Goal: Task Accomplishment & Management: Use online tool/utility

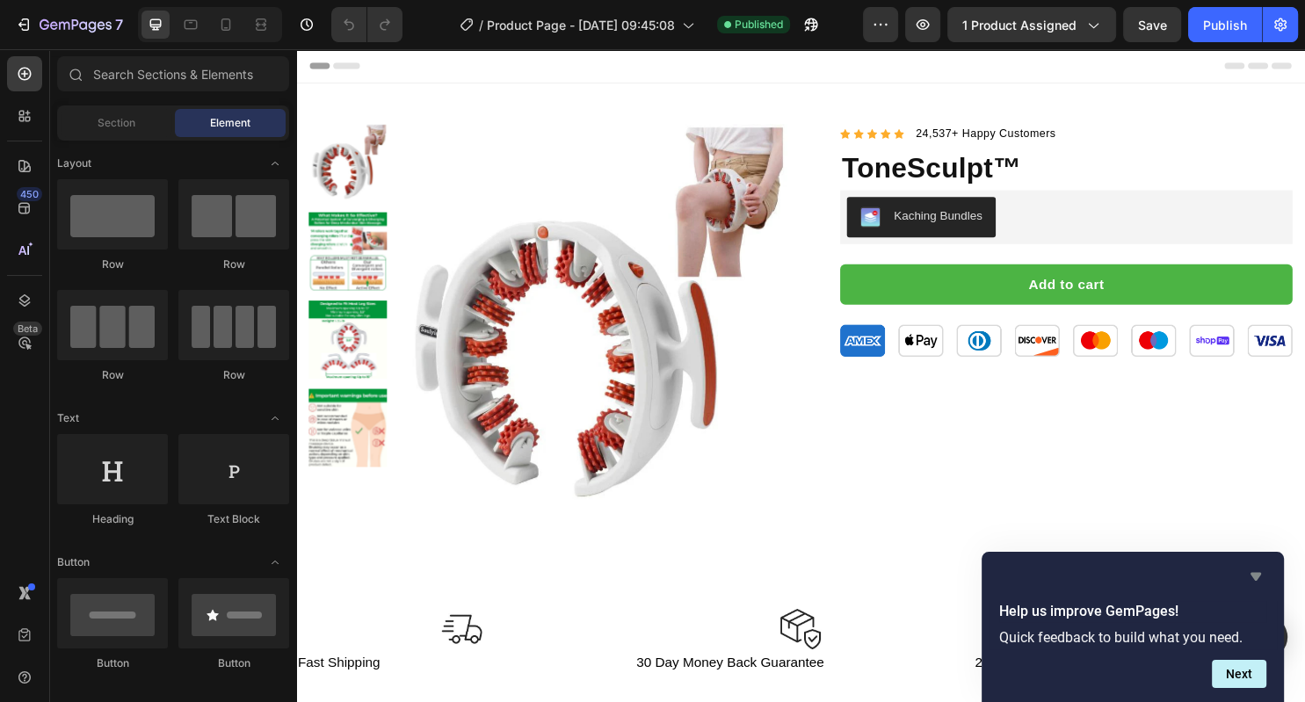
click at [1253, 578] on icon "Hide survey" at bounding box center [1255, 576] width 21 height 21
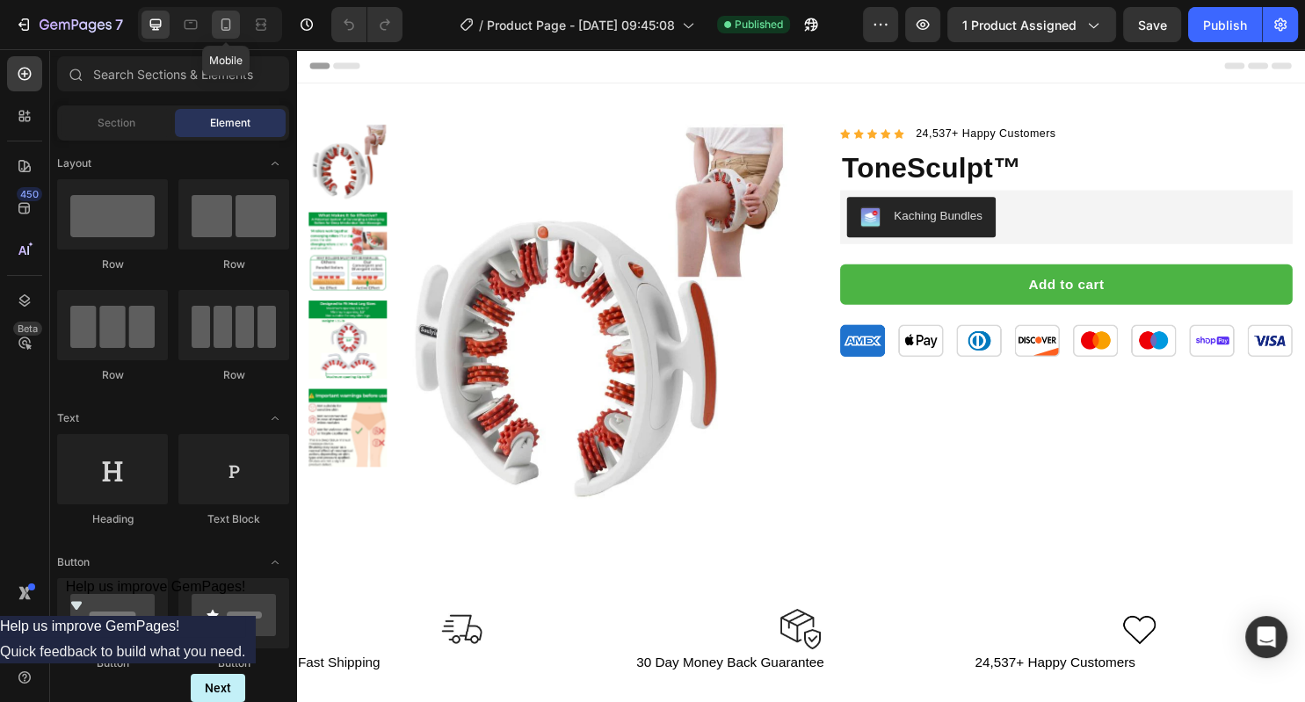
click at [230, 25] on icon at bounding box center [226, 25] width 18 height 18
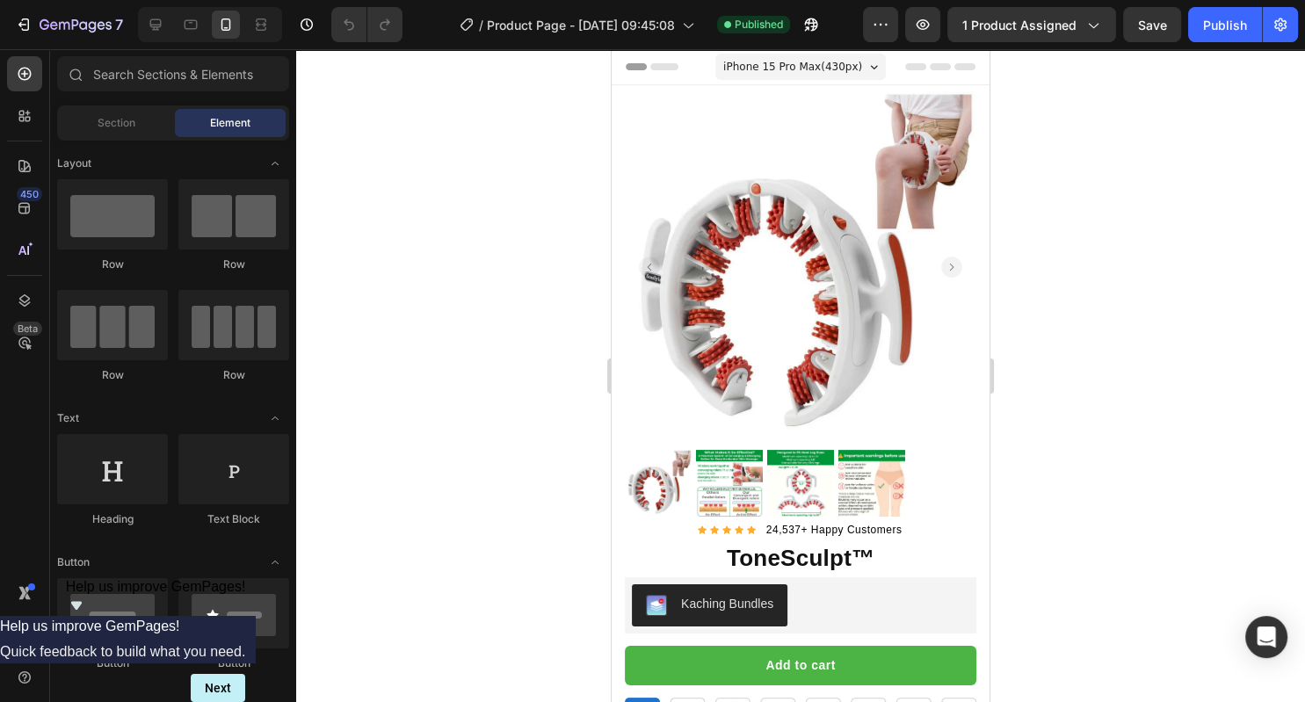
click at [87, 616] on icon "Show survey - Help us improve GemPages!" at bounding box center [76, 605] width 21 height 21
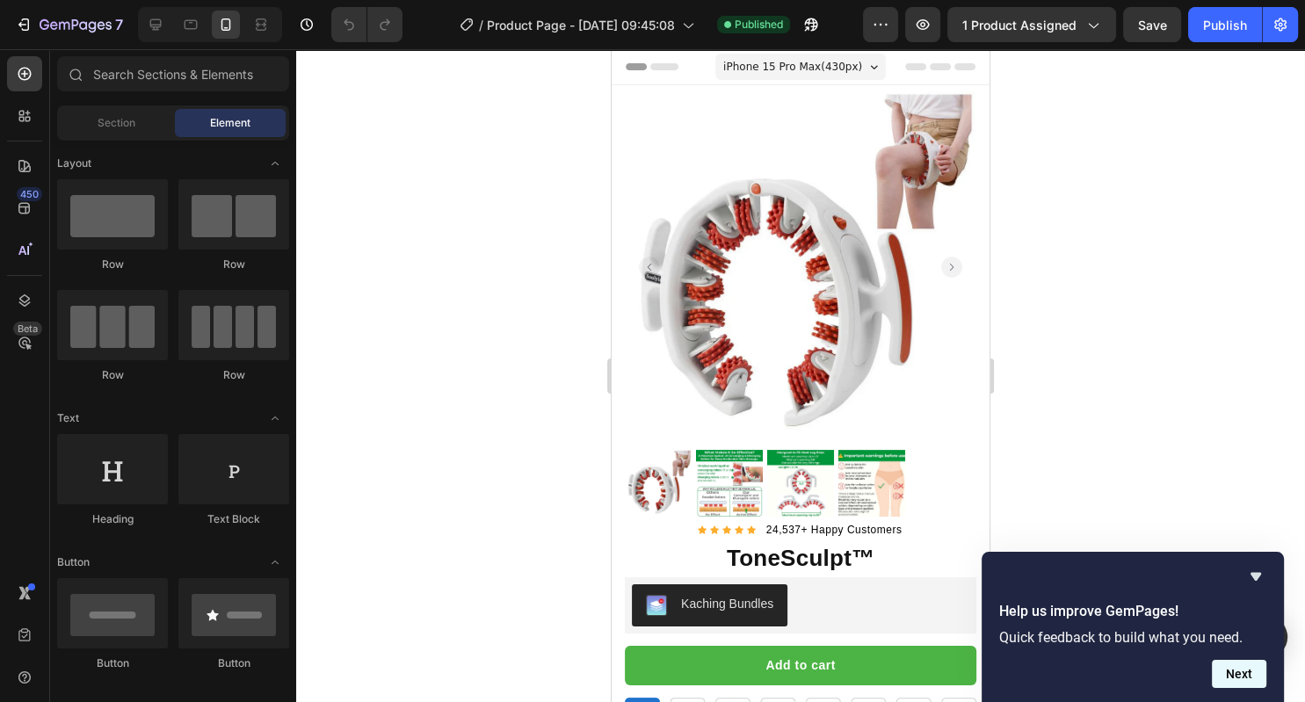
click at [1253, 675] on button "Next" at bounding box center [1239, 674] width 54 height 28
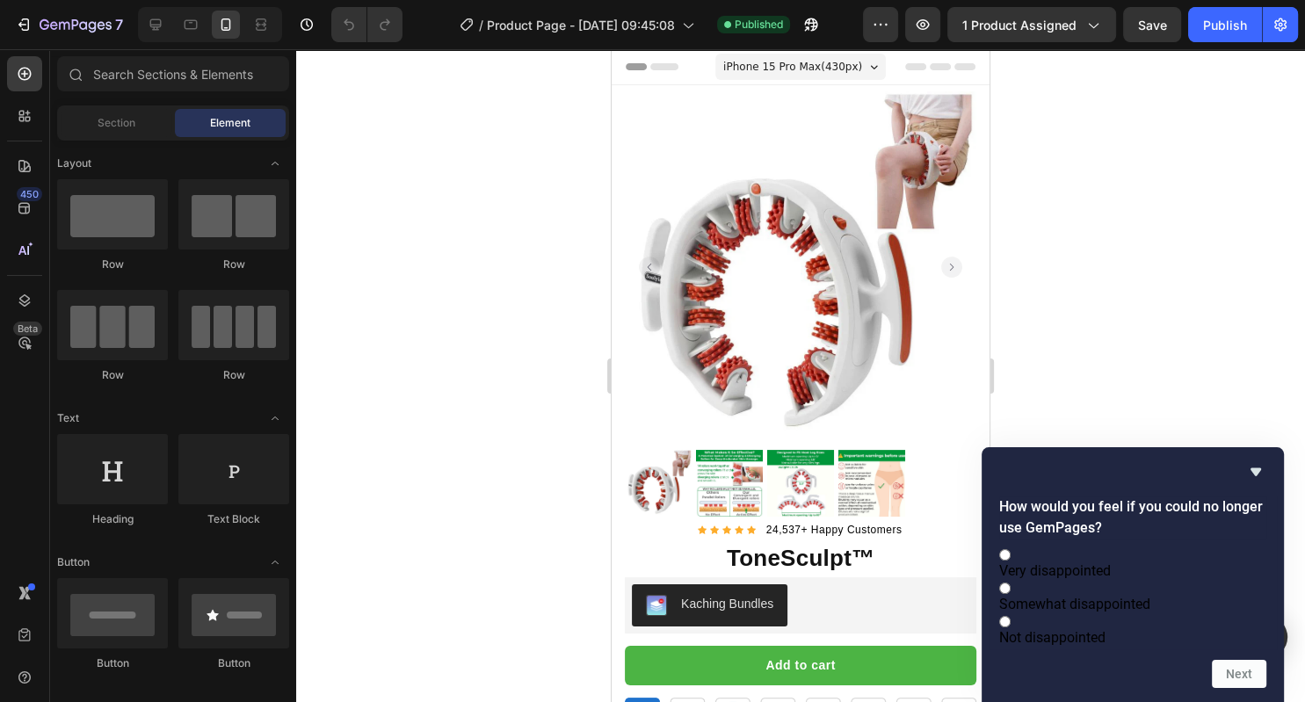
click at [1011, 583] on input "Somewhat disappointed" at bounding box center [1004, 588] width 11 height 11
radio input "true"
click at [1229, 671] on button "Next" at bounding box center [1239, 674] width 54 height 28
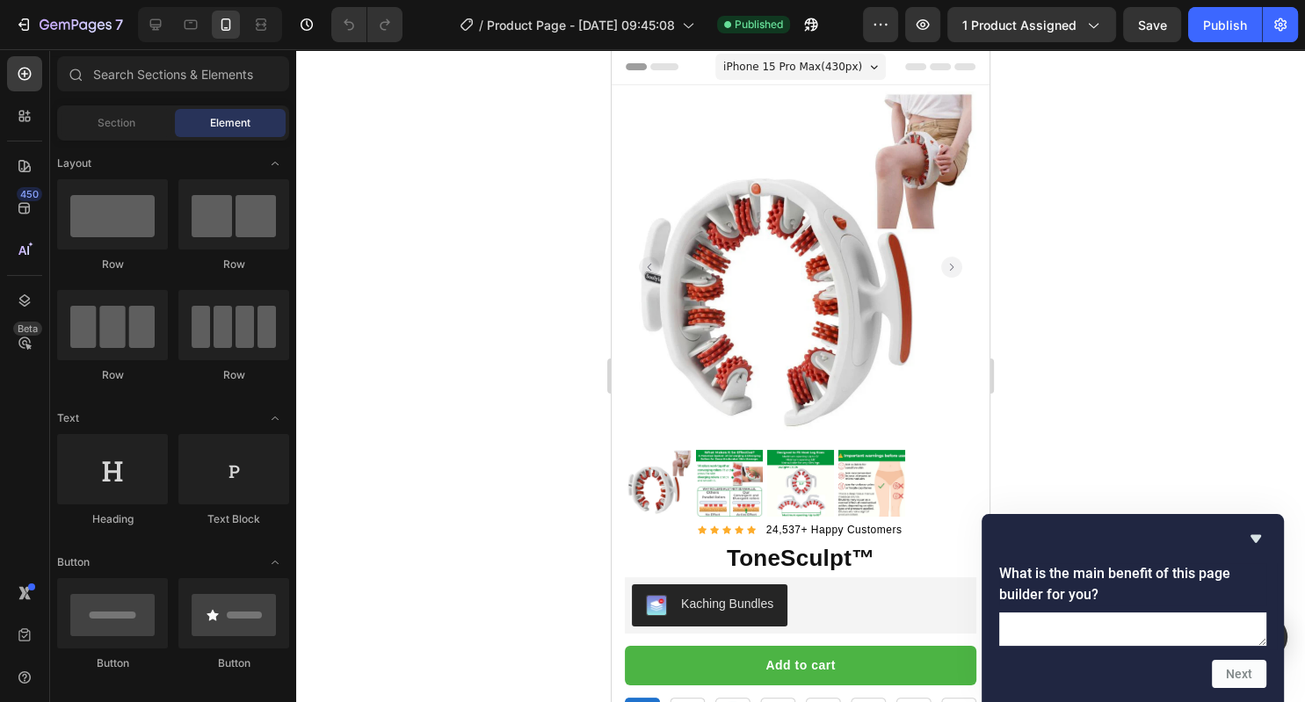
click at [1113, 612] on textarea at bounding box center [1132, 628] width 267 height 33
type textarea "l"
click at [1245, 680] on button "Next" at bounding box center [1239, 674] width 54 height 28
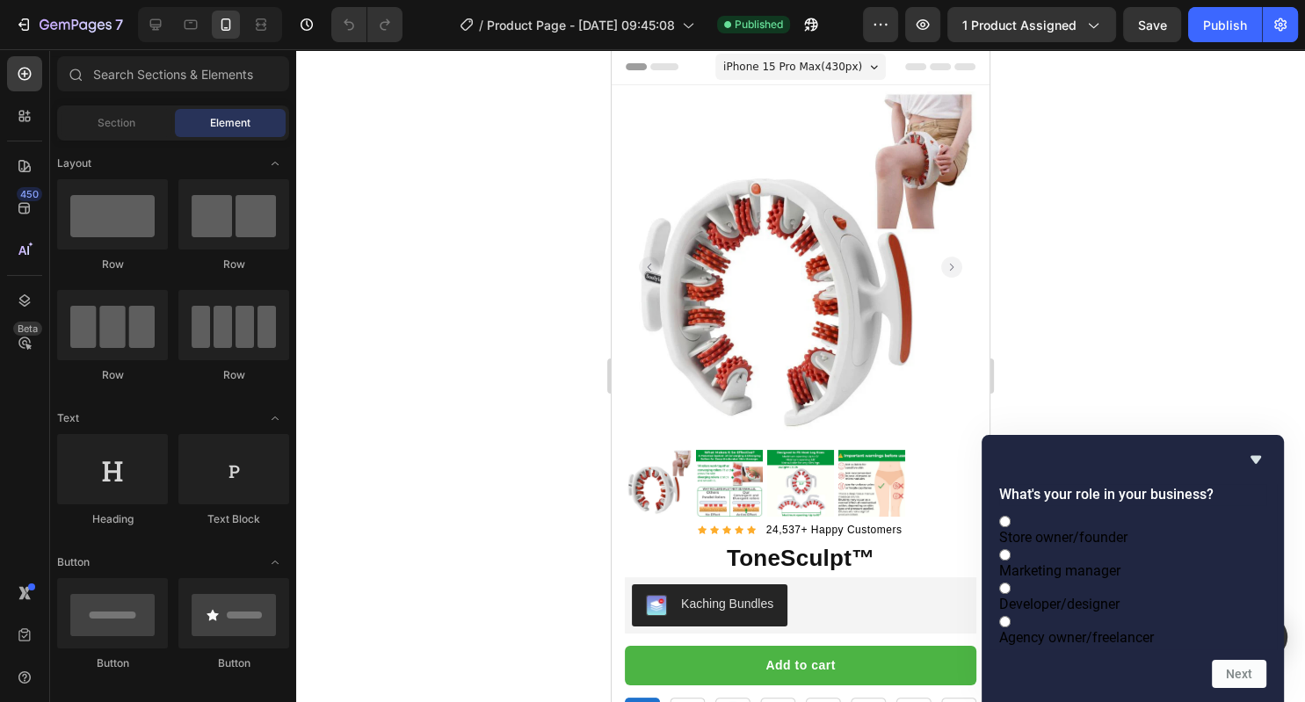
click at [1083, 596] on span "Developer/designer" at bounding box center [1059, 604] width 120 height 17
click at [1011, 583] on input "Developer/designer" at bounding box center [1004, 588] width 11 height 11
radio input "true"
click at [1243, 673] on button "Next" at bounding box center [1239, 674] width 54 height 28
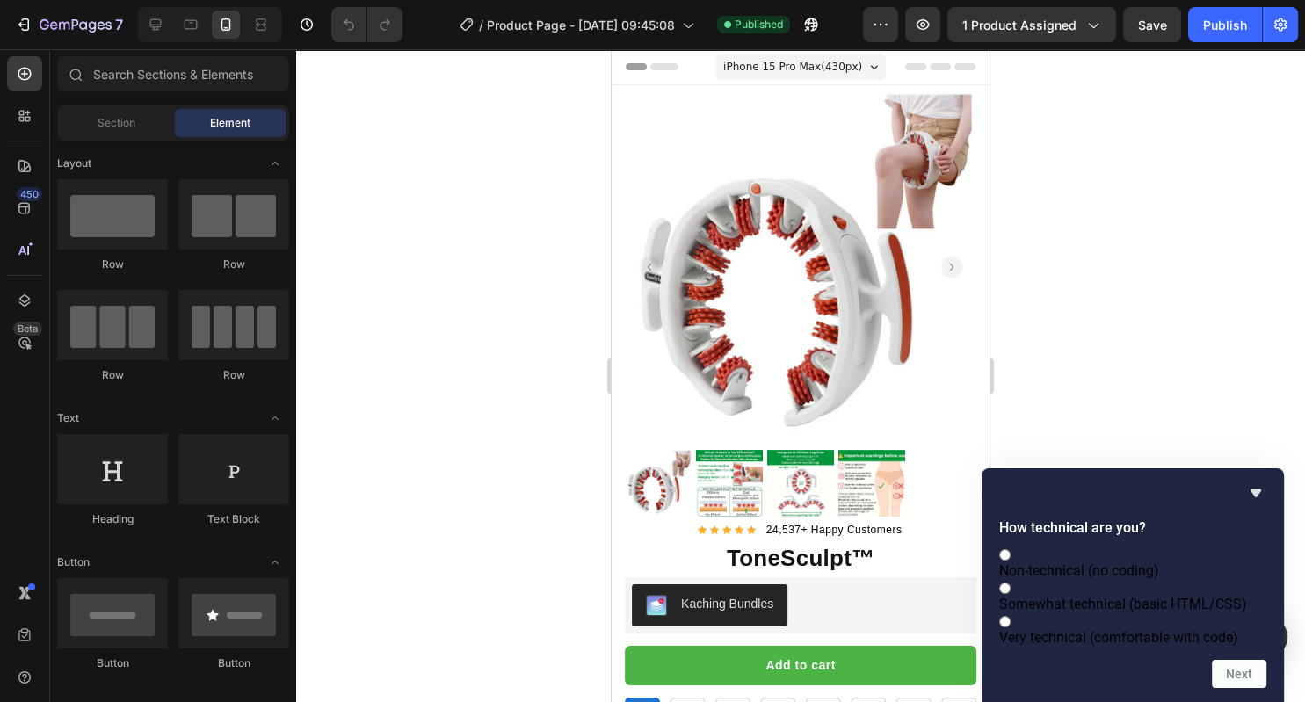
click at [1111, 629] on span "Very technical (comfortable with code)" at bounding box center [1118, 637] width 239 height 17
click at [1011, 620] on input "Very technical (comfortable with code)" at bounding box center [1004, 621] width 11 height 11
radio input "true"
click at [1240, 670] on button "Next" at bounding box center [1239, 674] width 54 height 28
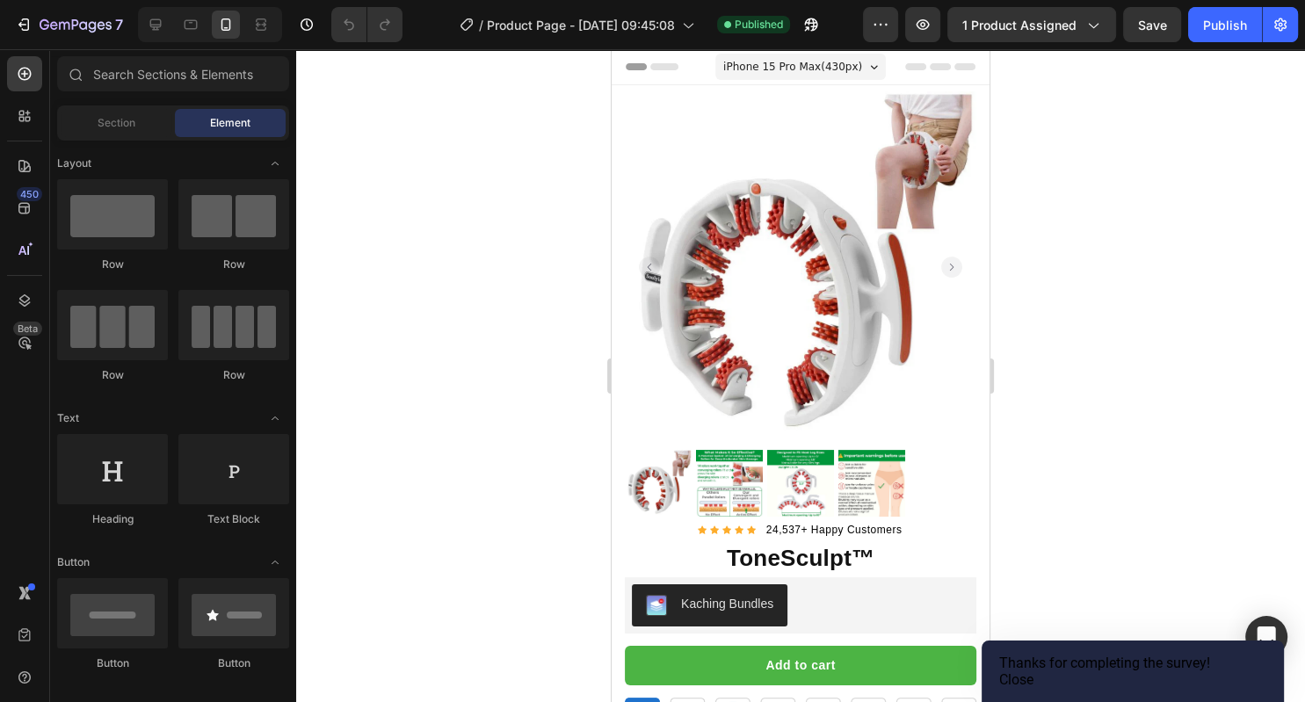
click at [1033, 672] on button "Close" at bounding box center [1016, 679] width 34 height 17
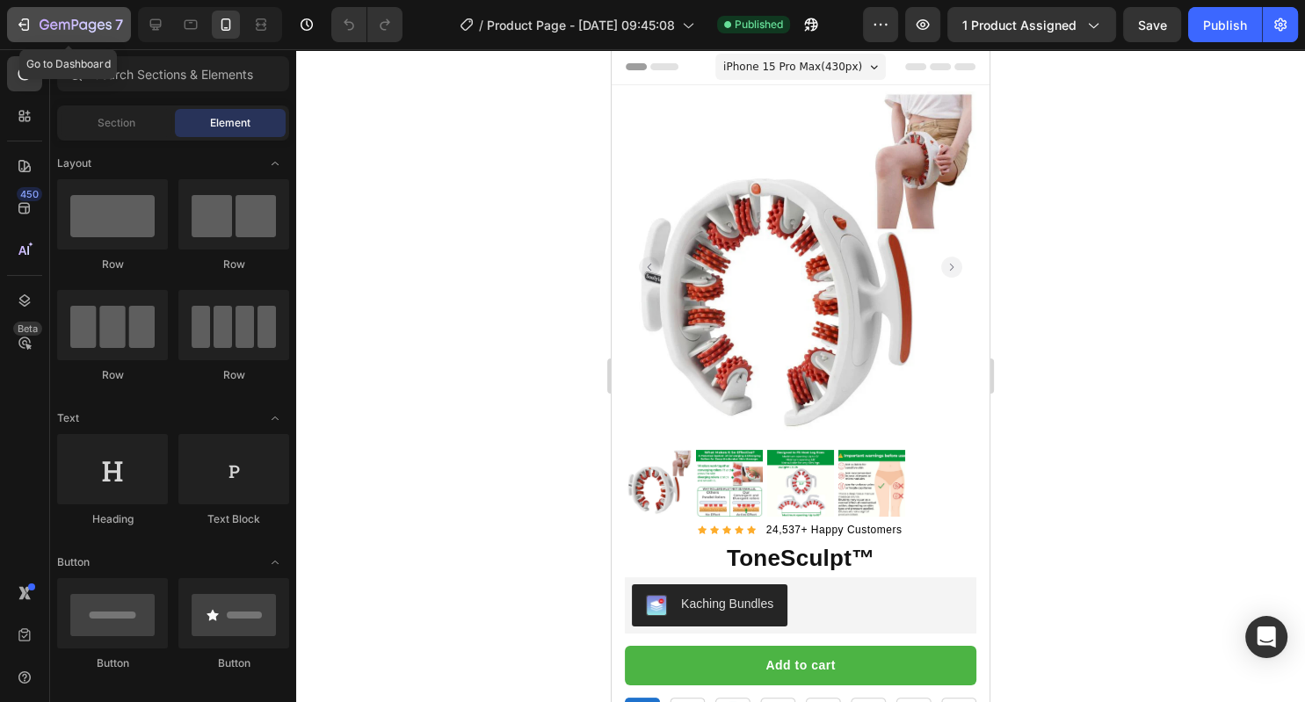
click at [24, 30] on icon "button" at bounding box center [26, 24] width 8 height 12
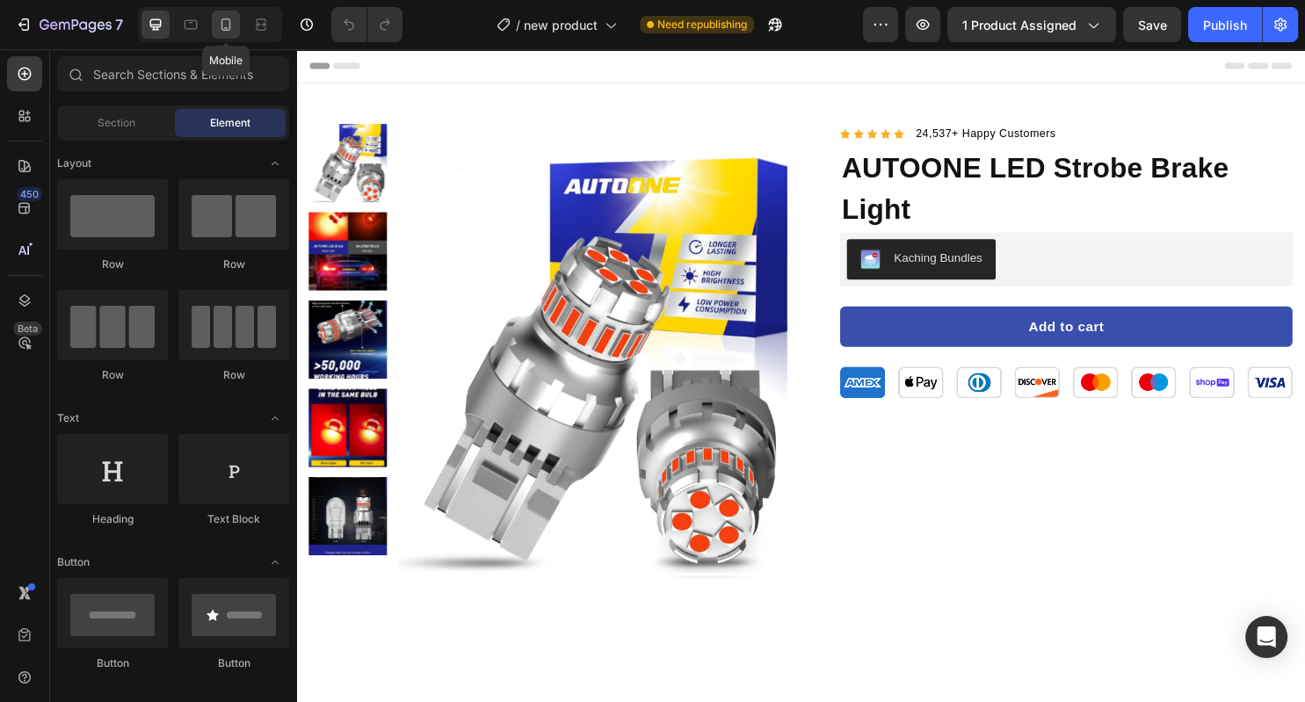
click at [239, 26] on div at bounding box center [226, 25] width 28 height 28
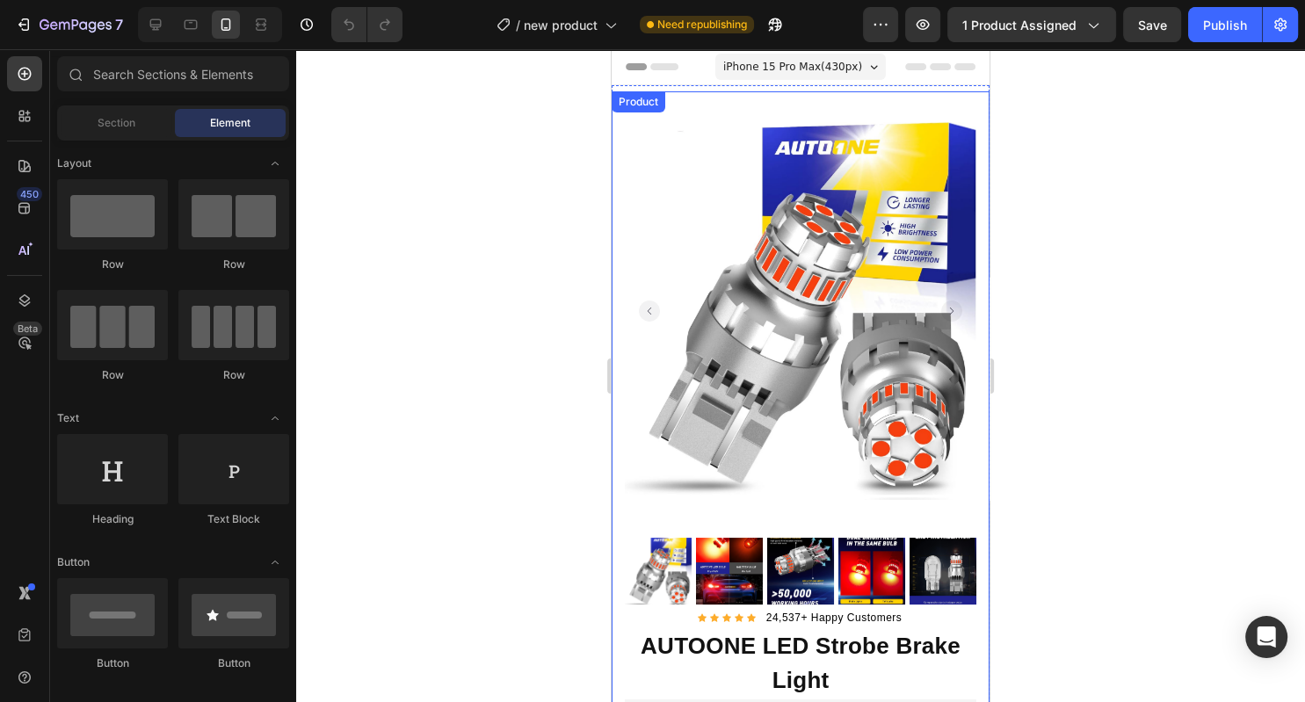
click at [616, 388] on div "Product Images Row Icon Icon Icon Icon Icon Icon List Hoz 24,537+ Happy Custome…" at bounding box center [801, 467] width 378 height 753
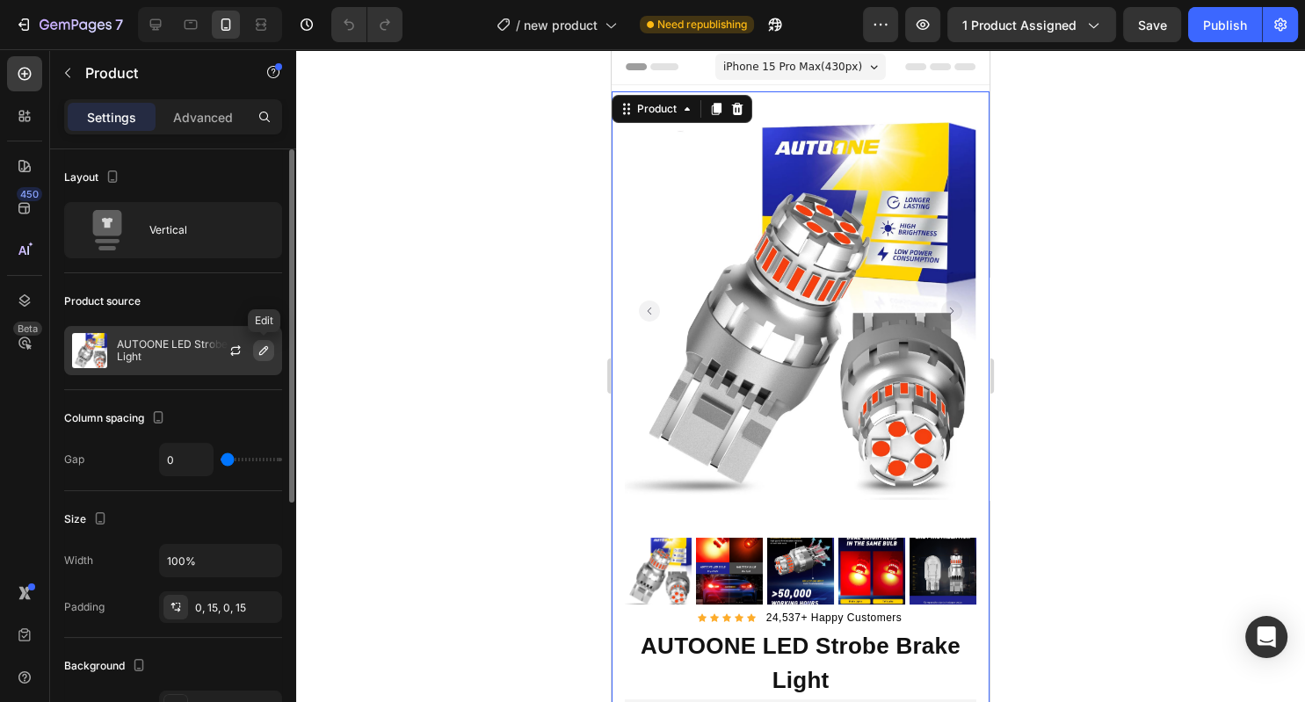
click at [259, 351] on icon "button" at bounding box center [264, 351] width 14 height 14
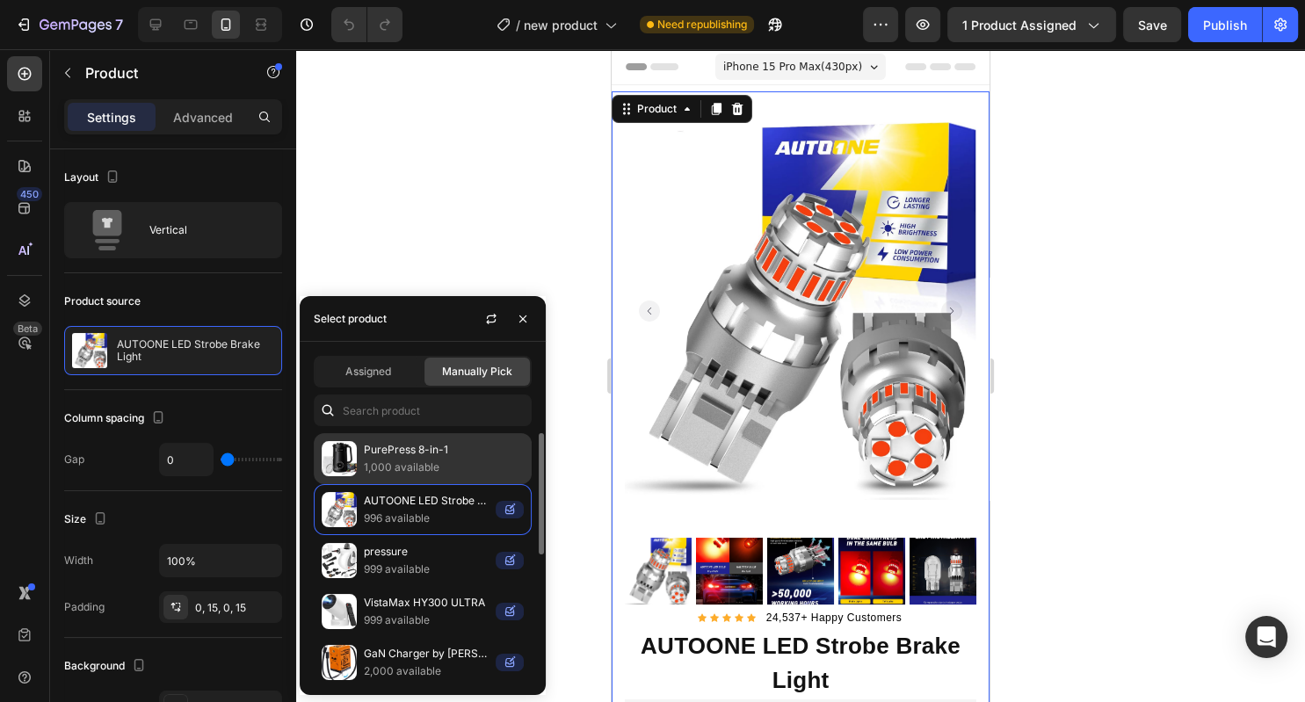
click at [444, 459] on p "PurePress 8-in-1" at bounding box center [444, 450] width 160 height 18
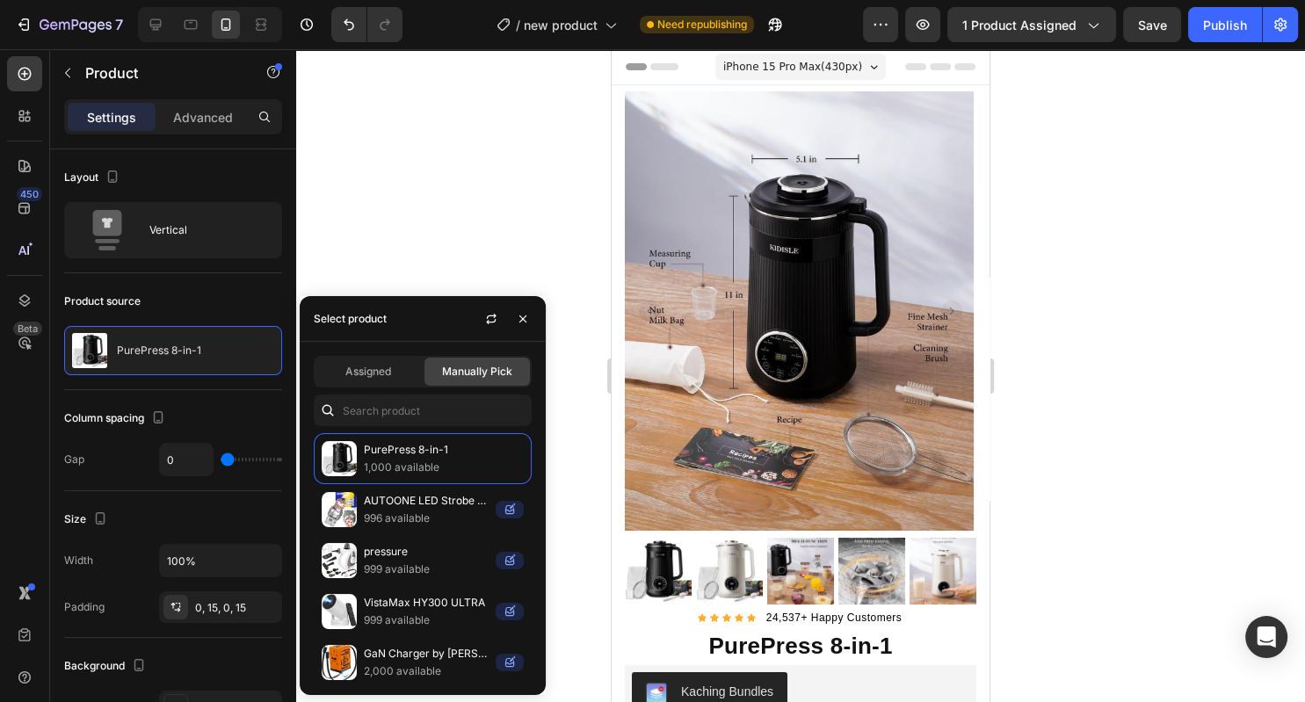
click at [494, 265] on div at bounding box center [800, 375] width 1009 height 653
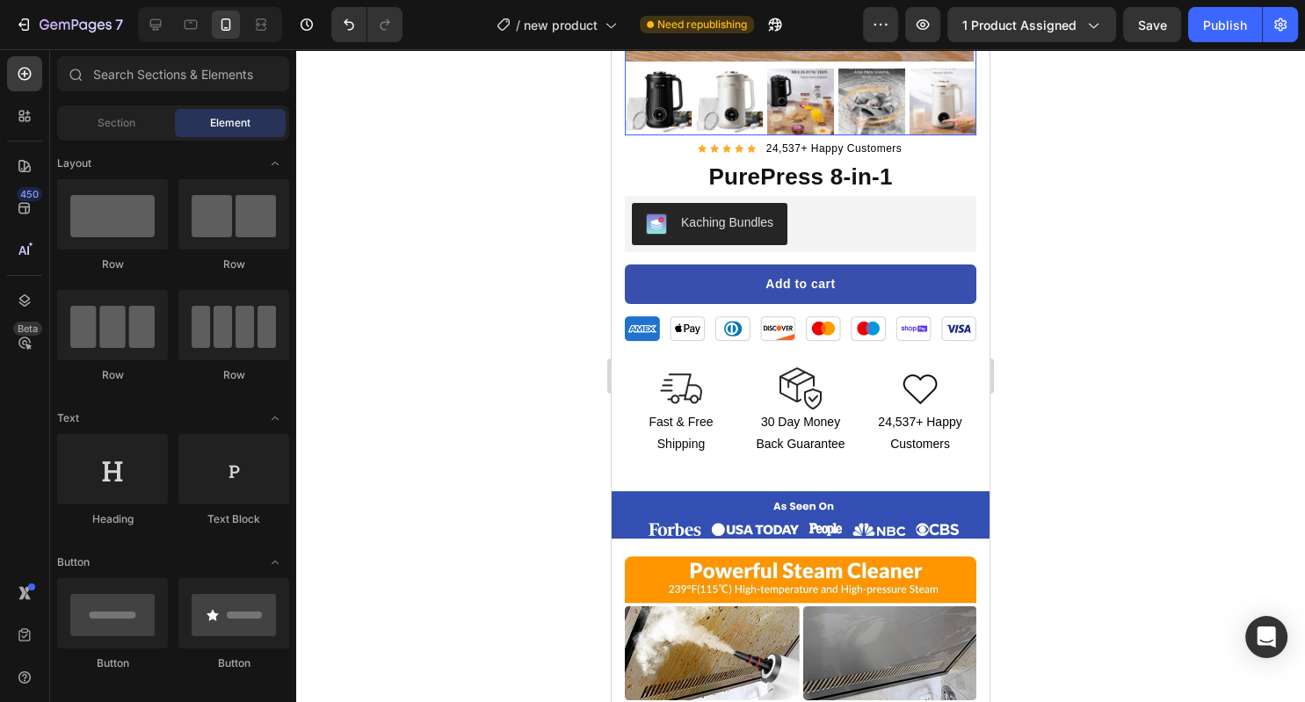
scroll to position [466, 0]
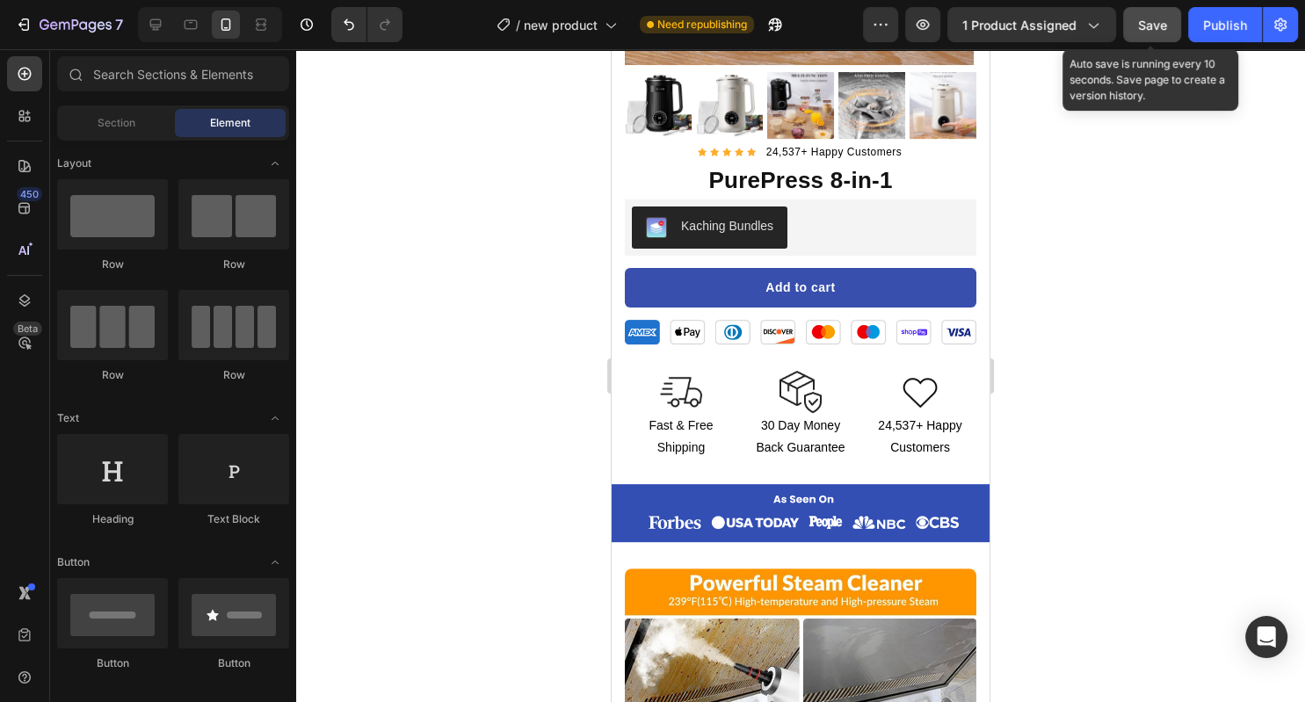
click at [1137, 29] on button "Save" at bounding box center [1152, 24] width 58 height 35
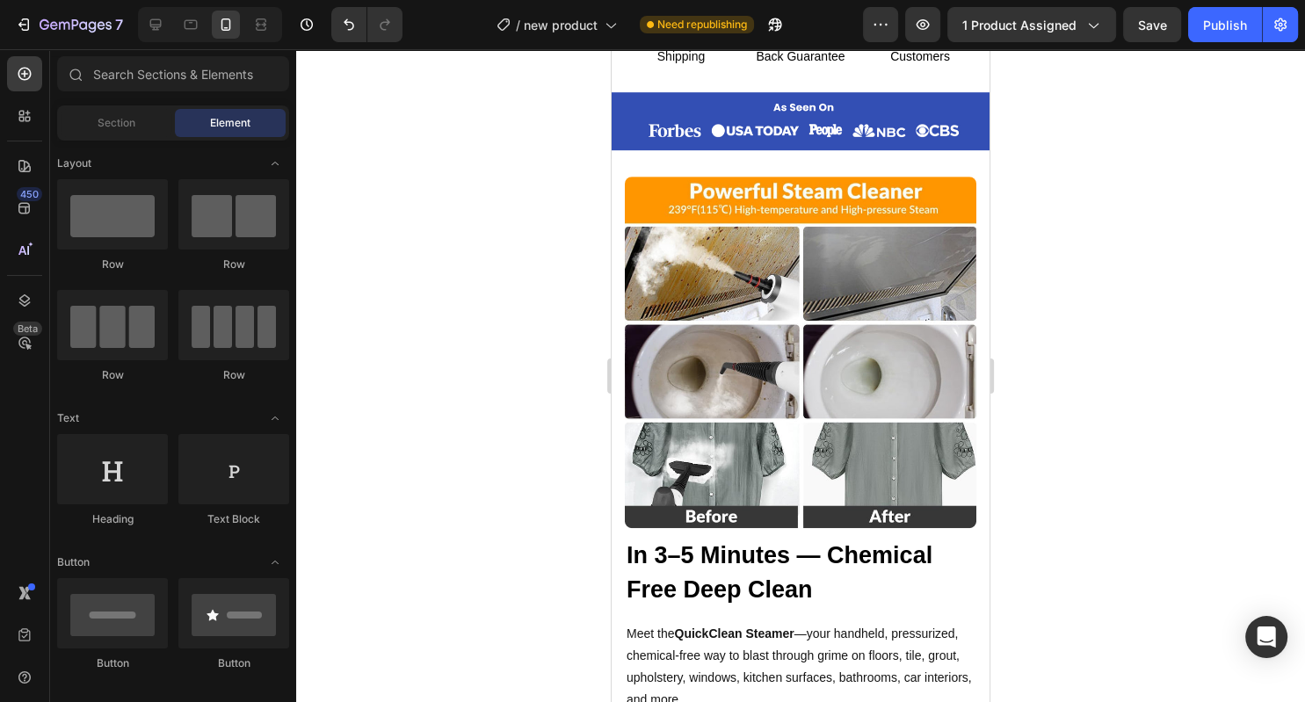
scroll to position [859, 0]
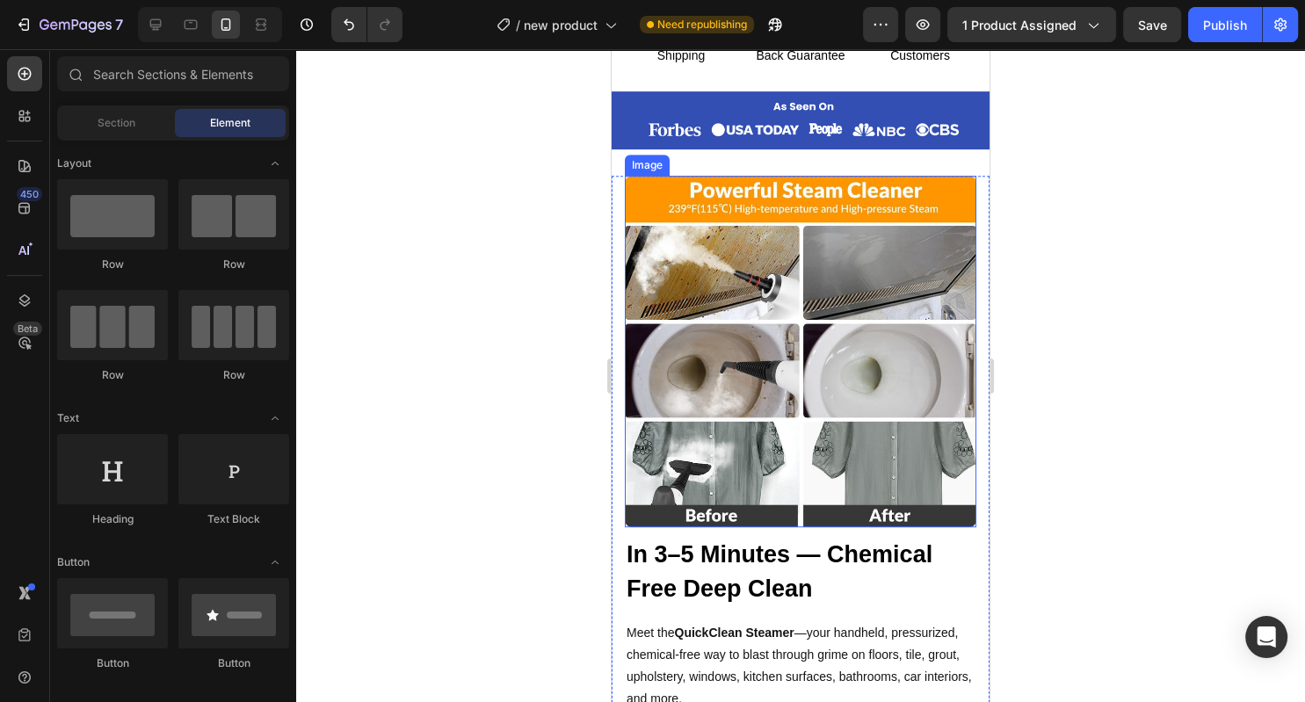
click at [756, 385] on img at bounding box center [800, 351] width 351 height 351
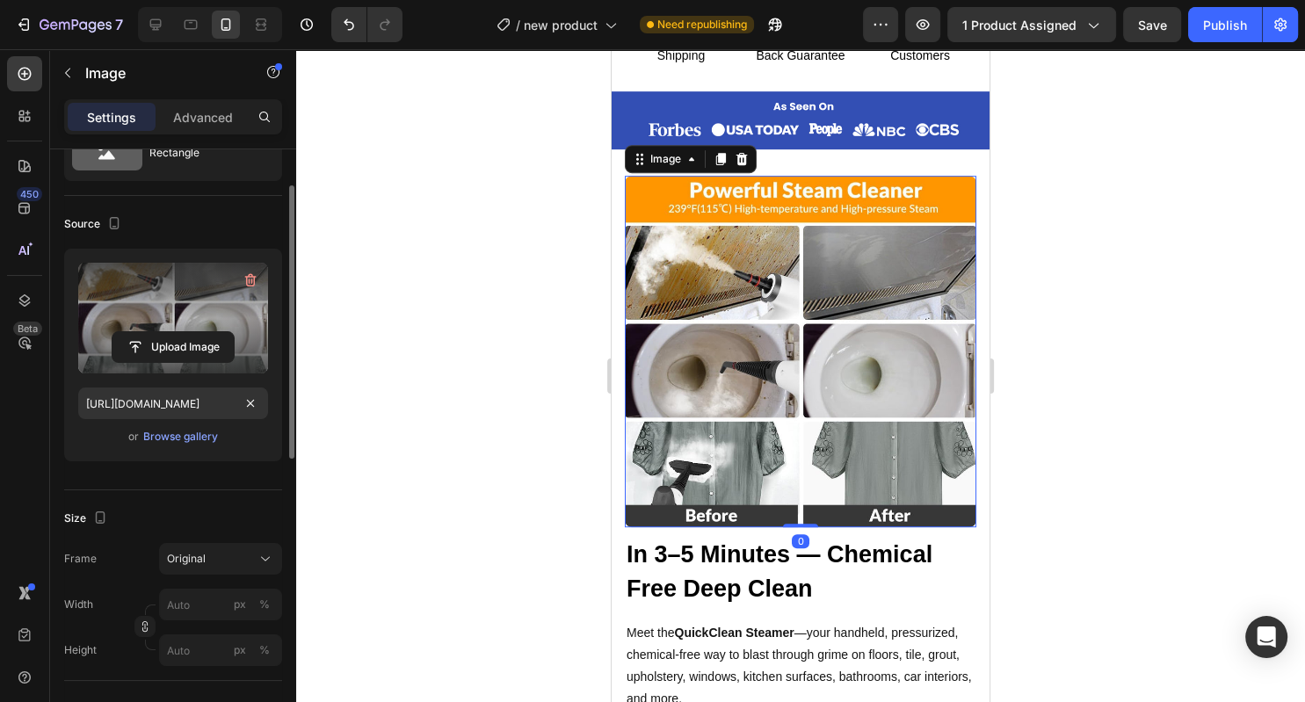
scroll to position [78, 0]
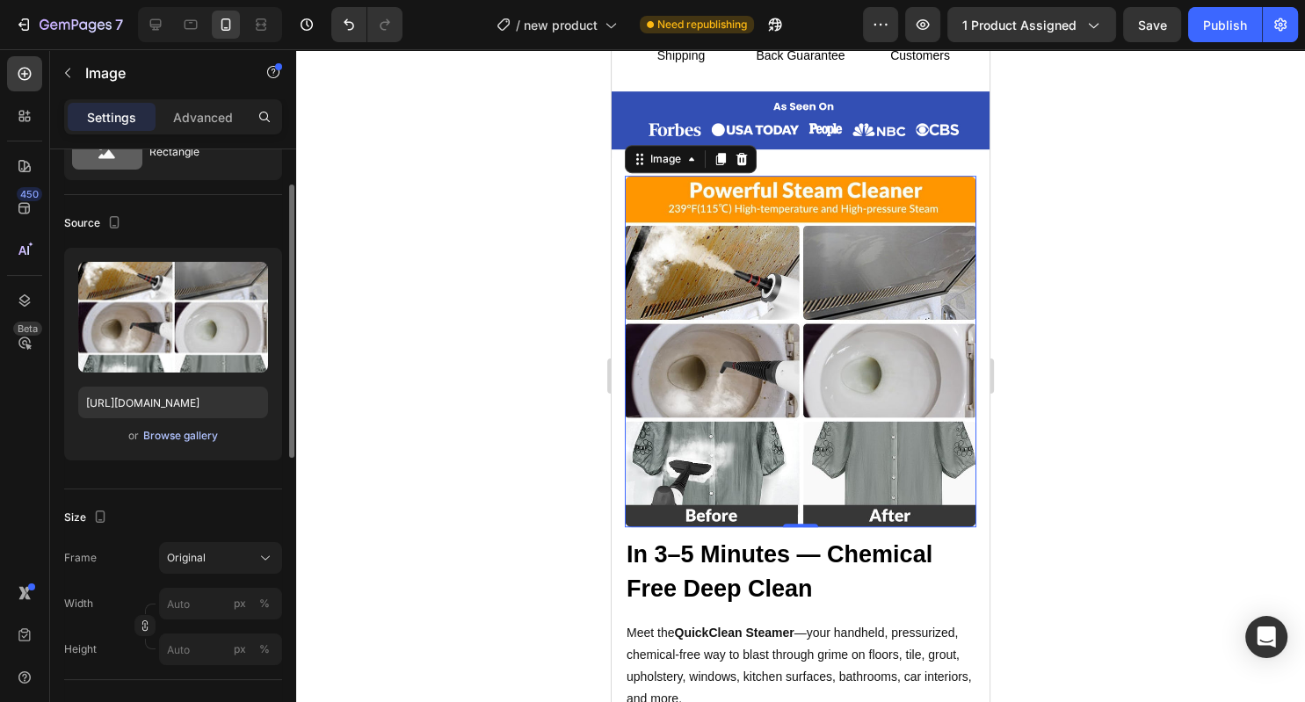
click at [184, 427] on button "Browse gallery" at bounding box center [180, 436] width 76 height 18
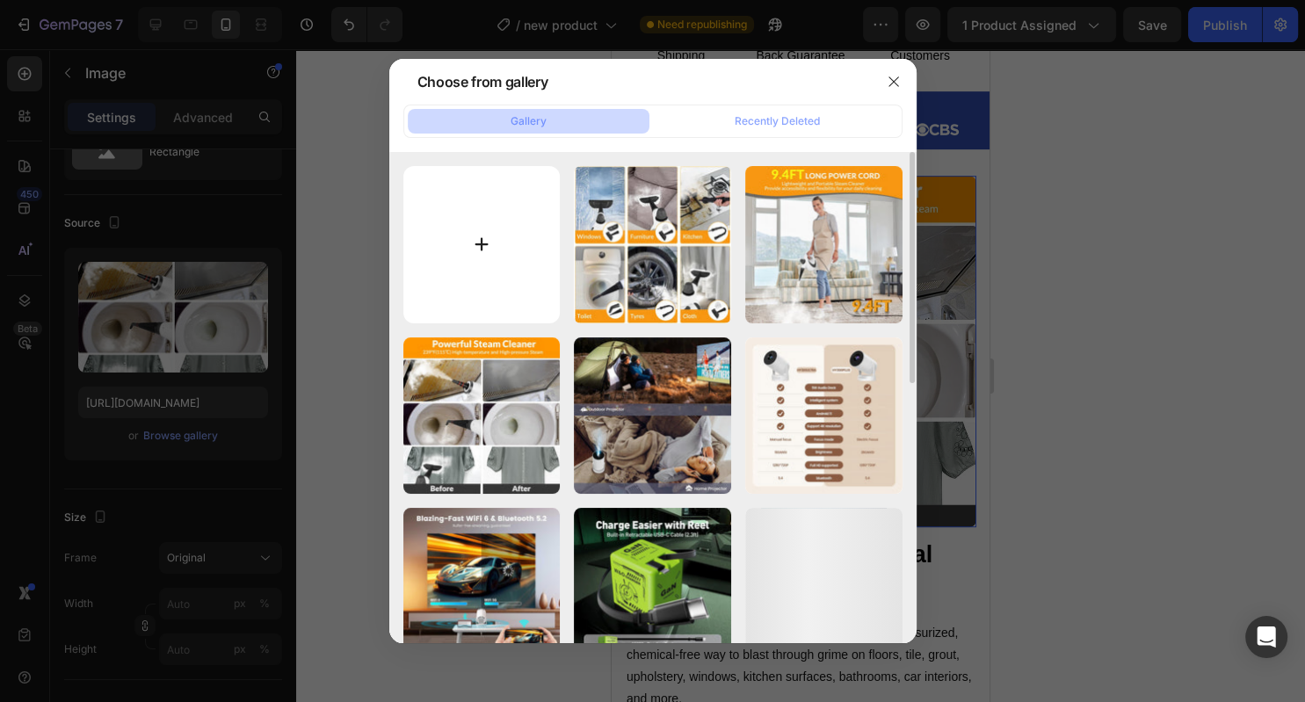
click at [499, 216] on input "file" at bounding box center [481, 244] width 157 height 157
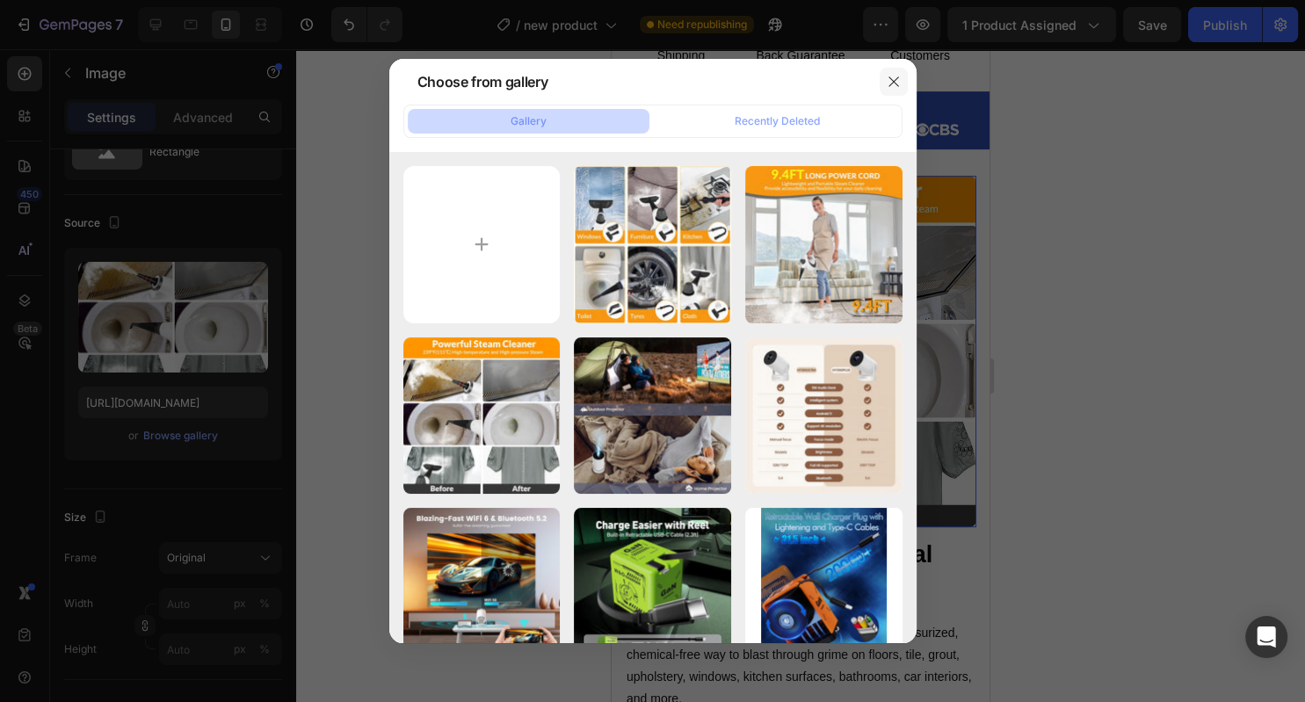
click at [897, 83] on icon "button" at bounding box center [894, 82] width 14 height 14
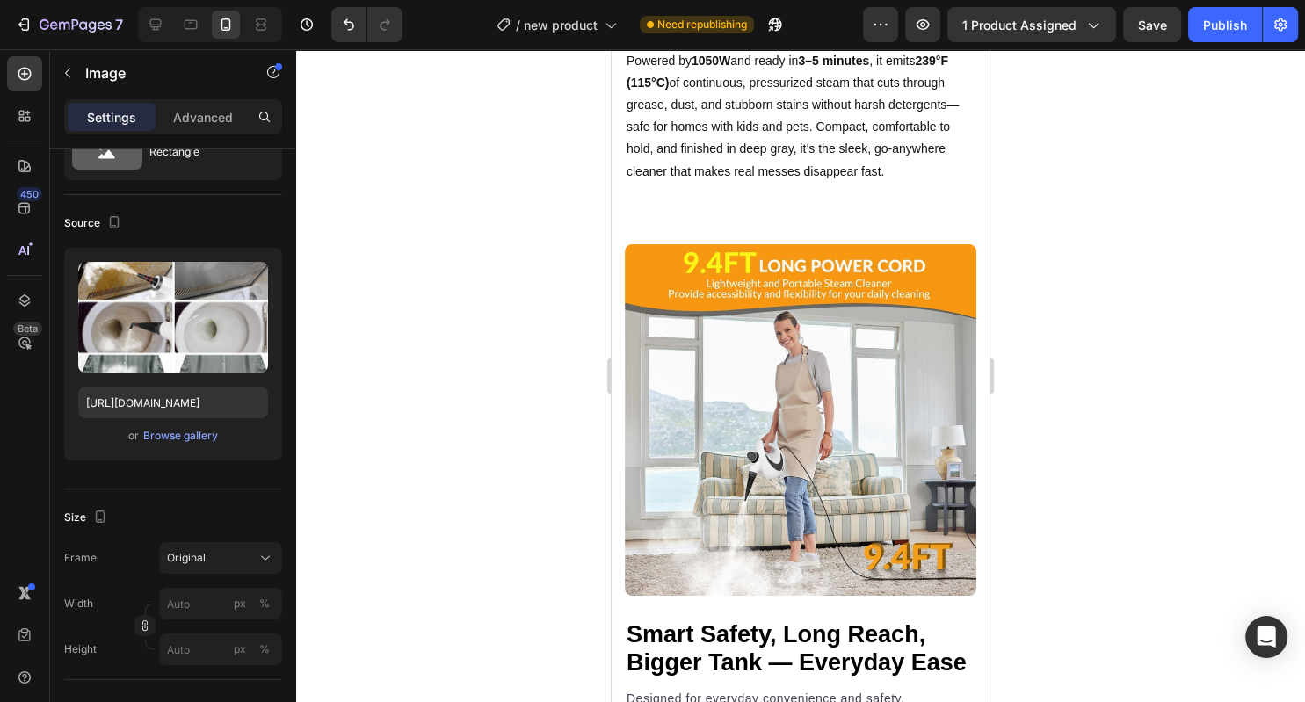
scroll to position [1540, 0]
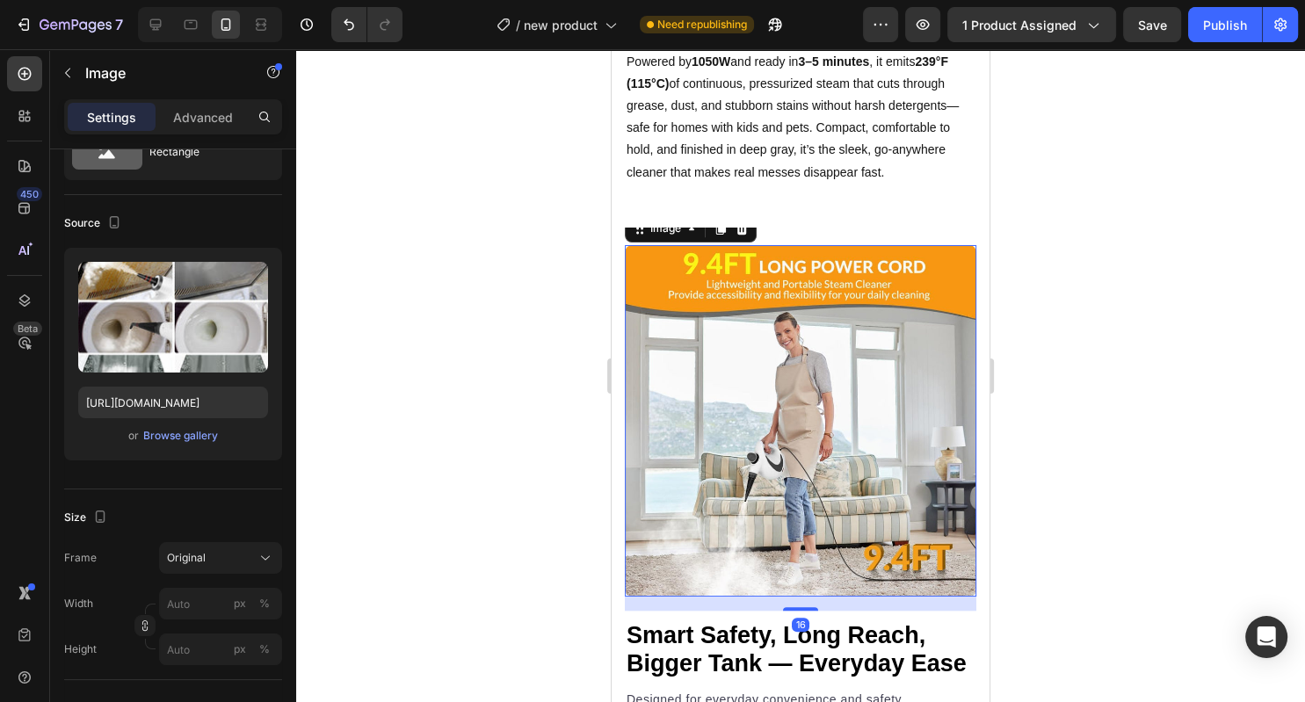
click at [808, 380] on img at bounding box center [800, 420] width 351 height 351
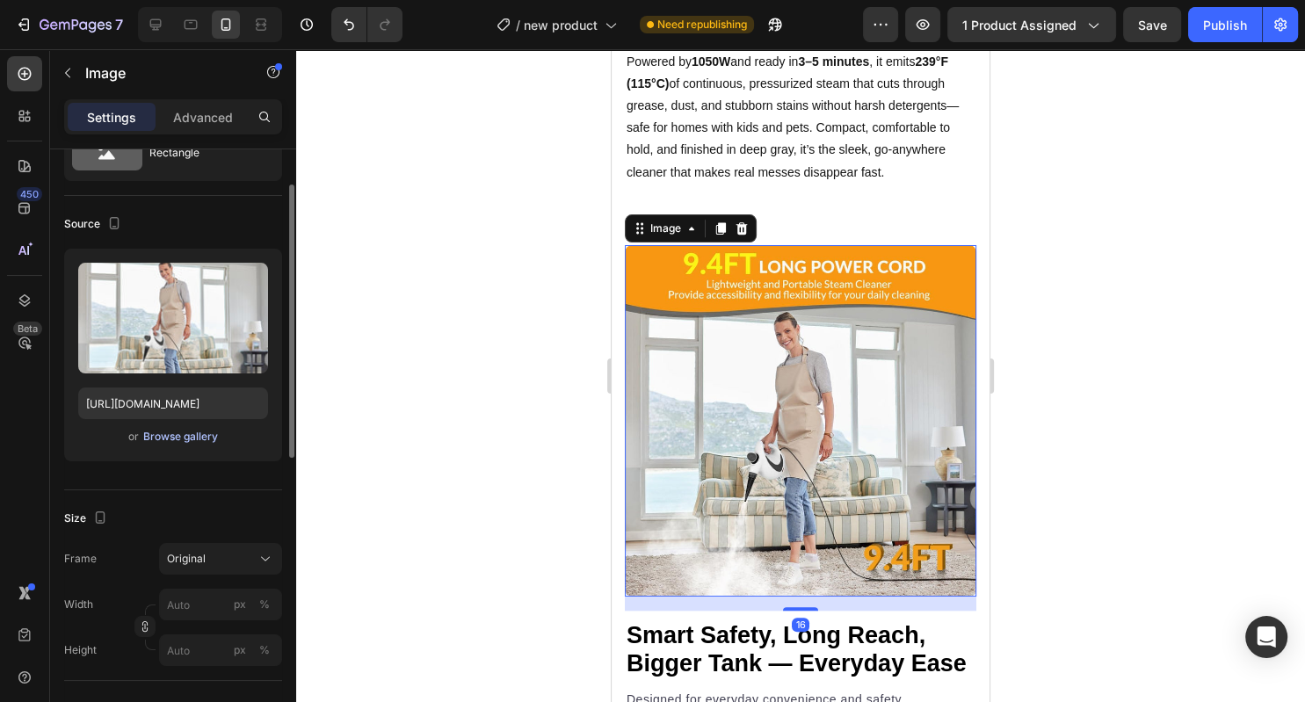
click at [185, 438] on div "Browse gallery" at bounding box center [180, 437] width 75 height 16
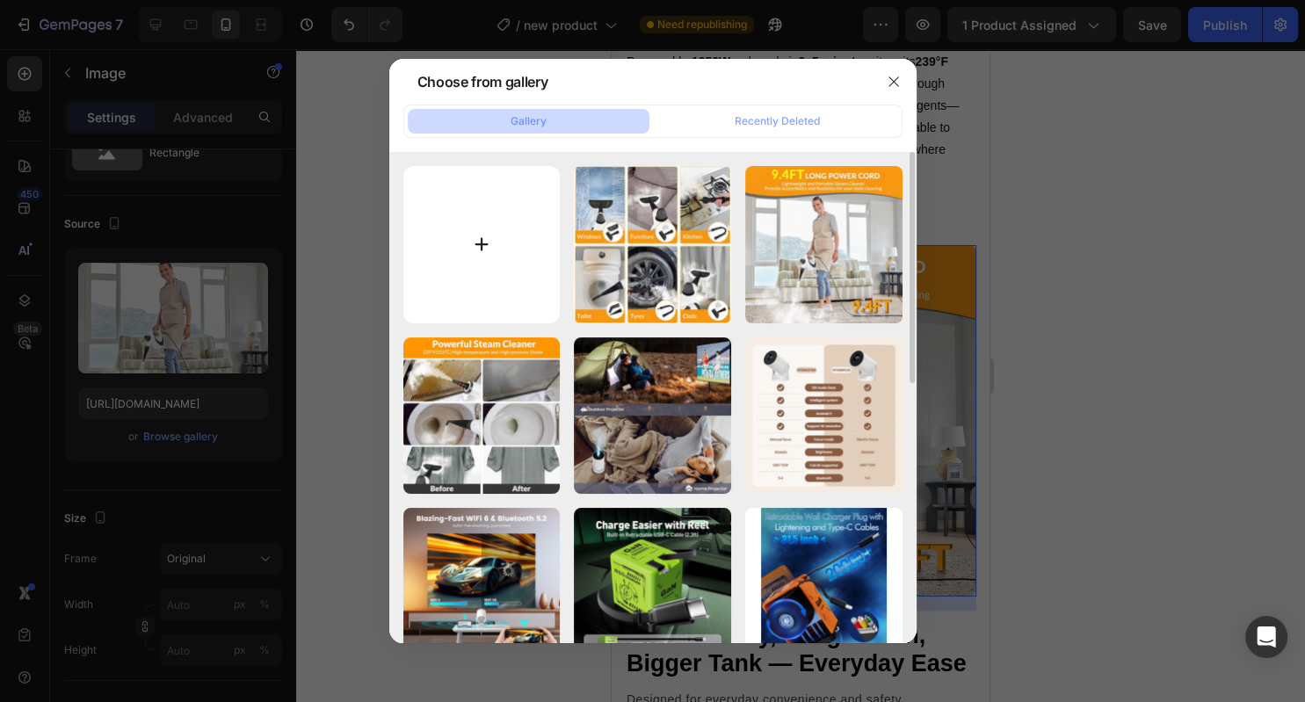
click at [509, 206] on input "file" at bounding box center [481, 244] width 157 height 157
type input "C:\fakepath\nut milkk.png"
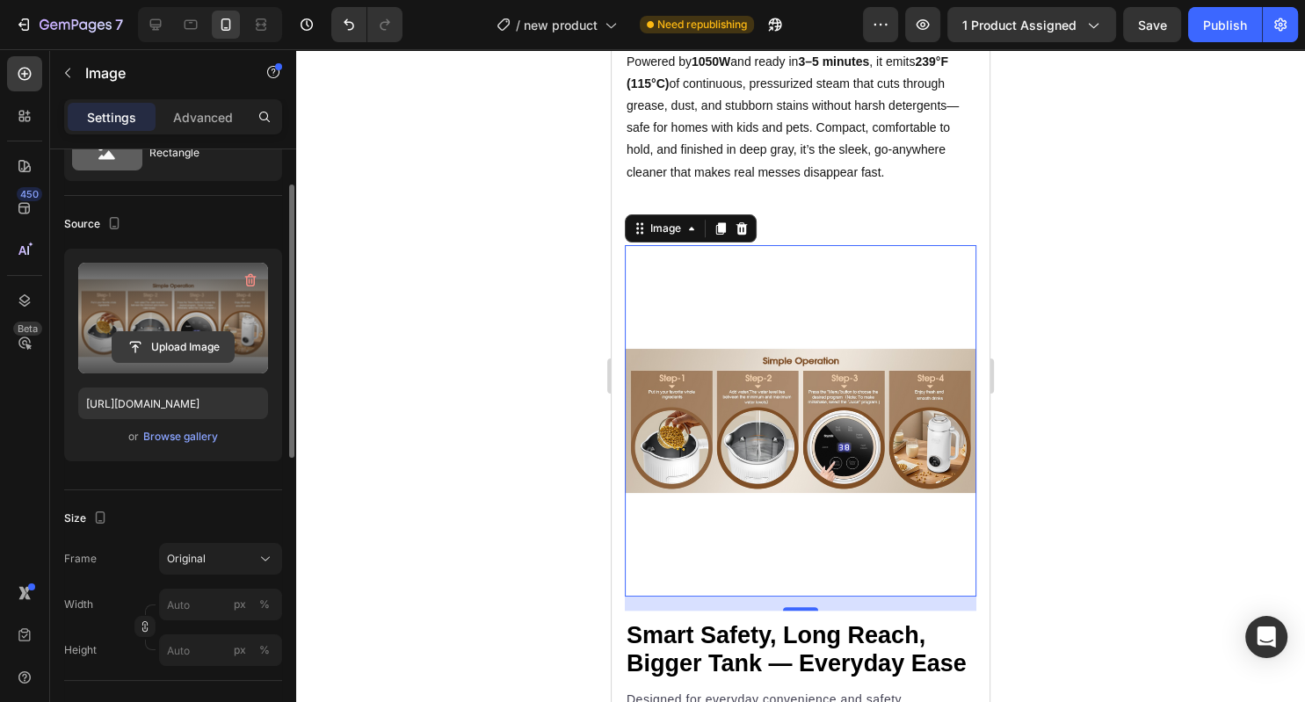
click at [192, 341] on input "file" at bounding box center [172, 347] width 121 height 30
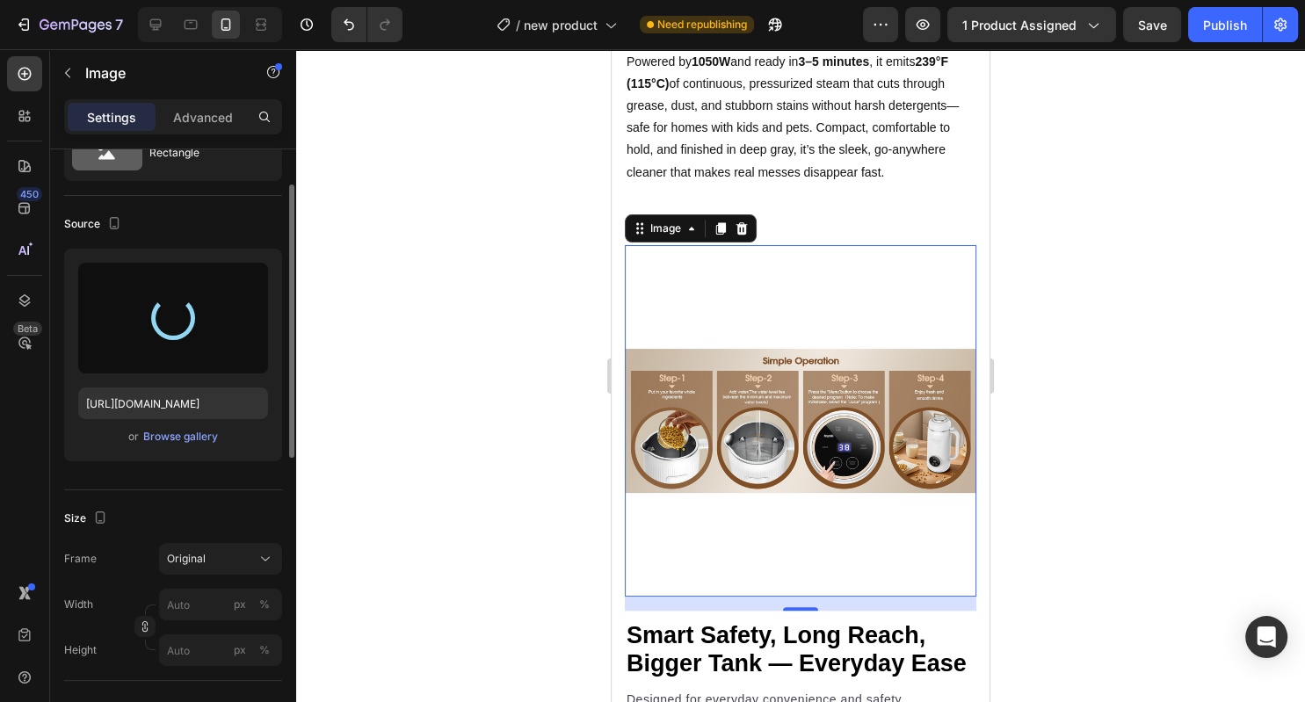
type input "[URL][DOMAIN_NAME]"
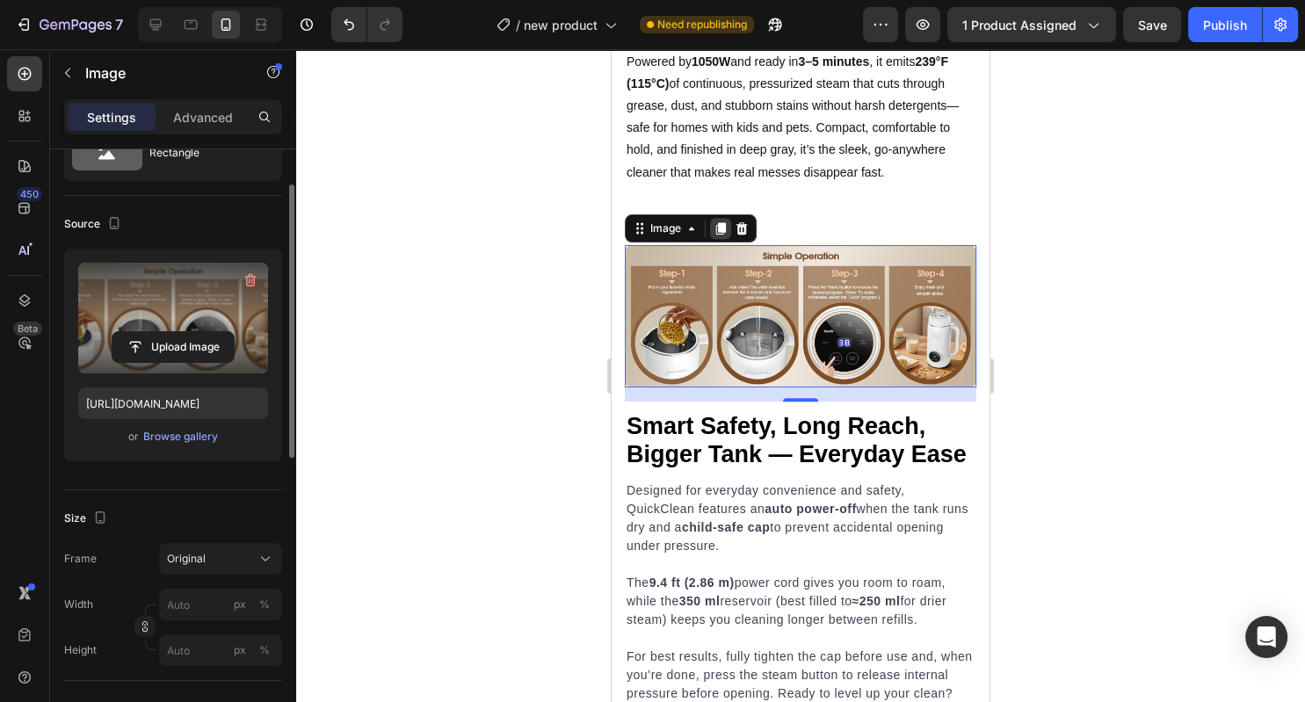
click at [723, 233] on icon at bounding box center [721, 228] width 10 height 12
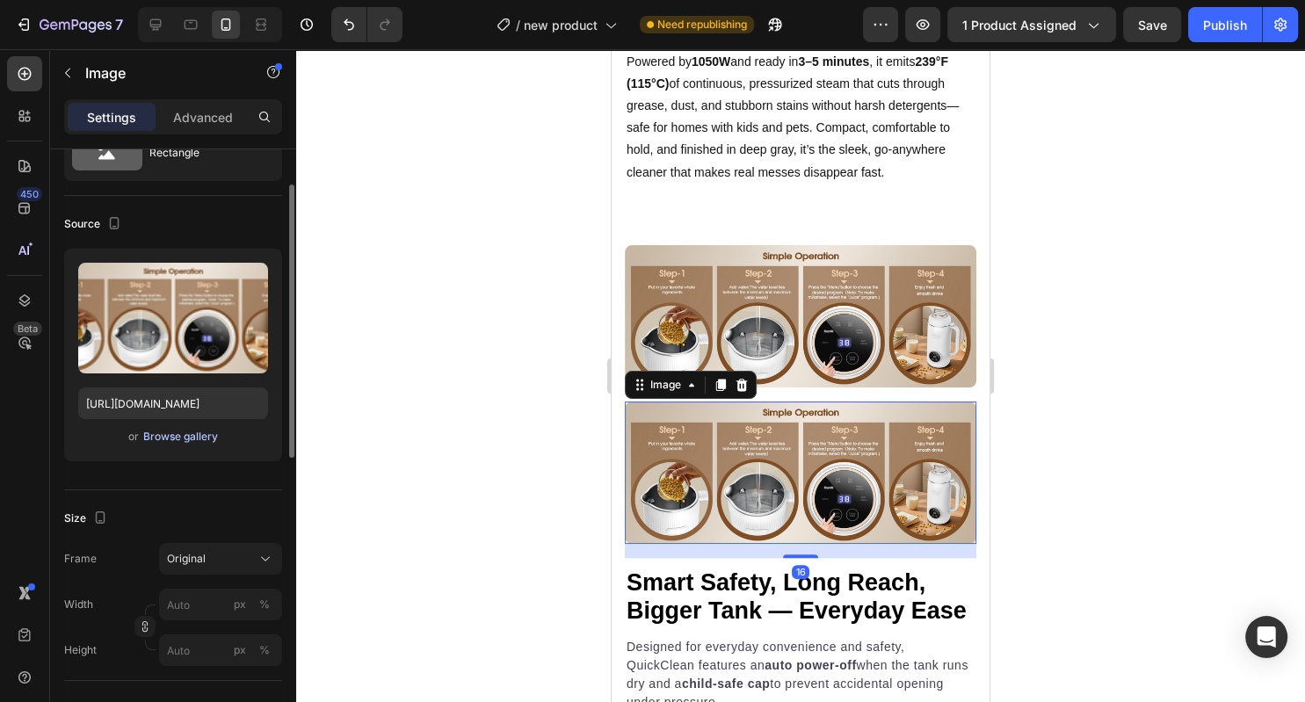
click at [172, 434] on div "Browse gallery" at bounding box center [180, 437] width 75 height 16
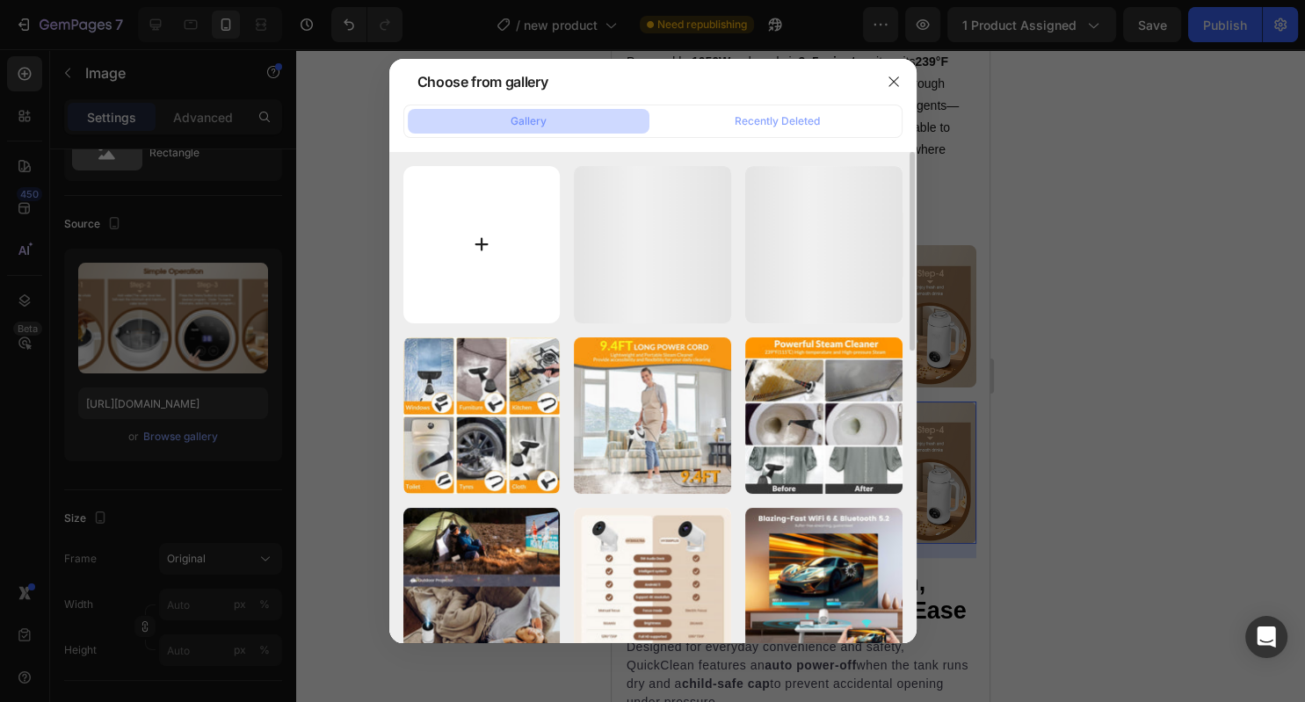
click at [482, 202] on input "file" at bounding box center [481, 244] width 157 height 157
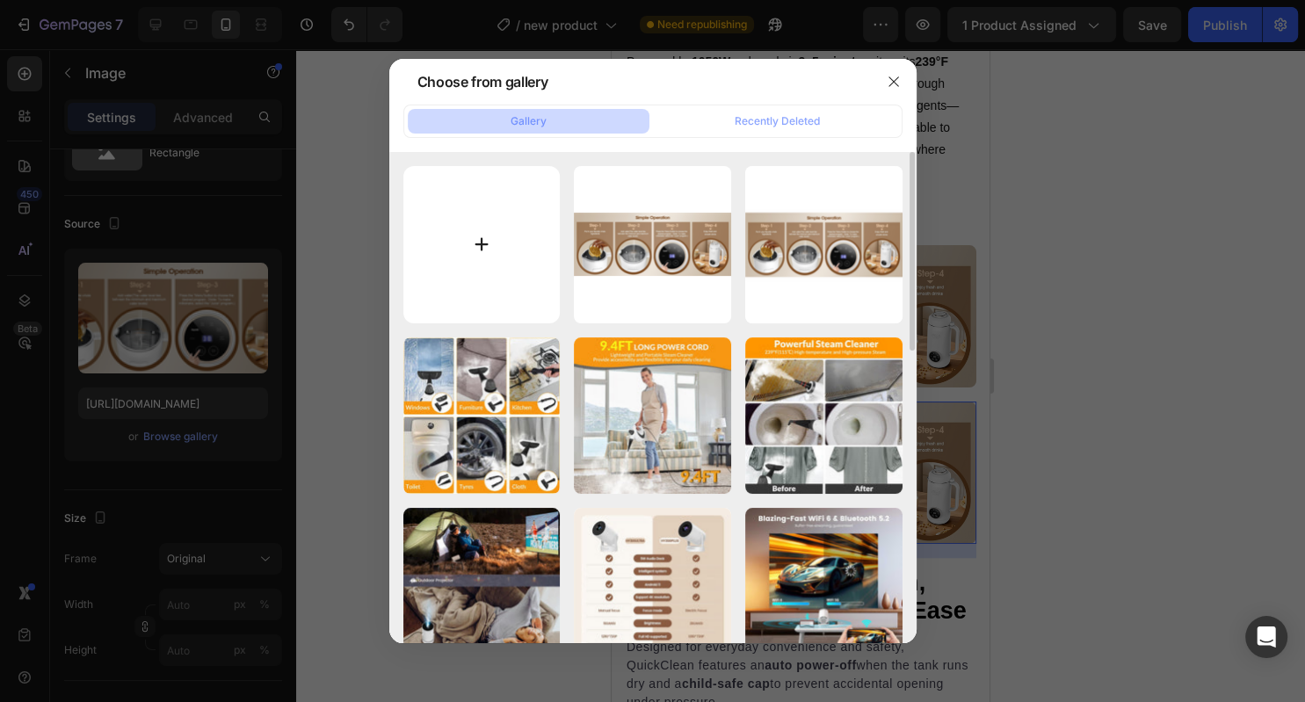
type input "C:\fakepath\efbd3f5d-7550-44f4-b7dc-a368fa9761e2.__CR0,0,1464,600_PT0_SX1464_V1…"
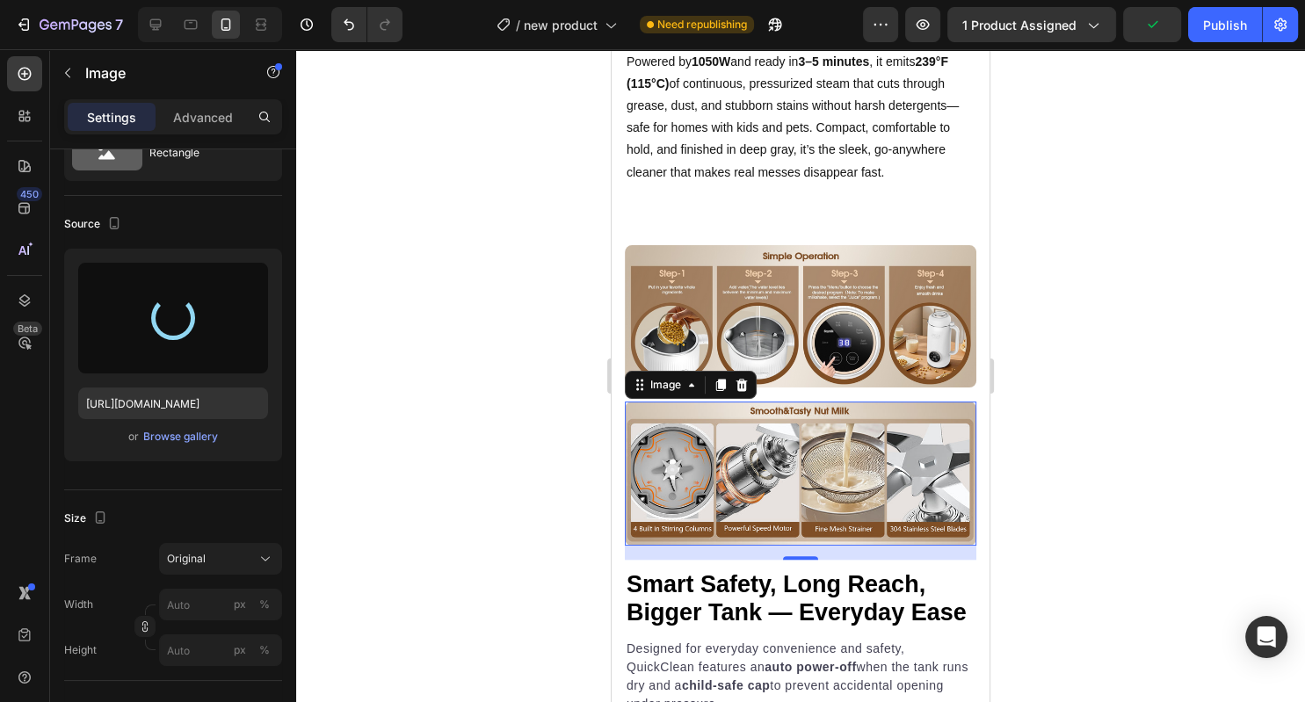
type input "[URL][DOMAIN_NAME]"
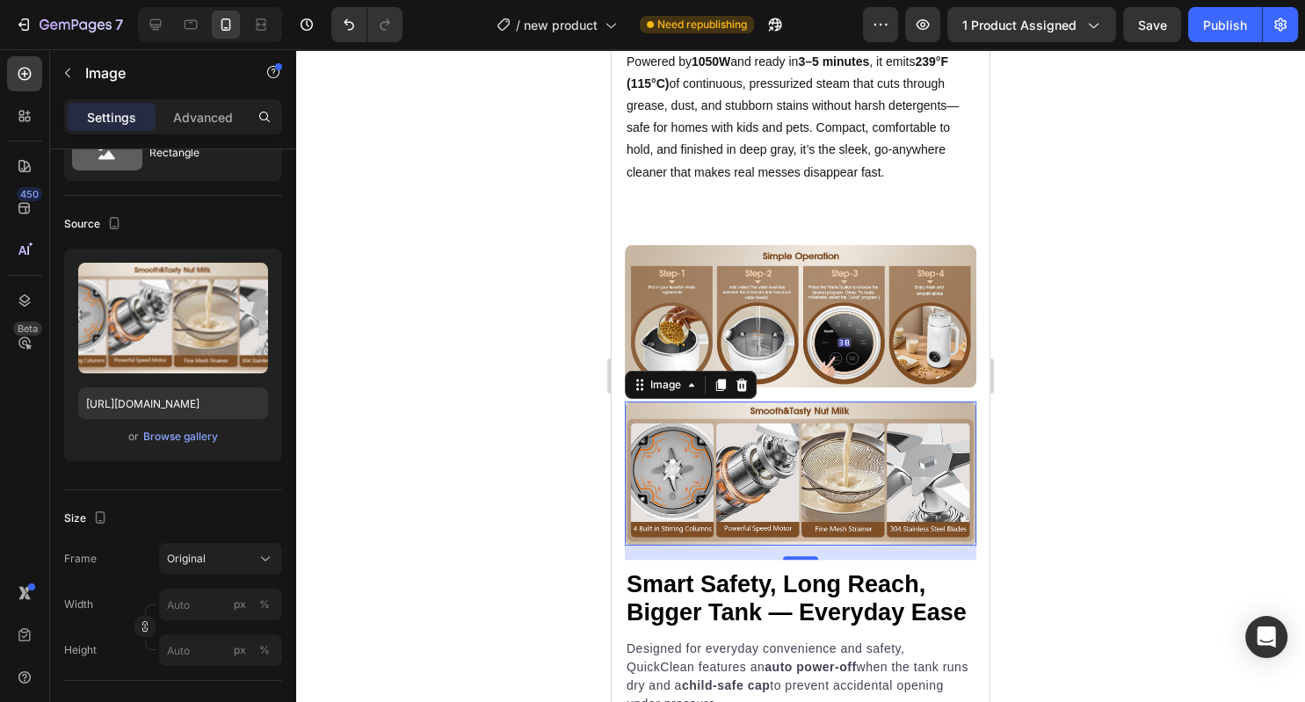
click at [1062, 508] on div at bounding box center [800, 375] width 1009 height 653
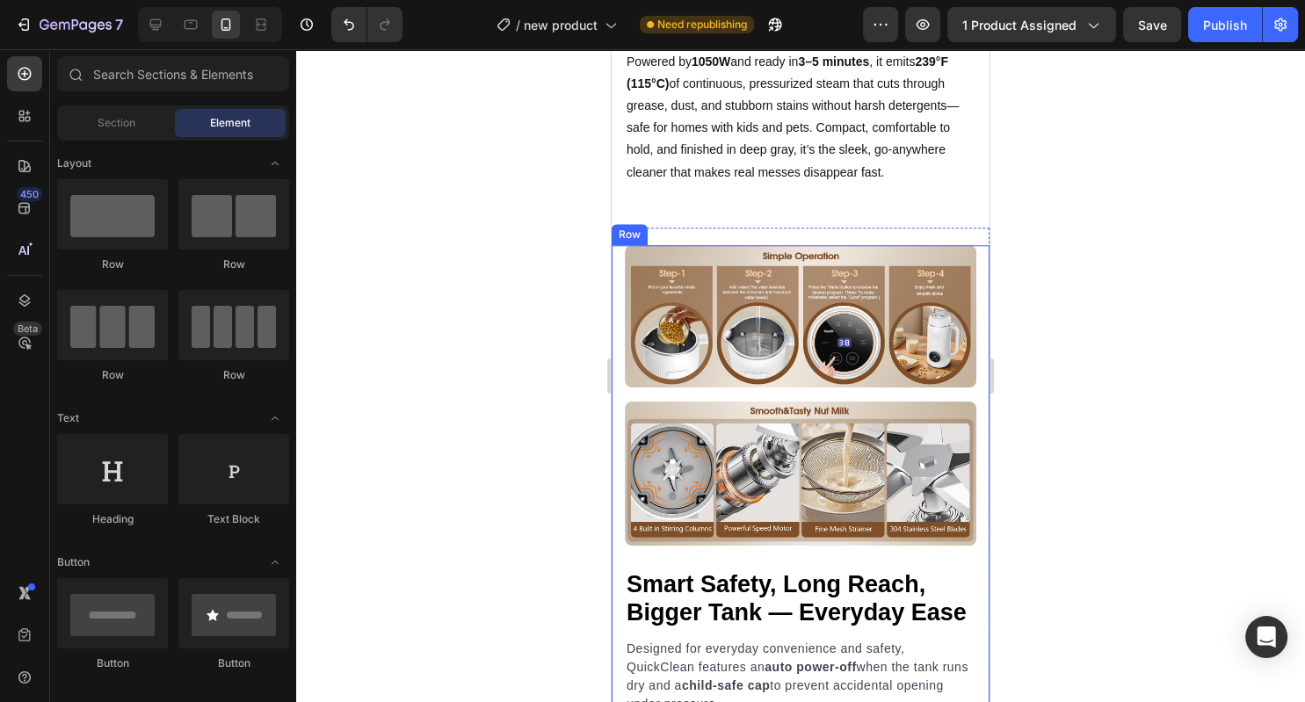
click at [850, 427] on img at bounding box center [800, 474] width 351 height 144
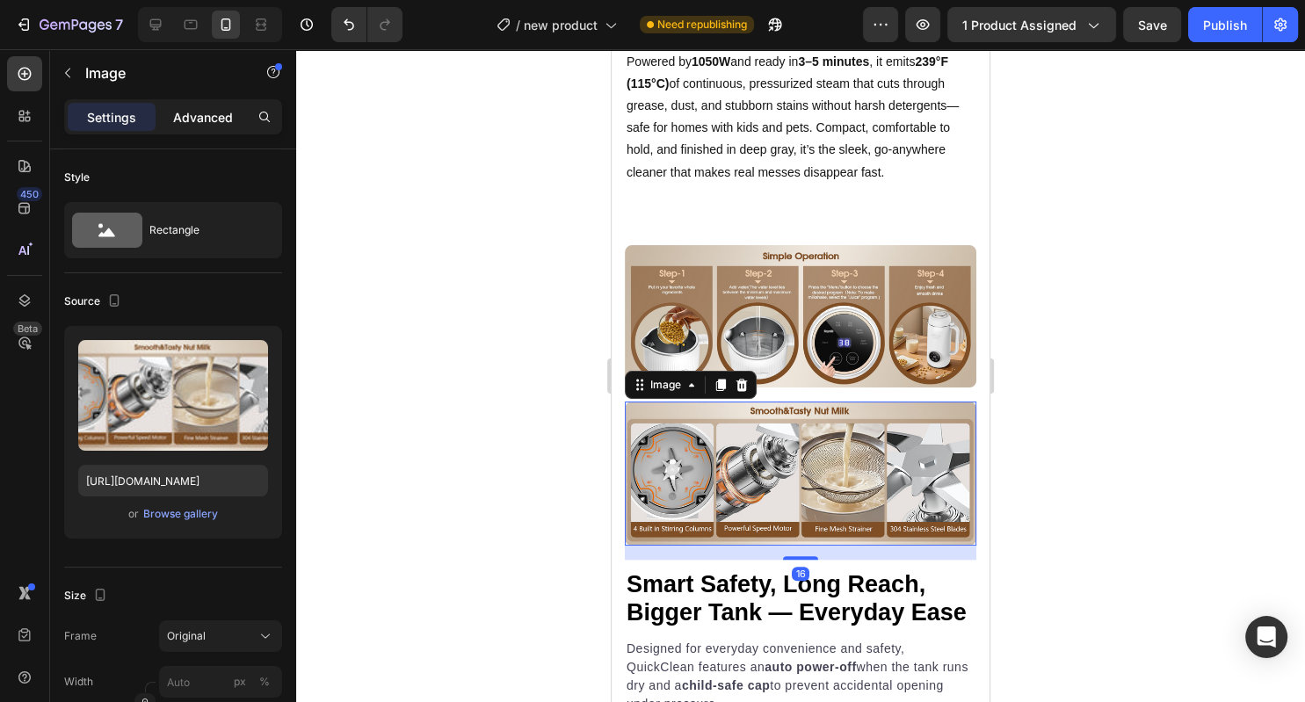
click at [198, 110] on p "Advanced" at bounding box center [203, 117] width 60 height 18
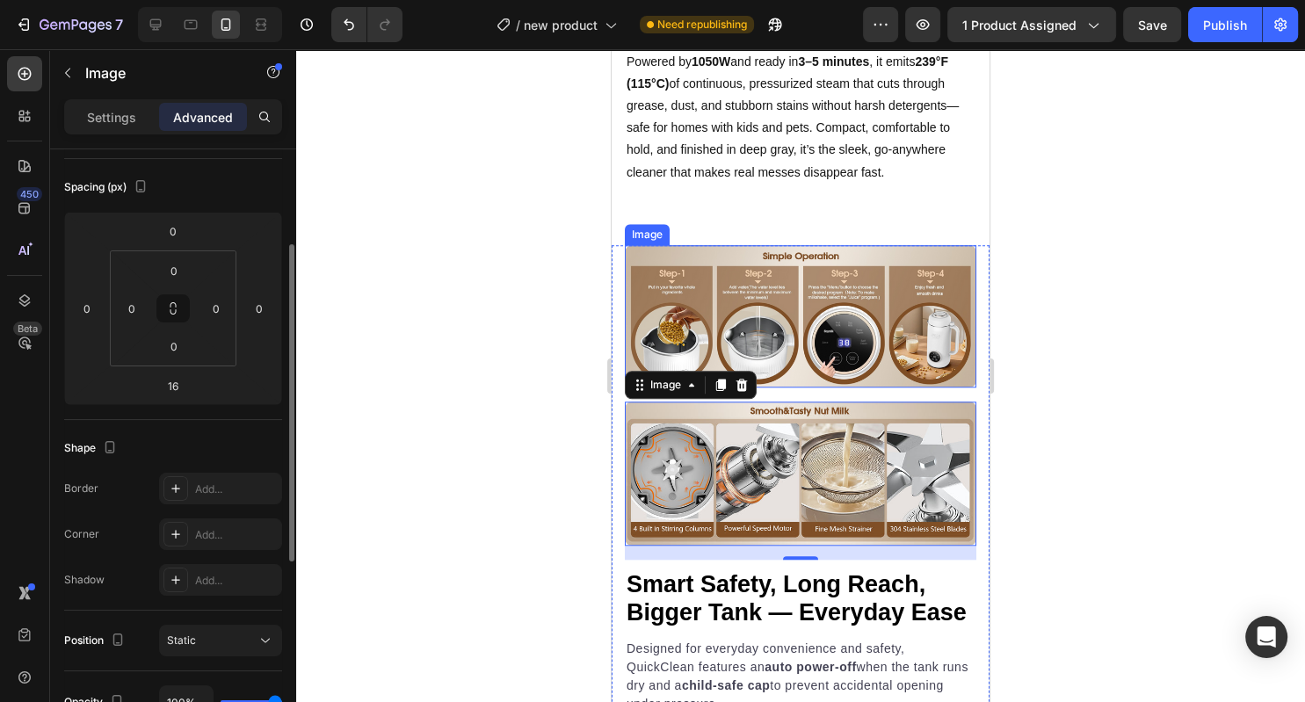
click at [789, 306] on img at bounding box center [800, 316] width 351 height 142
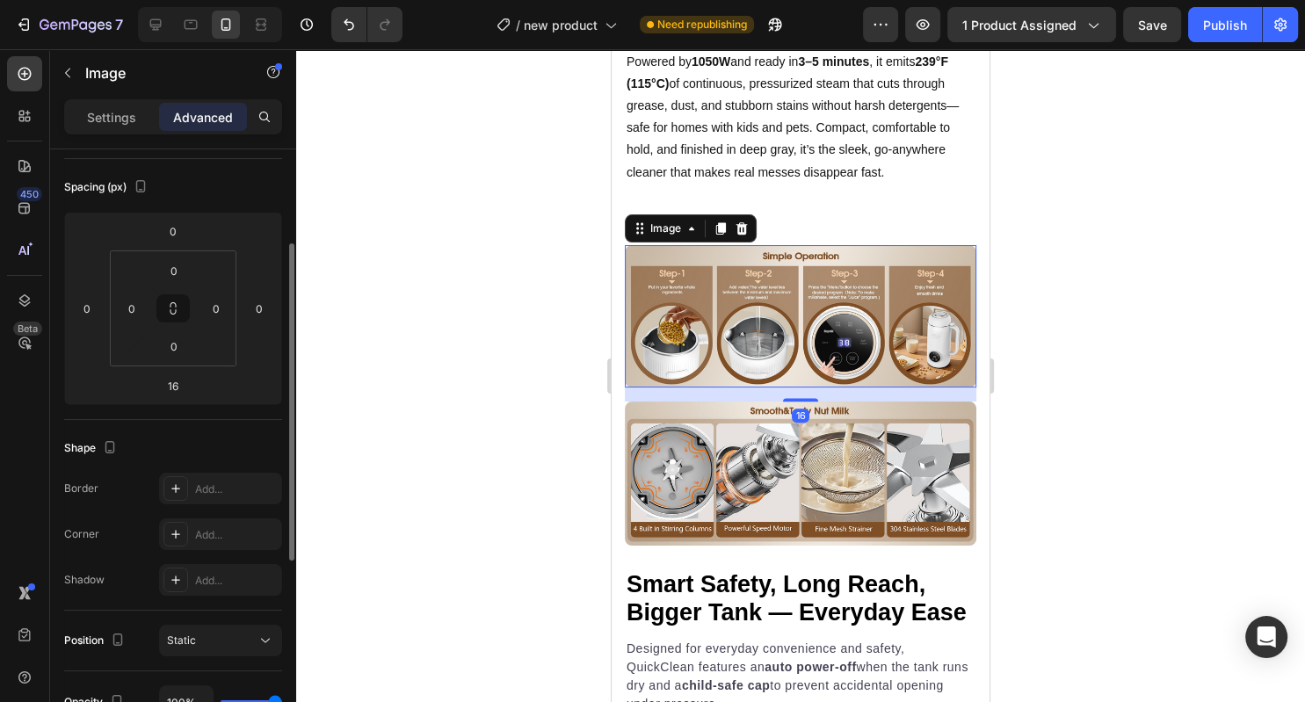
scroll to position [180, 0]
click at [170, 393] on input "16" at bounding box center [173, 386] width 35 height 26
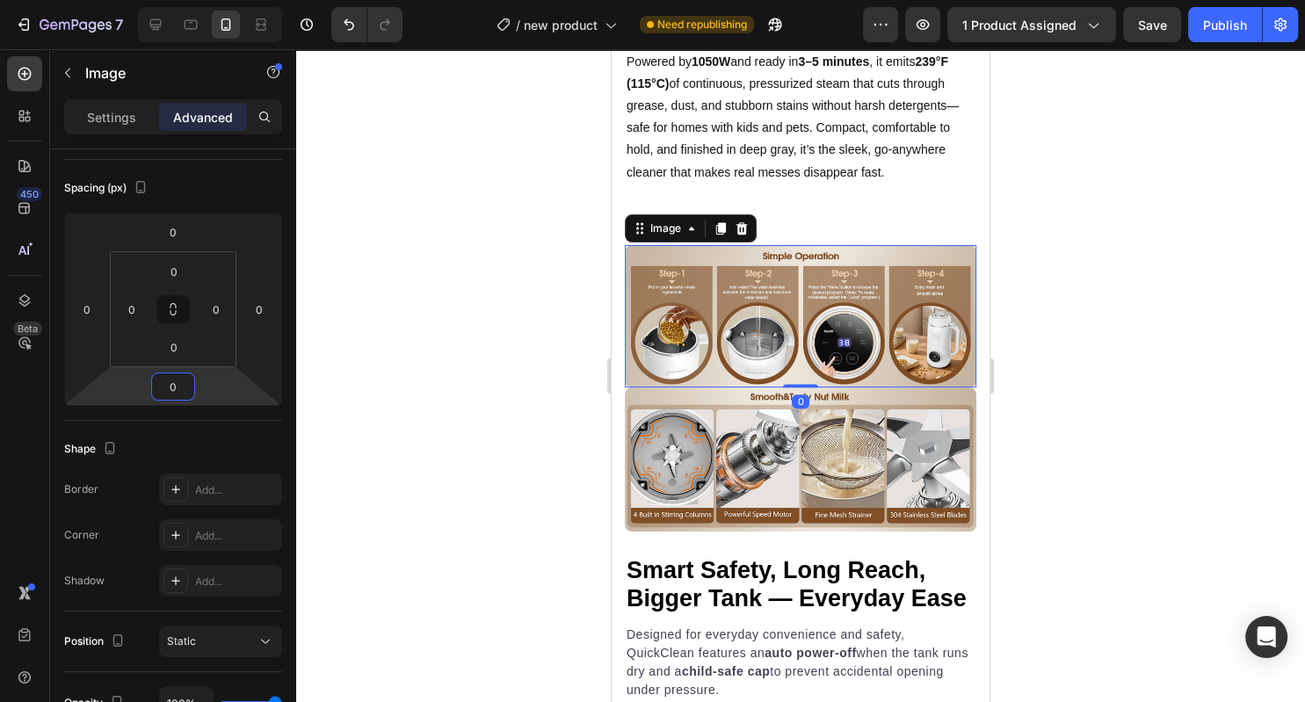
type input "0"
click at [424, 332] on div at bounding box center [800, 375] width 1009 height 653
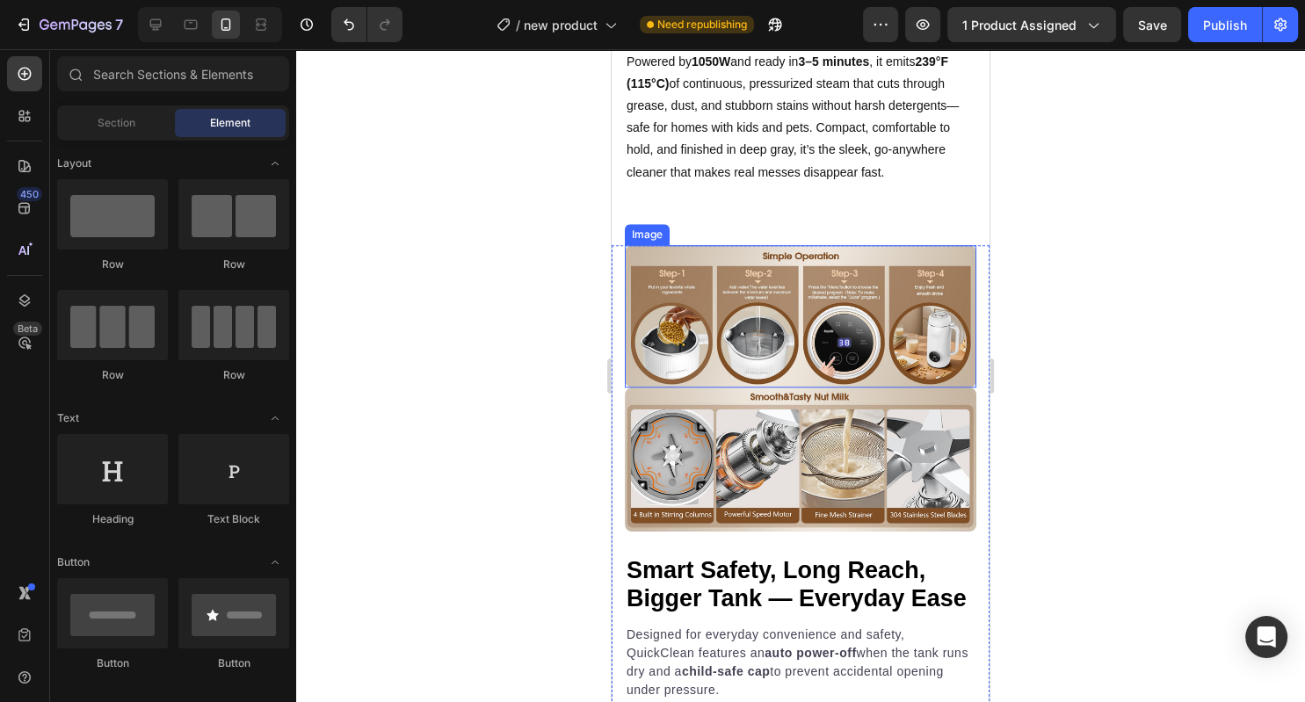
click at [762, 333] on img at bounding box center [800, 316] width 351 height 142
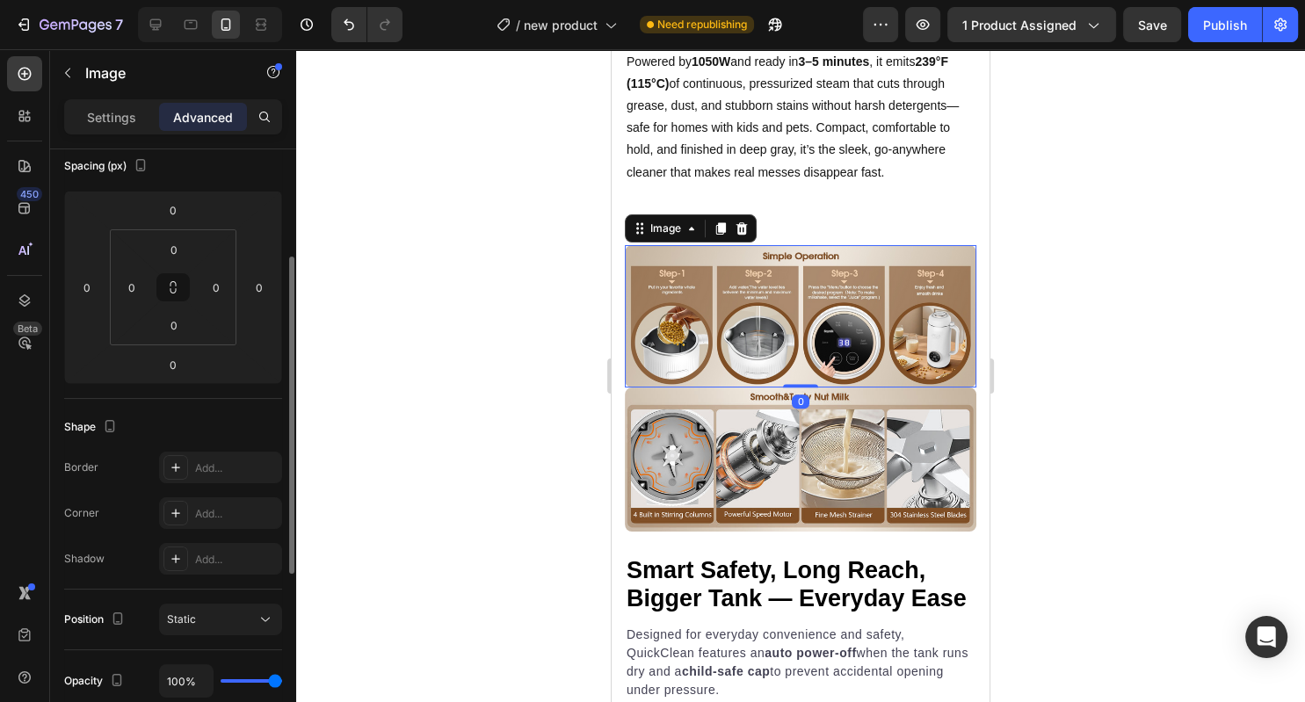
scroll to position [203, 0]
click at [179, 359] on input "0" at bounding box center [173, 364] width 35 height 26
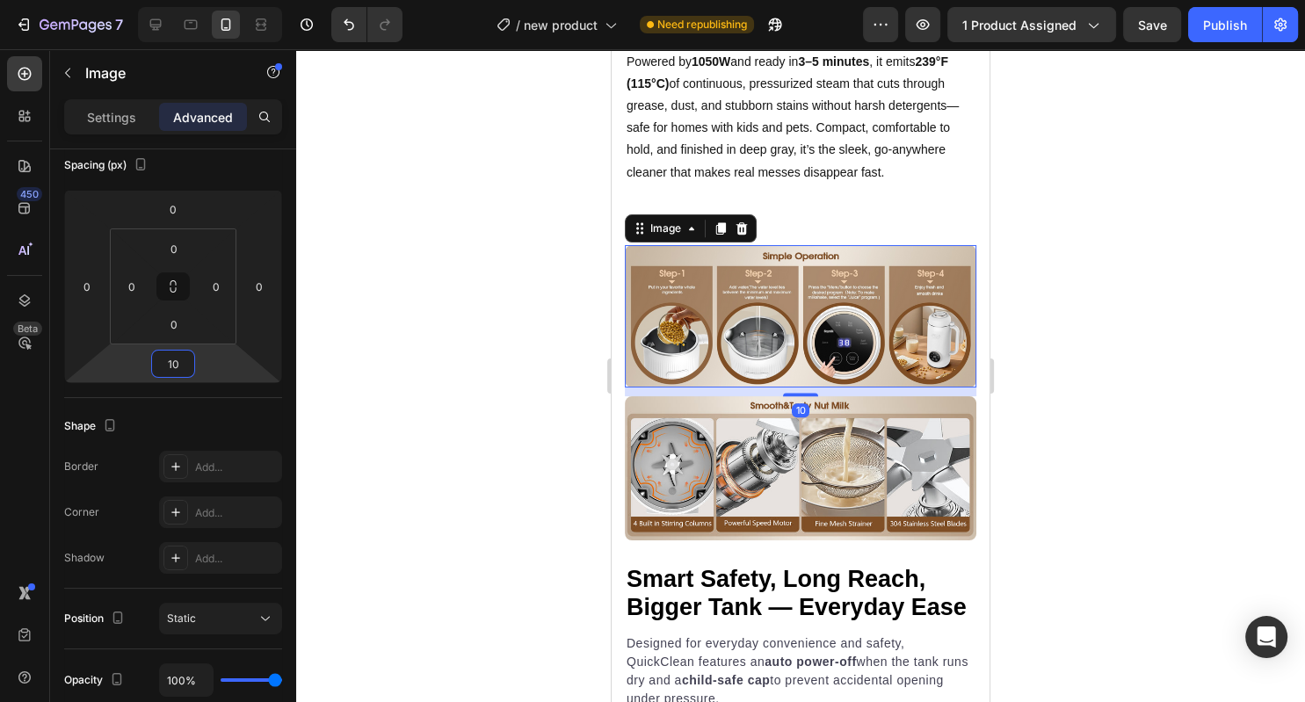
type input "10"
click at [482, 344] on div at bounding box center [800, 375] width 1009 height 653
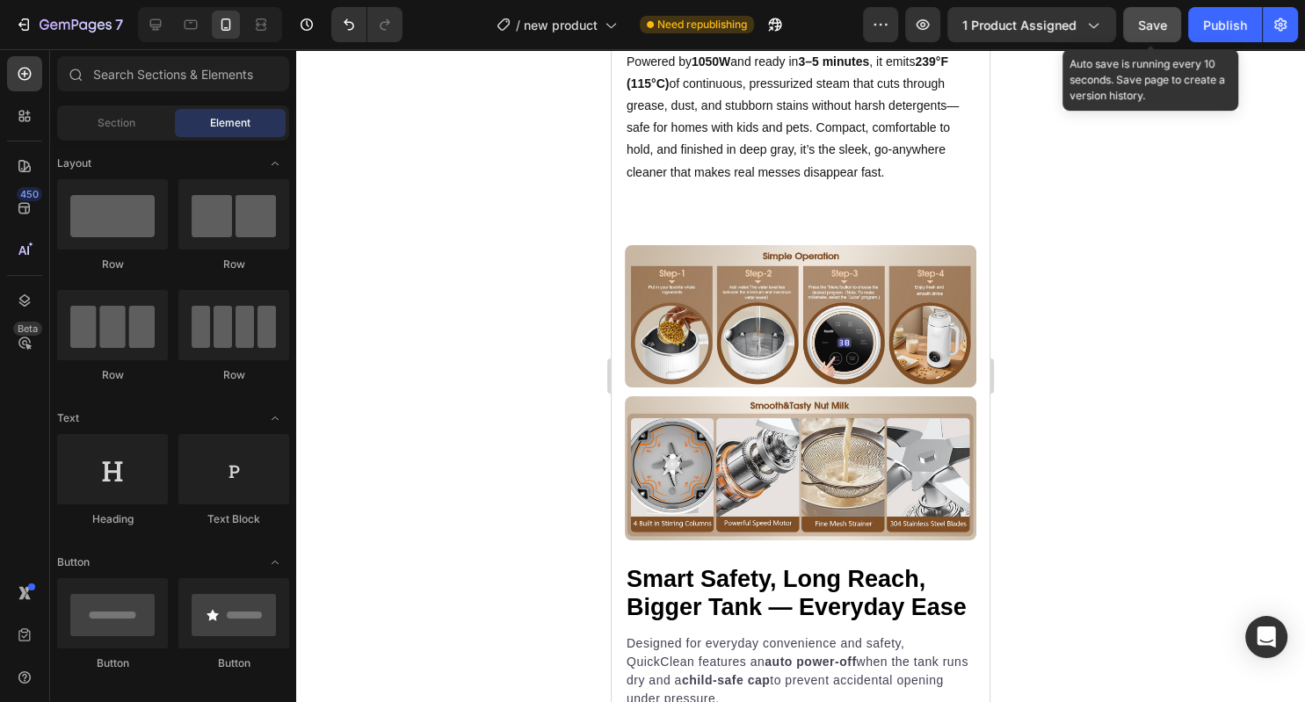
click at [1165, 32] on span "Save" at bounding box center [1152, 25] width 29 height 15
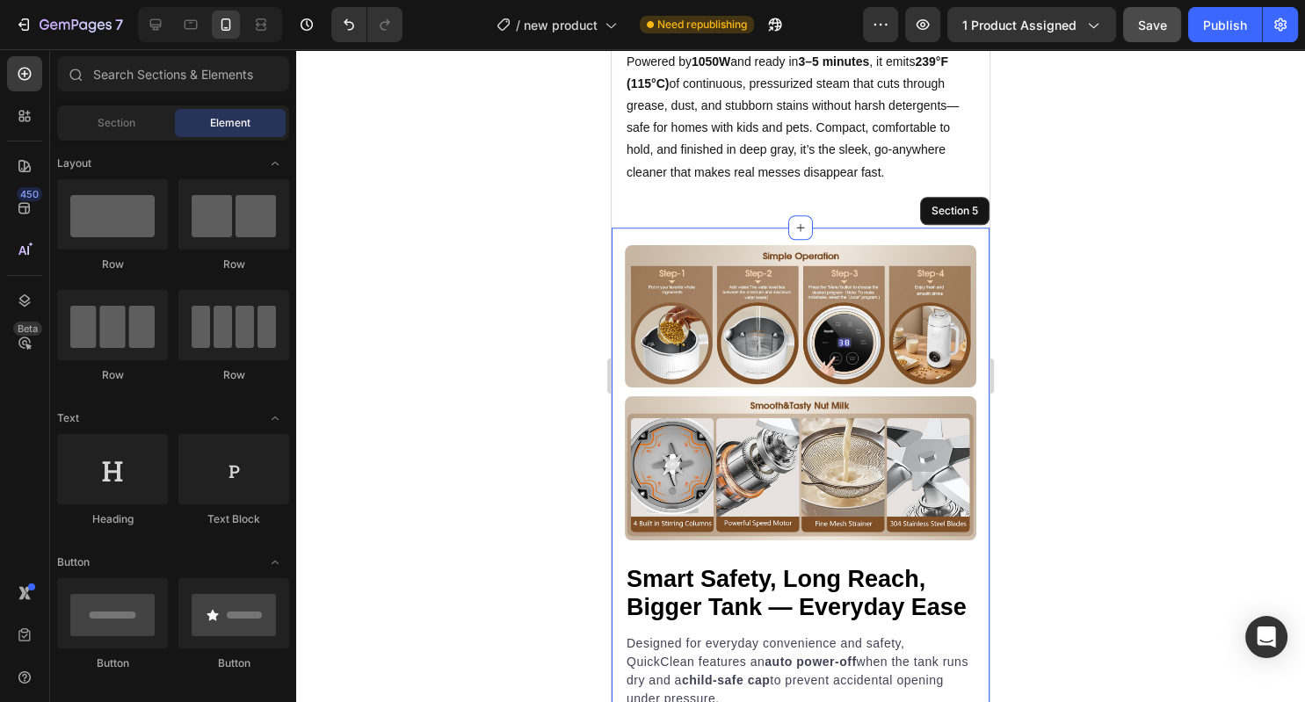
click at [872, 240] on div "Image Image Smart Safety, Long Reach, Bigger Tank — Everyday Ease Heading Desig…" at bounding box center [801, 570] width 378 height 685
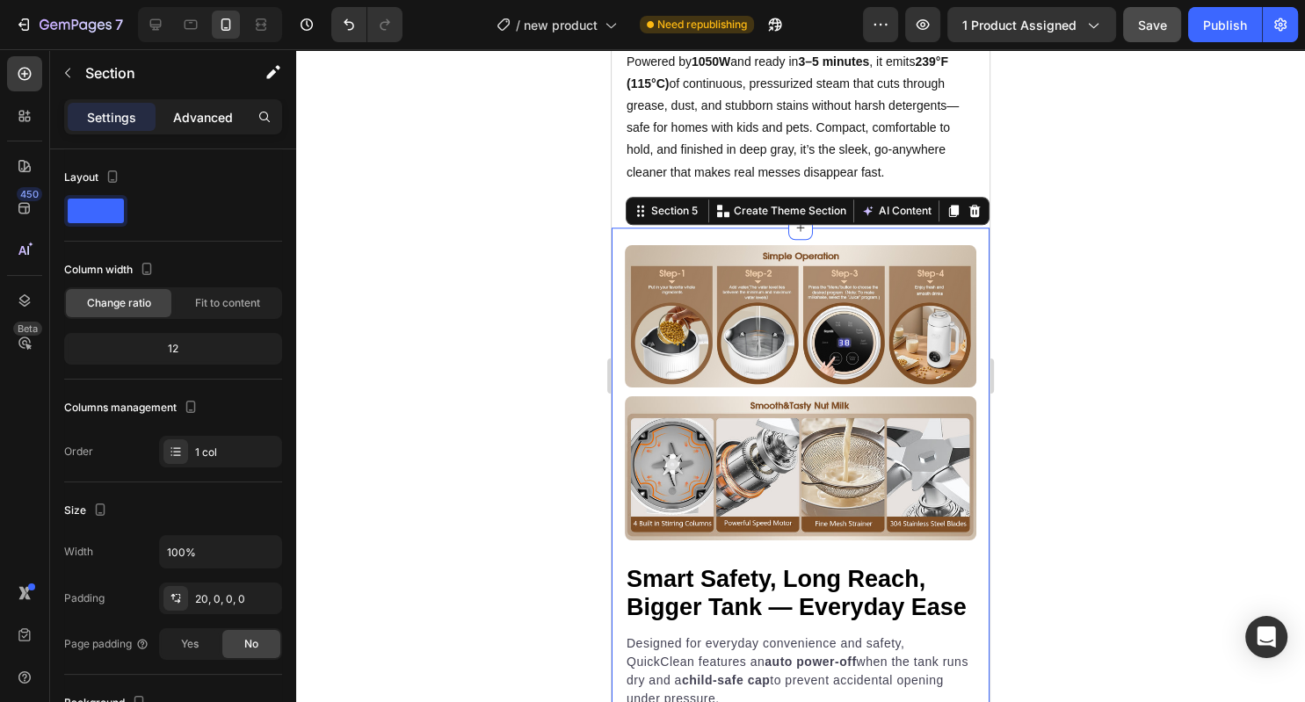
click at [205, 124] on p "Advanced" at bounding box center [203, 117] width 60 height 18
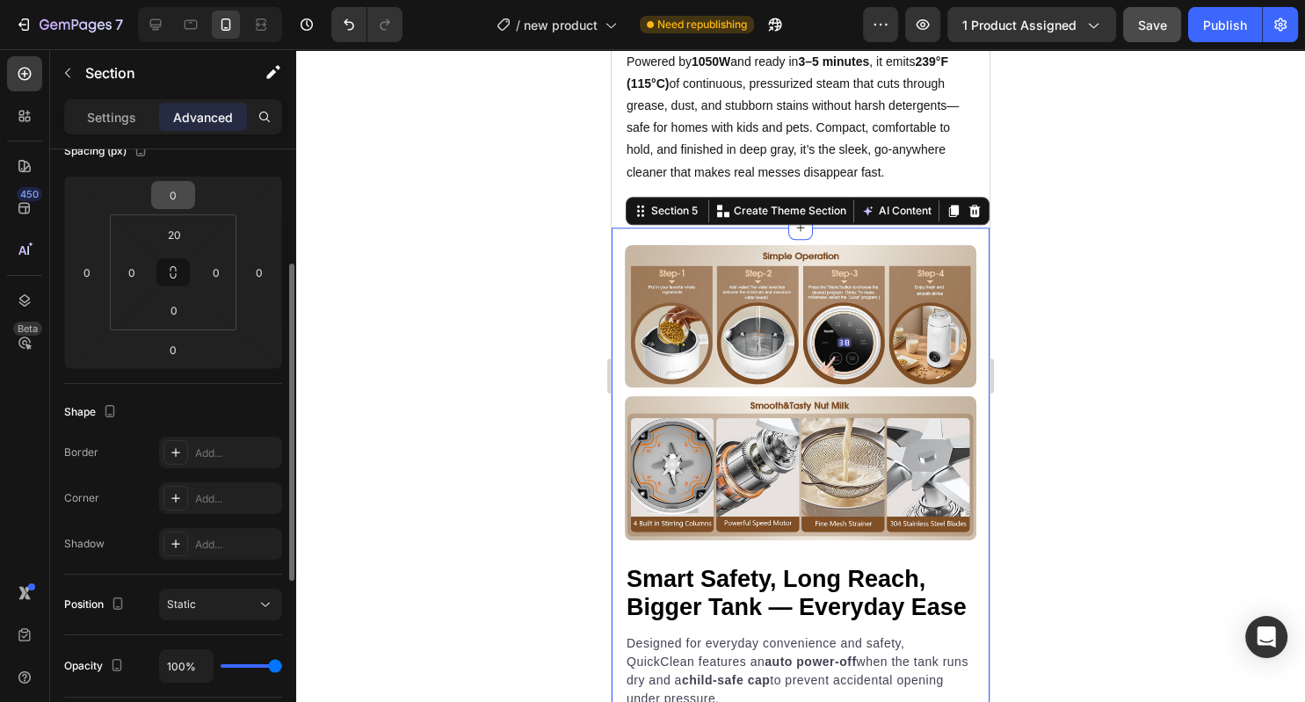
scroll to position [215, 0]
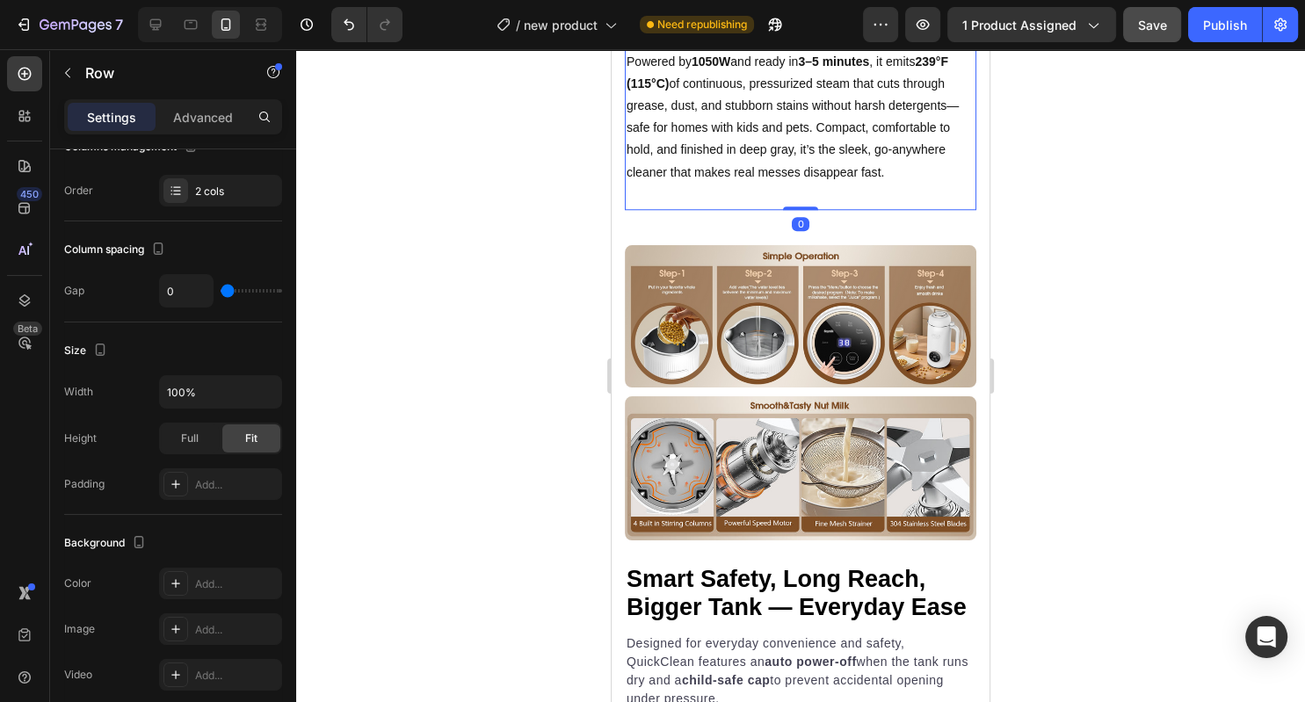
click at [842, 192] on div "Meet the QuickClean Steamer —your handheld, pressurized, chemical-free way to b…" at bounding box center [800, 74] width 351 height 272
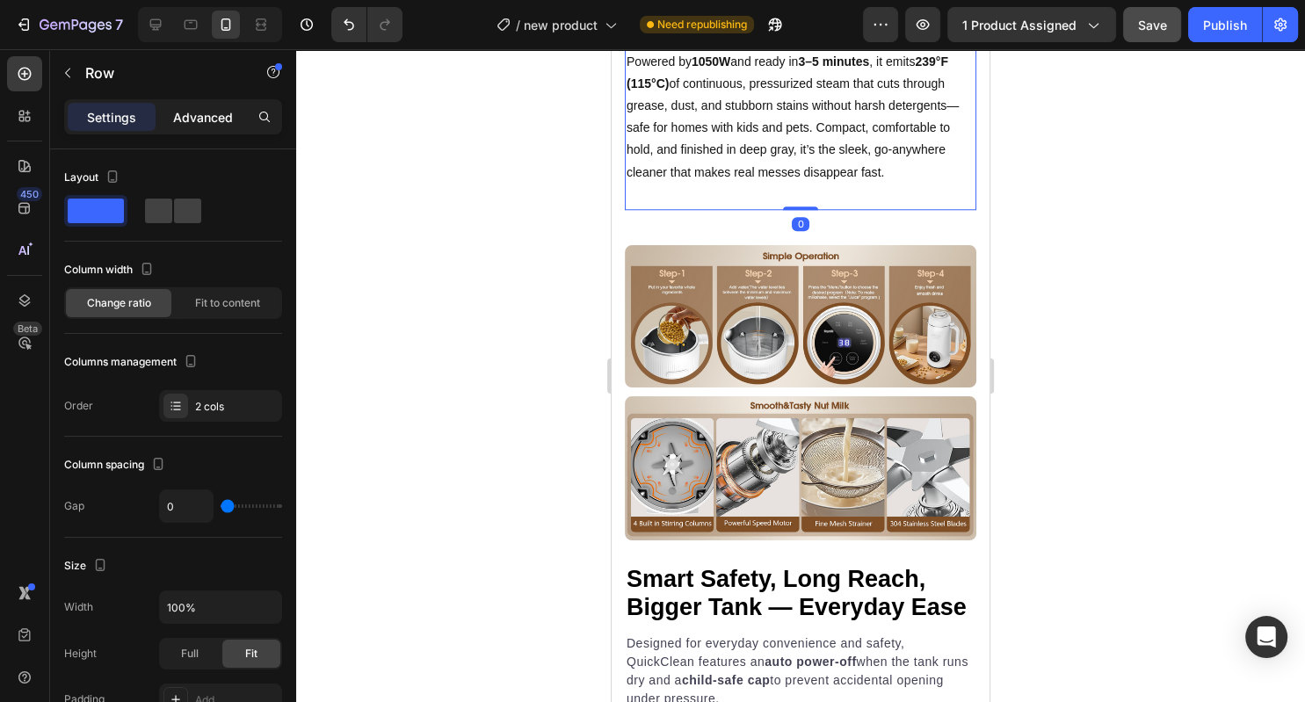
click at [192, 123] on p "Advanced" at bounding box center [203, 117] width 60 height 18
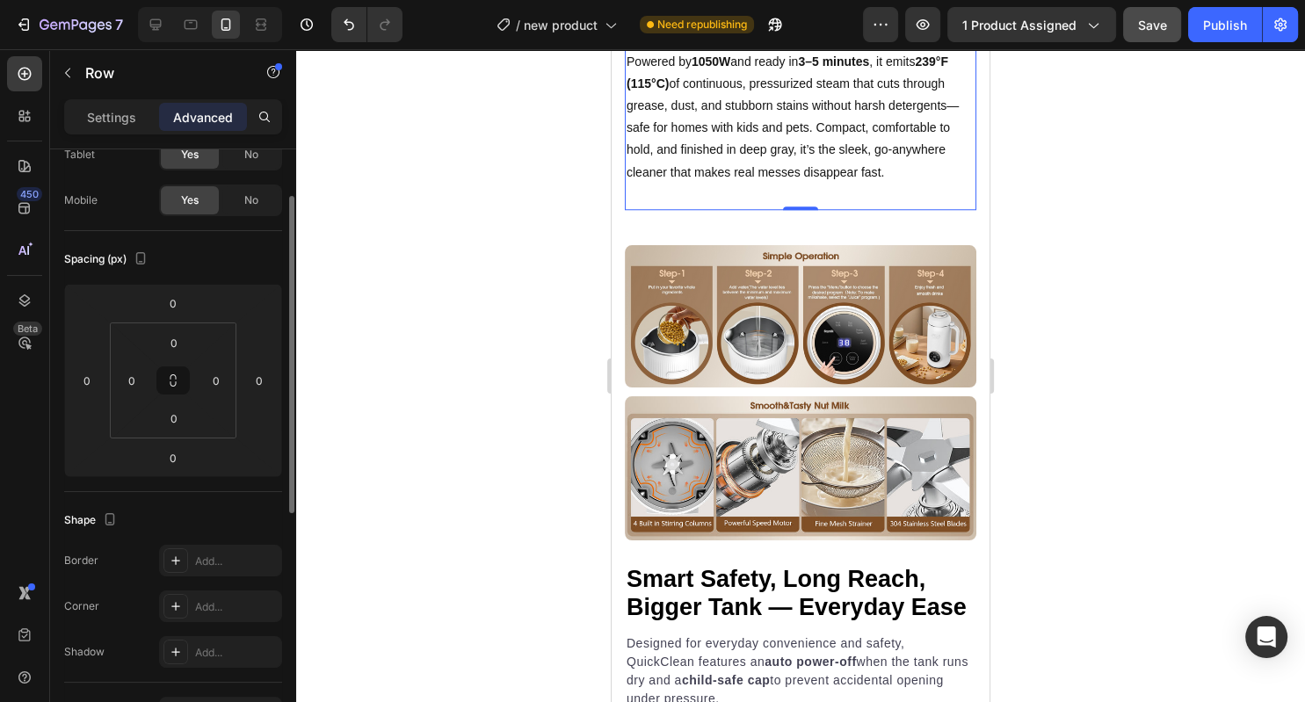
scroll to position [102, 0]
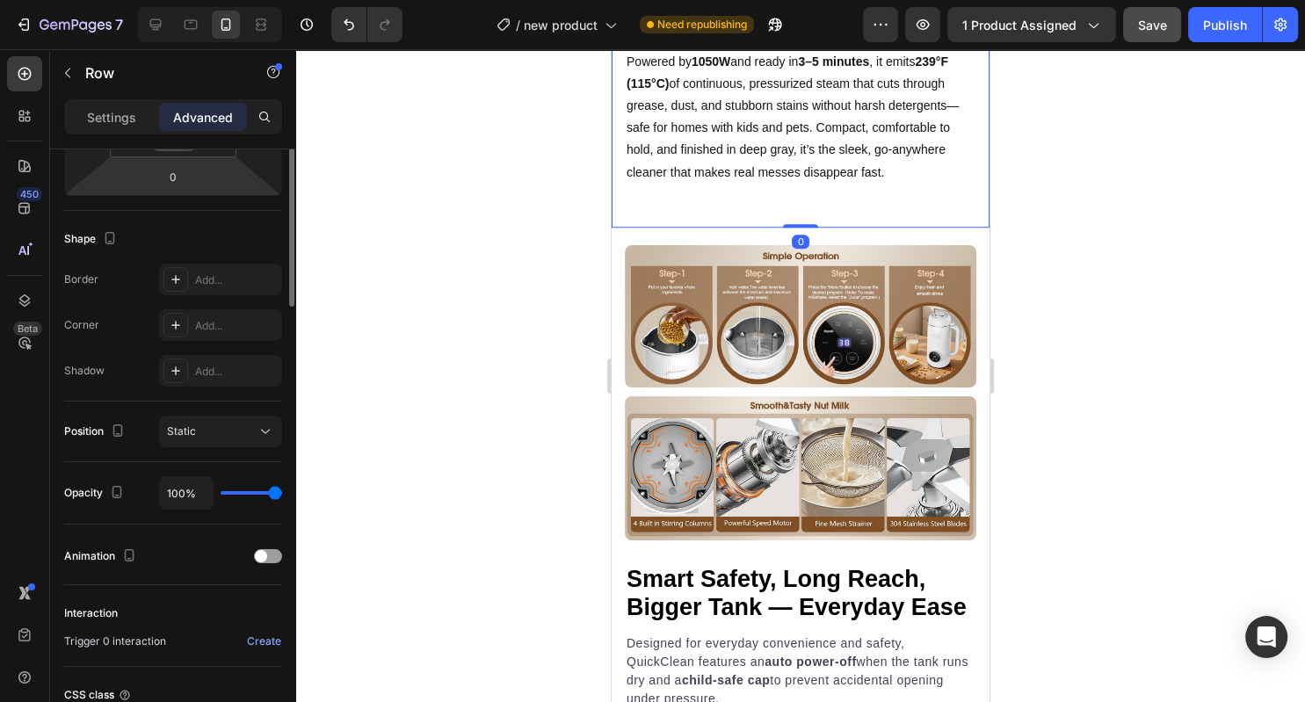
scroll to position [391, 0]
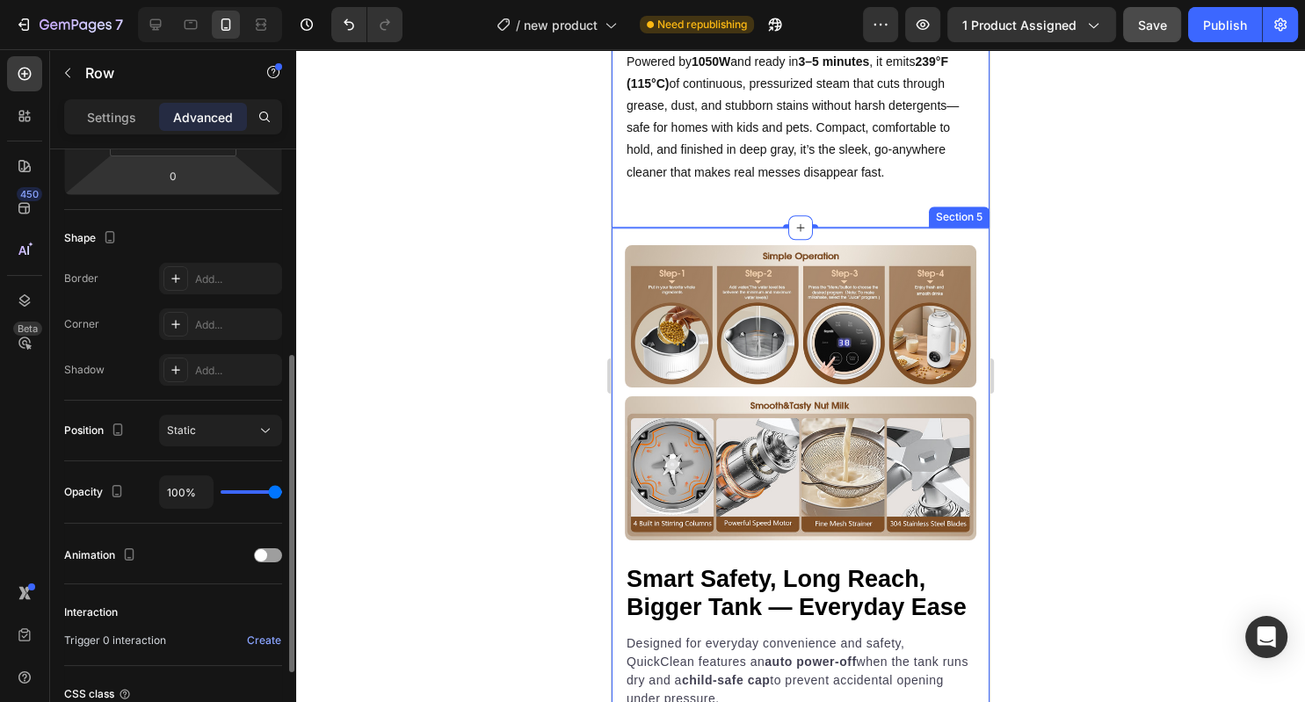
click at [741, 237] on div "Image Image Smart Safety, Long Reach, Bigger Tank — Everyday Ease Heading Desig…" at bounding box center [801, 570] width 378 height 685
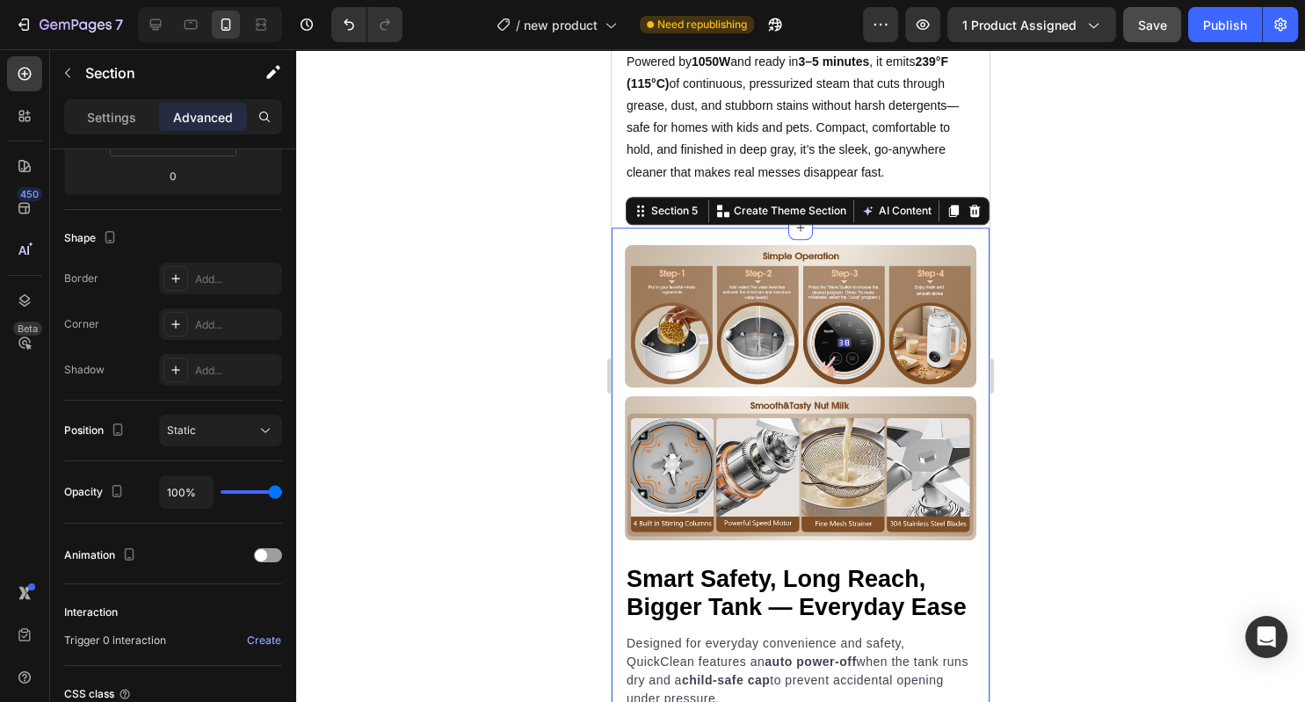
scroll to position [0, 0]
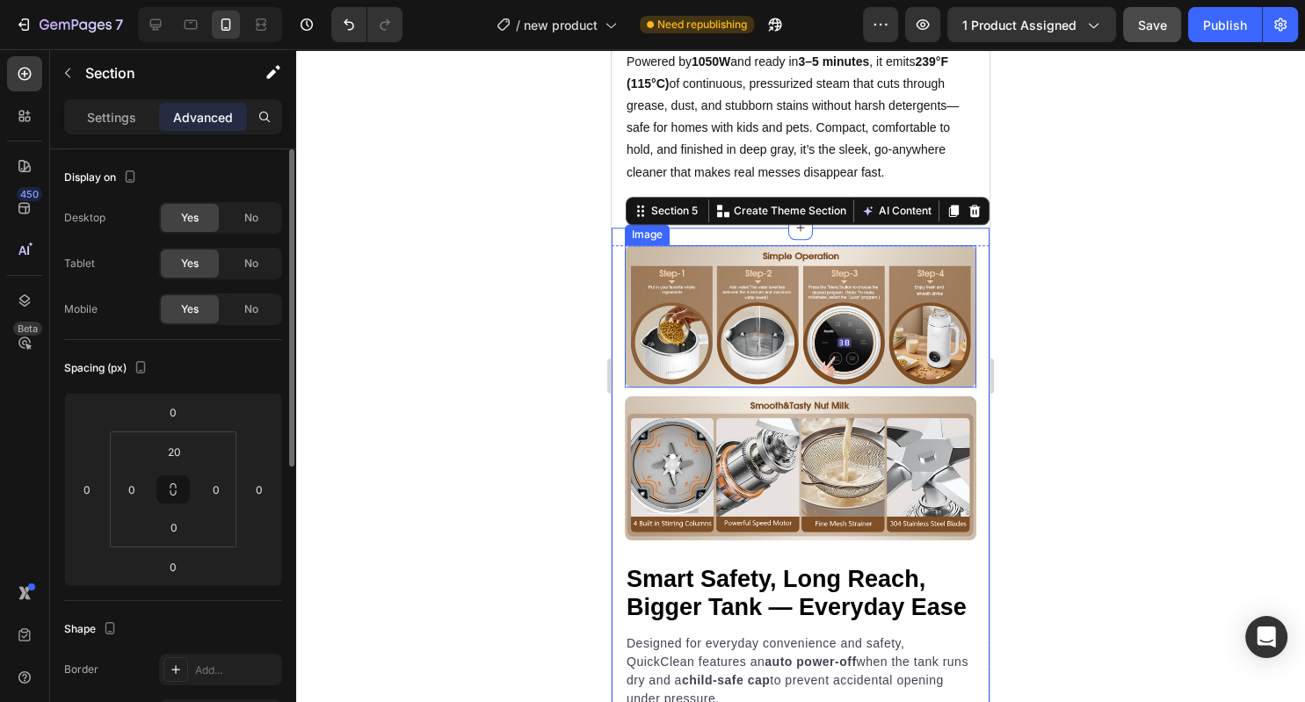
click at [467, 300] on div at bounding box center [800, 375] width 1009 height 653
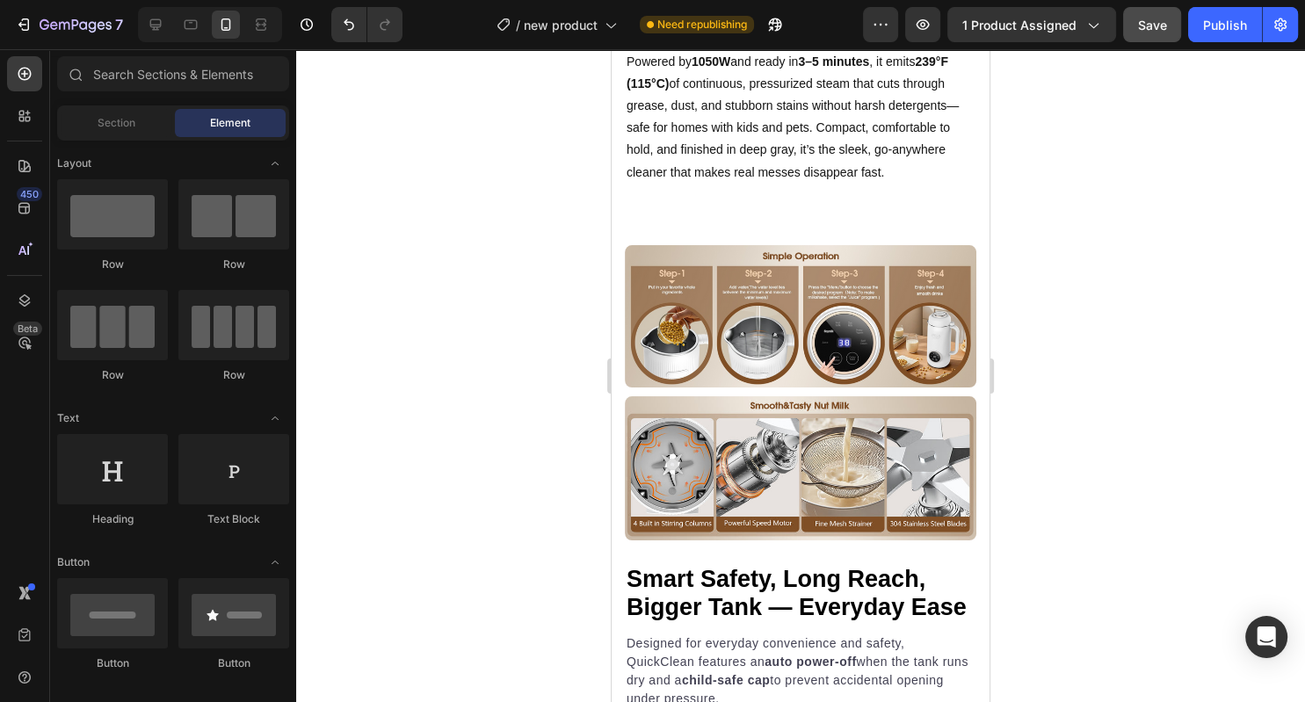
click at [1123, 315] on div at bounding box center [800, 375] width 1009 height 653
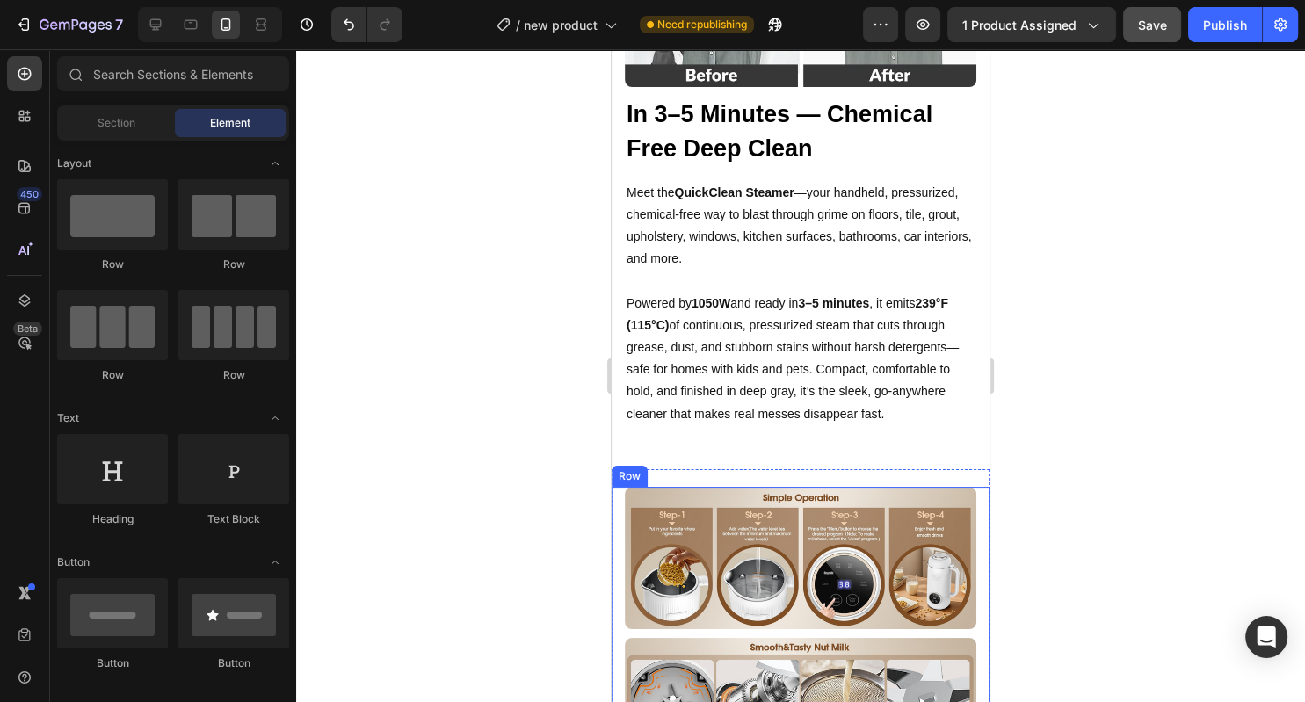
scroll to position [1301, 0]
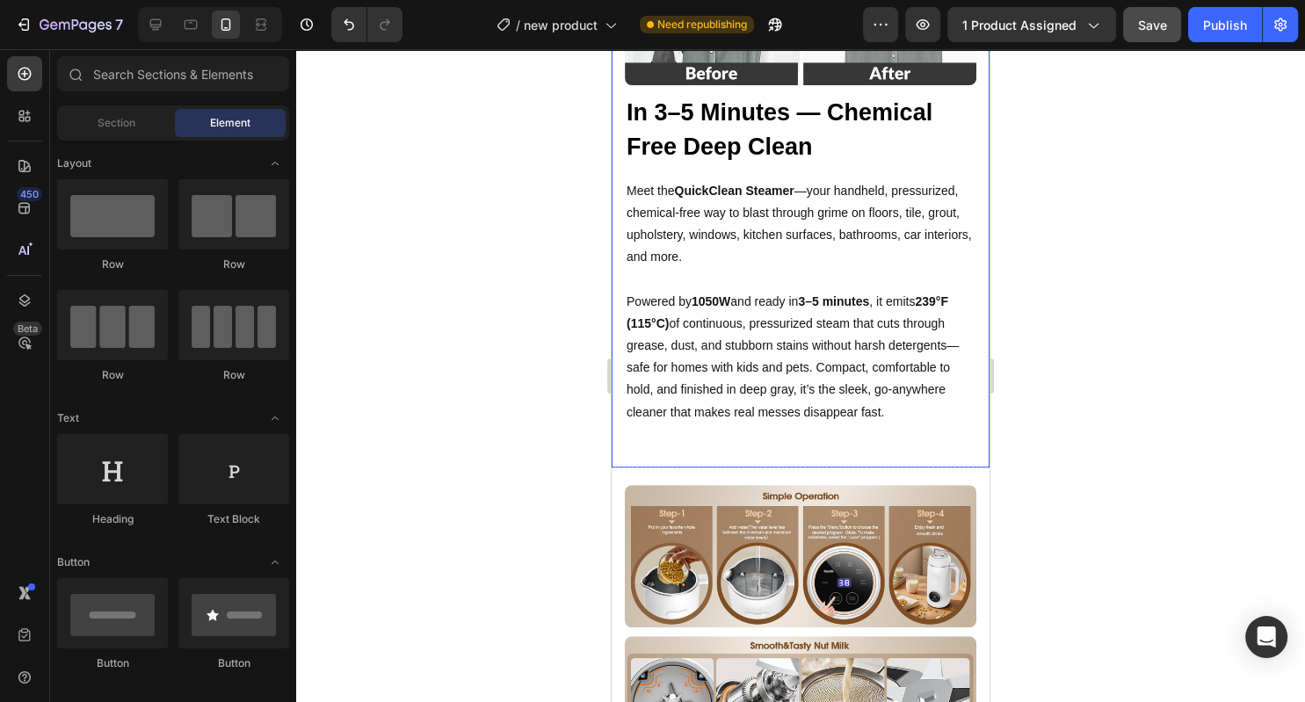
click at [842, 460] on div "In 3–5 Minutes — Chemical Free Deep Clean Heading Meet the QuickClean Steamer —…" at bounding box center [801, 101] width 378 height 734
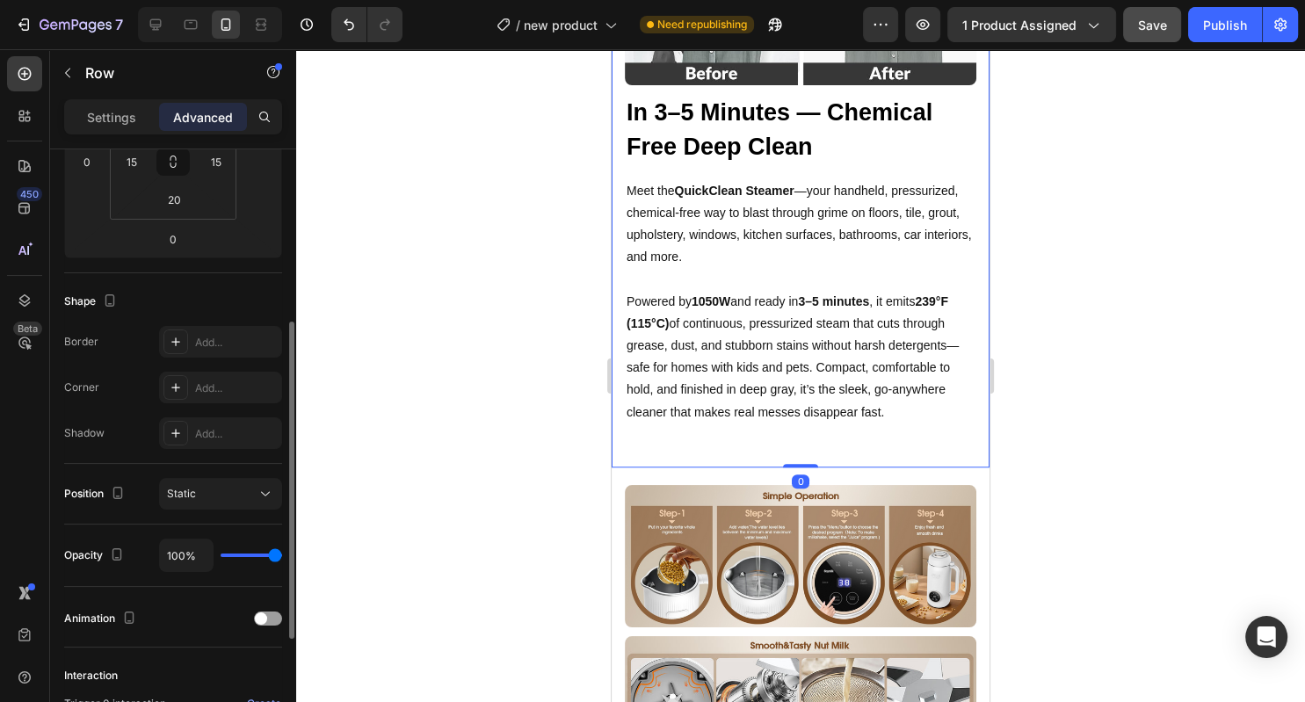
scroll to position [327, 0]
click at [163, 195] on input "20" at bounding box center [173, 200] width 35 height 26
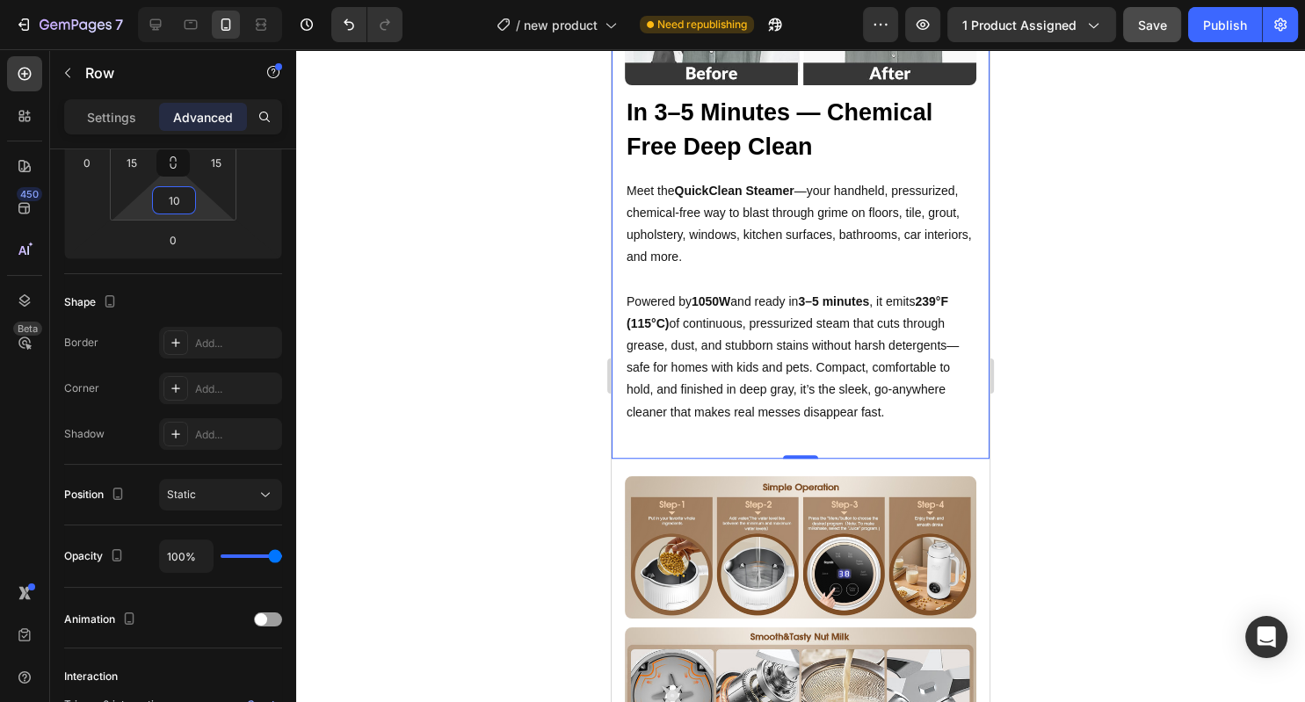
type input "10"
click at [396, 282] on div at bounding box center [800, 375] width 1009 height 653
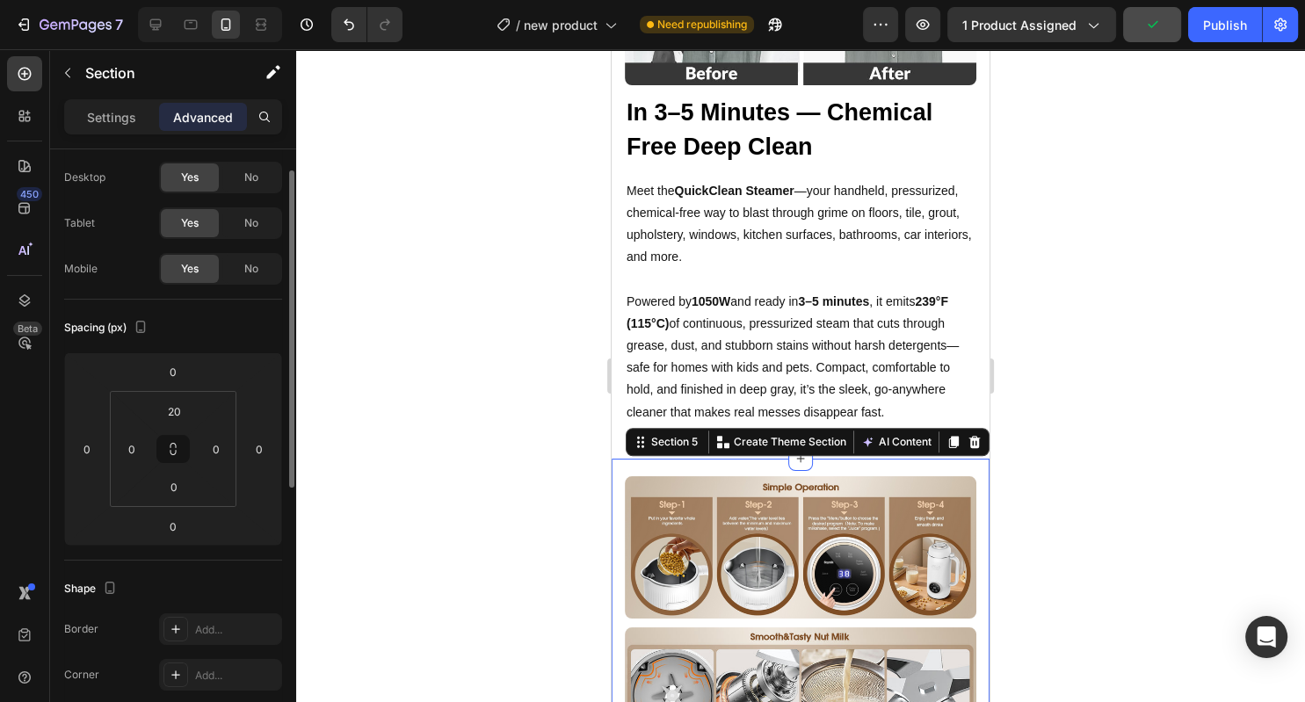
scroll to position [41, 0]
click at [178, 407] on input "20" at bounding box center [173, 410] width 35 height 26
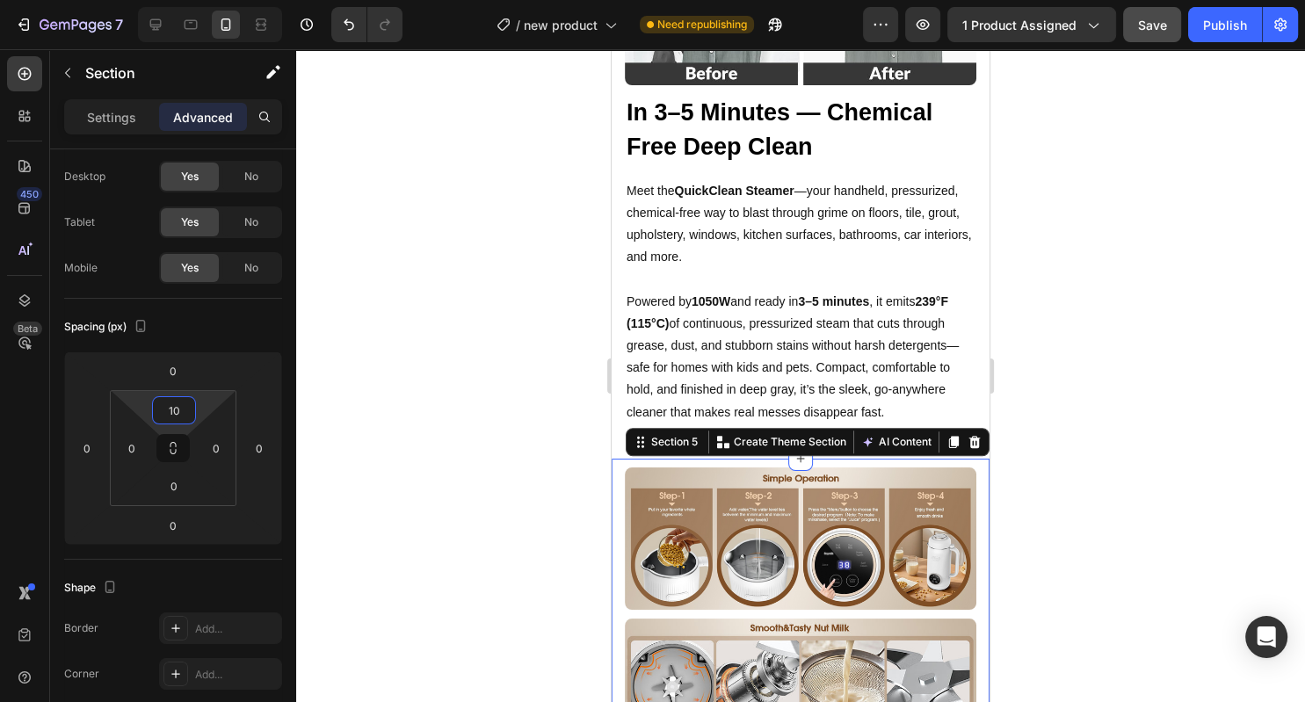
type input "10"
click at [421, 374] on div at bounding box center [800, 375] width 1009 height 653
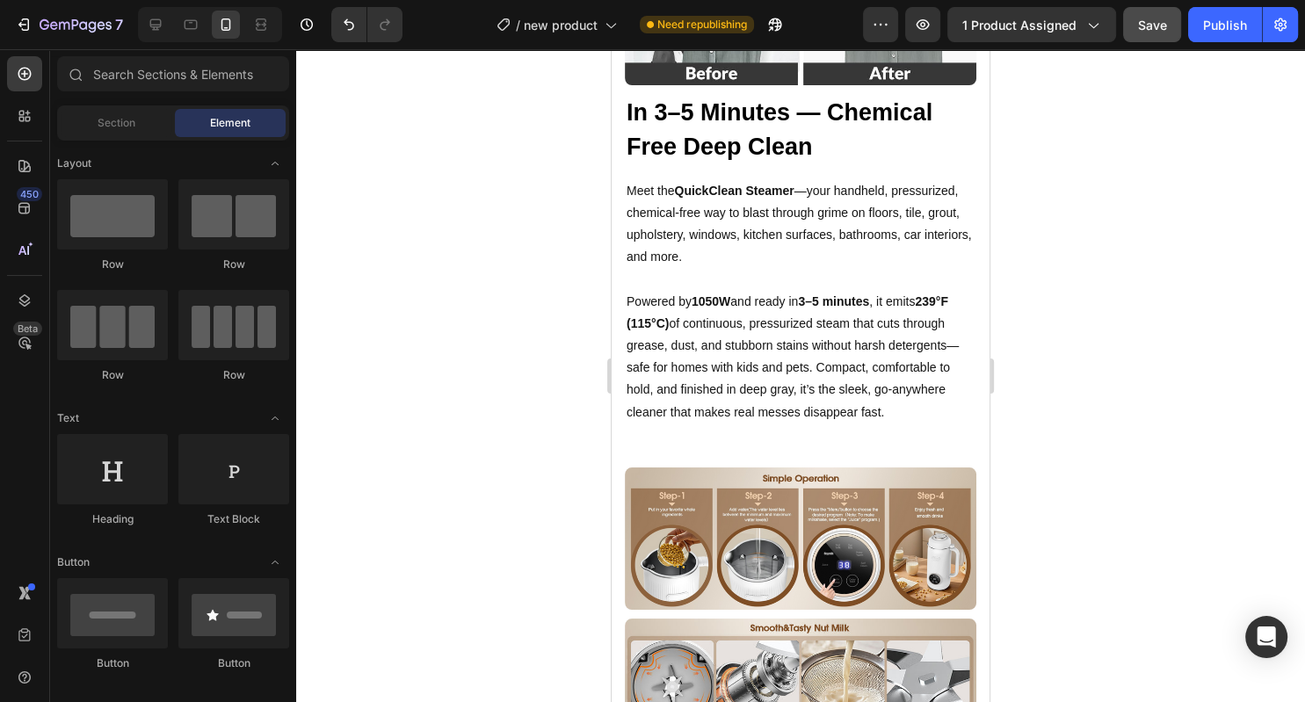
click at [1163, 5] on div "7 Version history / new product Need republishing Preview 1 product assigned Sa…" at bounding box center [652, 25] width 1305 height 50
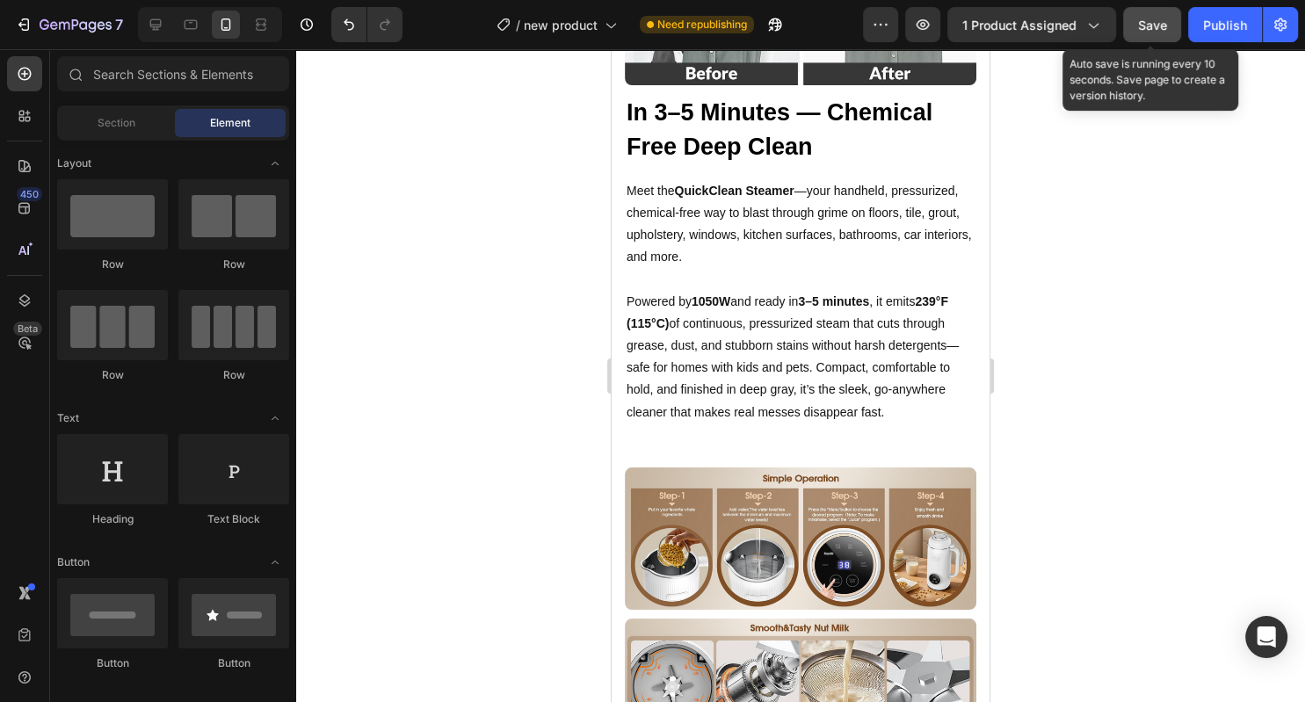
click at [1155, 26] on span "Save" at bounding box center [1152, 25] width 29 height 15
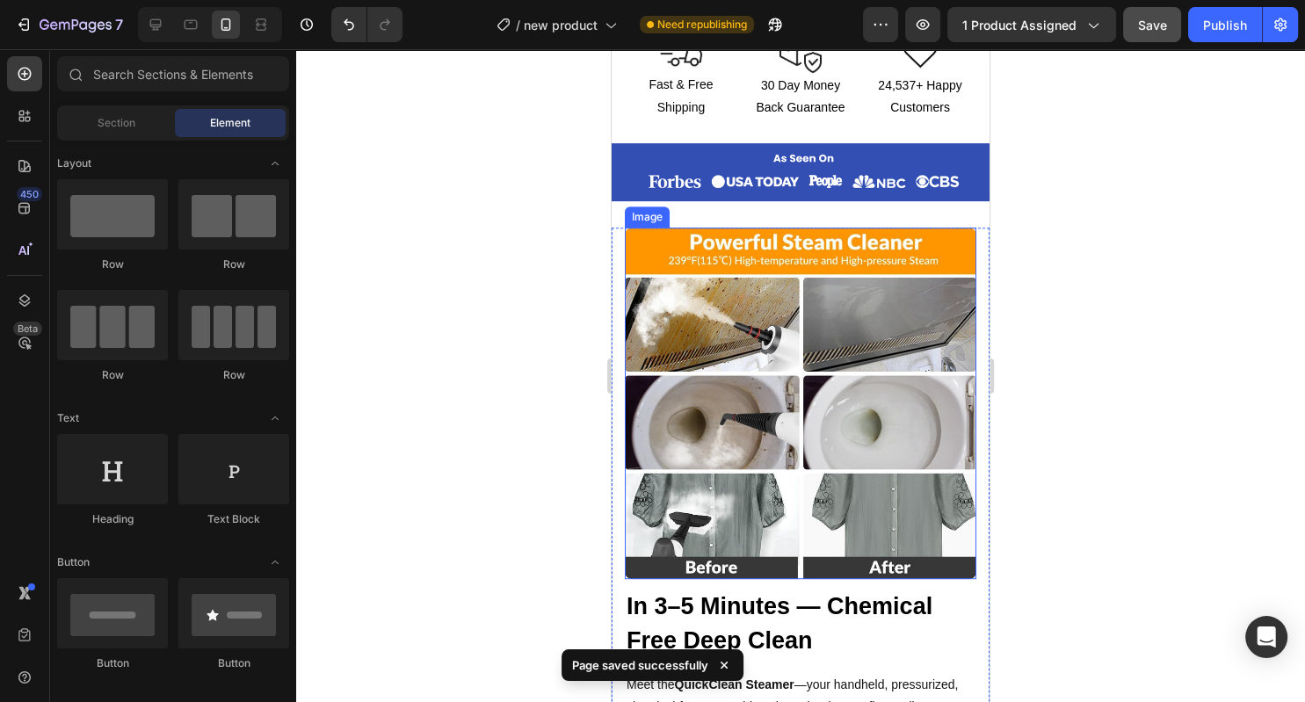
scroll to position [808, 0]
click at [755, 569] on img at bounding box center [800, 402] width 351 height 351
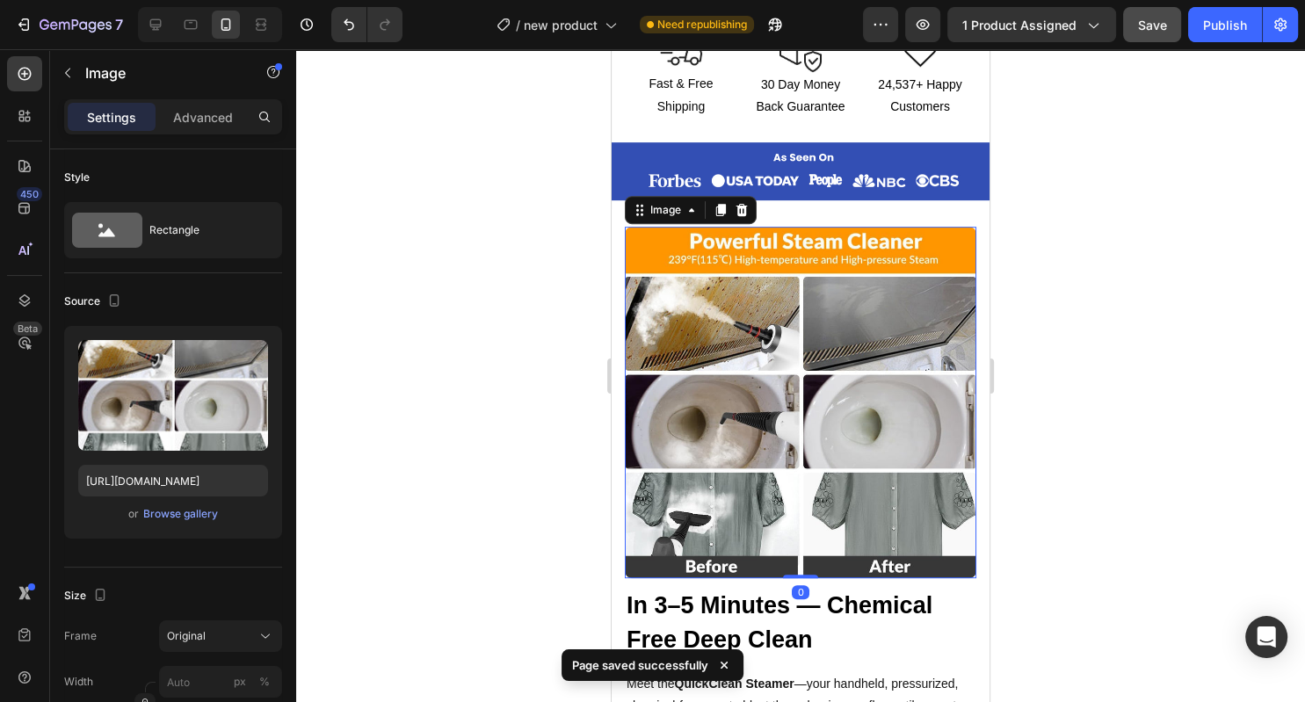
click at [211, 133] on div "Settings Advanced" at bounding box center [173, 116] width 218 height 35
click at [206, 122] on p "Advanced" at bounding box center [203, 117] width 60 height 18
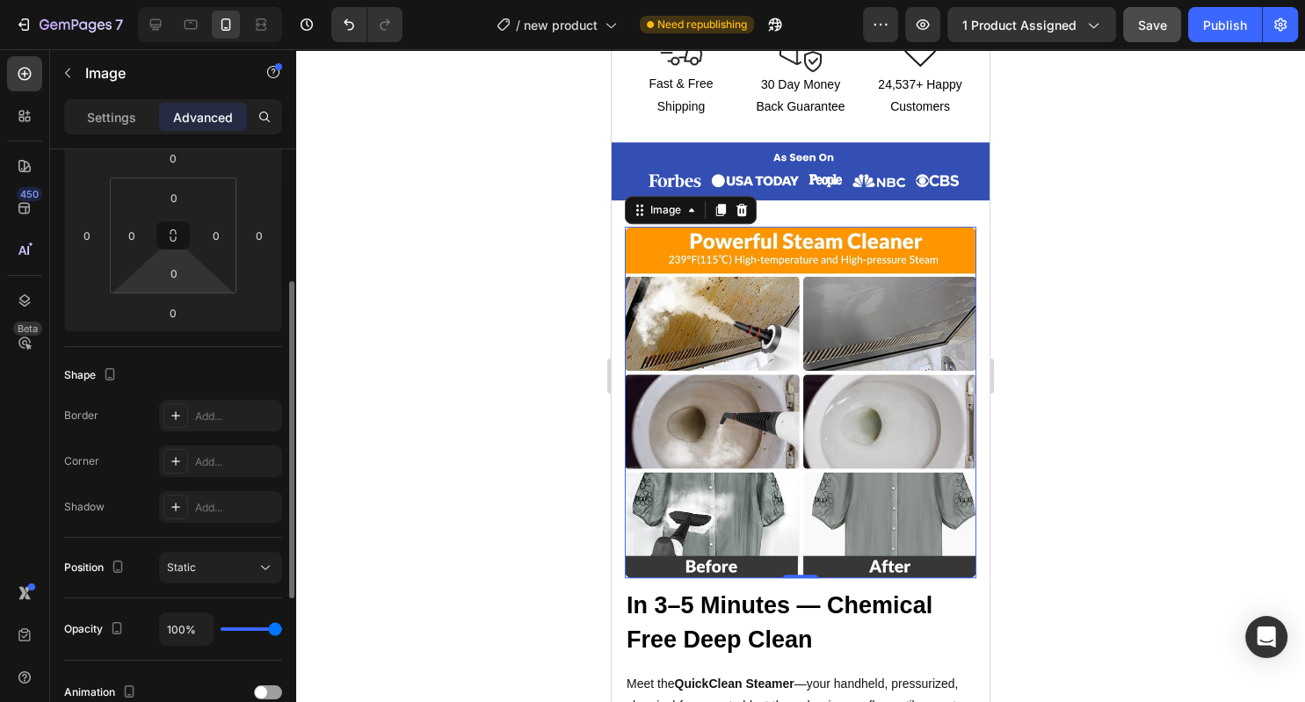
scroll to position [253, 0]
click at [170, 275] on input "0" at bounding box center [173, 274] width 35 height 26
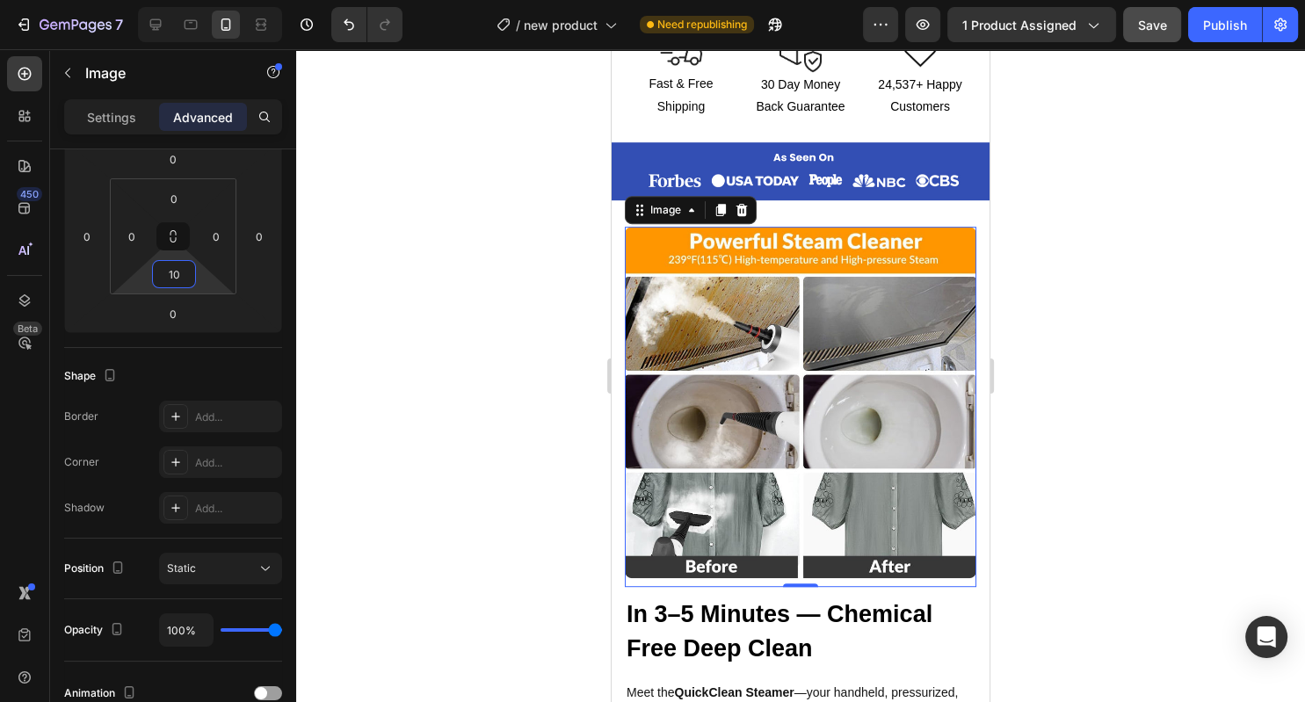
type input "10"
click at [453, 297] on div at bounding box center [800, 375] width 1009 height 653
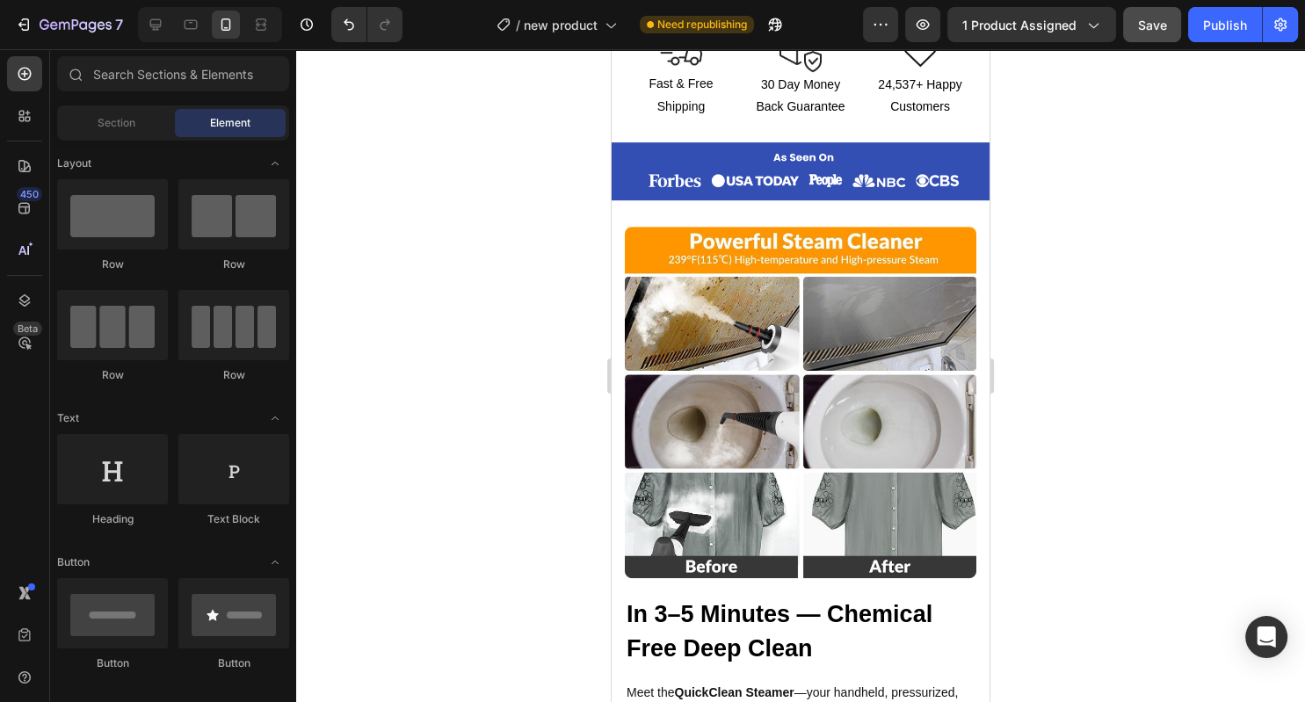
click at [692, 387] on img at bounding box center [800, 402] width 351 height 351
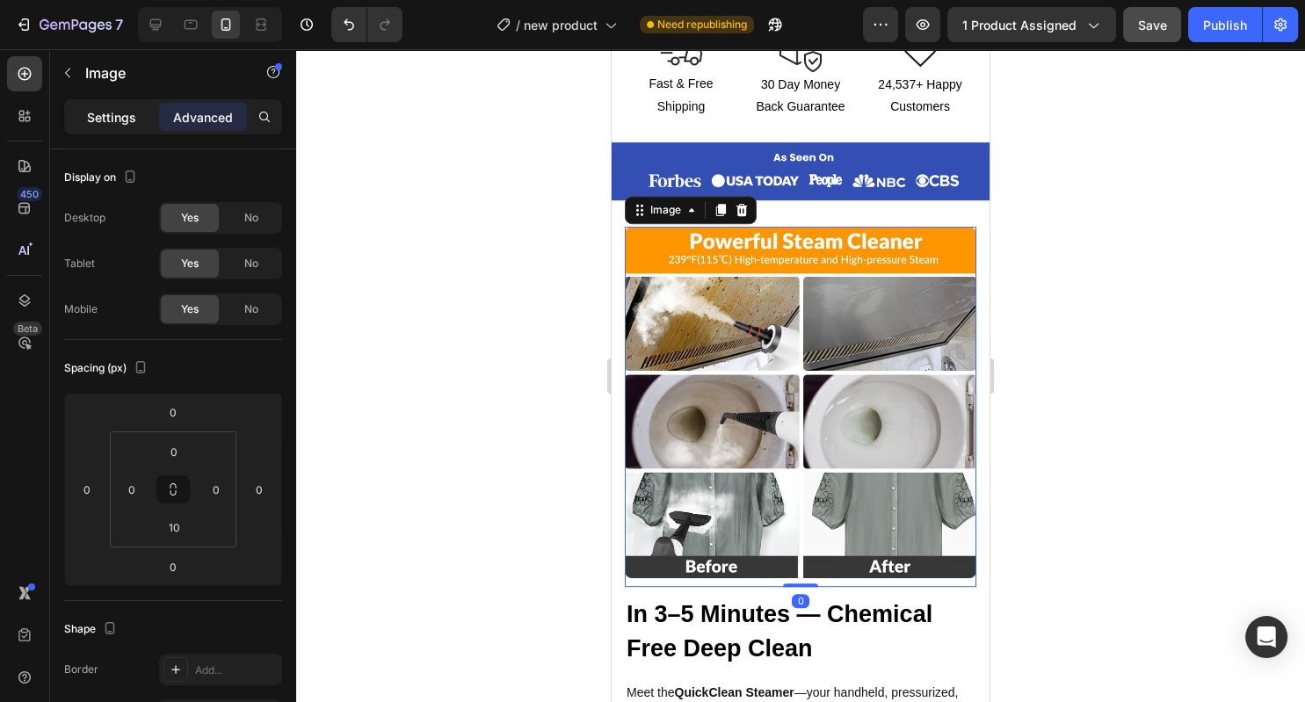
click at [125, 119] on p "Settings" at bounding box center [111, 117] width 49 height 18
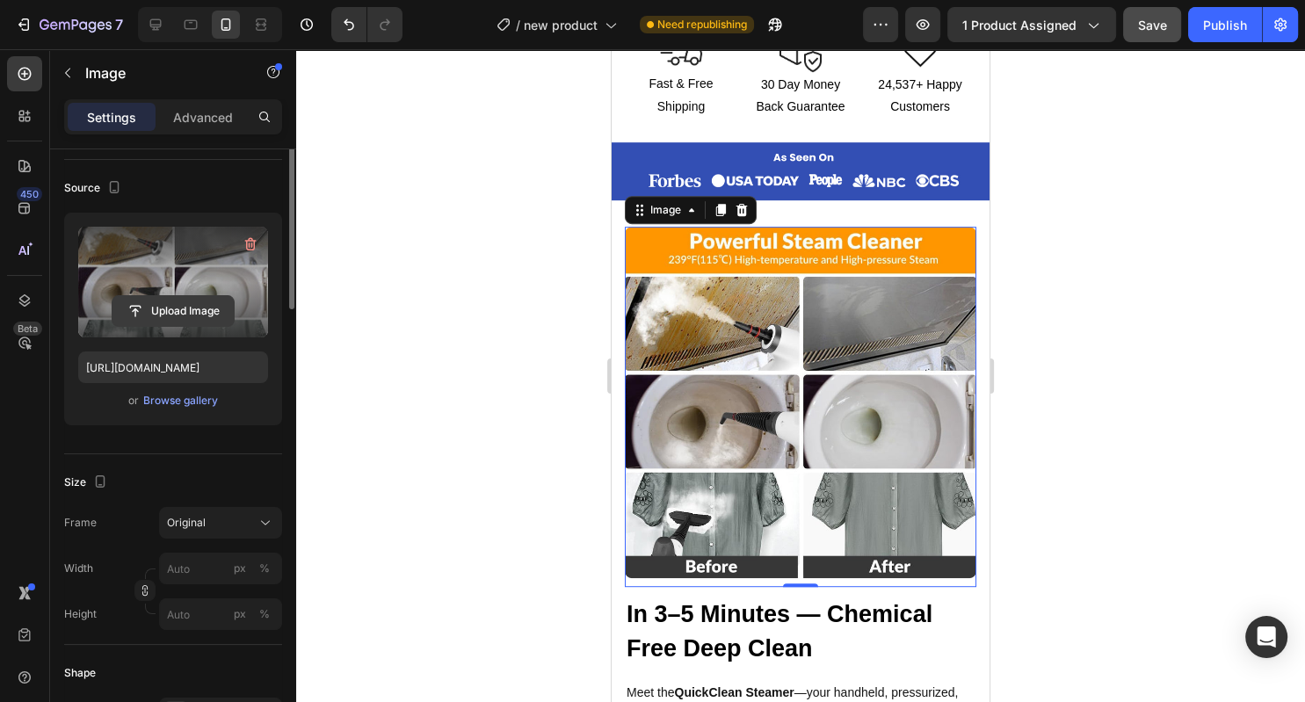
scroll to position [121, 0]
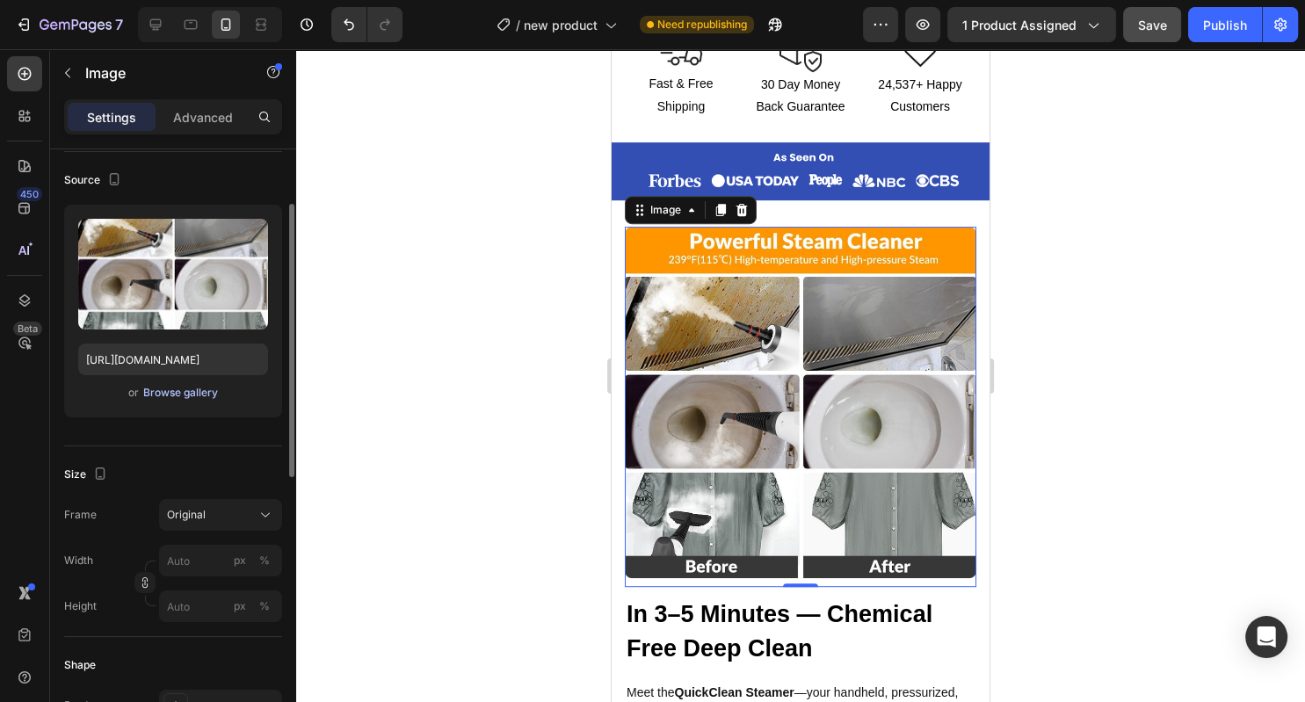
click at [195, 395] on div "Browse gallery" at bounding box center [180, 393] width 75 height 16
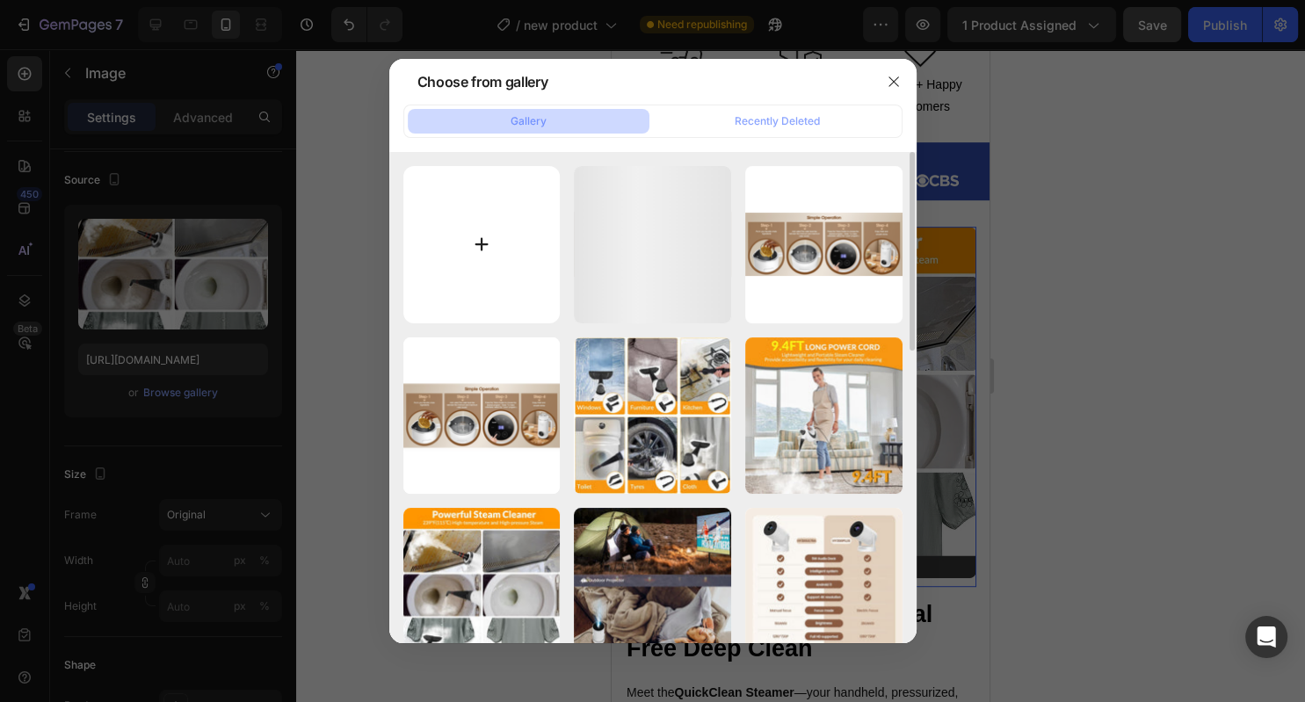
click at [445, 239] on input "file" at bounding box center [481, 244] width 157 height 157
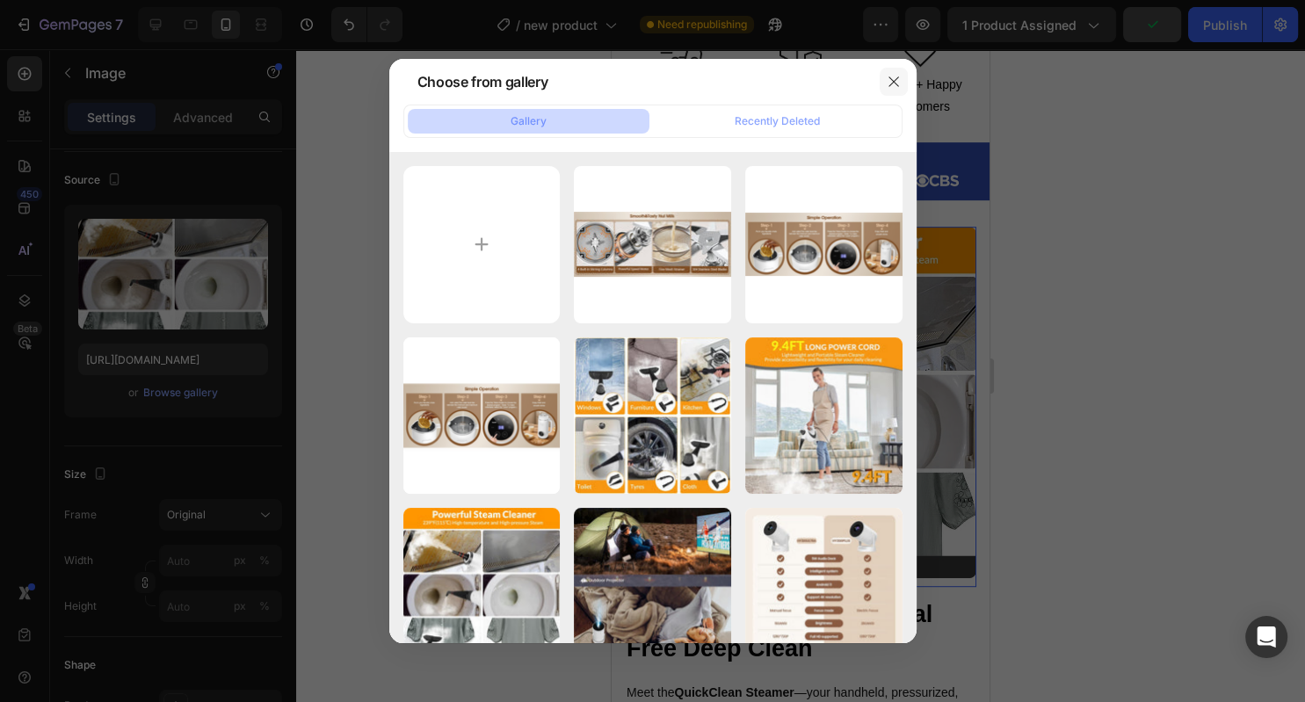
click at [898, 88] on icon "button" at bounding box center [894, 82] width 14 height 14
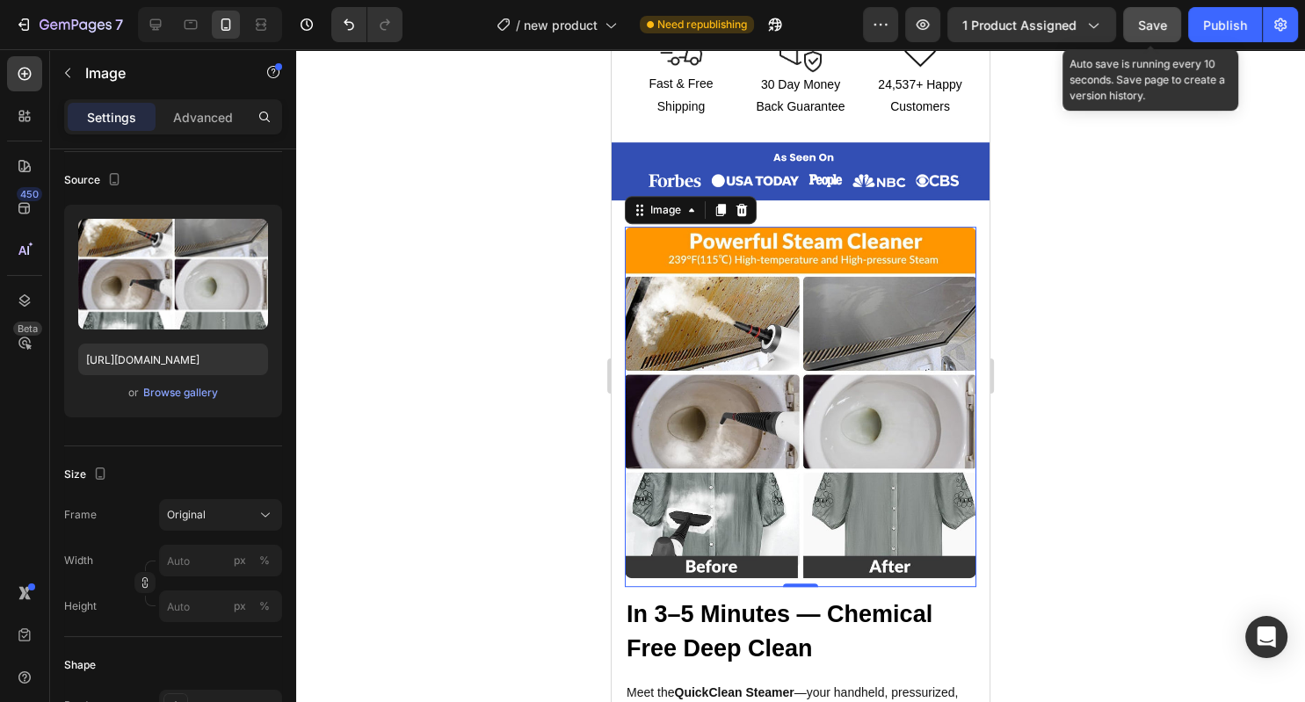
click at [1141, 23] on span "Save" at bounding box center [1152, 25] width 29 height 15
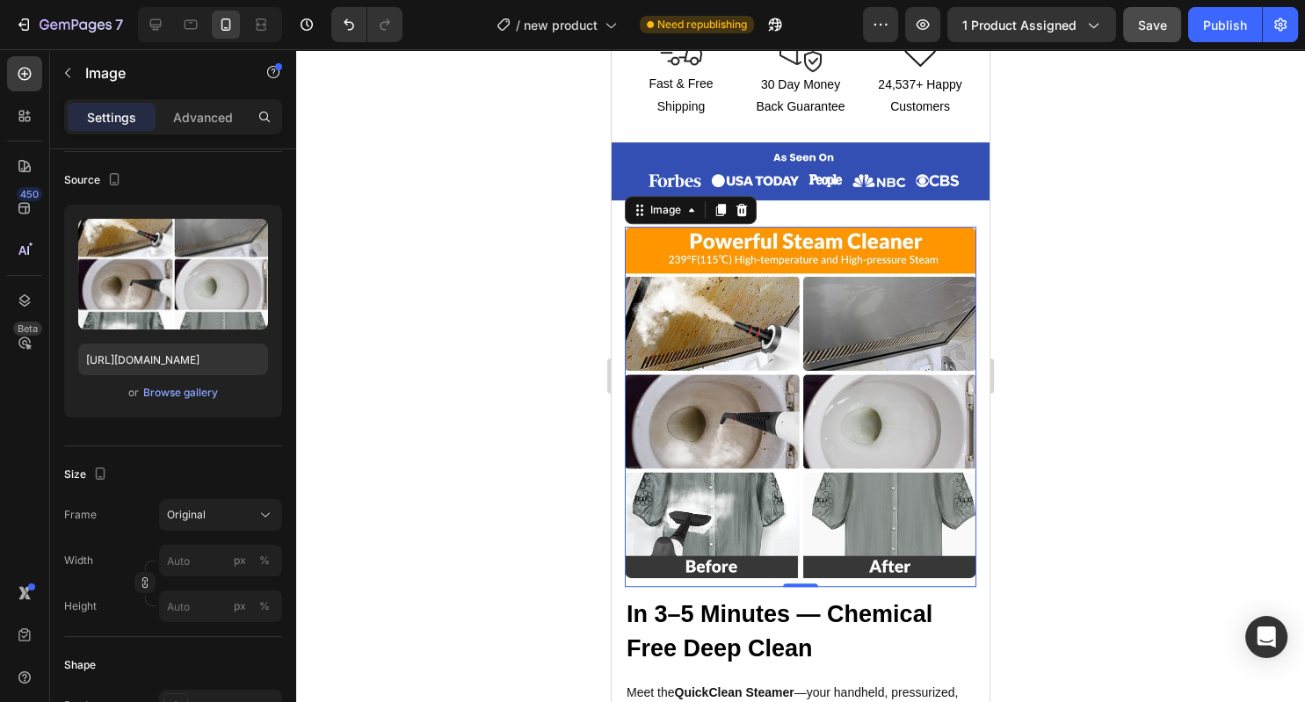
scroll to position [971, 0]
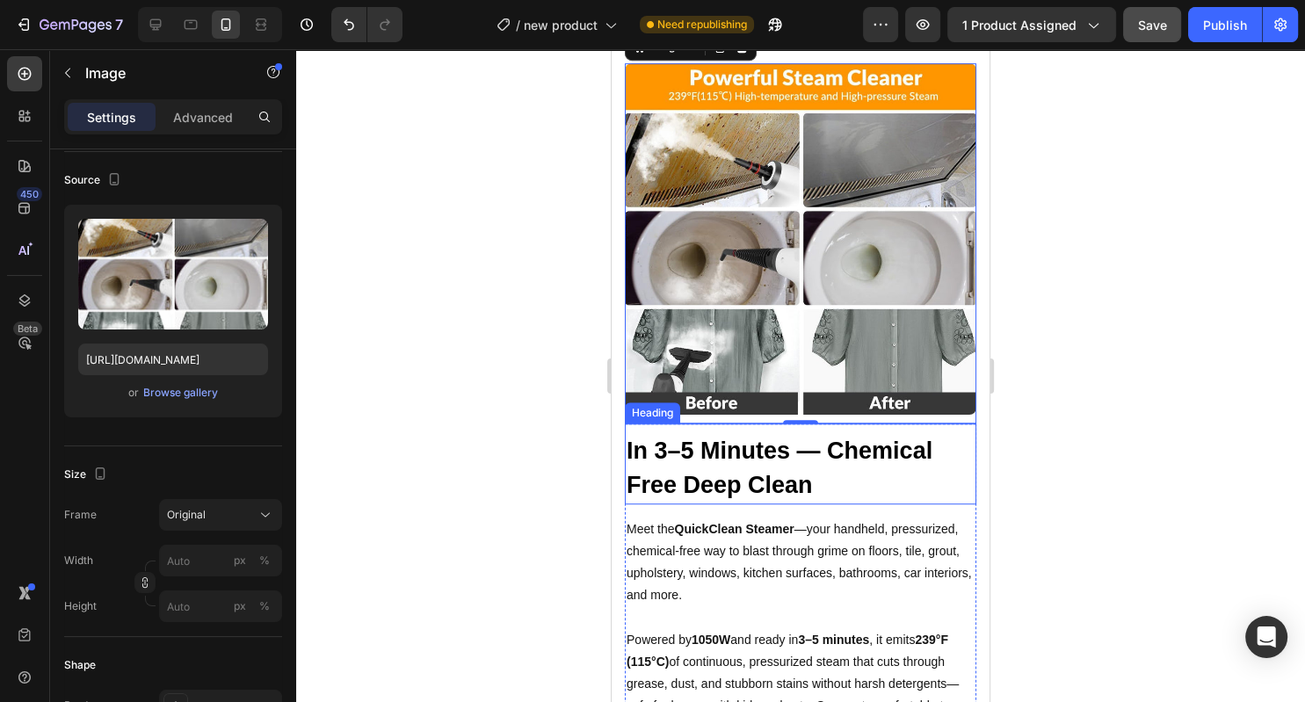
click at [778, 485] on strong "In 3–5 Minutes — Chemical Free Deep Clean" at bounding box center [780, 468] width 306 height 61
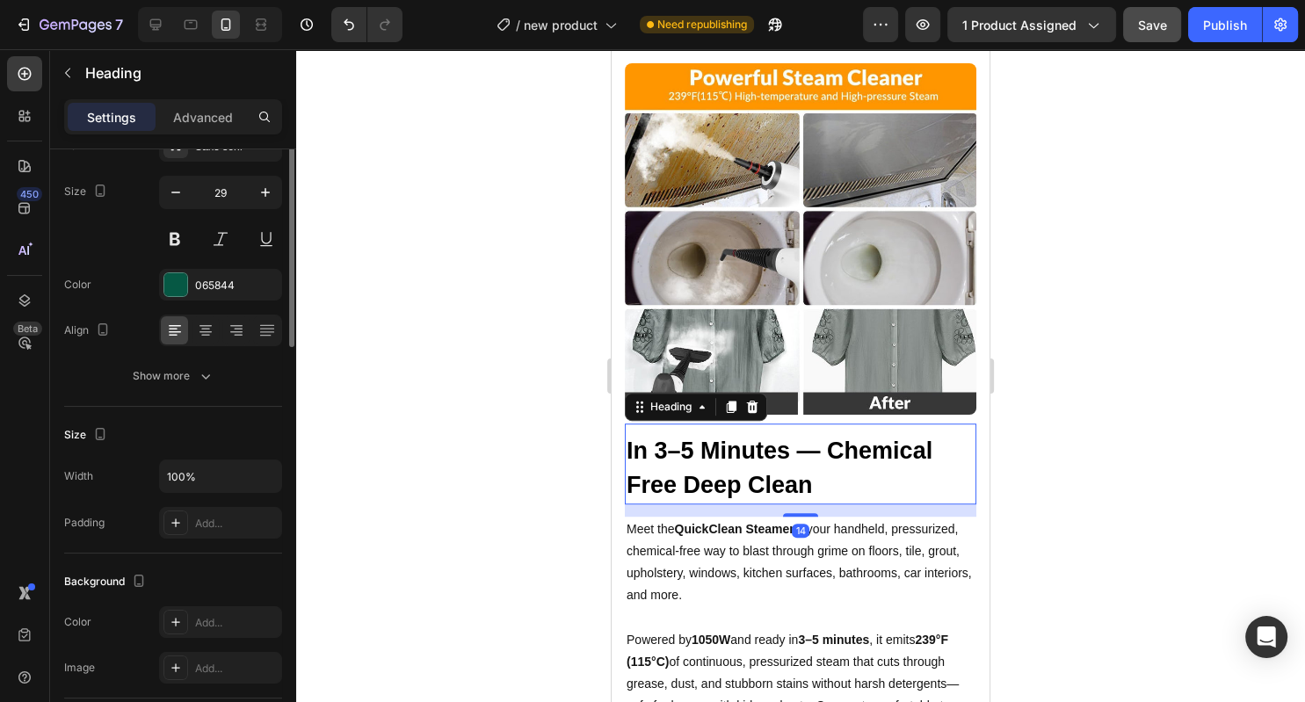
scroll to position [0, 0]
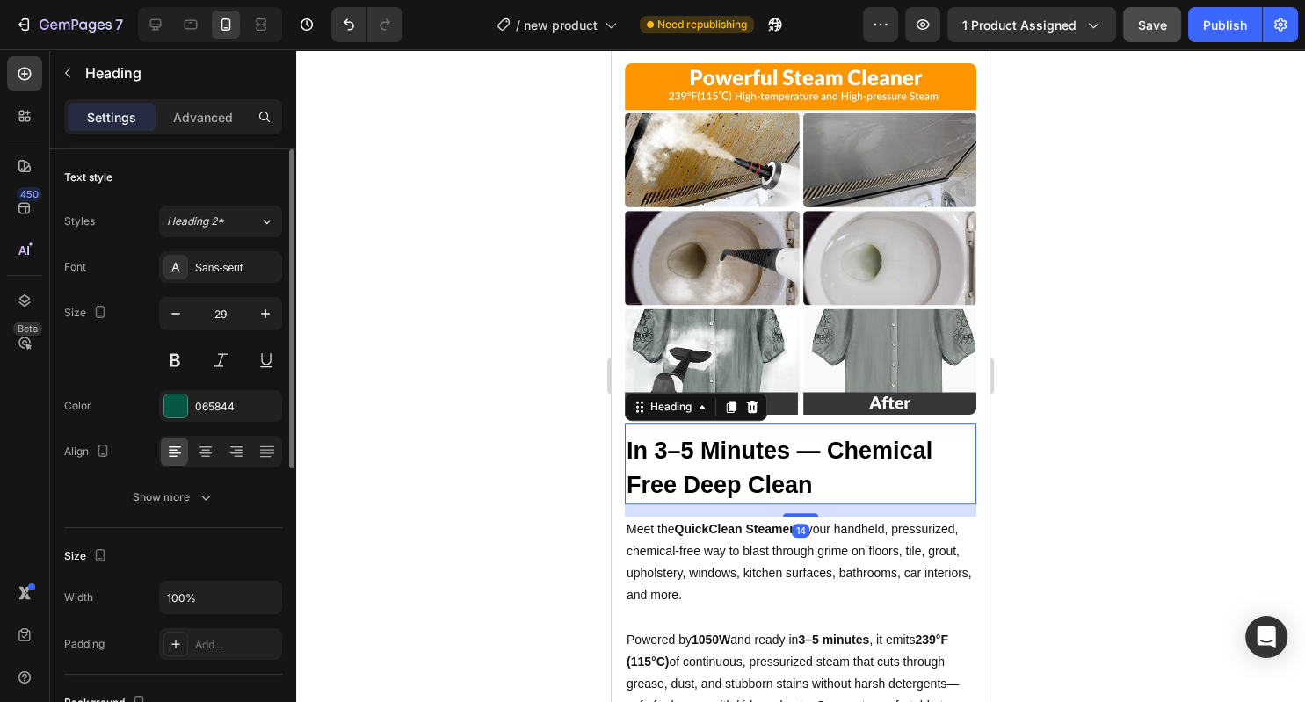
click at [778, 485] on strong "In 3–5 Minutes — Chemical Free Deep Clean" at bounding box center [780, 468] width 306 height 61
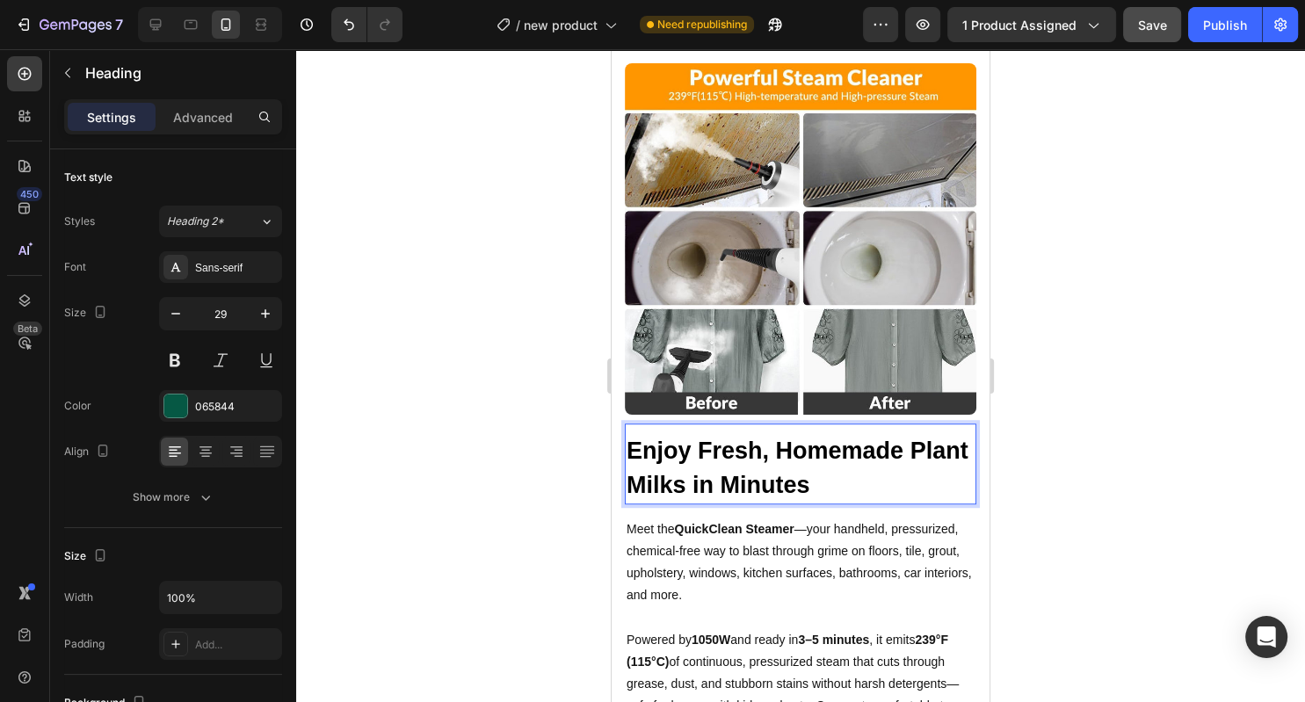
click at [1200, 455] on div at bounding box center [800, 375] width 1009 height 653
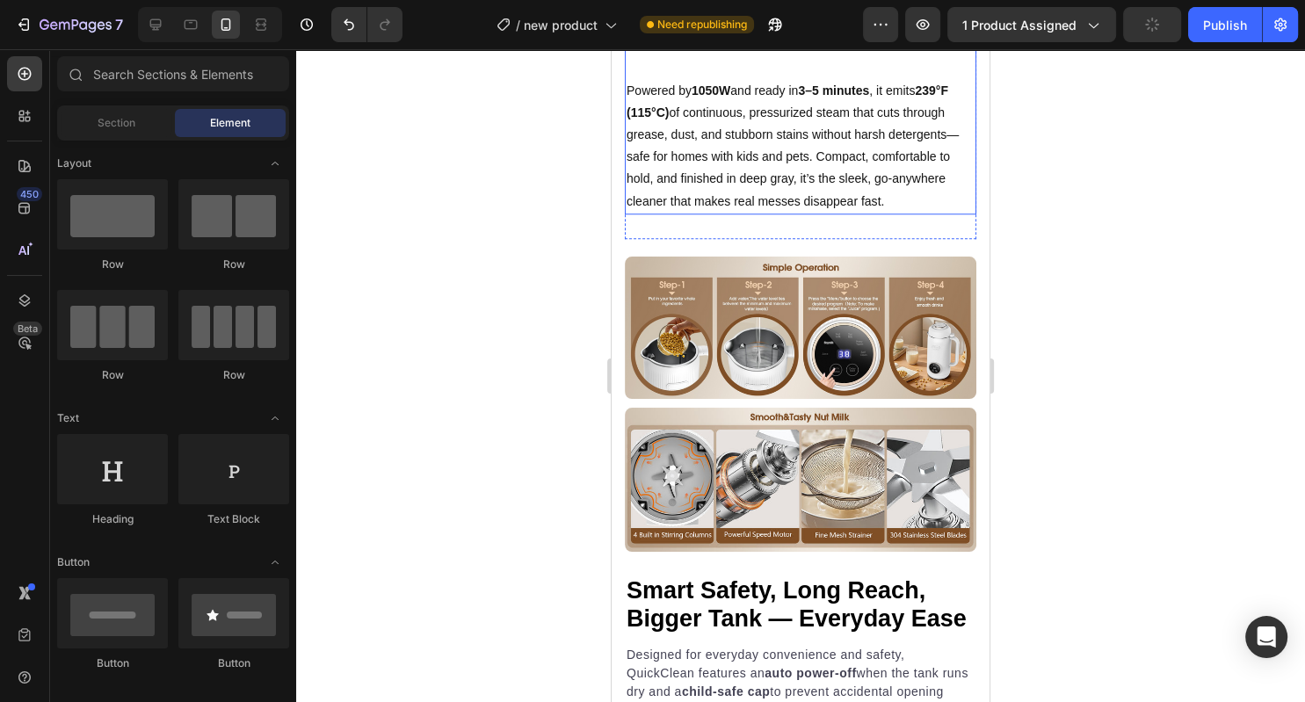
scroll to position [1570, 0]
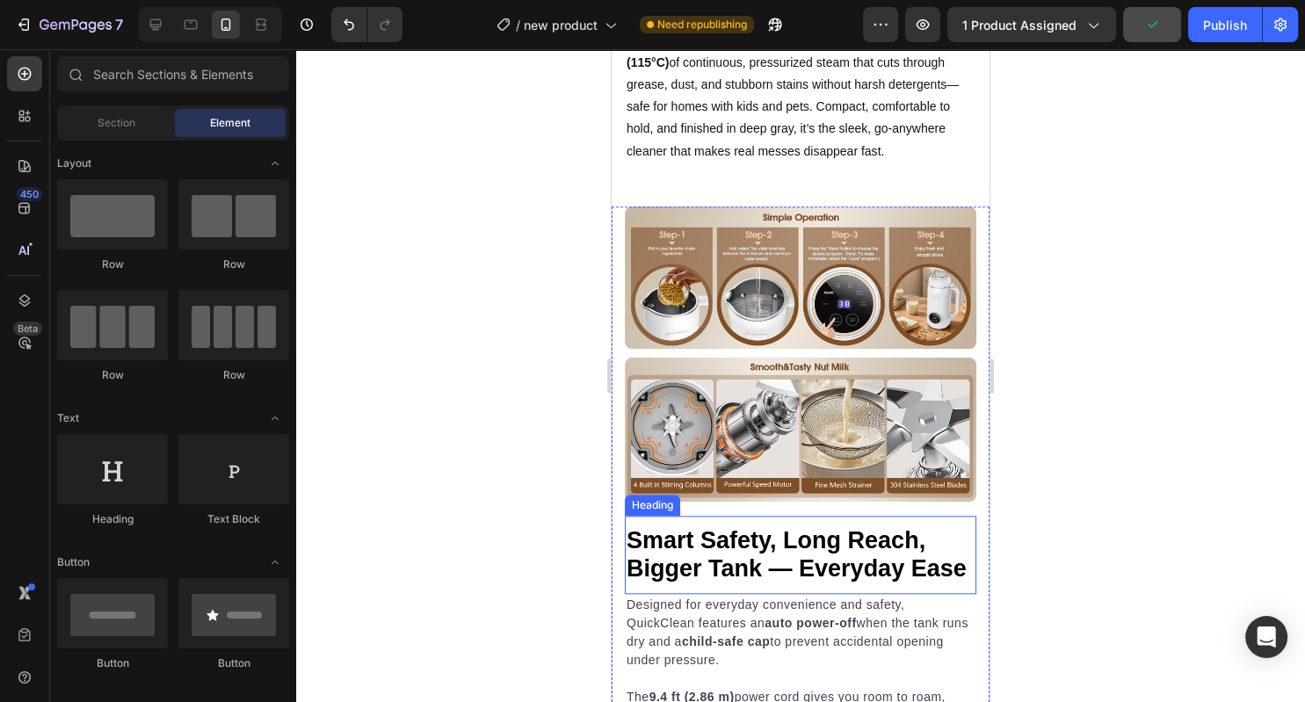
click at [730, 569] on strong "Smart Safety, Long Reach, Bigger Tank — Everyday Ease" at bounding box center [797, 554] width 340 height 55
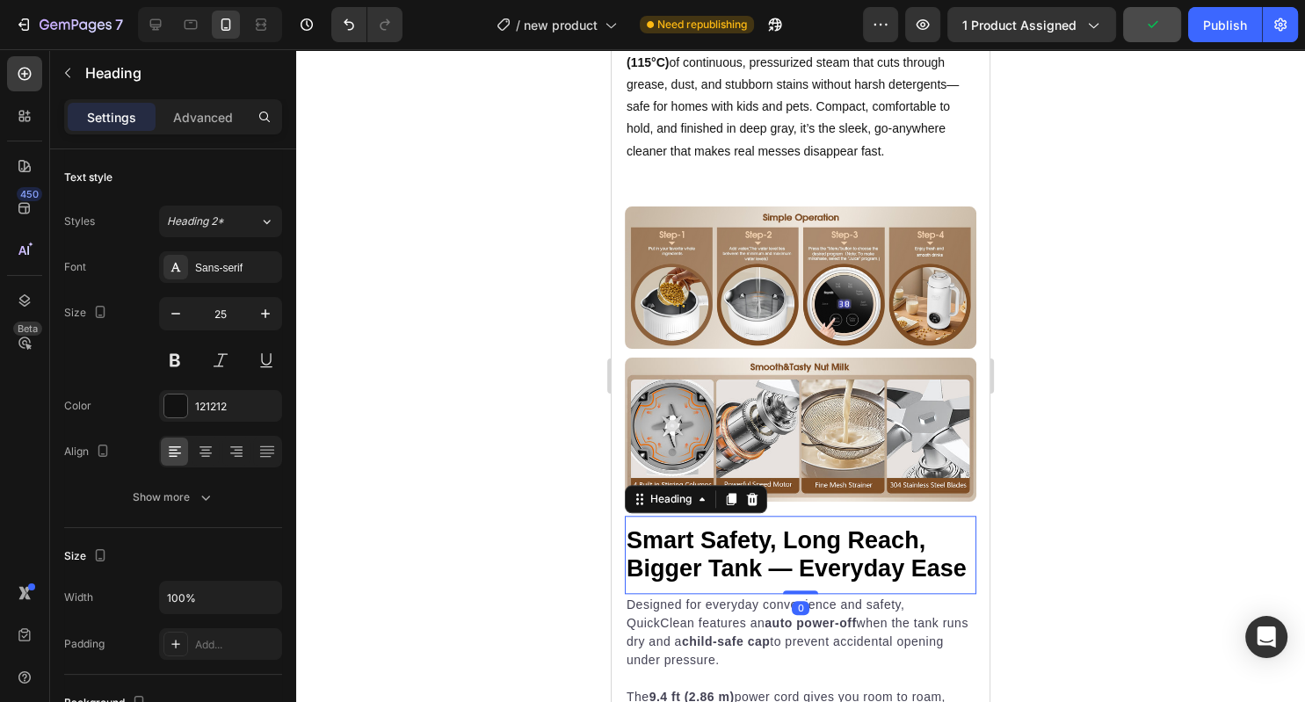
click at [730, 569] on strong "Smart Safety, Long Reach, Bigger Tank — Everyday Ease" at bounding box center [797, 554] width 340 height 55
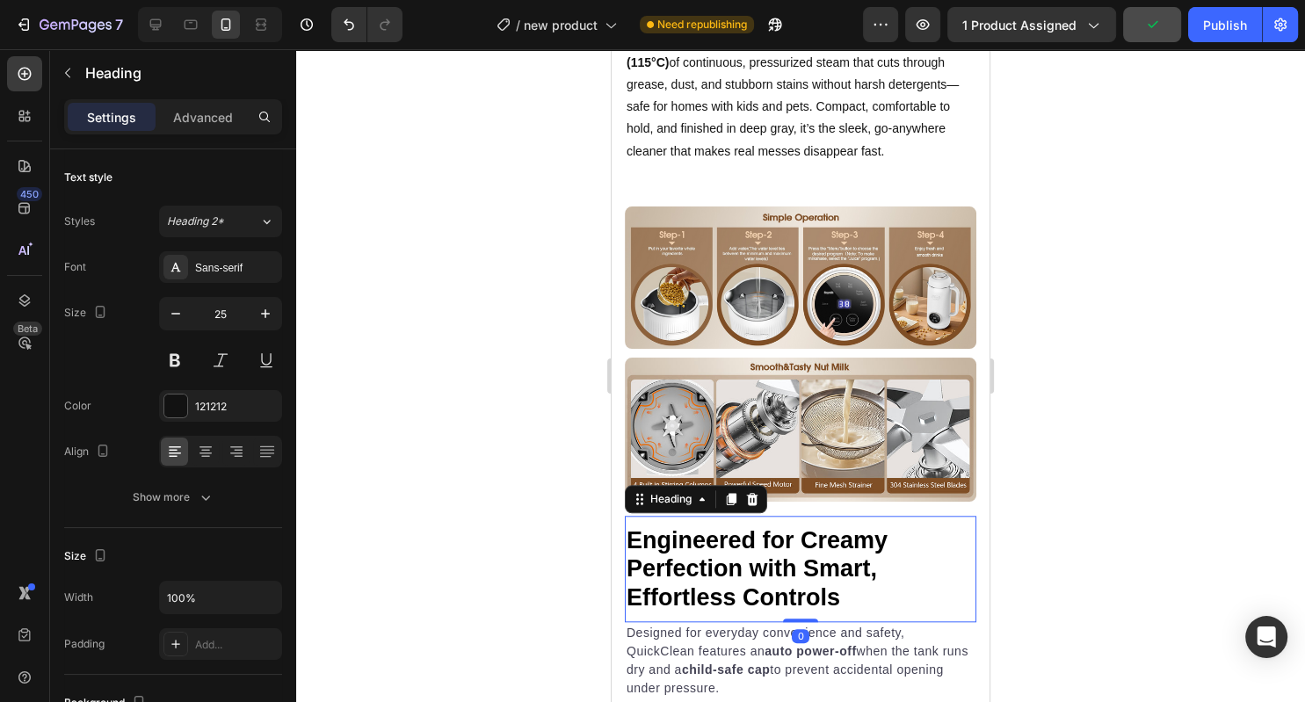
click at [1072, 500] on div at bounding box center [800, 375] width 1009 height 653
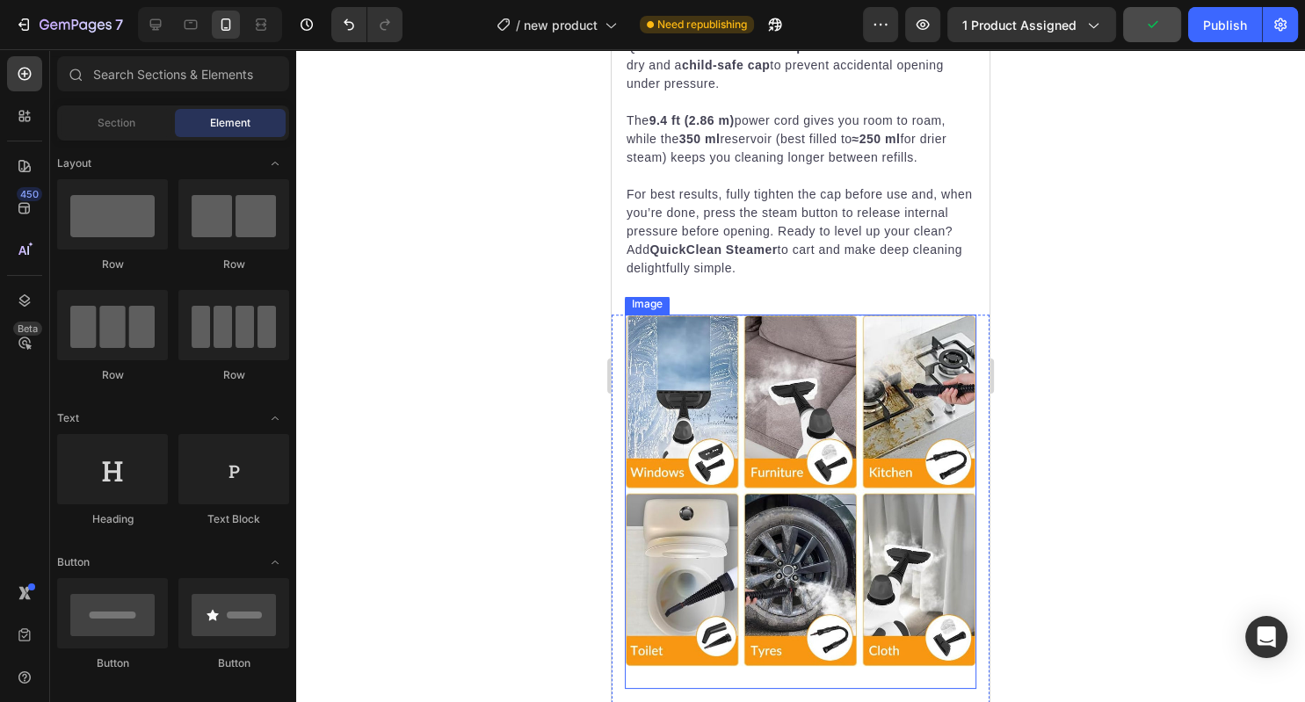
scroll to position [2445, 0]
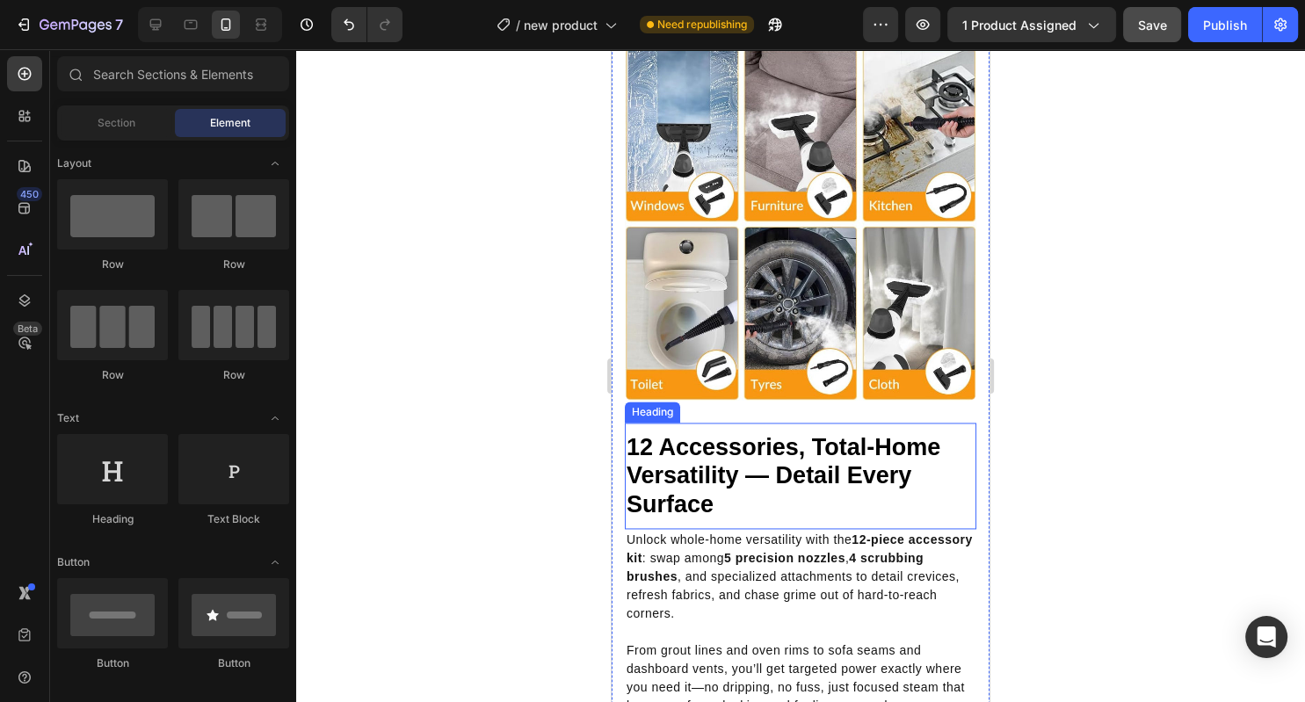
click at [740, 467] on strong "12 Accessories, Total-Home Versatility — Detail Every Surface" at bounding box center [784, 475] width 314 height 83
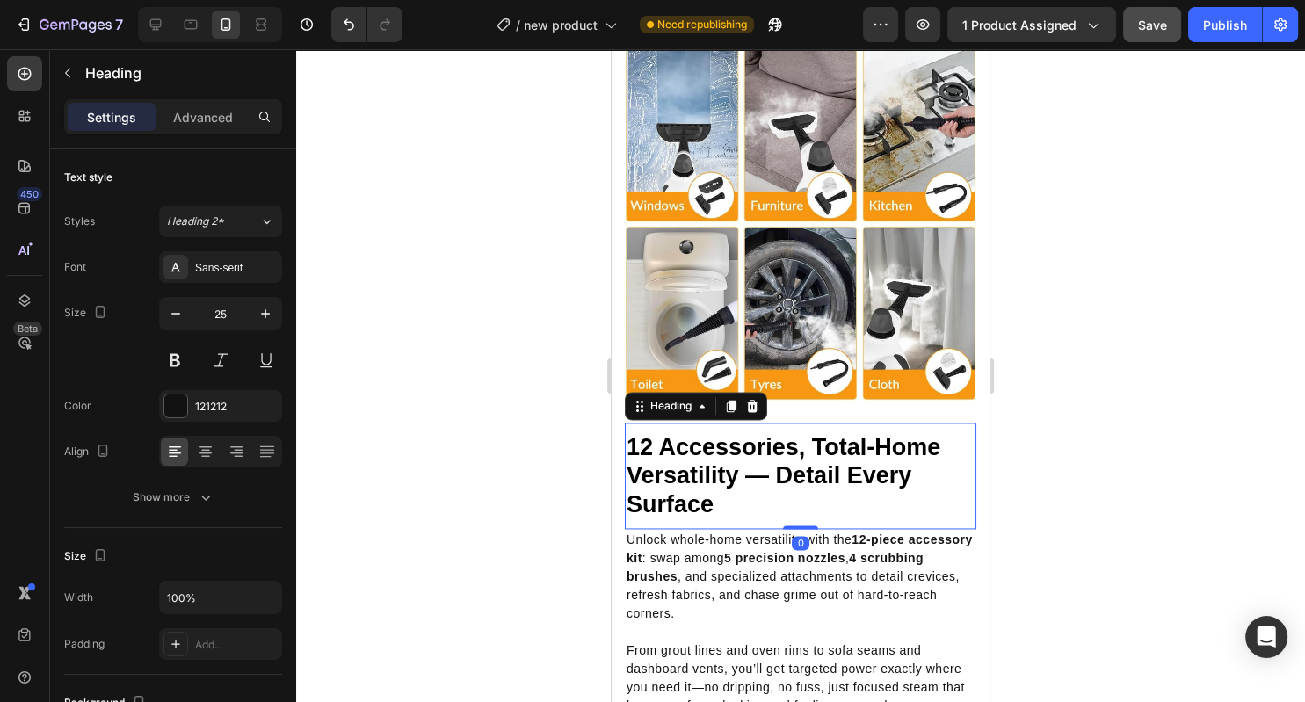
click at [740, 467] on strong "12 Accessories, Total-Home Versatility — Detail Every Surface" at bounding box center [784, 475] width 314 height 83
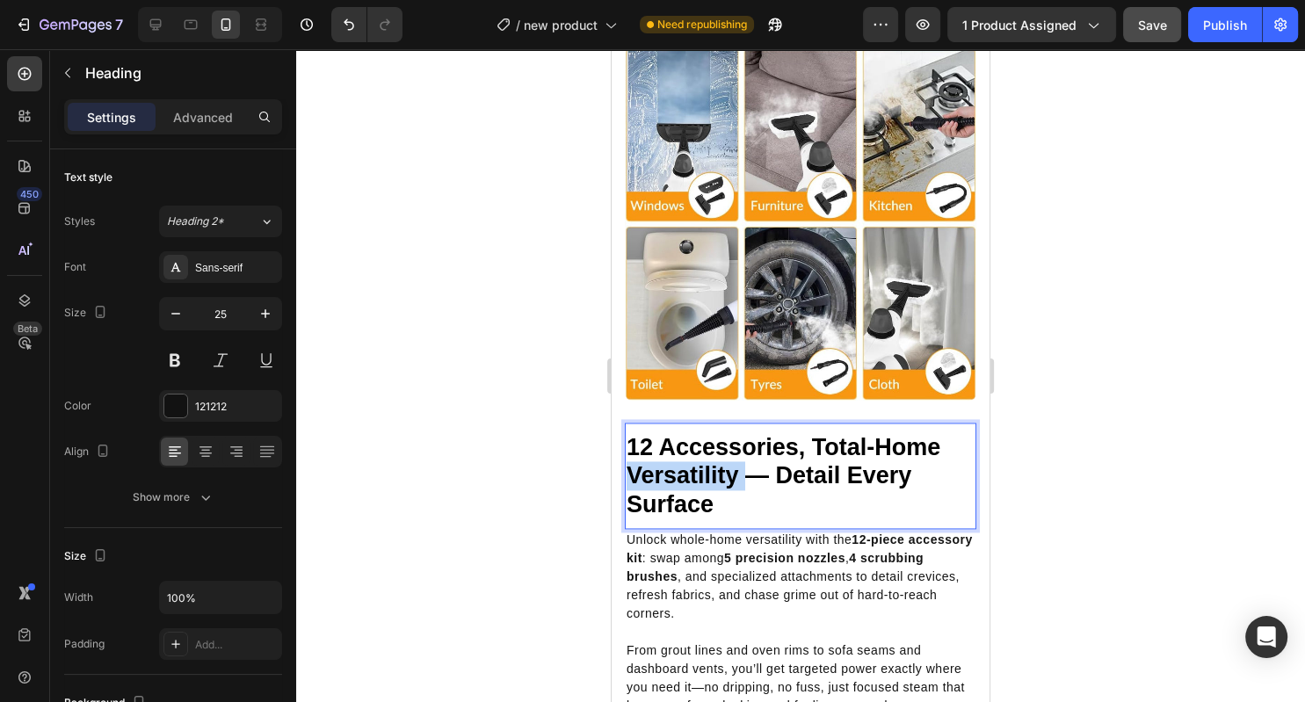
click at [740, 467] on strong "12 Accessories, Total-Home Versatility — Detail Every Surface" at bounding box center [784, 475] width 314 height 83
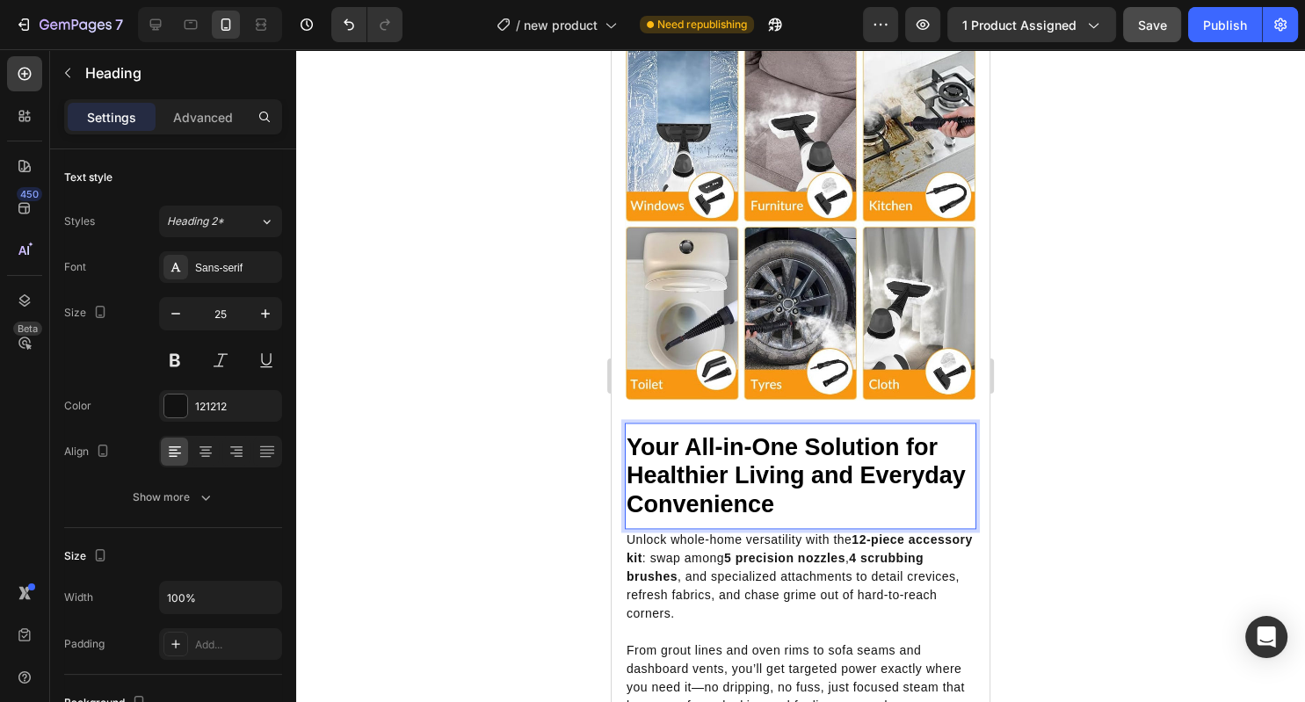
click at [1060, 466] on div at bounding box center [800, 375] width 1009 height 653
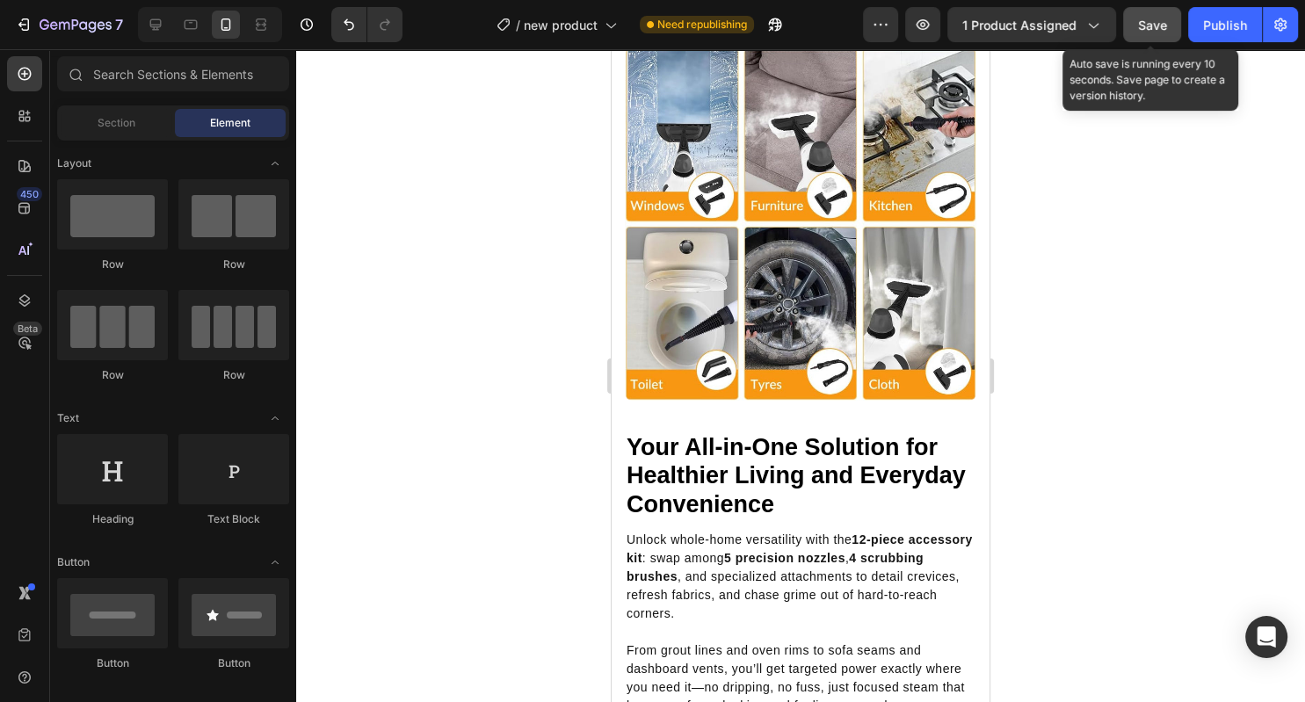
click at [1143, 26] on span "Save" at bounding box center [1152, 25] width 29 height 15
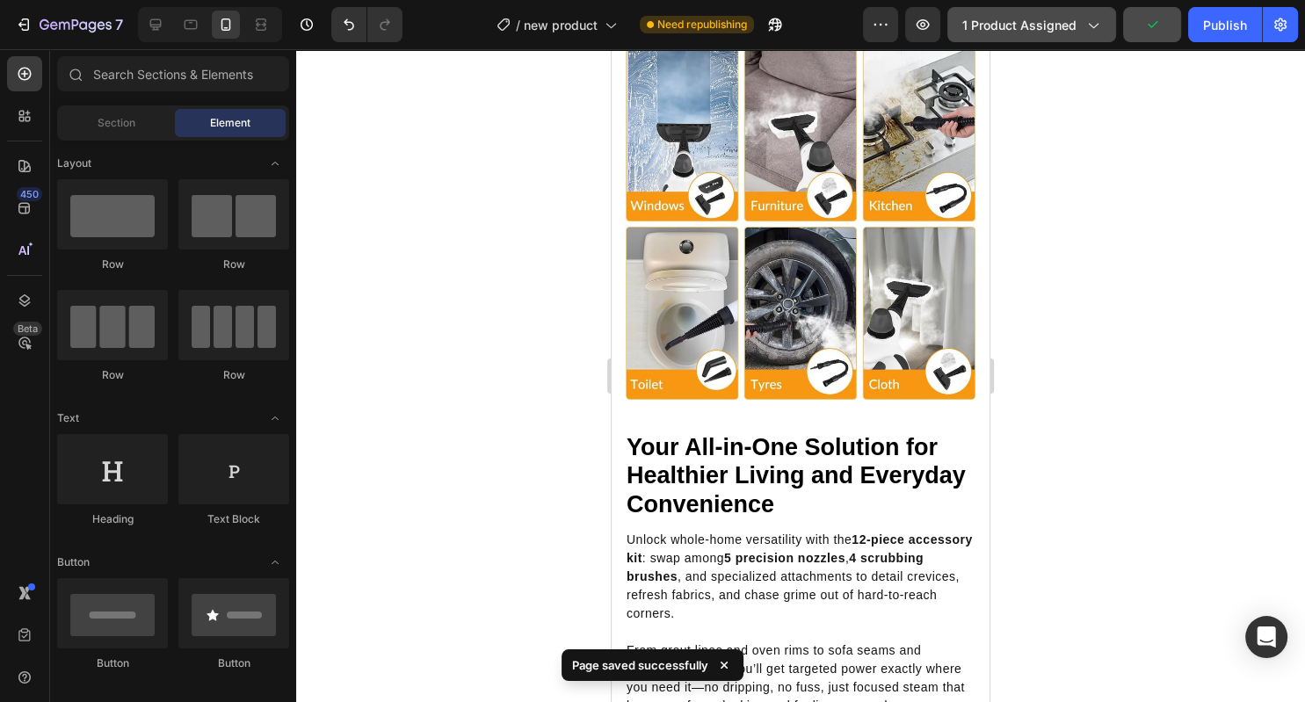
click at [1017, 26] on span "1 product assigned" at bounding box center [1019, 25] width 114 height 18
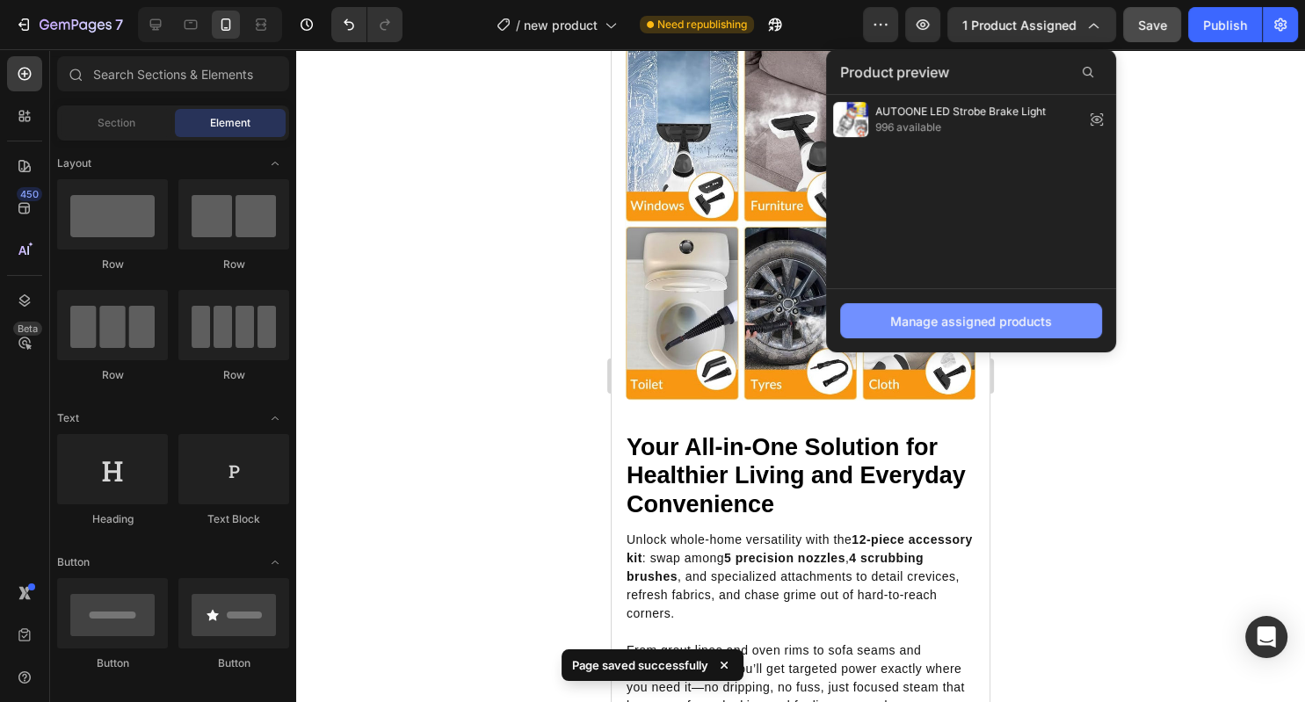
click at [931, 318] on div "Manage assigned products" at bounding box center [971, 321] width 162 height 18
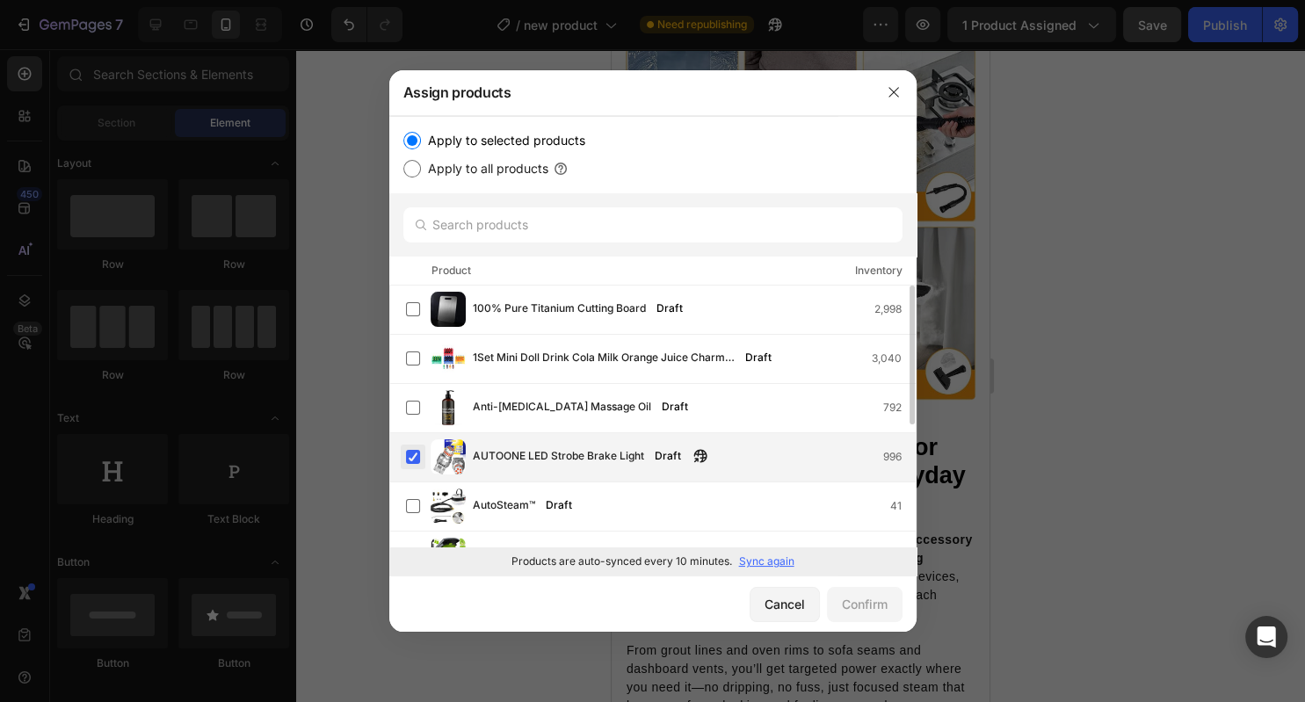
click at [413, 453] on label at bounding box center [413, 457] width 14 height 14
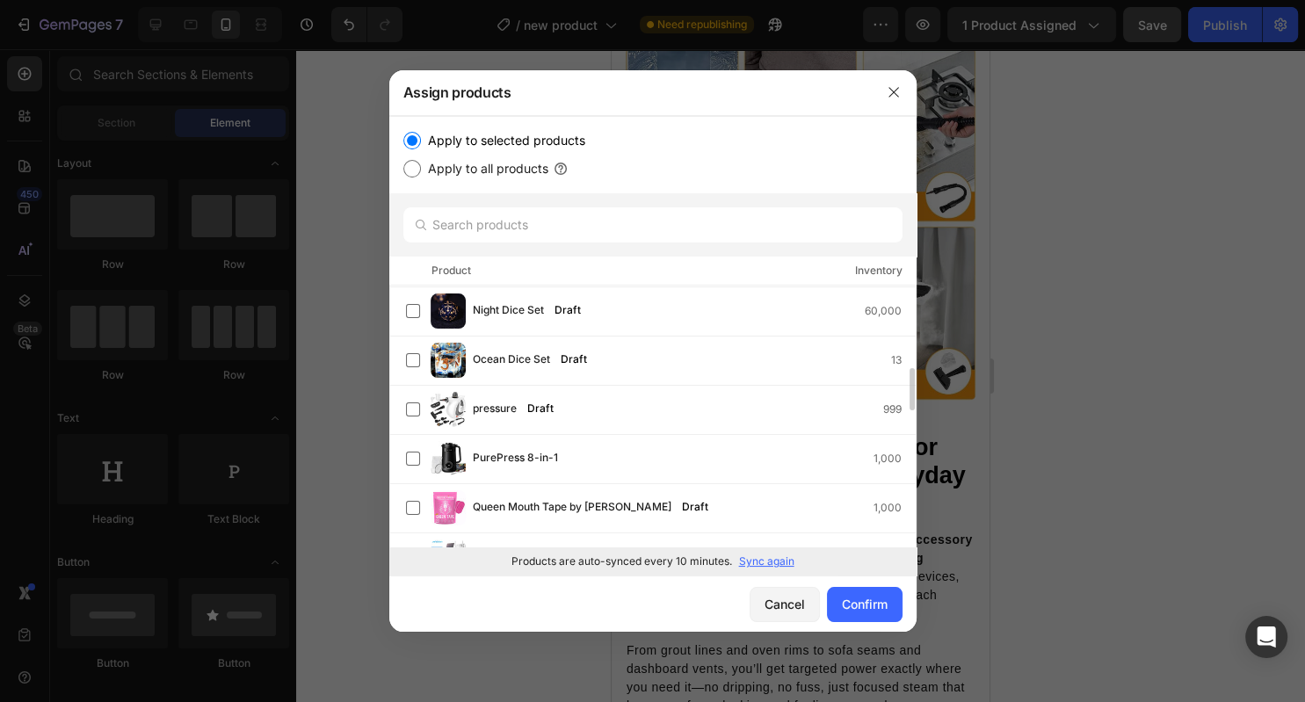
scroll to position [983, 0]
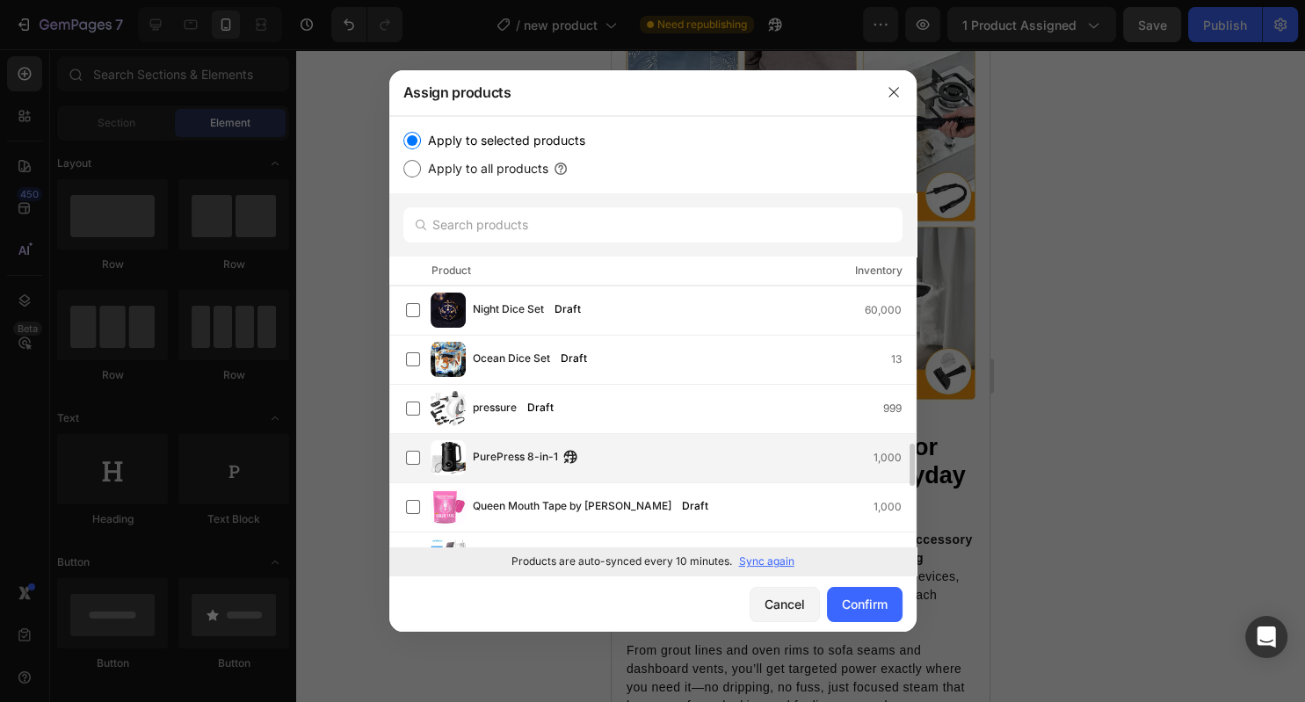
click at [495, 460] on span "PurePress 8-in-1" at bounding box center [515, 457] width 85 height 19
click at [866, 598] on div "Confirm" at bounding box center [865, 604] width 46 height 18
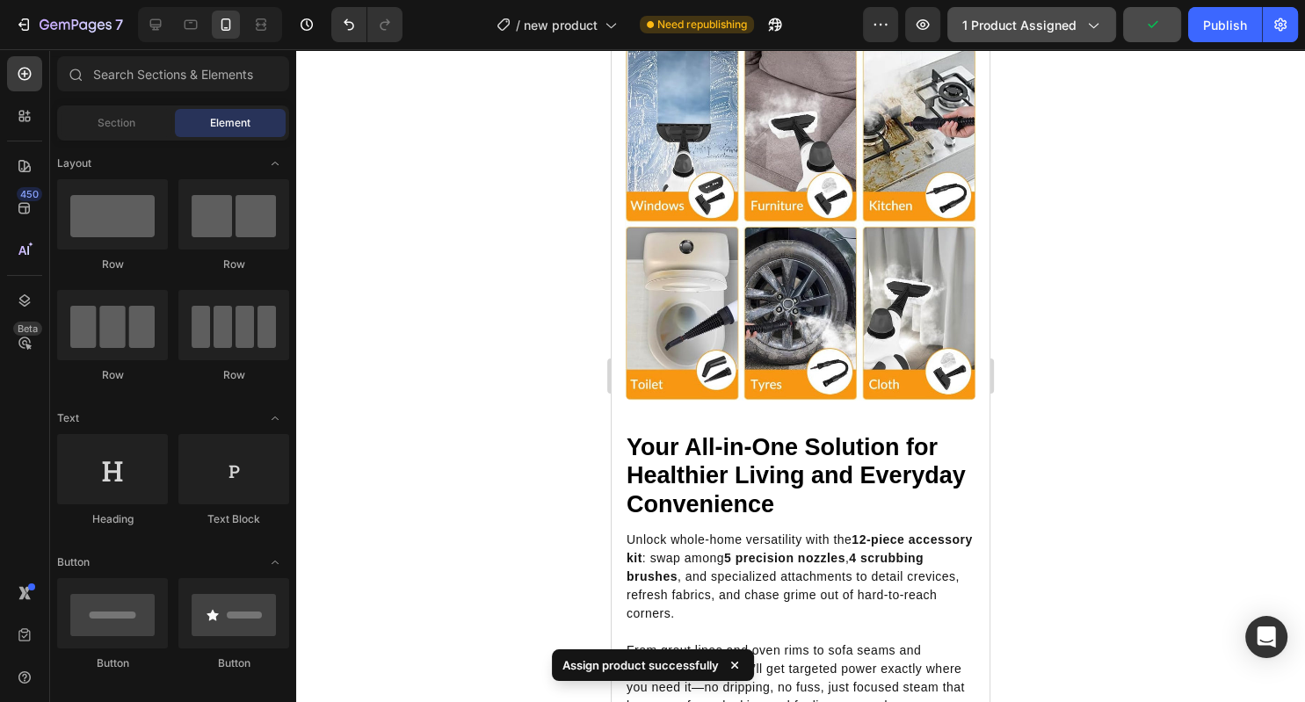
click at [1020, 25] on span "1 product assigned" at bounding box center [1019, 25] width 114 height 18
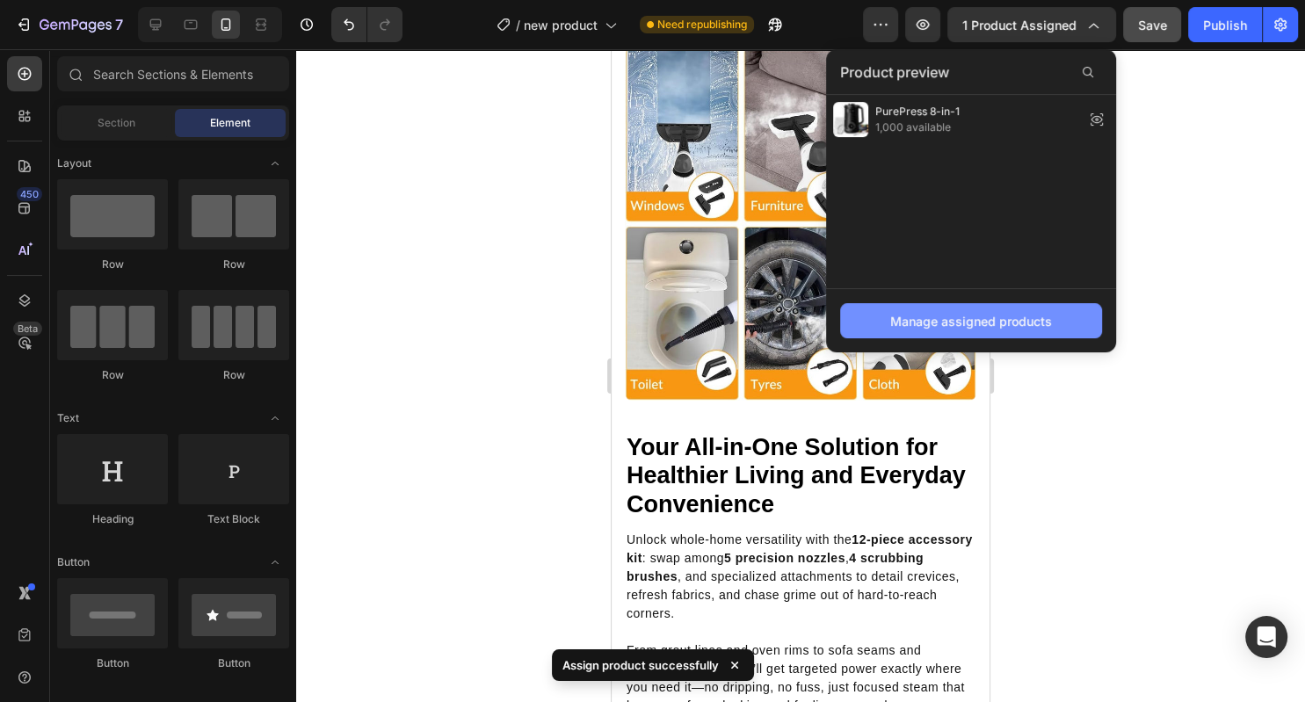
click at [909, 319] on div "Manage assigned products" at bounding box center [971, 321] width 162 height 18
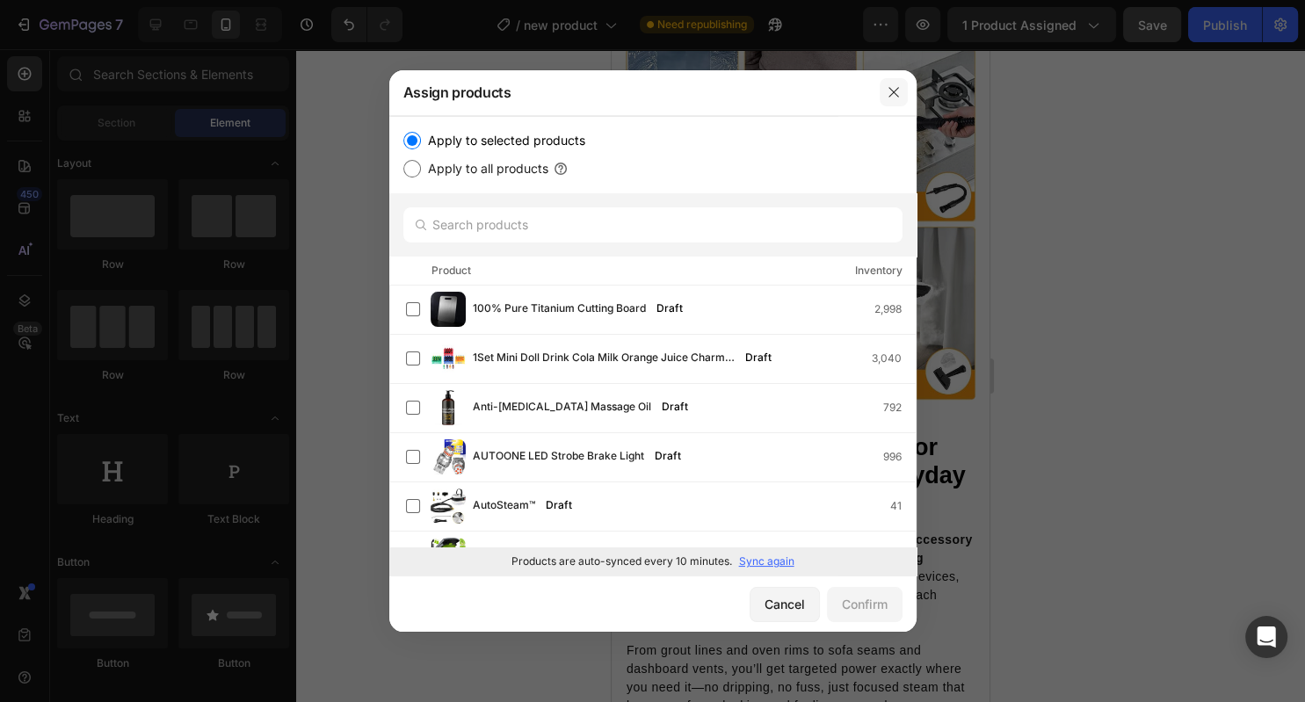
click at [891, 89] on icon "button" at bounding box center [894, 92] width 14 height 14
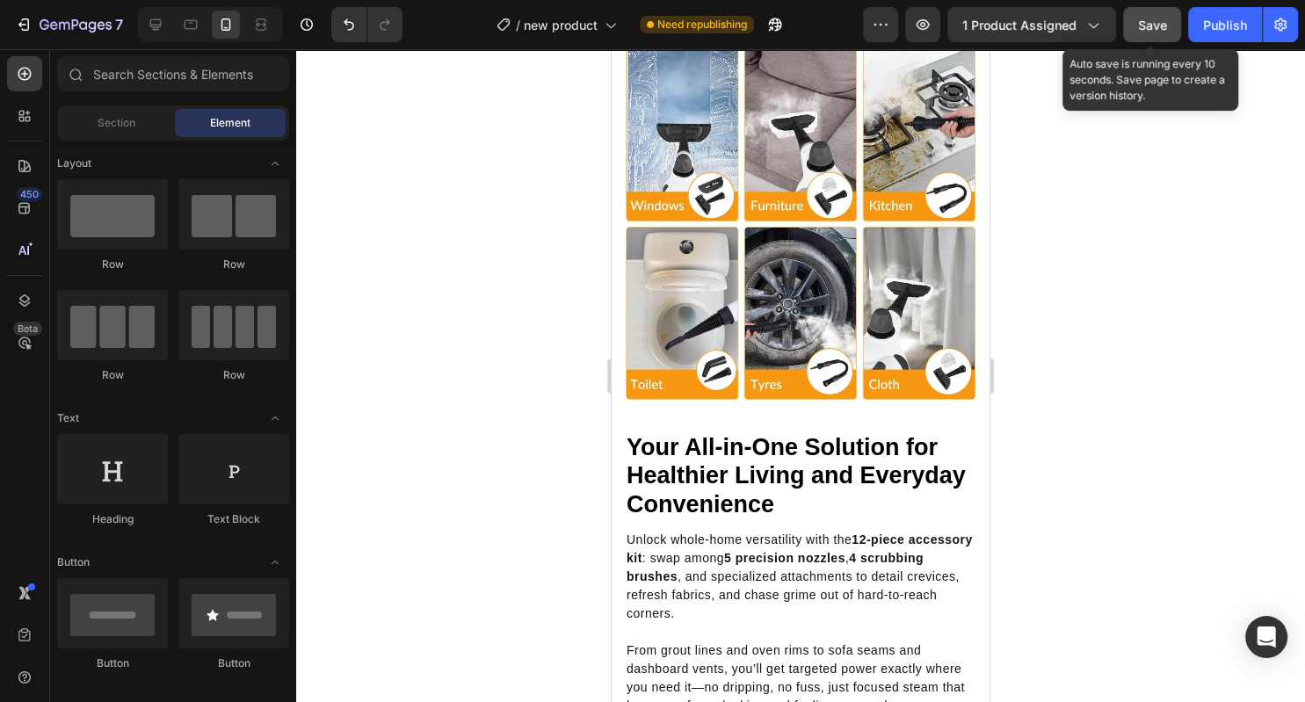
click at [1157, 16] on div "Save" at bounding box center [1152, 25] width 29 height 18
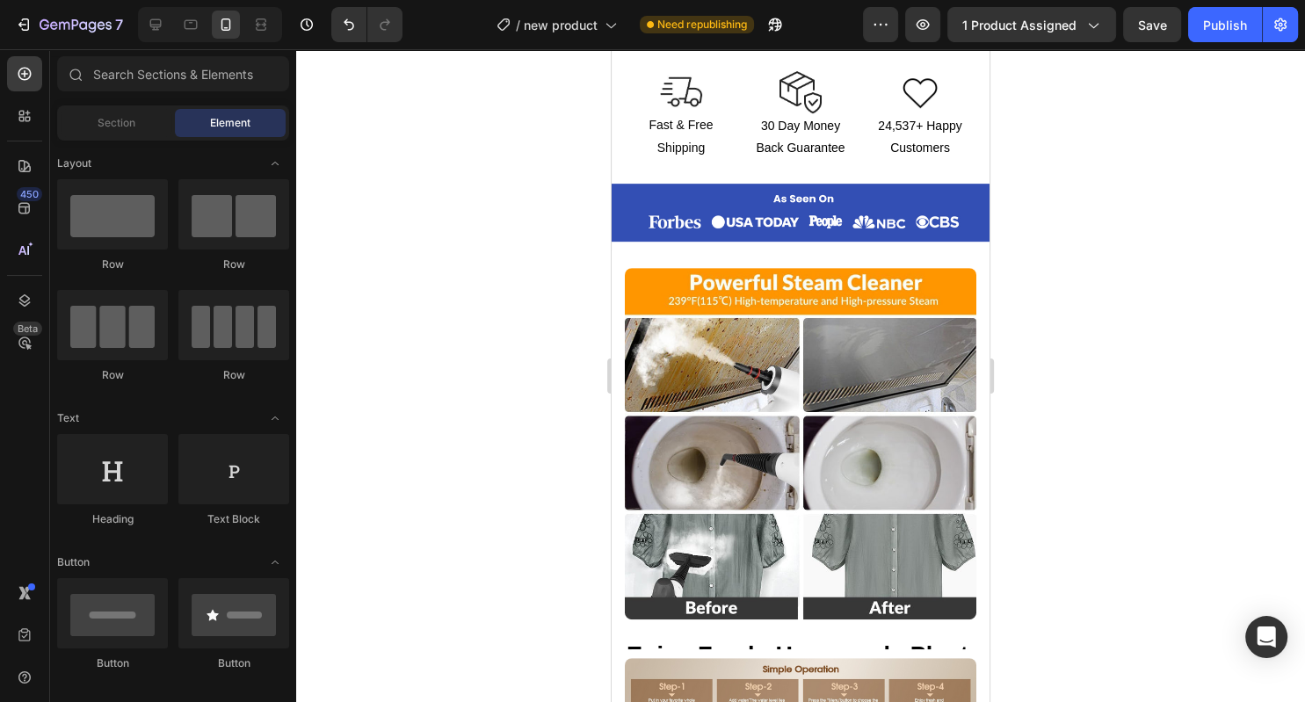
scroll to position [725, 0]
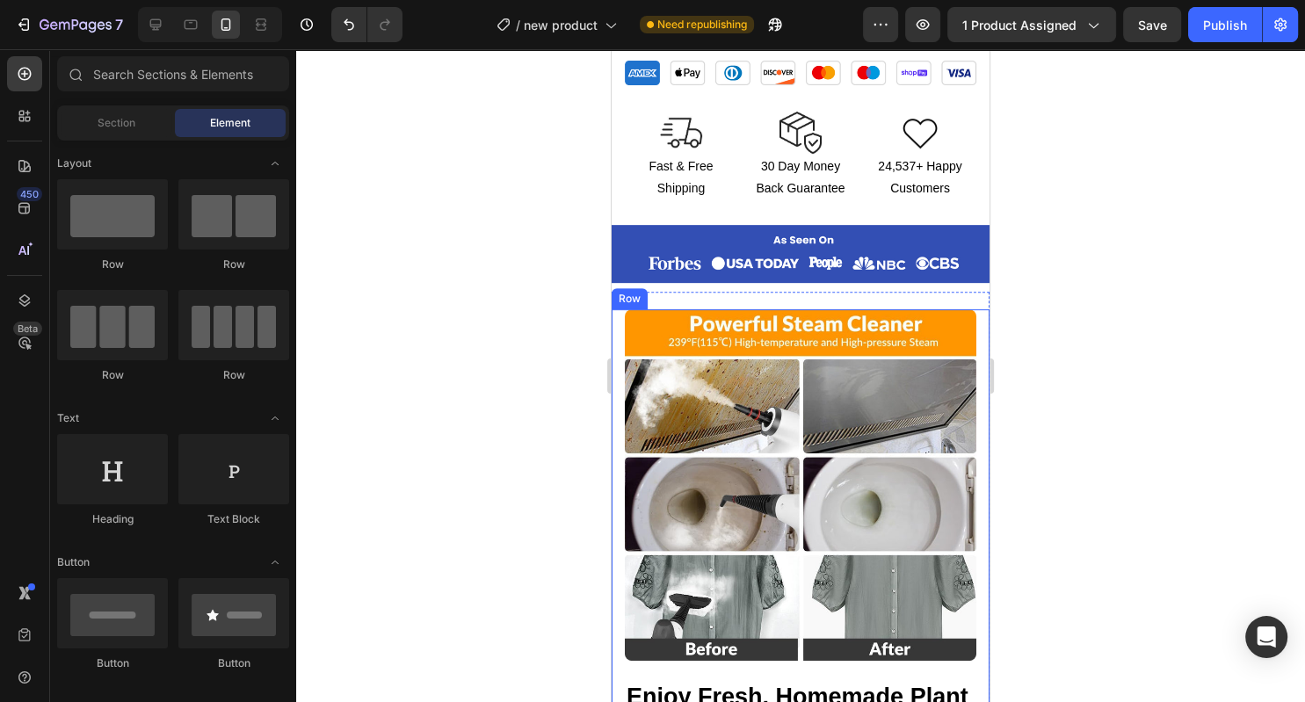
click at [1039, 366] on div at bounding box center [800, 375] width 1009 height 653
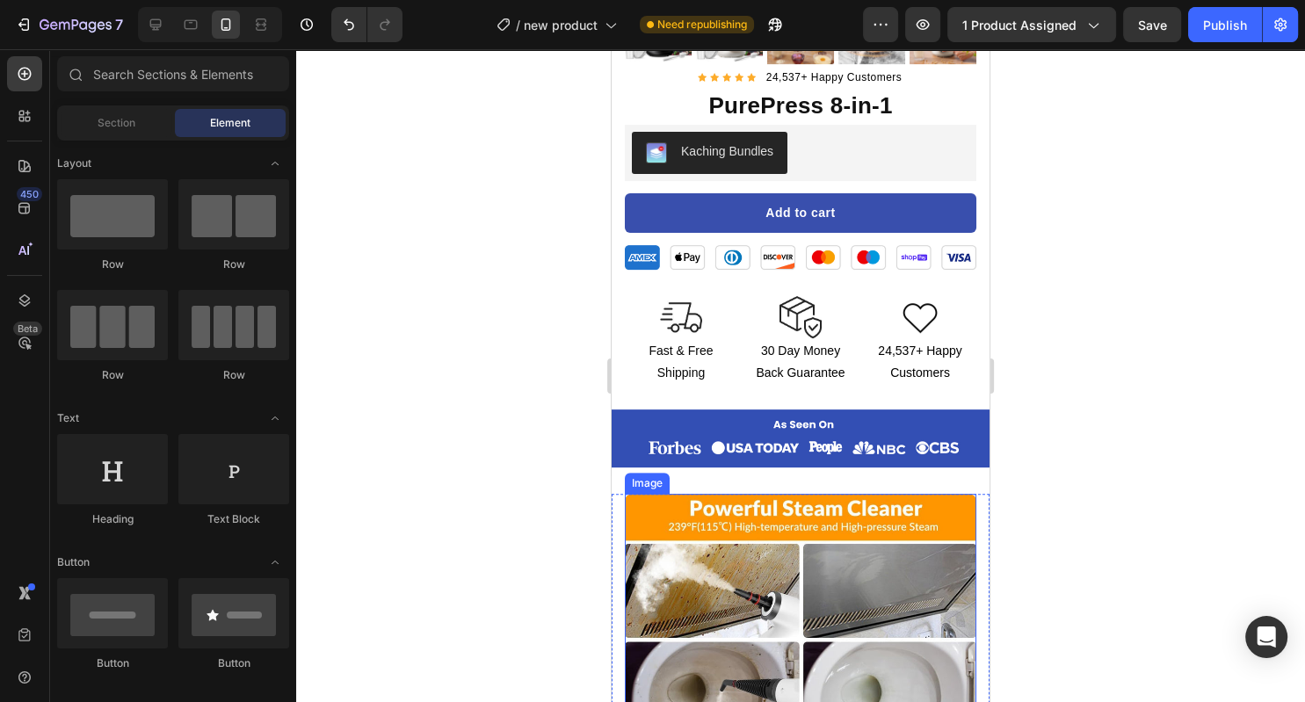
scroll to position [406, 0]
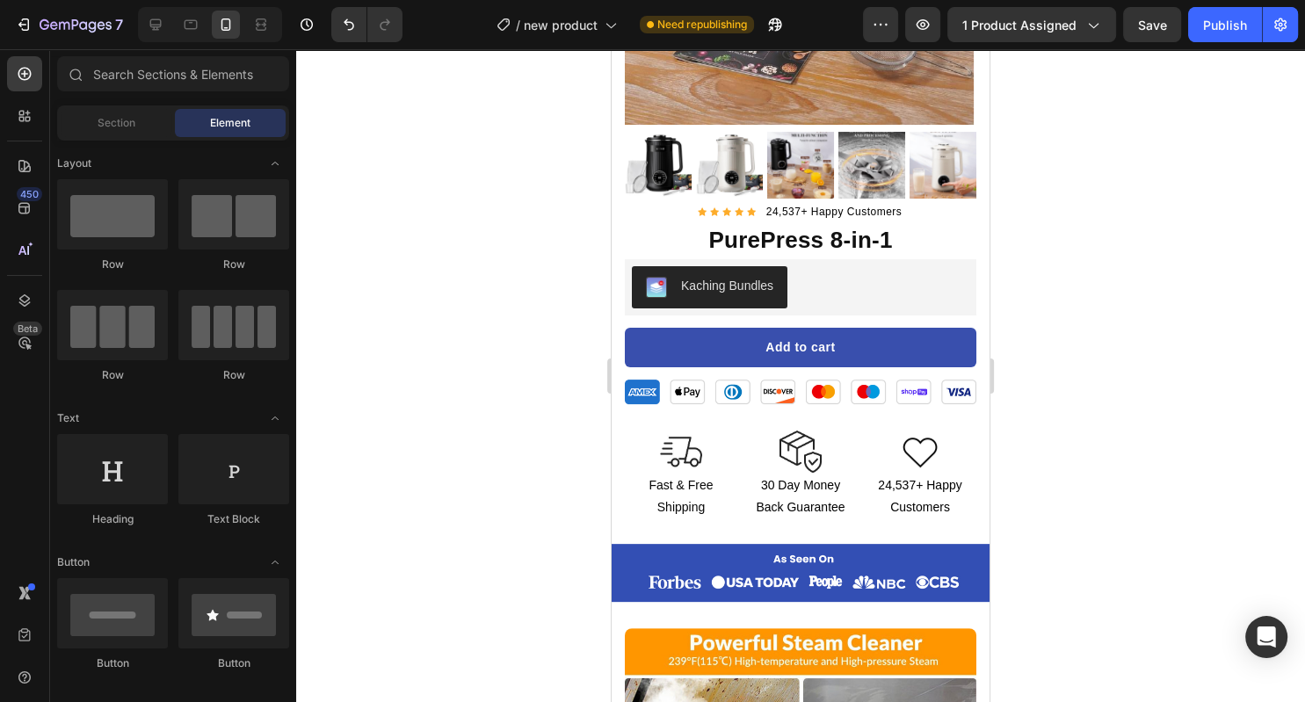
click at [1151, 343] on div at bounding box center [800, 375] width 1009 height 653
click at [438, 363] on div at bounding box center [800, 375] width 1009 height 653
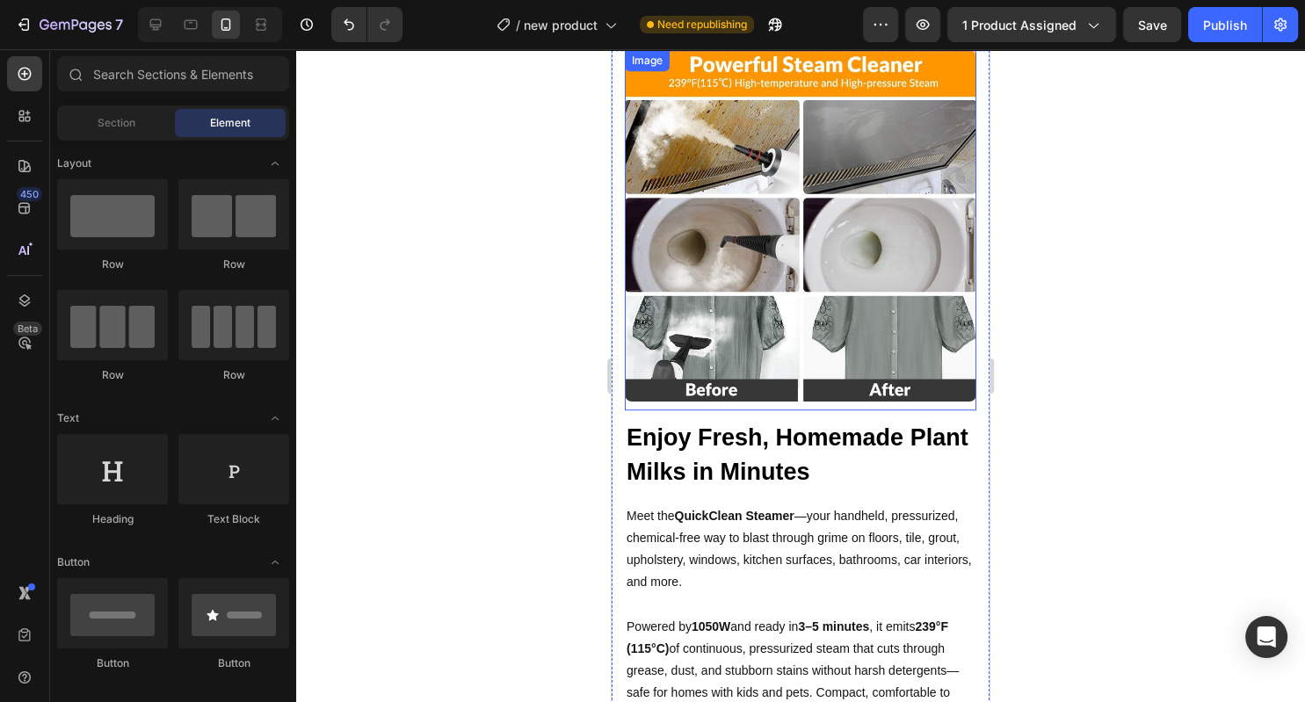
scroll to position [981, 0]
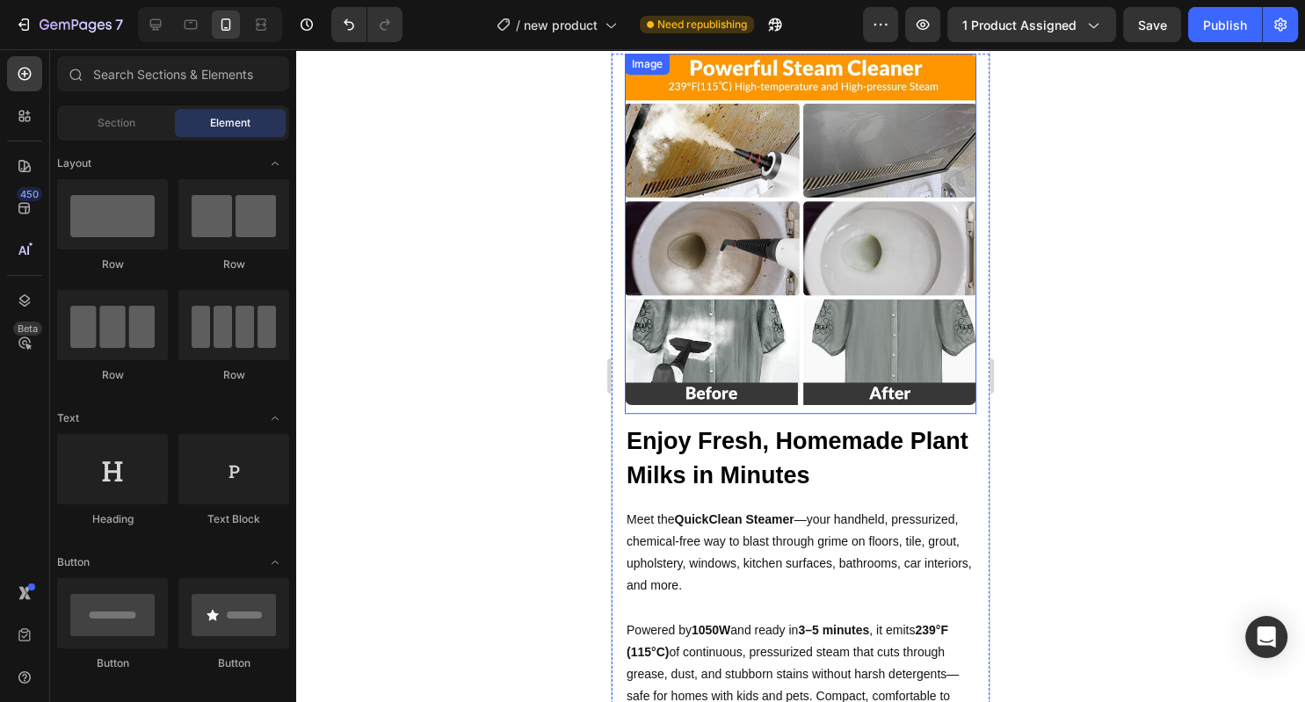
click at [782, 313] on img at bounding box center [800, 229] width 351 height 351
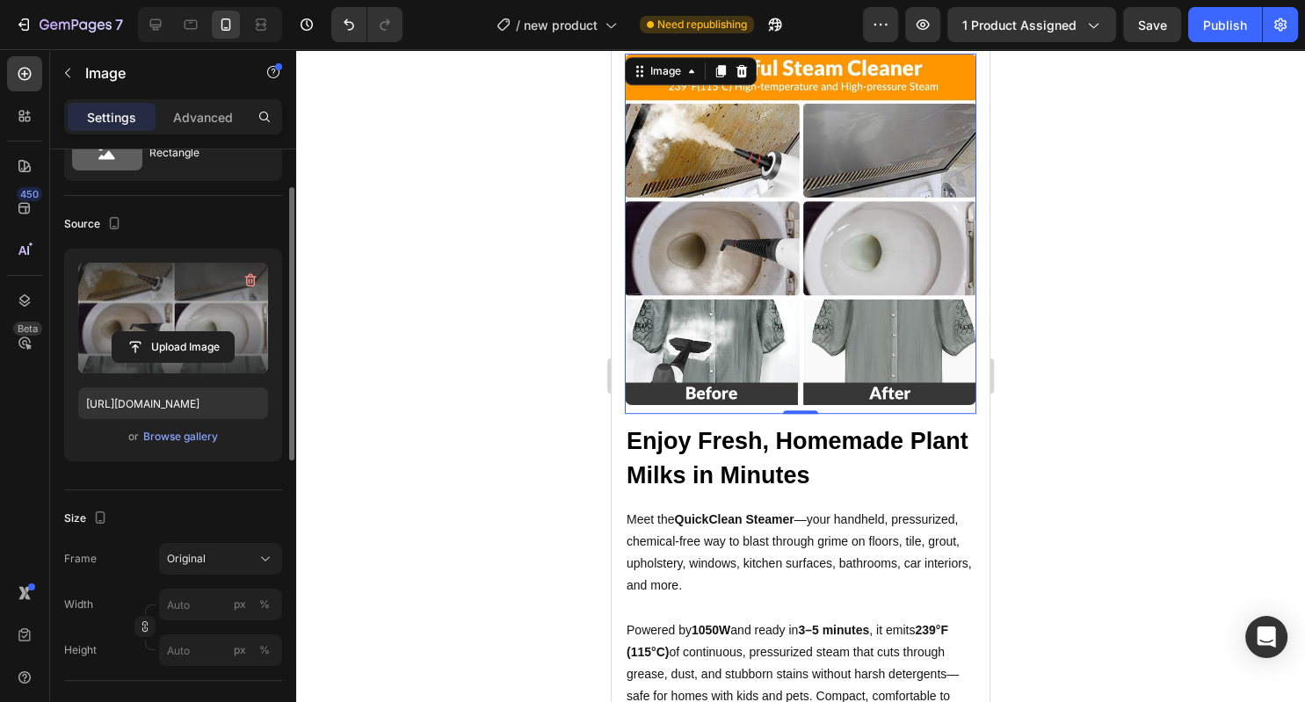
scroll to position [98, 0]
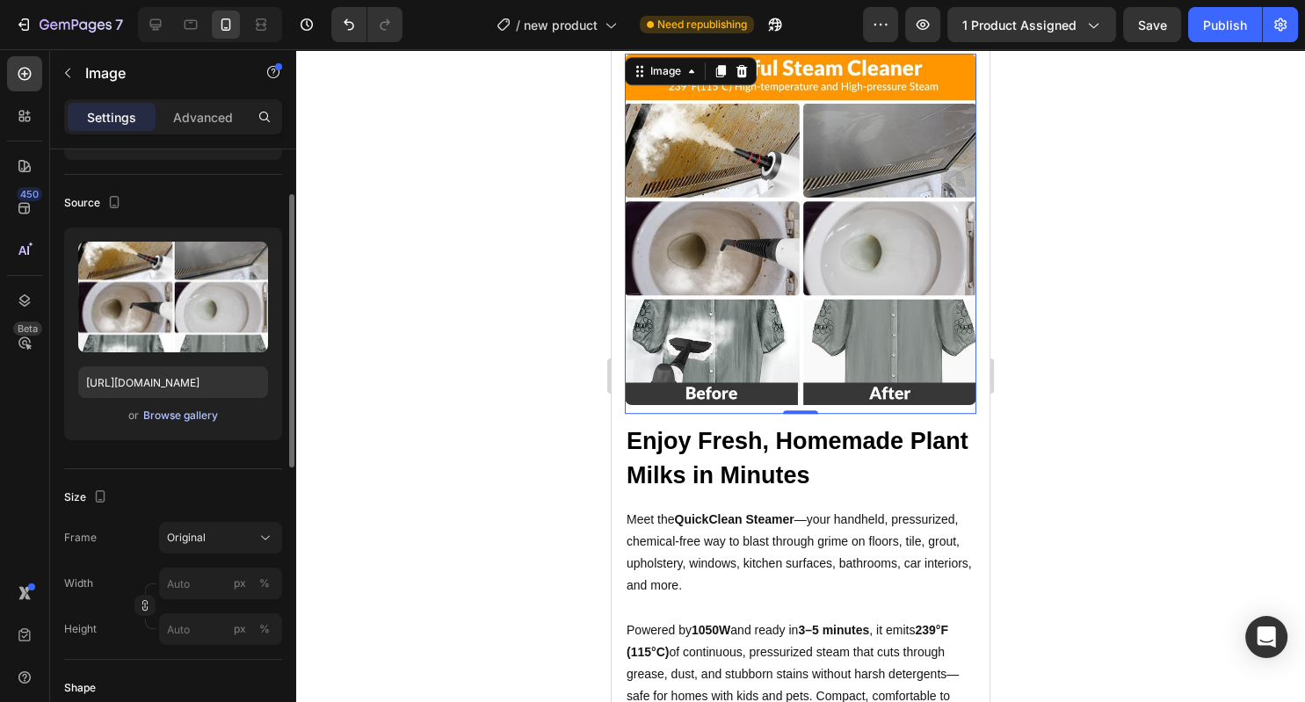
click at [196, 416] on div "Browse gallery" at bounding box center [180, 416] width 75 height 16
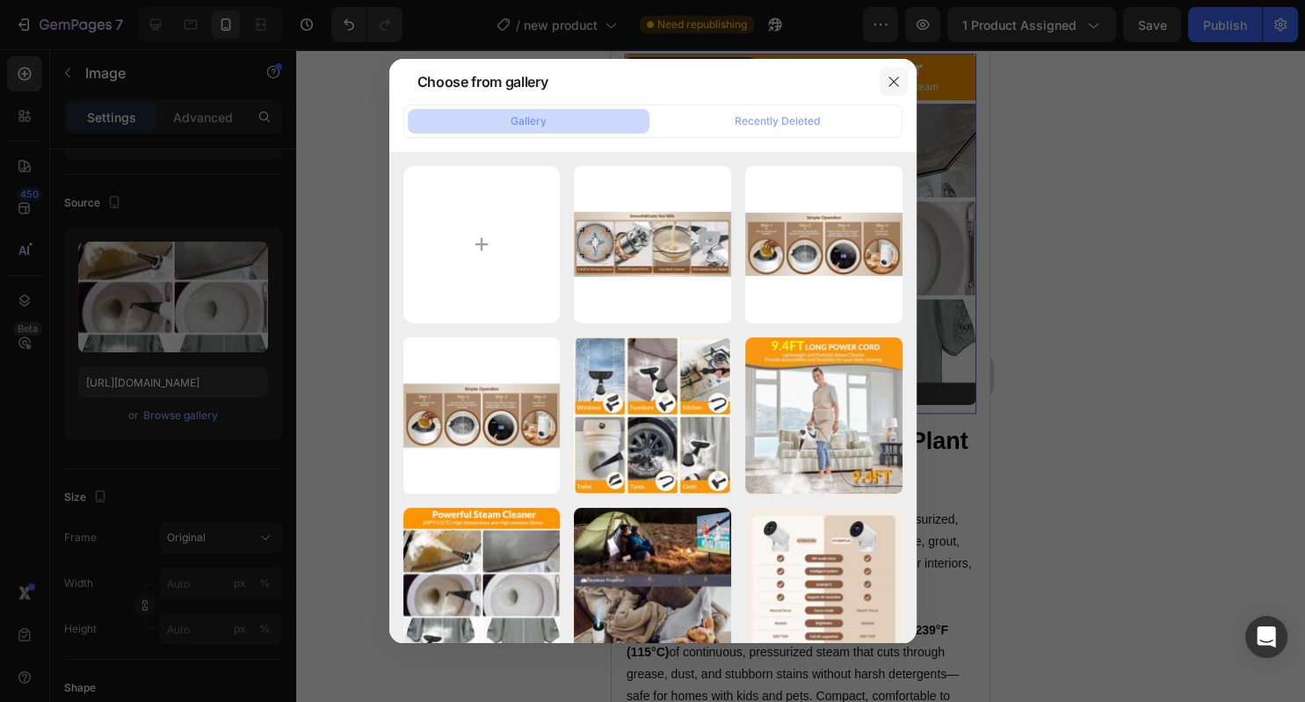
click at [898, 79] on icon "button" at bounding box center [894, 82] width 14 height 14
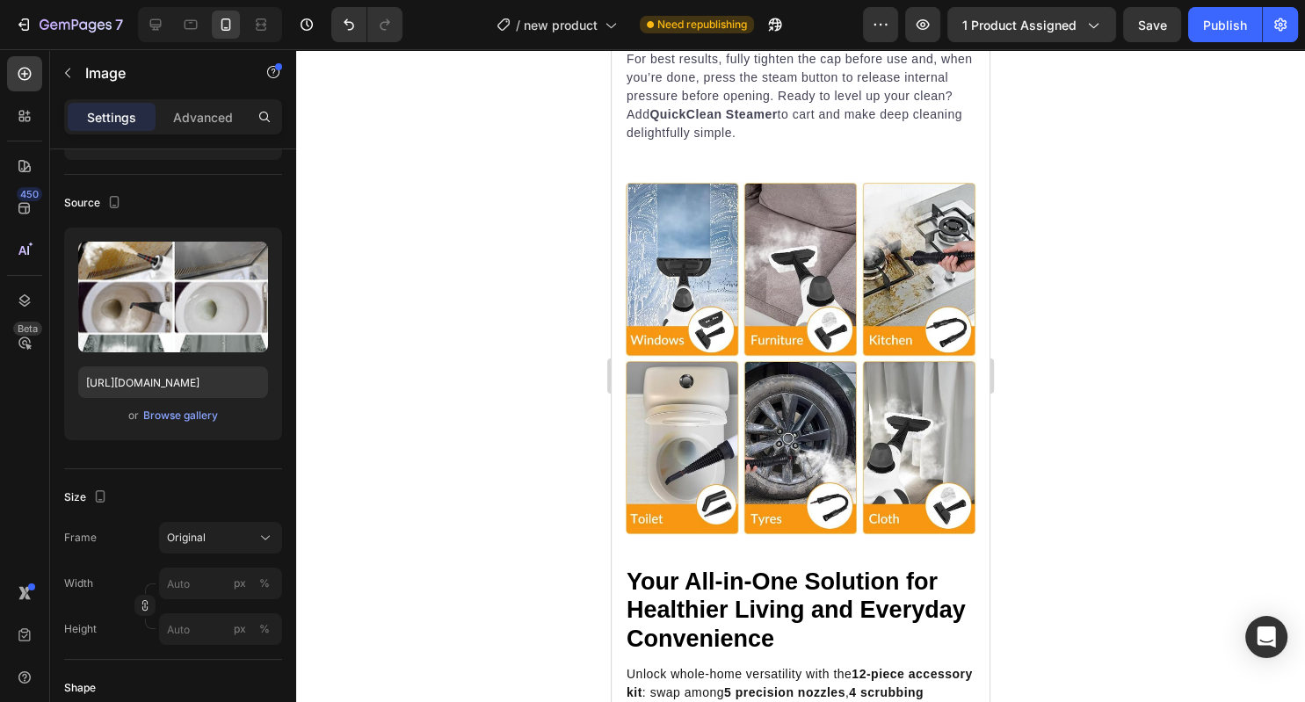
scroll to position [2322, 0]
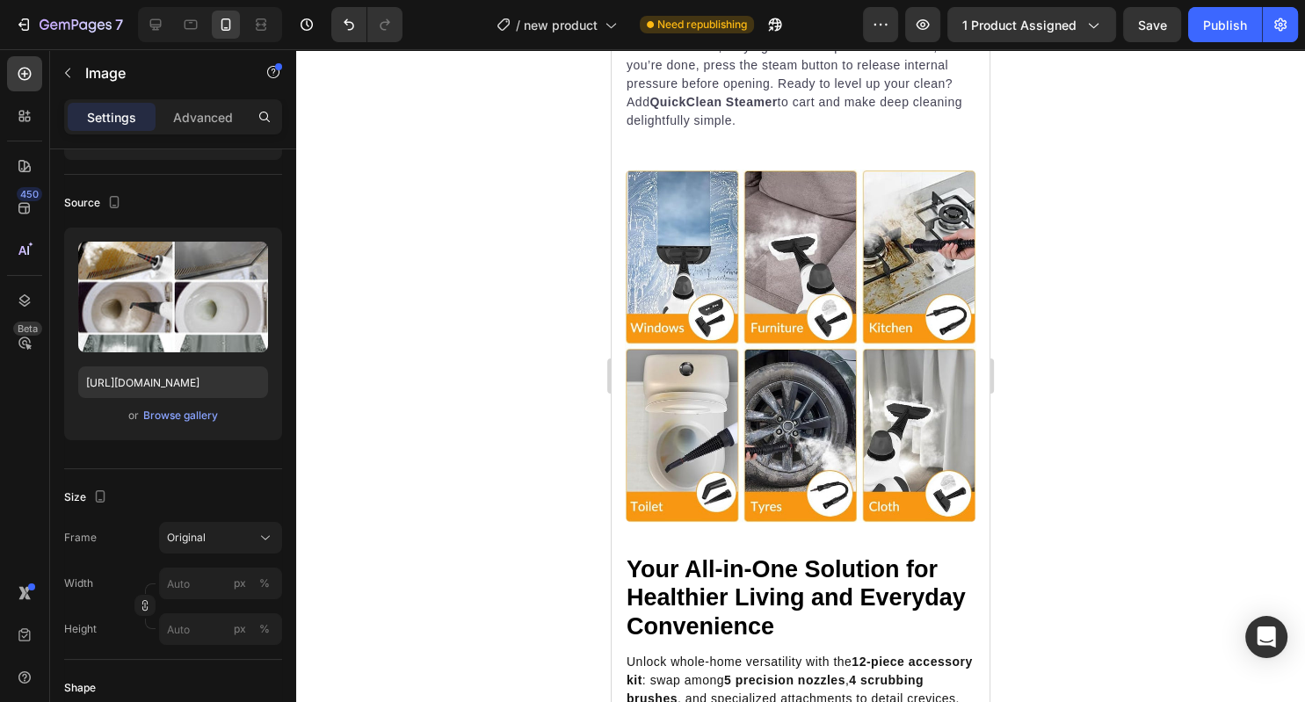
click at [765, 315] on img at bounding box center [800, 346] width 351 height 352
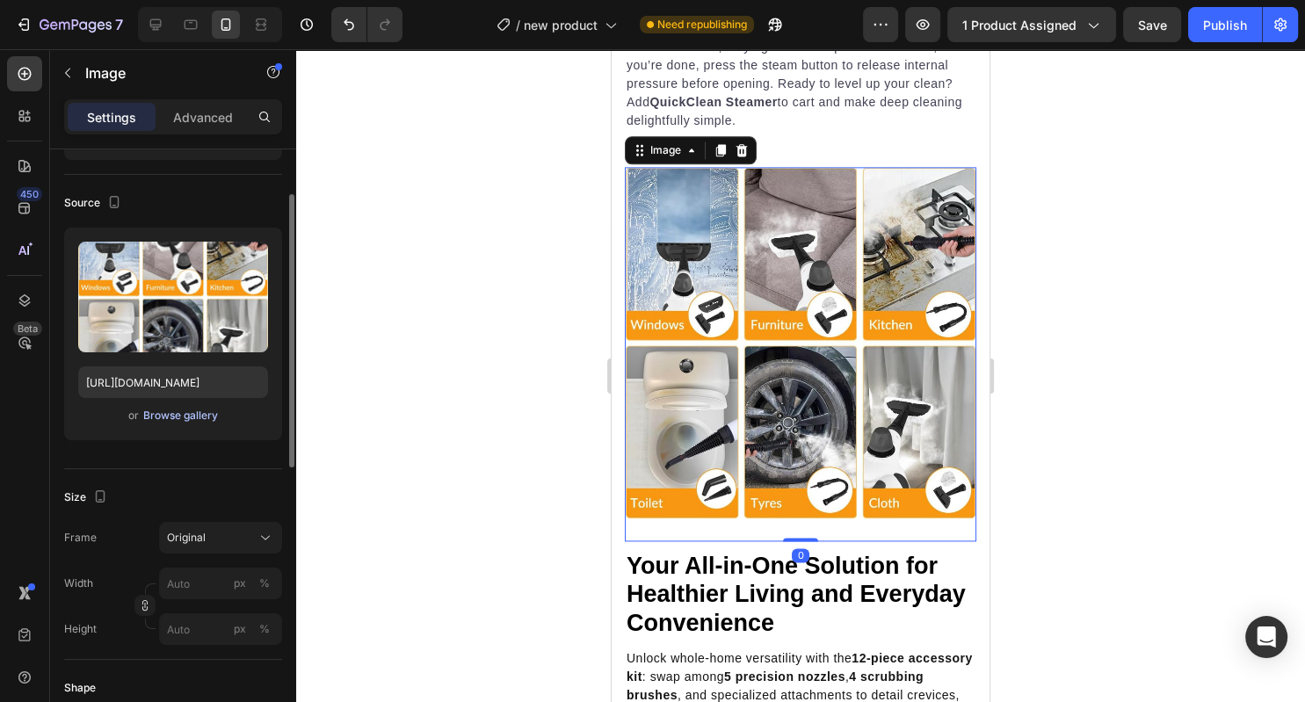
click at [194, 408] on div "Browse gallery" at bounding box center [180, 416] width 75 height 16
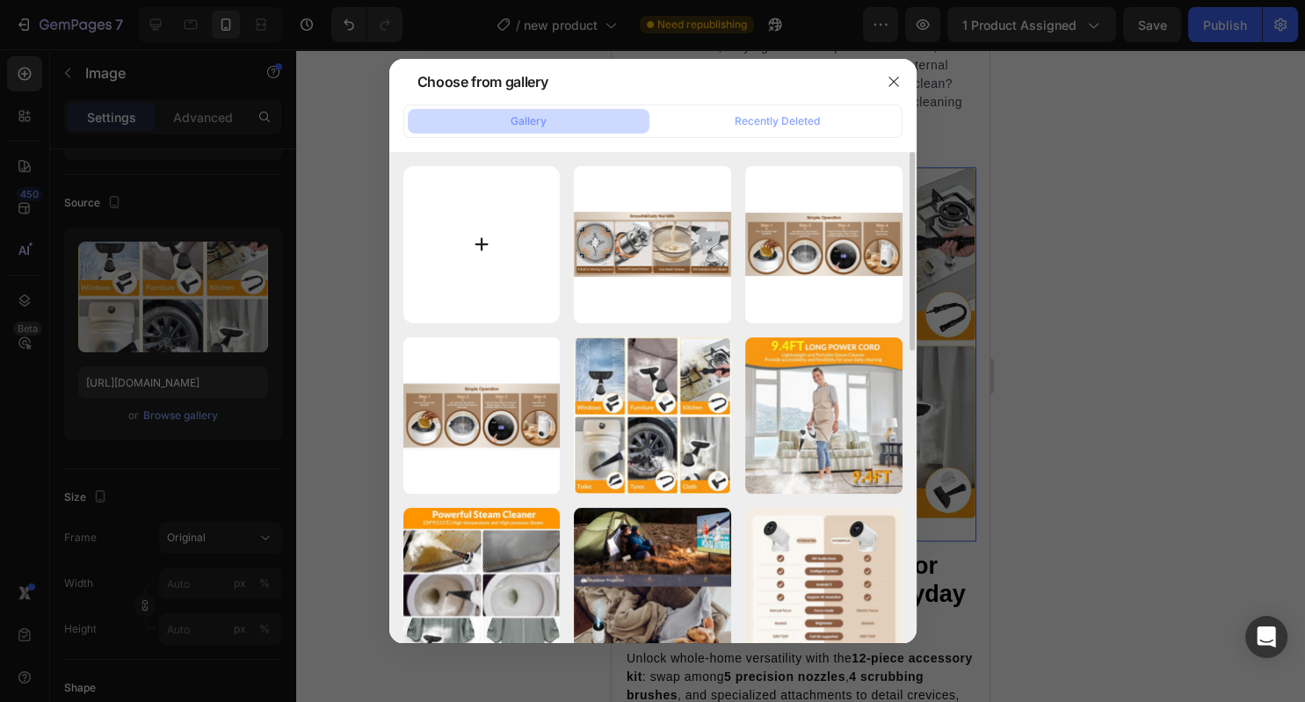
click at [455, 276] on input "file" at bounding box center [481, 244] width 157 height 157
click at [890, 86] on icon "button" at bounding box center [893, 81] width 10 height 10
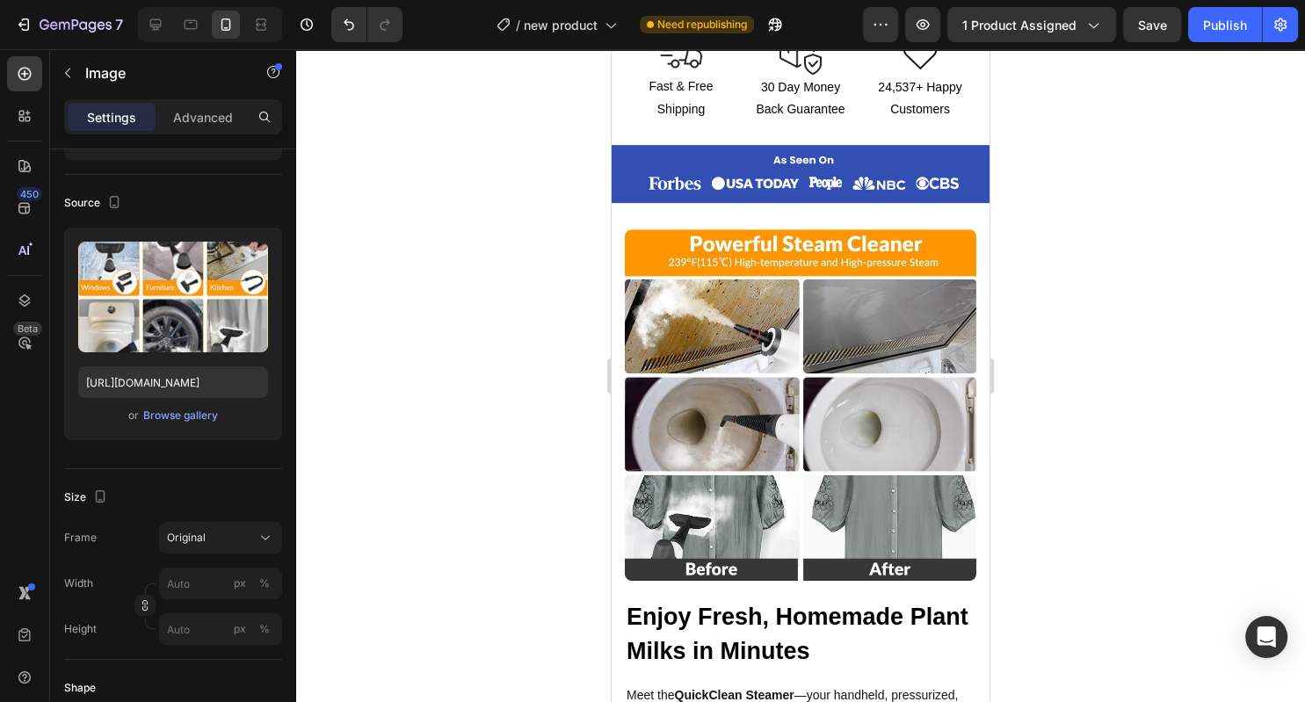
scroll to position [733, 0]
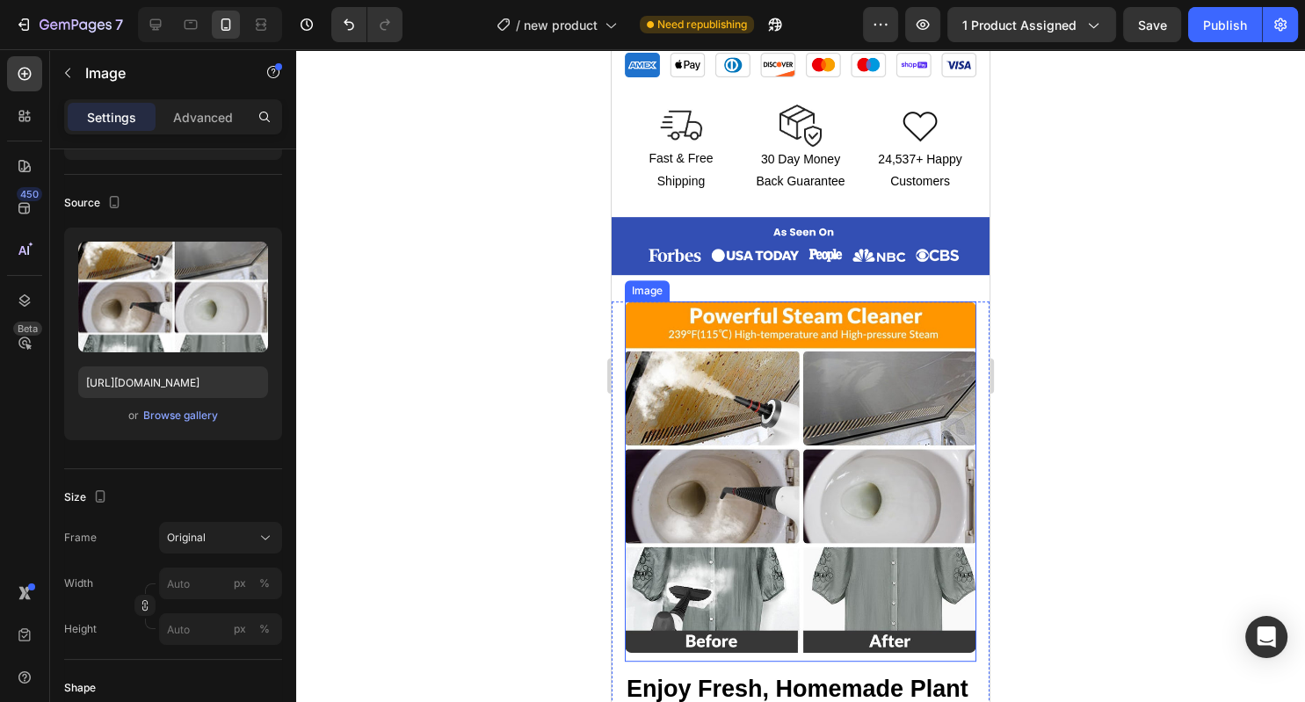
click at [765, 402] on img at bounding box center [800, 476] width 351 height 351
click at [192, 420] on div "Browse gallery" at bounding box center [180, 416] width 75 height 16
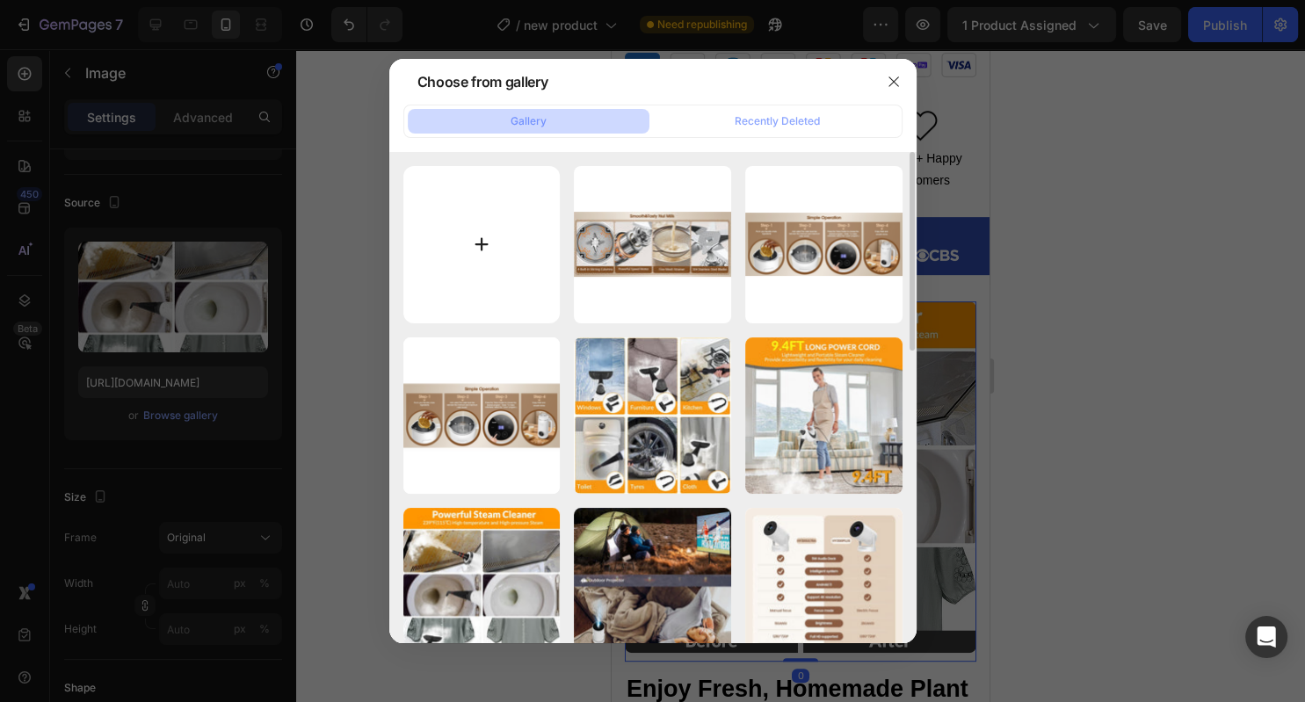
click at [443, 234] on input "file" at bounding box center [481, 244] width 157 height 157
type input "C:\fakepath\nut milkk(1).png"
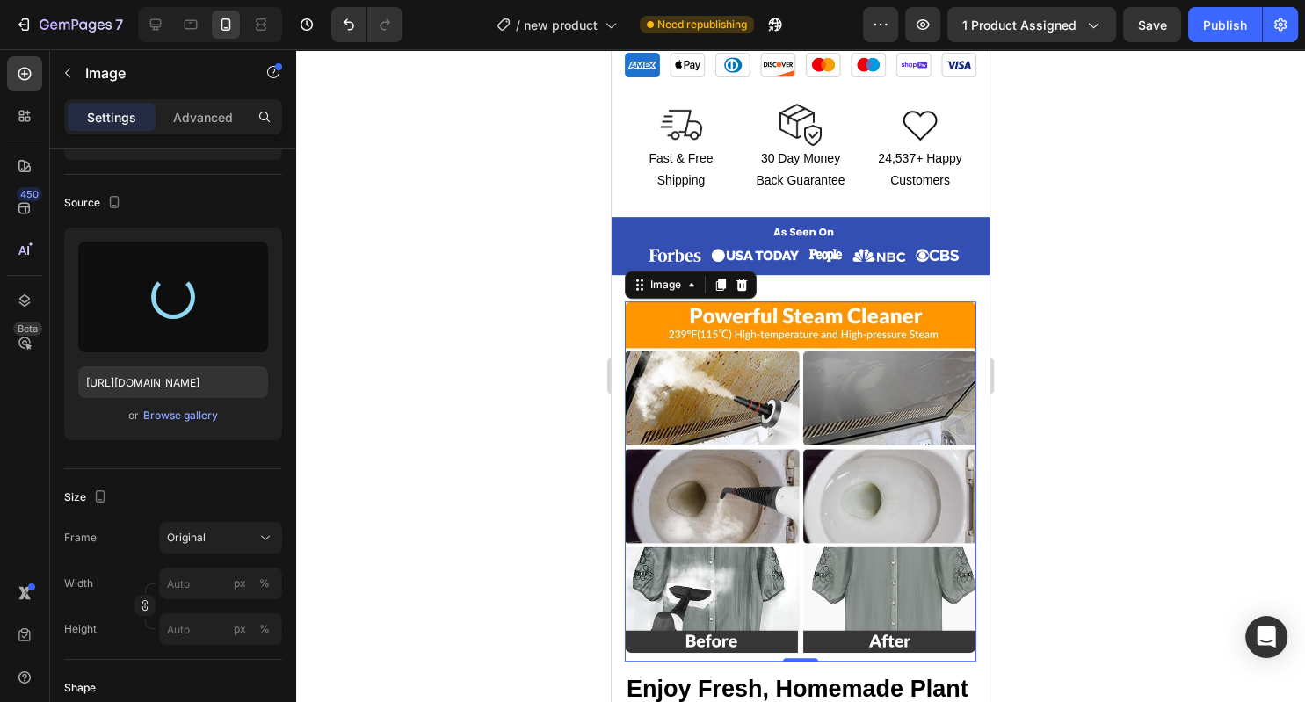
type input "[URL][DOMAIN_NAME]"
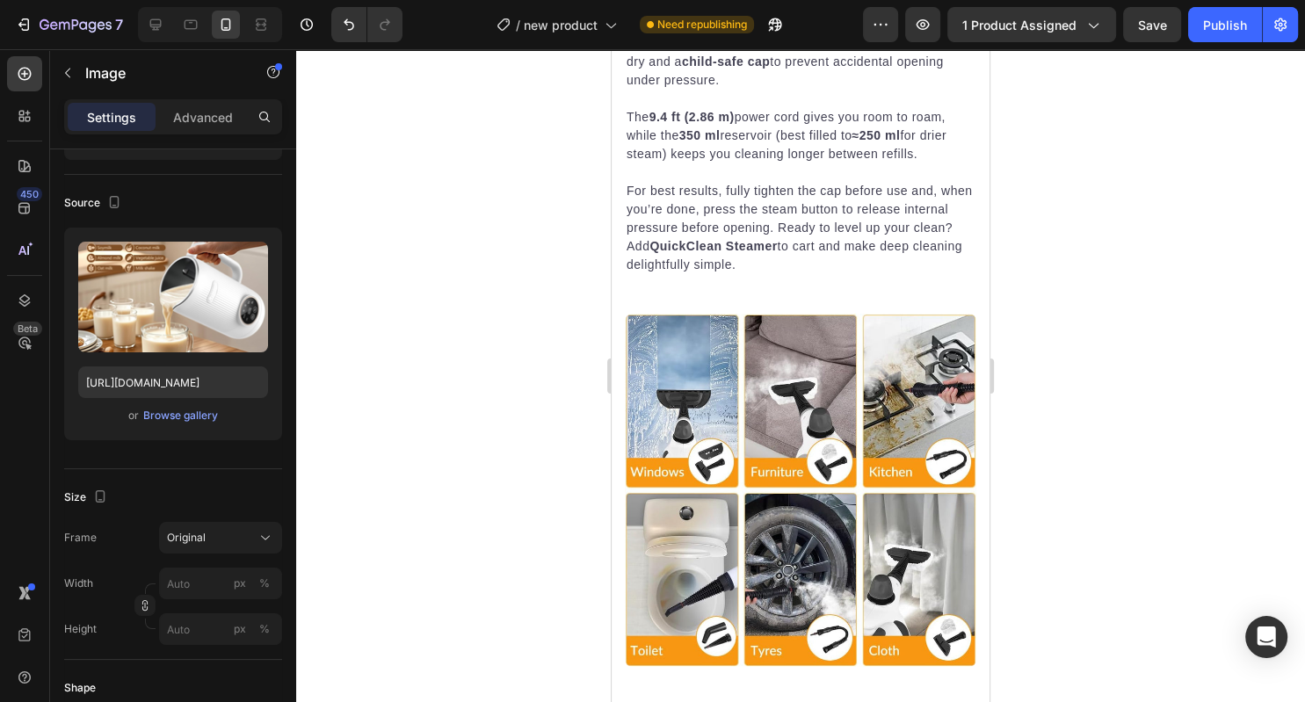
scroll to position [2193, 0]
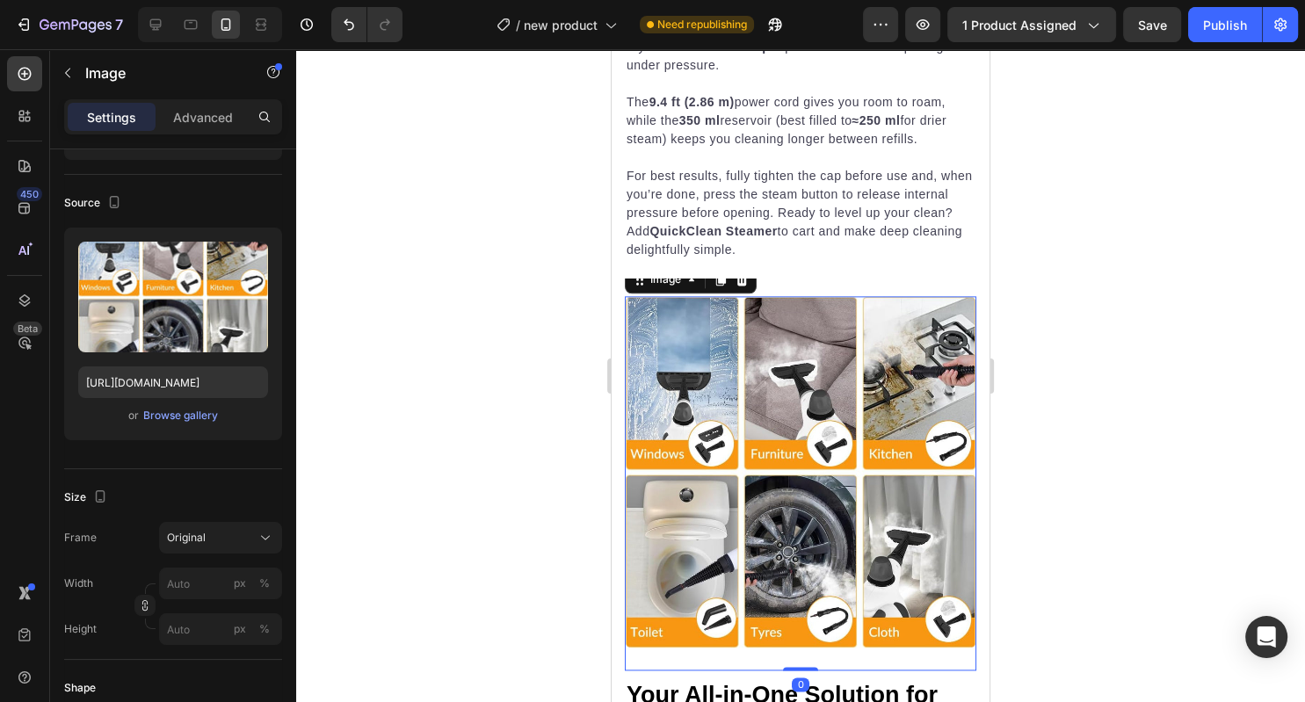
click at [770, 440] on img at bounding box center [800, 472] width 351 height 352
click at [194, 417] on div "Browse gallery" at bounding box center [180, 416] width 75 height 16
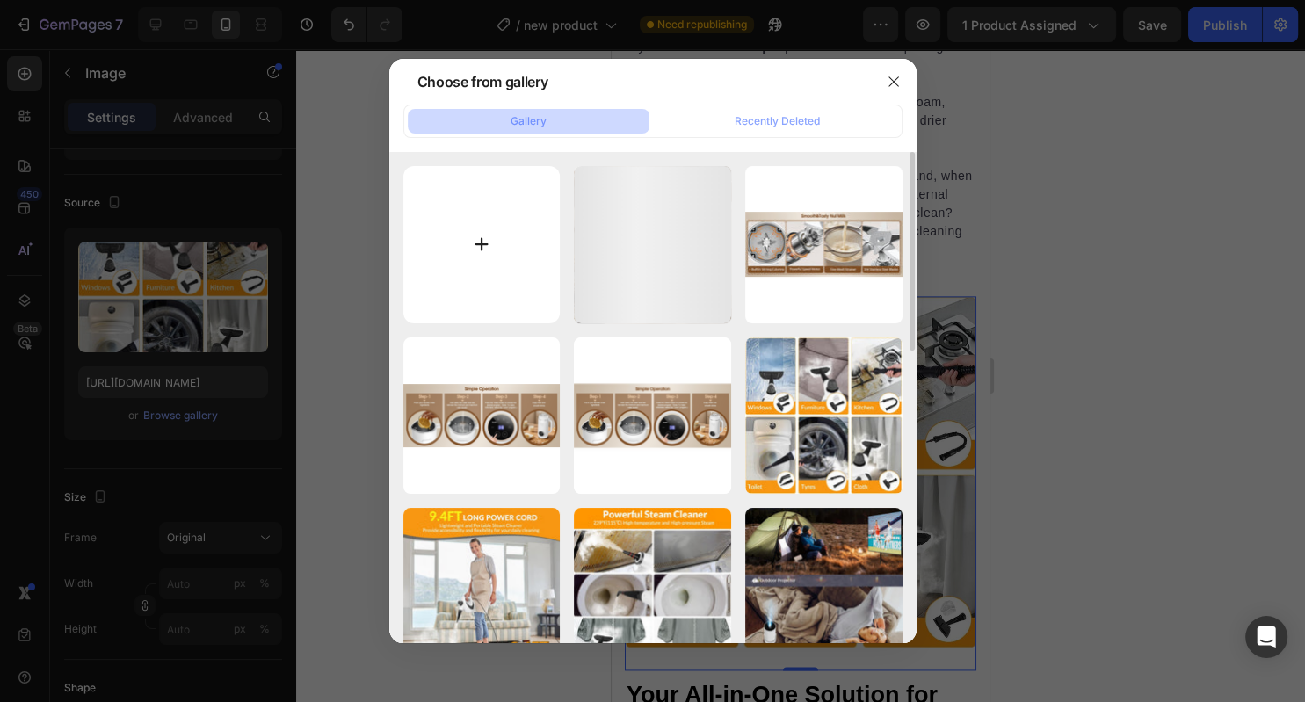
click at [507, 233] on input "file" at bounding box center [481, 244] width 157 height 157
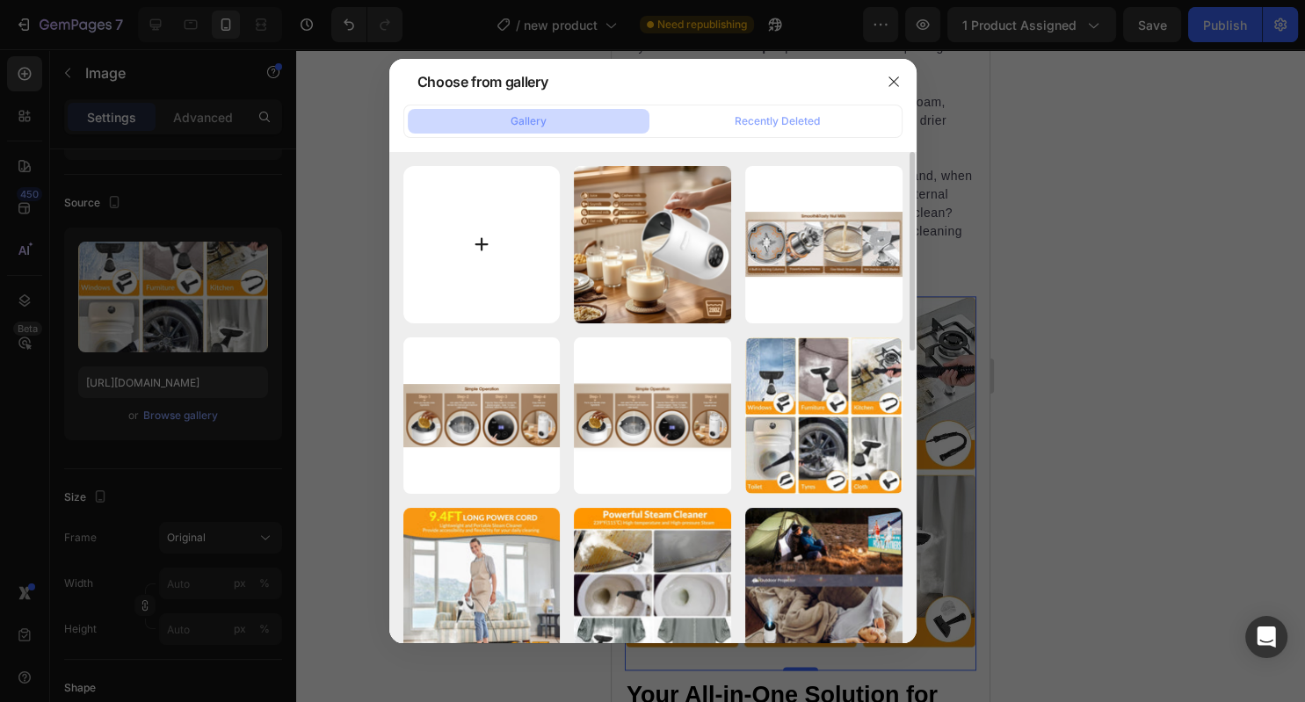
type input "C:\fakepath\7cab47c5c981468ca2bf82d0d9a94ba3~tplv-omjb5zjo8w-resize-jpeg_800_80…"
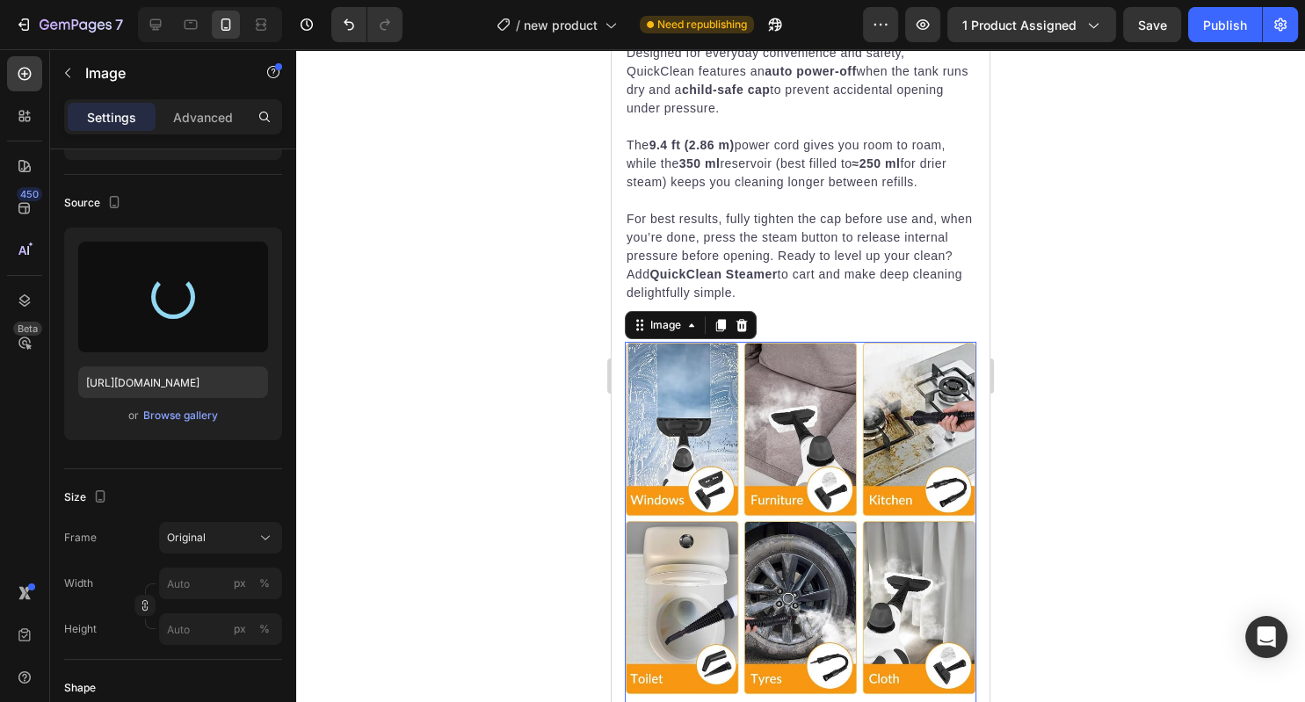
type input "[URL][DOMAIN_NAME]"
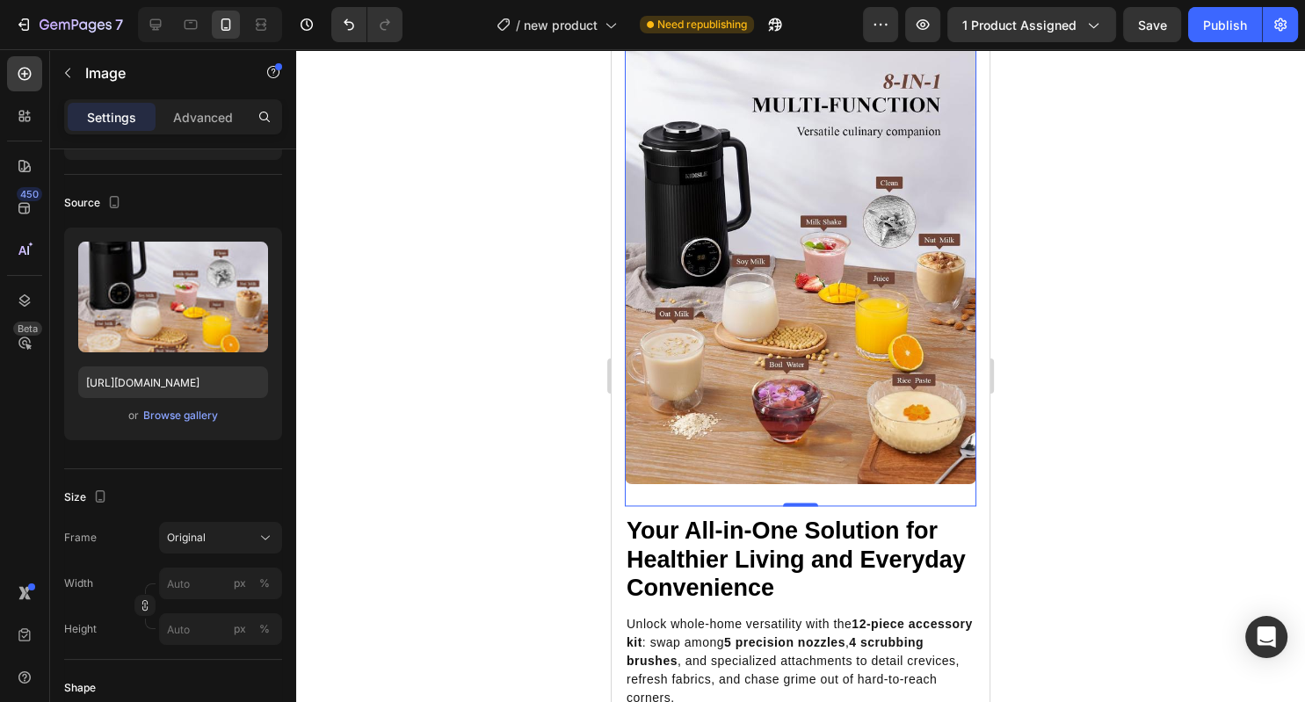
scroll to position [2445, 0]
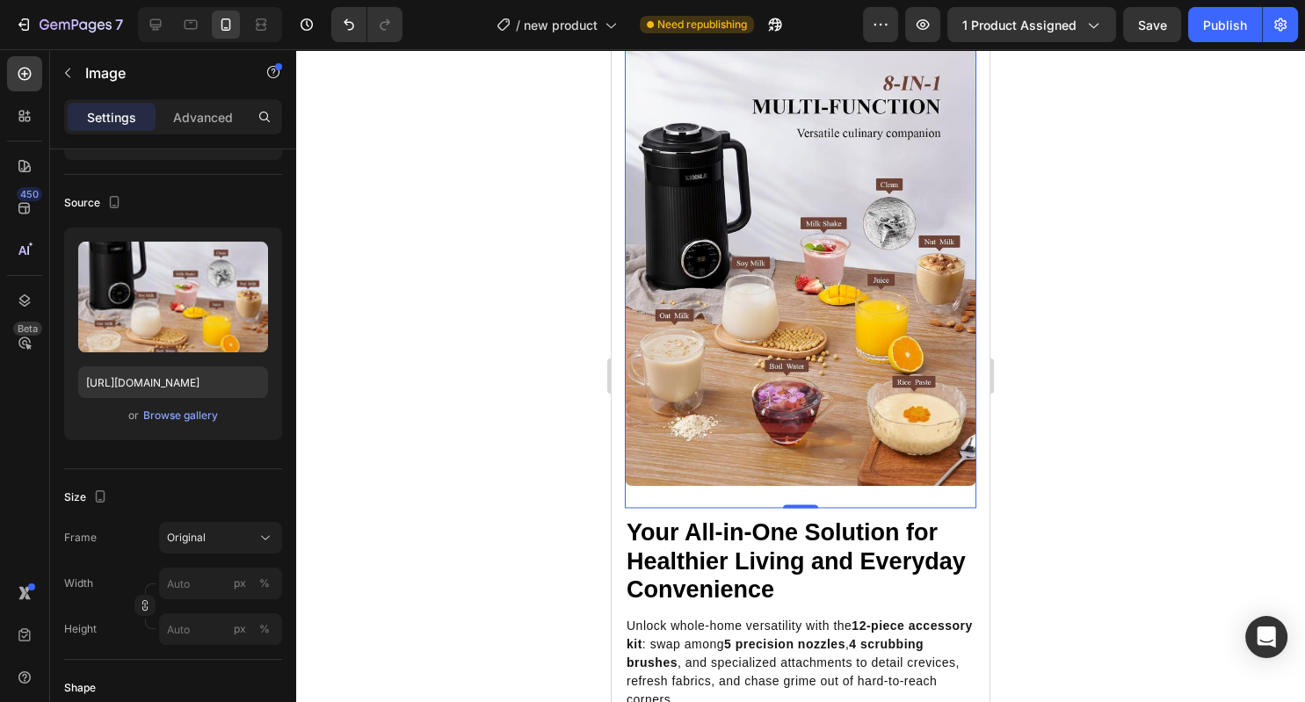
click at [497, 452] on div at bounding box center [800, 375] width 1009 height 653
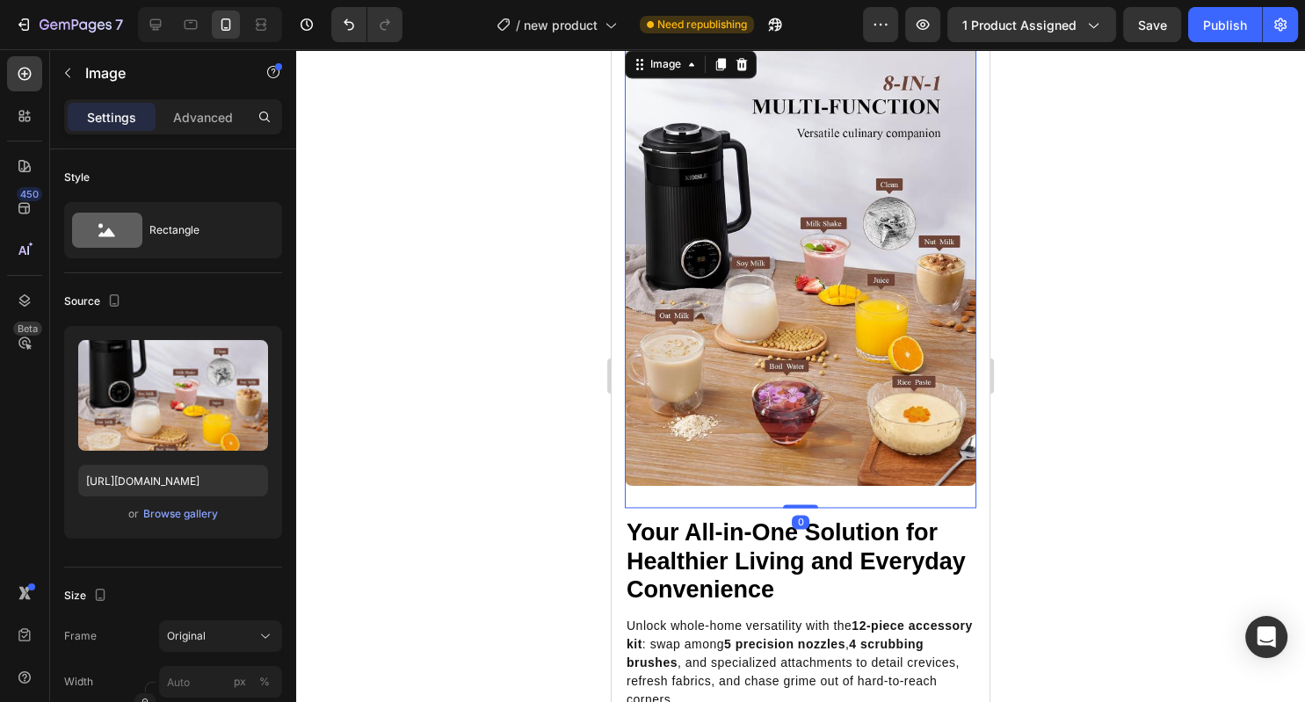
click at [659, 344] on img at bounding box center [800, 266] width 351 height 439
click at [198, 117] on p "Advanced" at bounding box center [203, 117] width 60 height 18
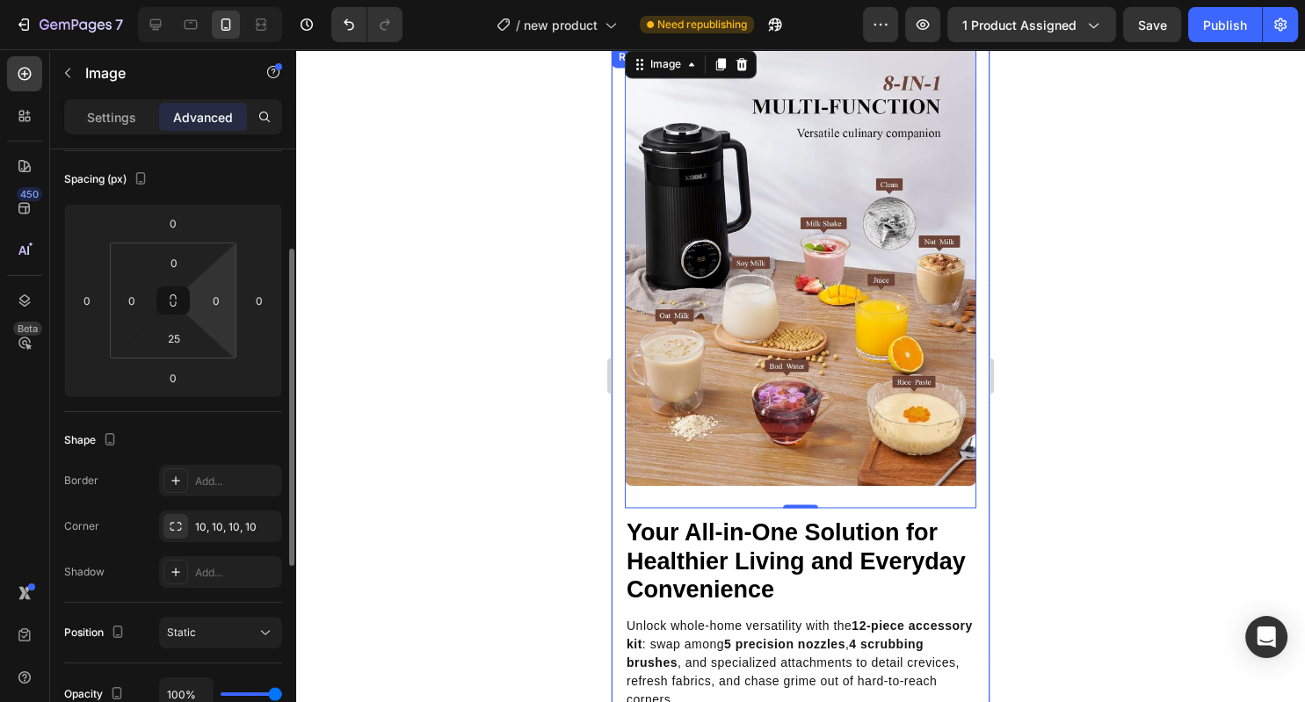
scroll to position [188, 0]
click at [170, 345] on input "25" at bounding box center [173, 339] width 35 height 26
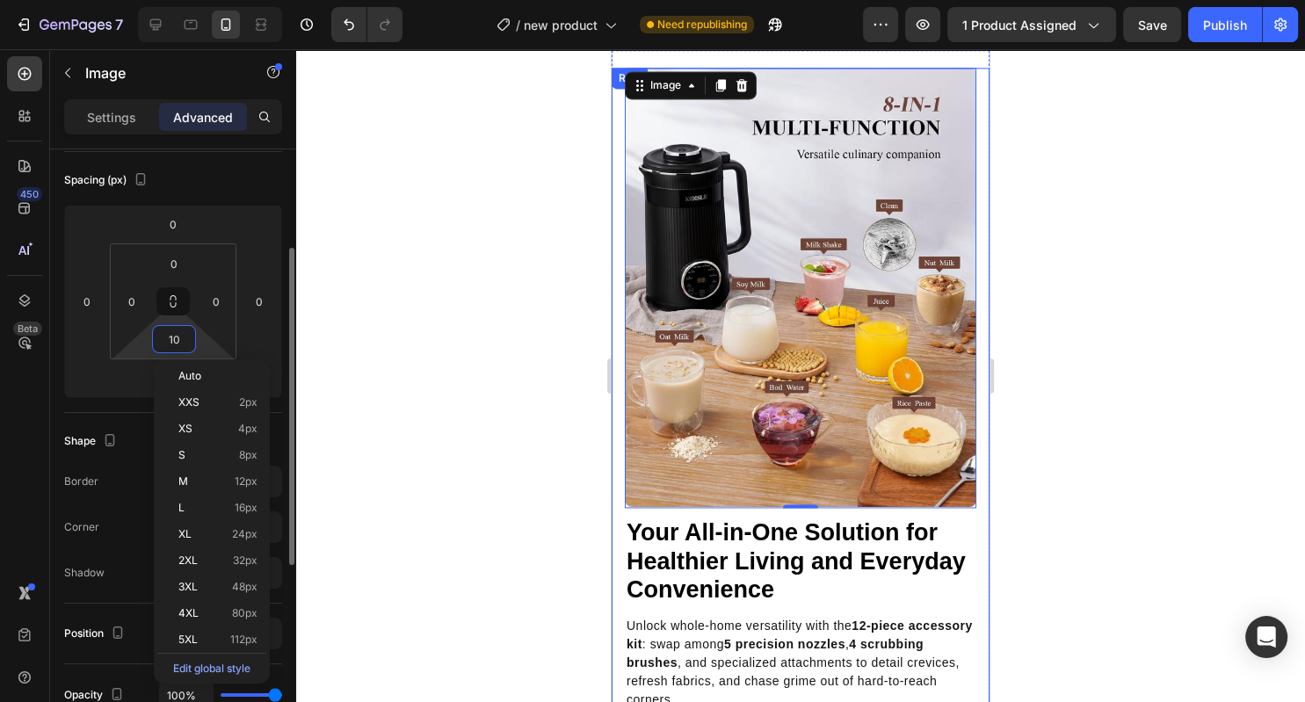
scroll to position [2432, 0]
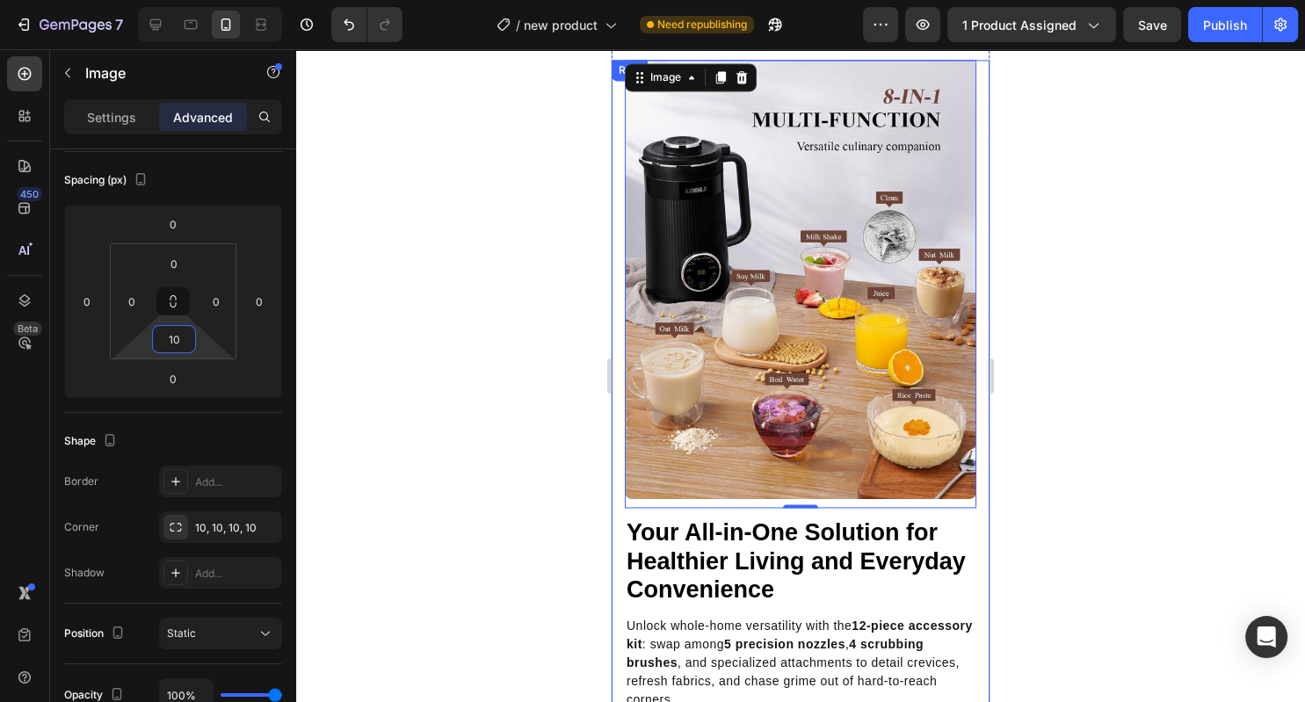
type input "10"
click at [441, 336] on div at bounding box center [800, 375] width 1009 height 653
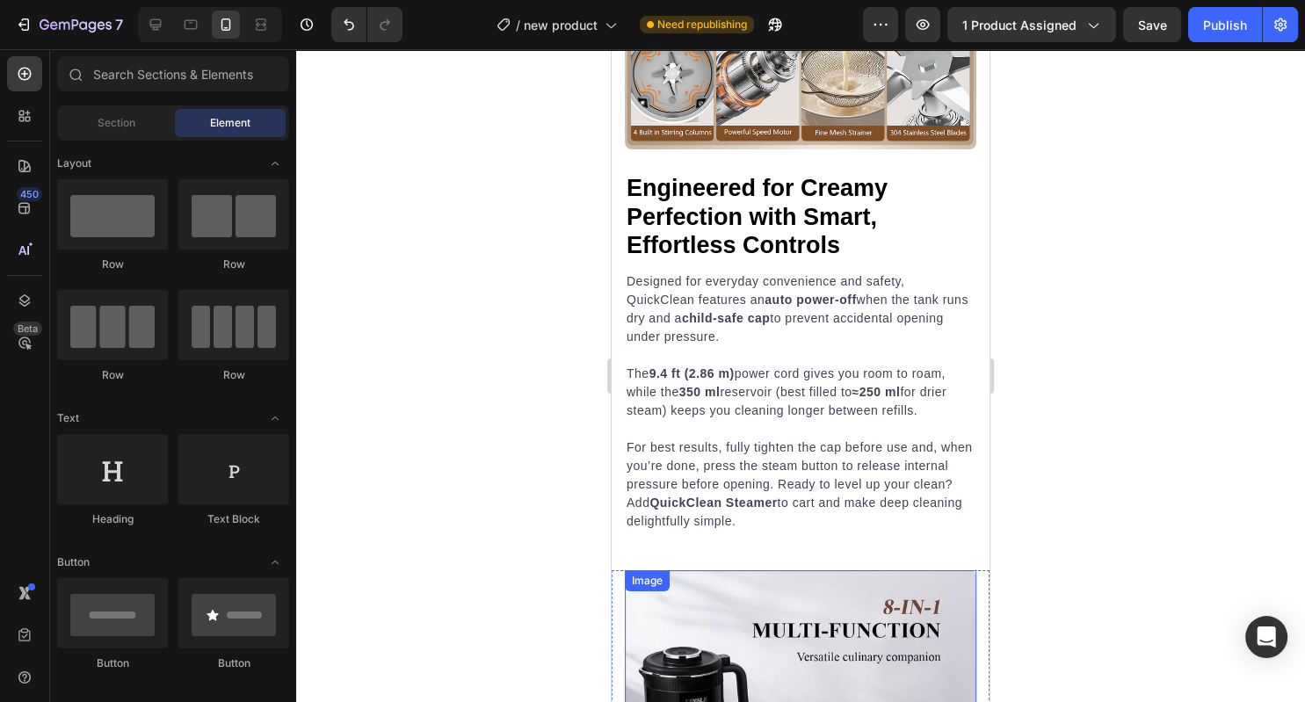
scroll to position [1899, 0]
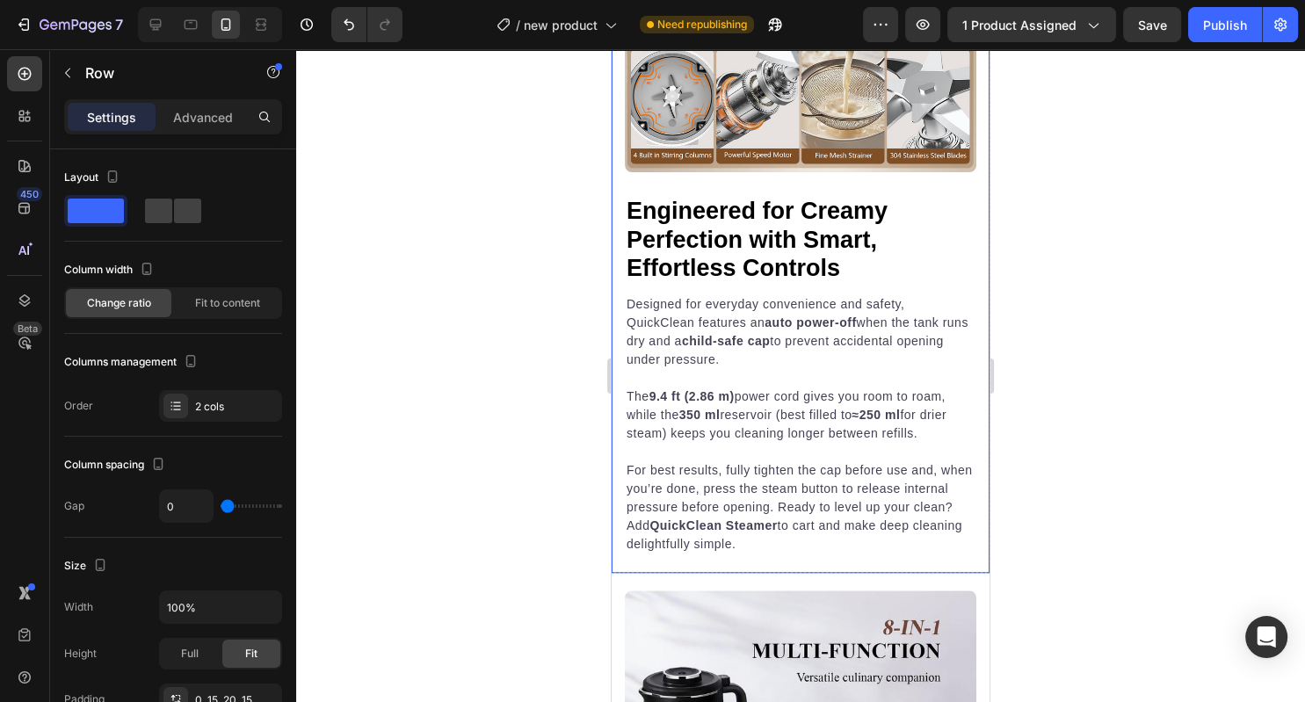
click at [757, 569] on div "Image Image Engineered for Creamy Perfection with Smart, Effortless Controls He…" at bounding box center [801, 225] width 378 height 696
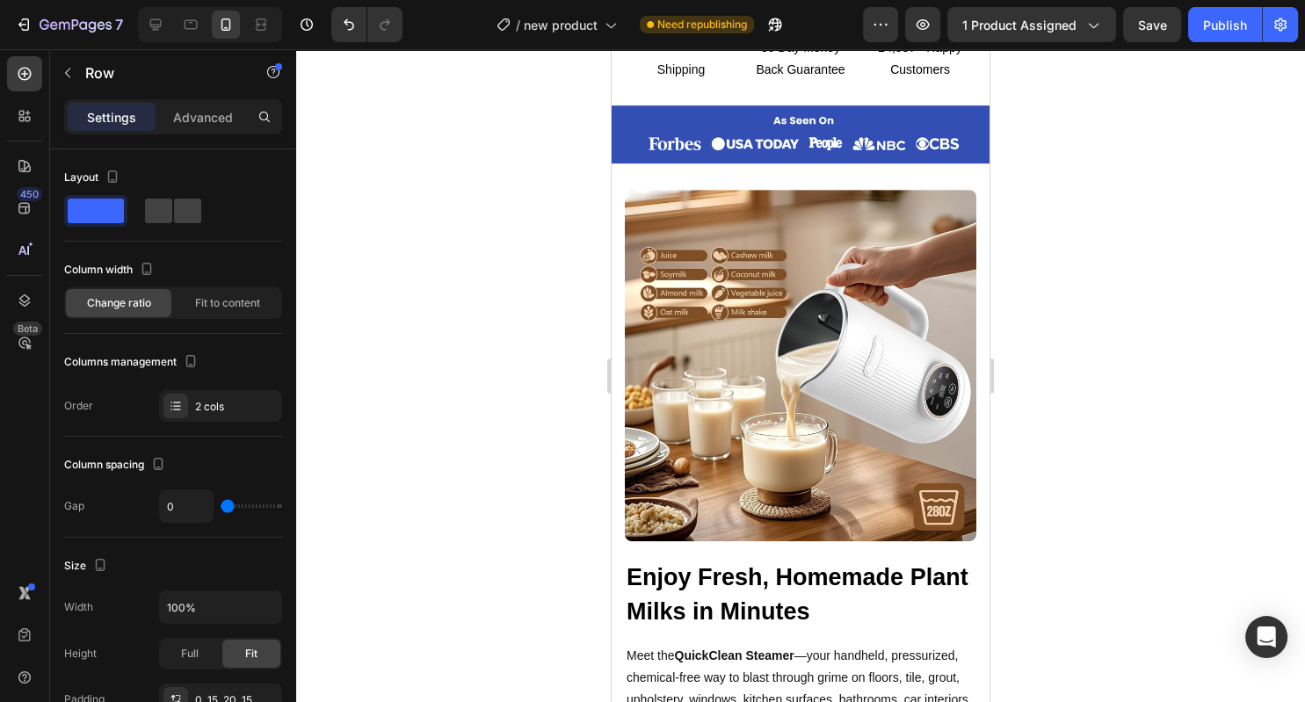
scroll to position [843, 0]
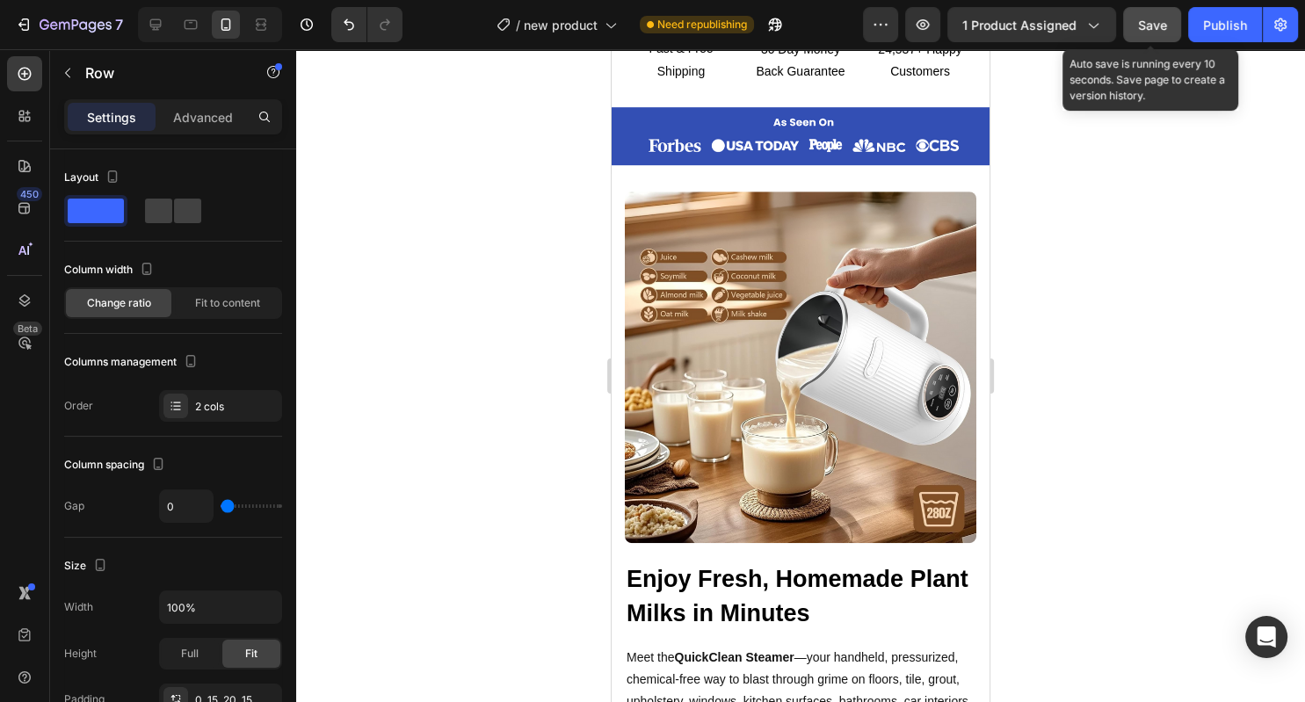
click at [1157, 27] on span "Save" at bounding box center [1152, 25] width 29 height 15
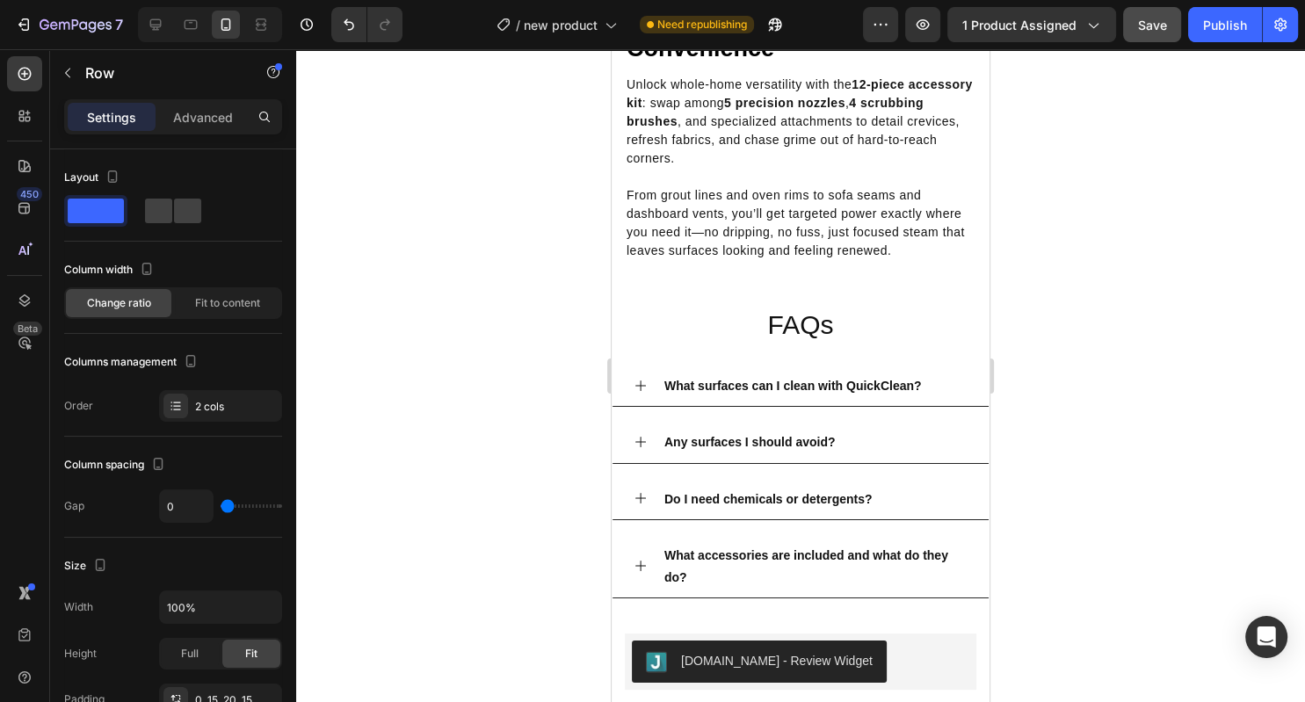
scroll to position [2971, 0]
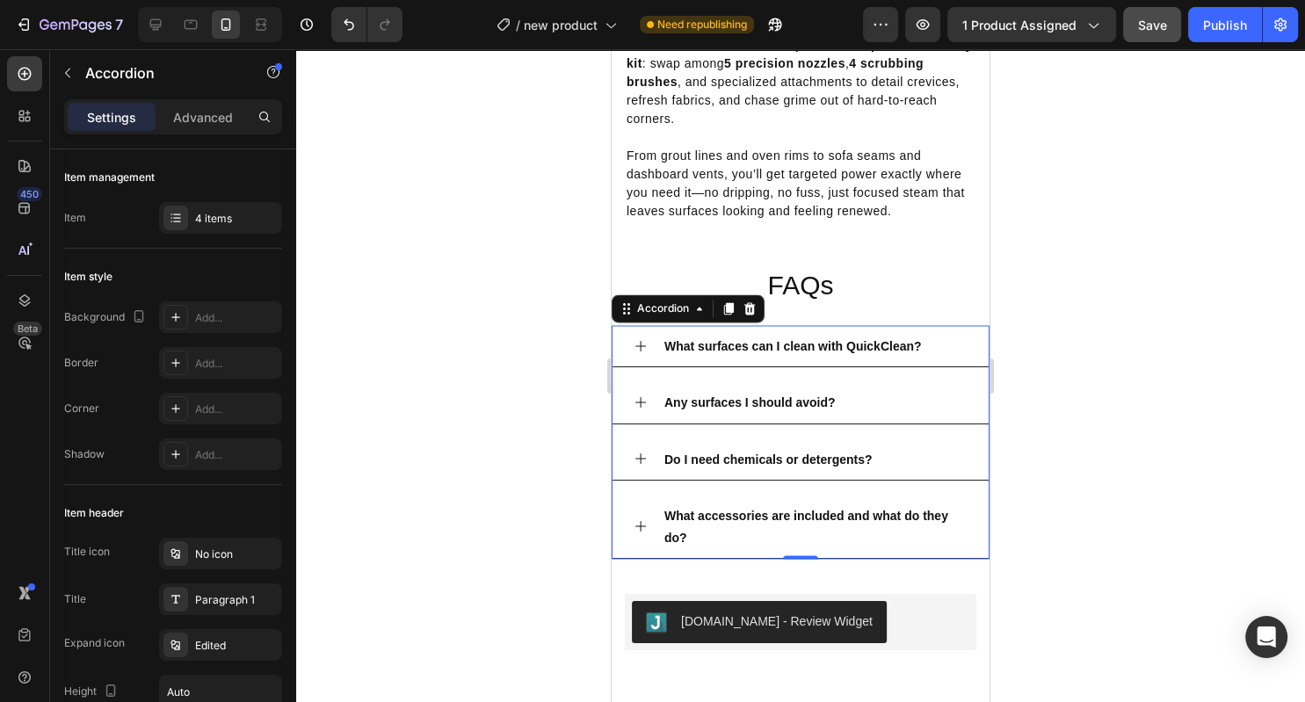
click at [959, 344] on div "What surfaces can I clean with QuickClean?" at bounding box center [815, 345] width 306 height 27
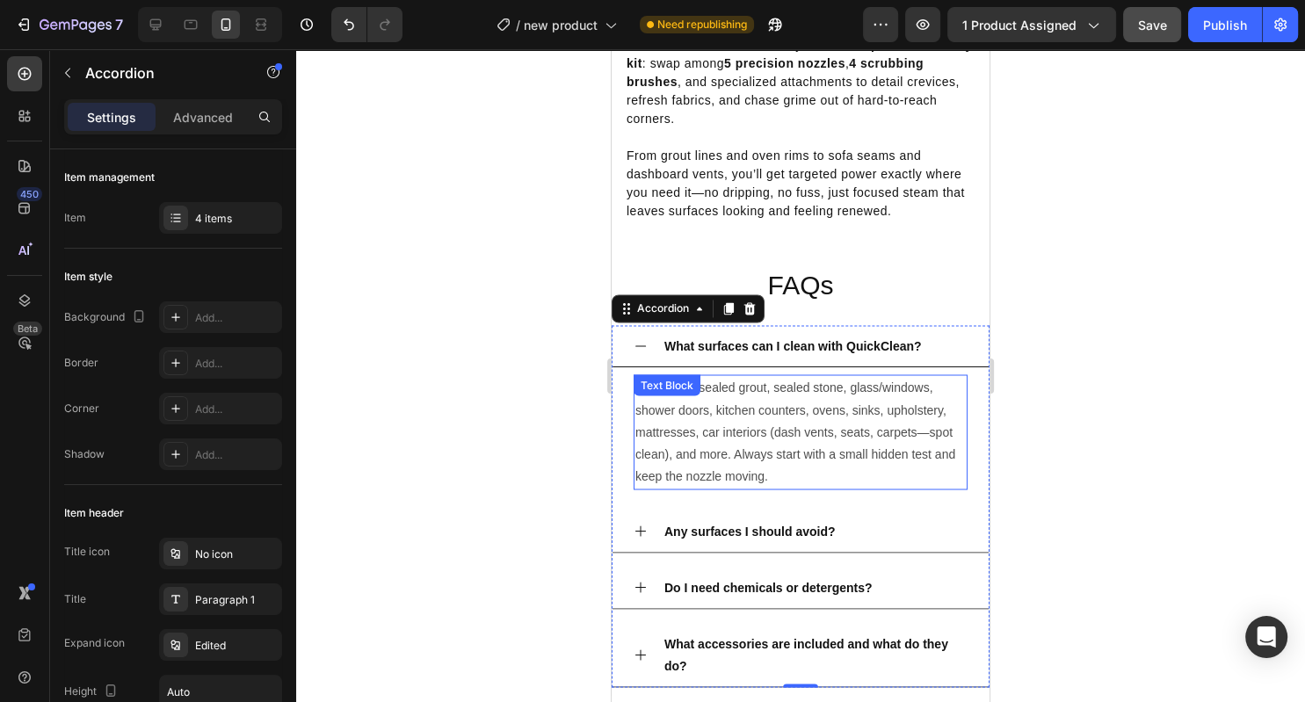
click at [793, 466] on p "Floors, tile, sealed grout, sealed stone, glass/windows, shower doors, kitchen …" at bounding box center [800, 431] width 330 height 111
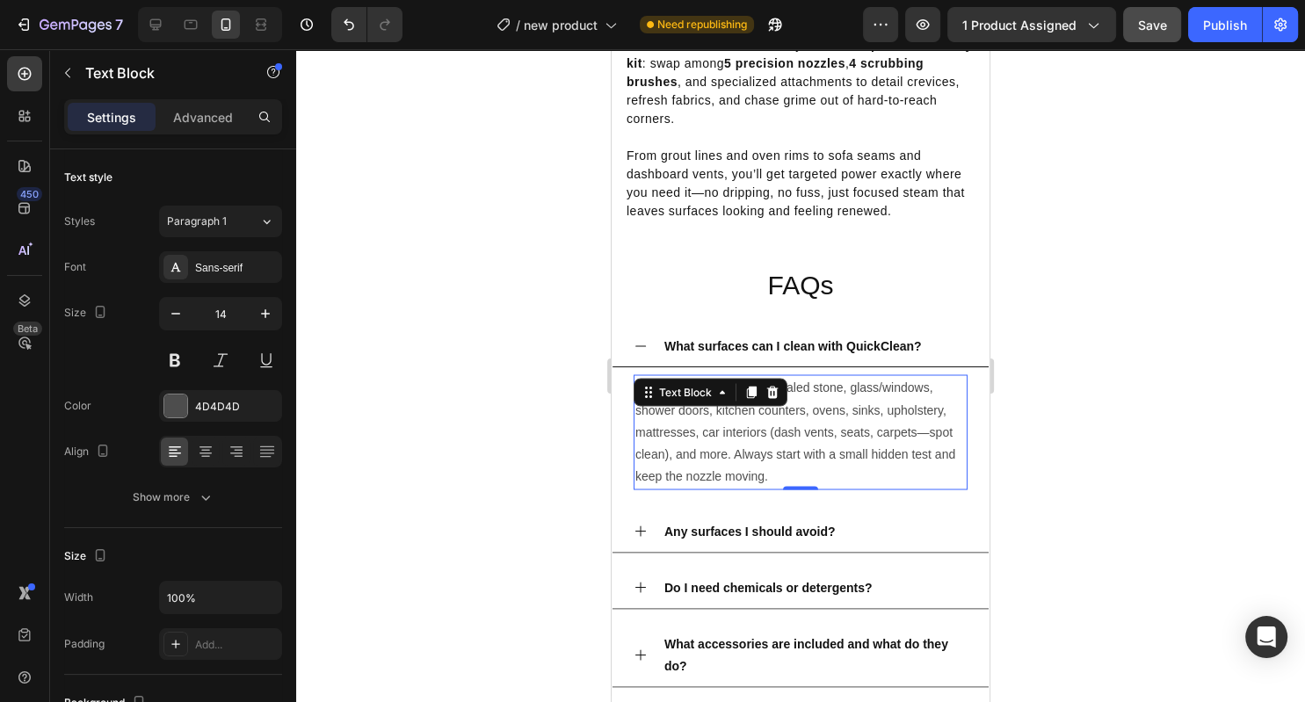
click at [793, 466] on p "Floors, tile, sealed grout, sealed stone, glass/windows, shower doors, kitchen …" at bounding box center [800, 431] width 330 height 111
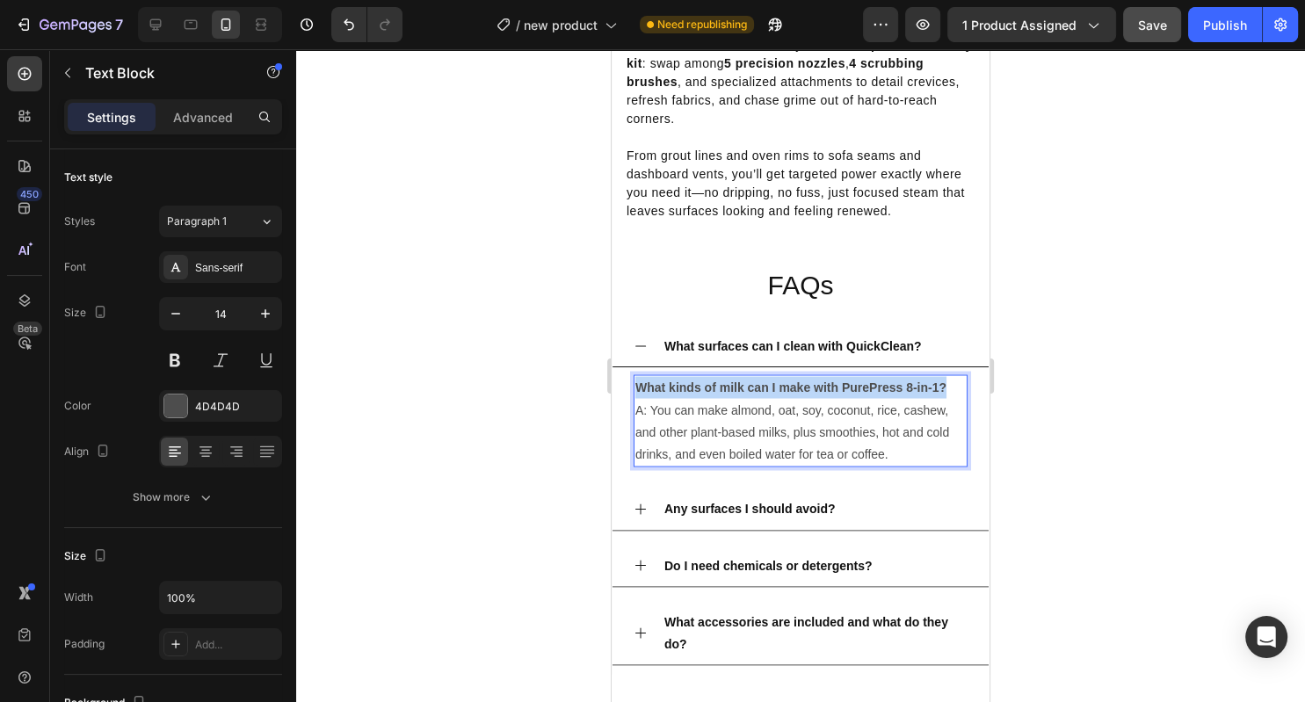
drag, startPoint x: 955, startPoint y: 385, endPoint x: 634, endPoint y: 388, distance: 320.8
click at [634, 388] on div "What kinds of milk can I make with PurePress 8-in-1? A: You can make almond, oa…" at bounding box center [801, 420] width 334 height 92
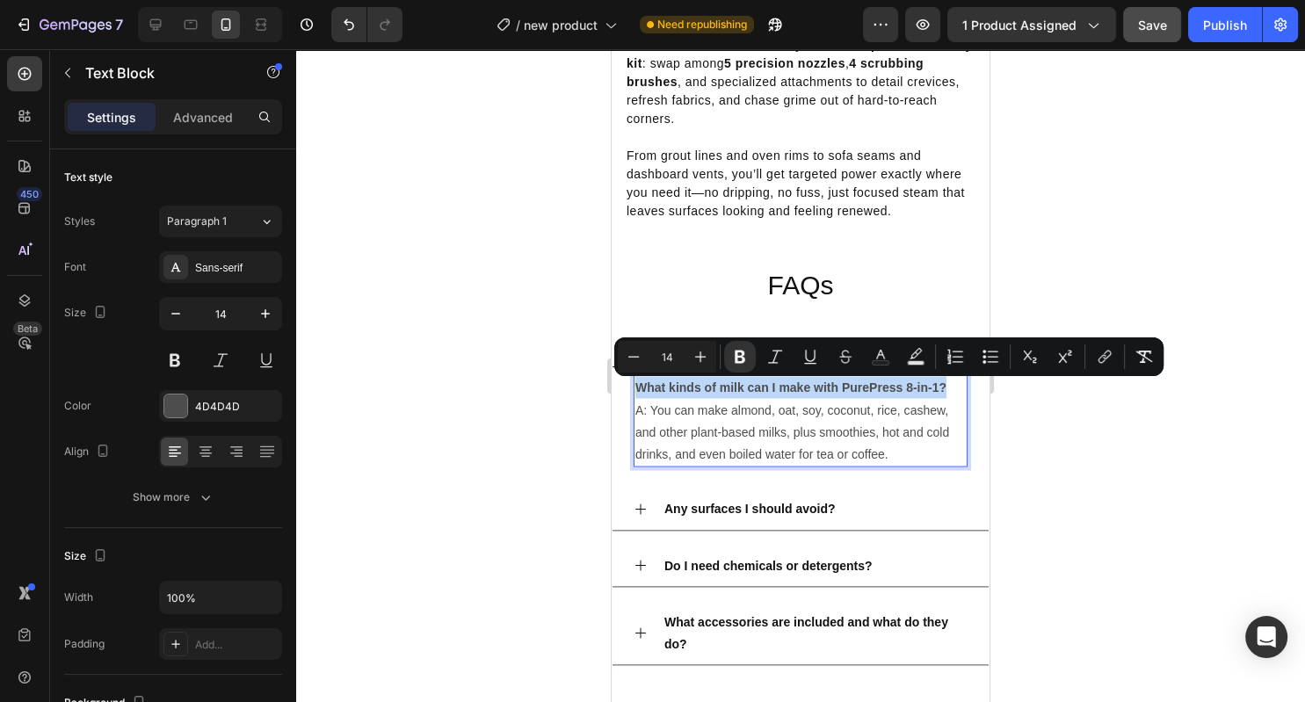
copy strong "What kinds of milk can I make with PurePress 8-in-1?"
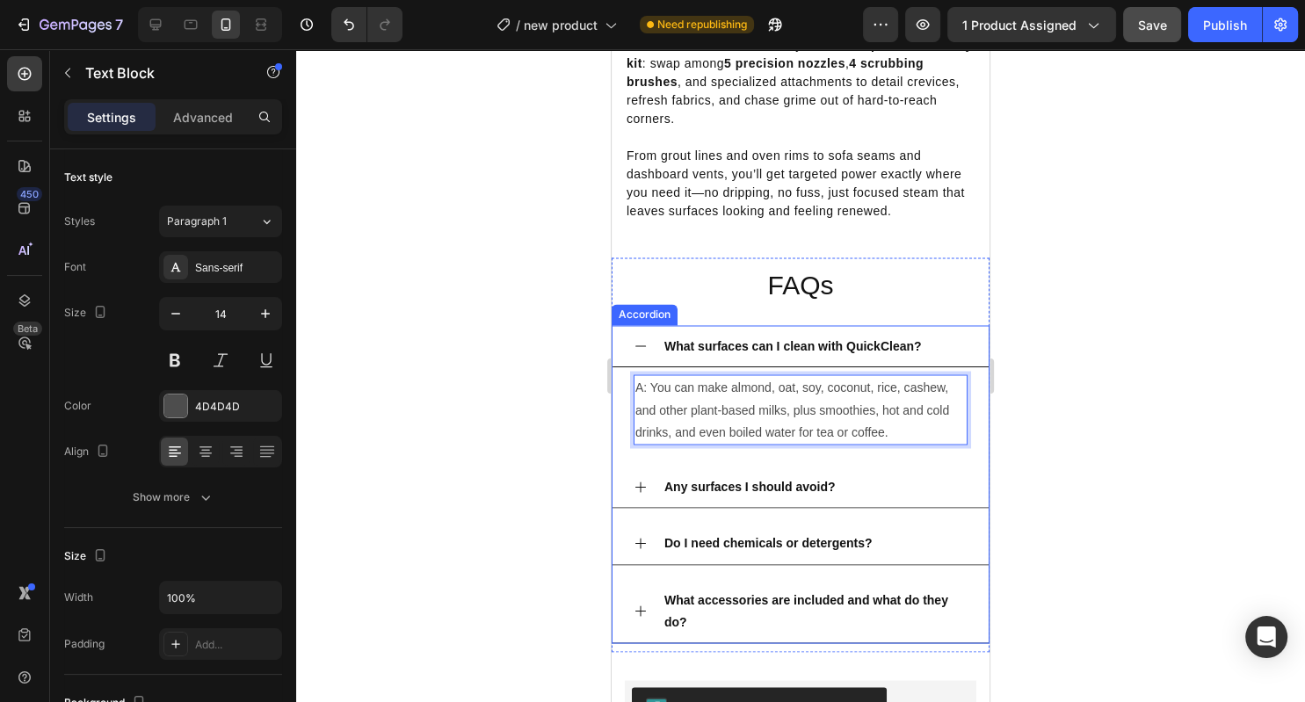
click at [694, 343] on strong "What surfaces can I clean with QuickClean?" at bounding box center [792, 345] width 257 height 14
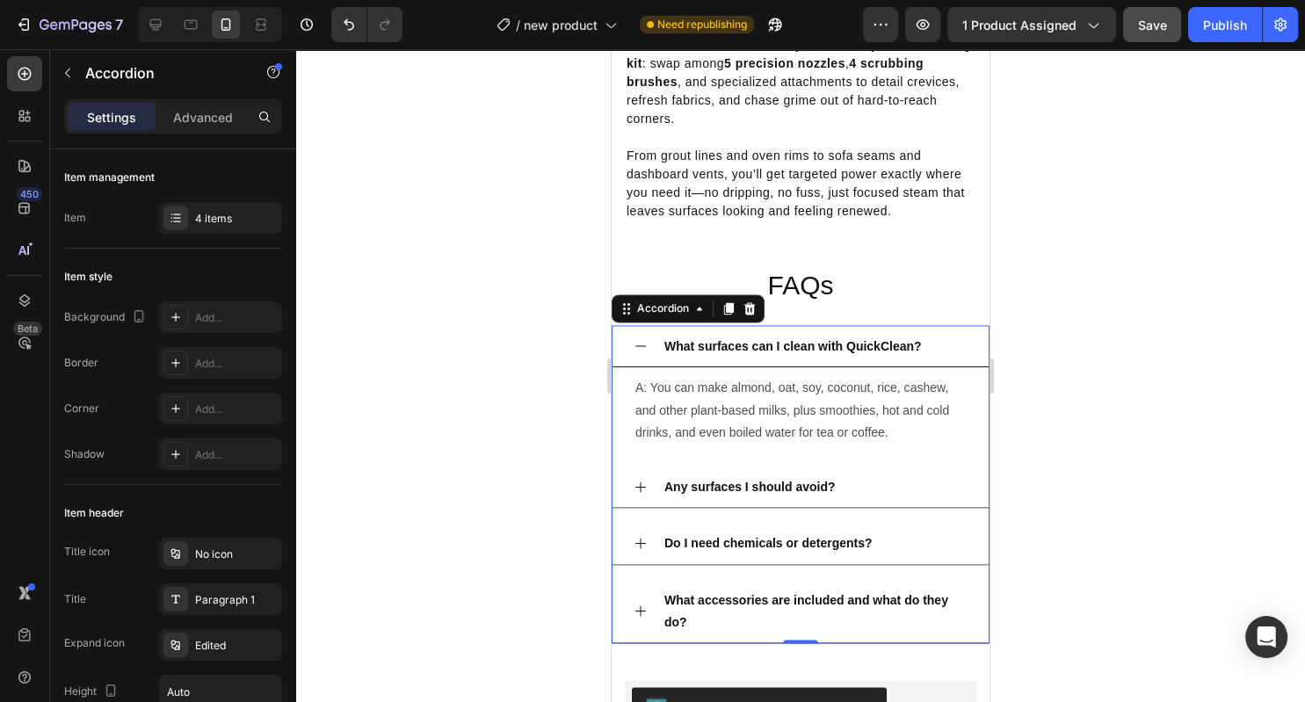
click at [694, 343] on strong "What surfaces can I clean with QuickClean?" at bounding box center [792, 345] width 257 height 14
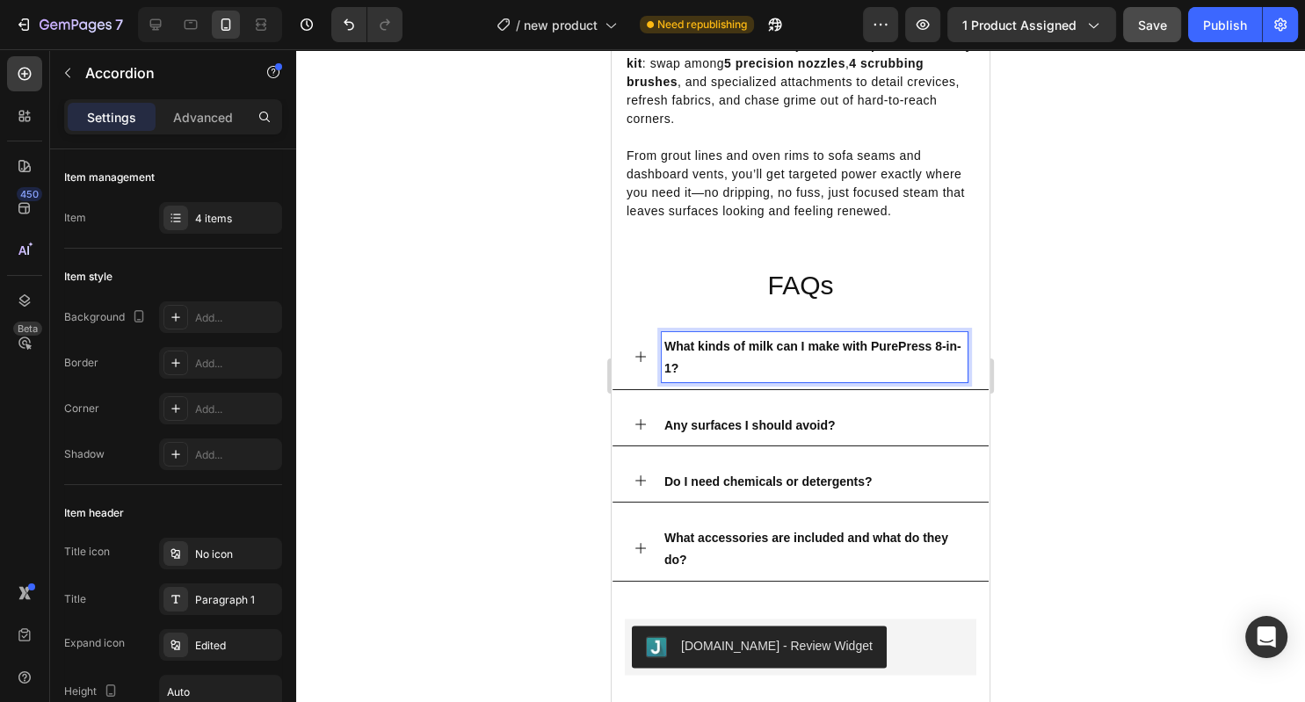
click at [935, 434] on div "Any surfaces I should avoid?" at bounding box center [815, 424] width 306 height 27
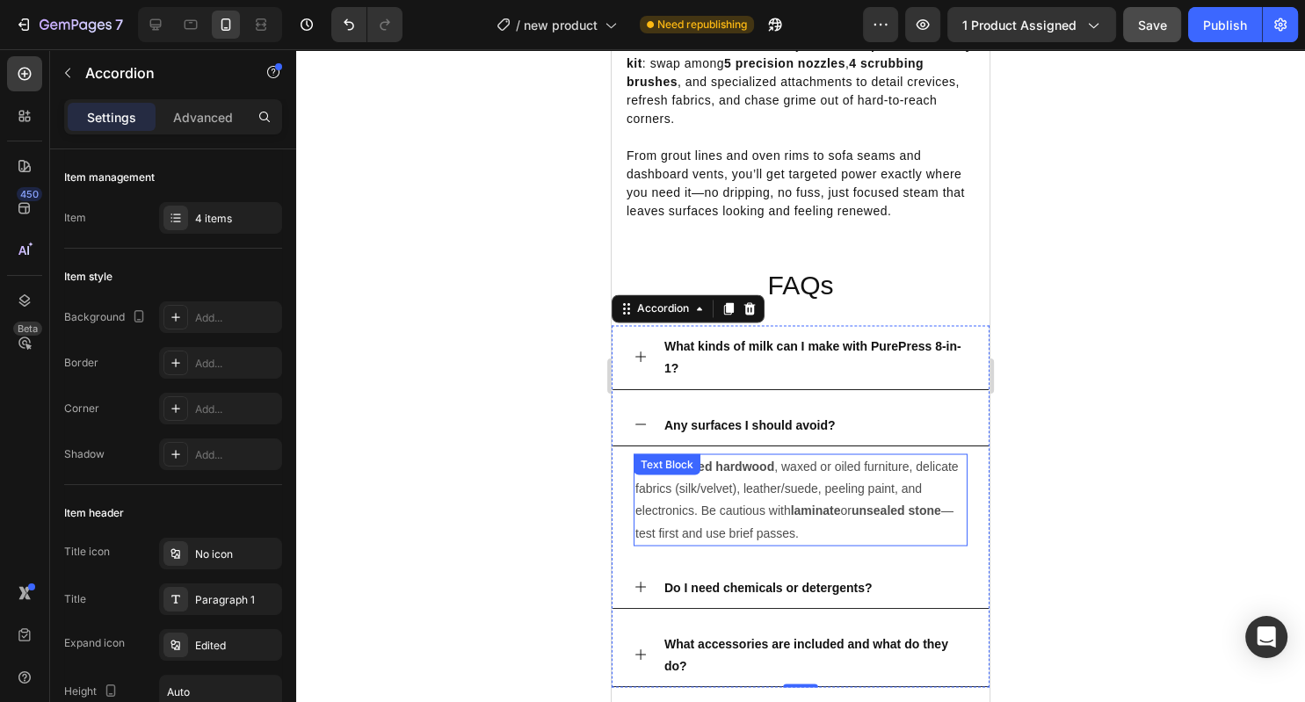
click at [805, 490] on p "Yes: unsealed hardwood , waxed or oiled furniture, delicate fabrics (silk/velve…" at bounding box center [800, 499] width 330 height 89
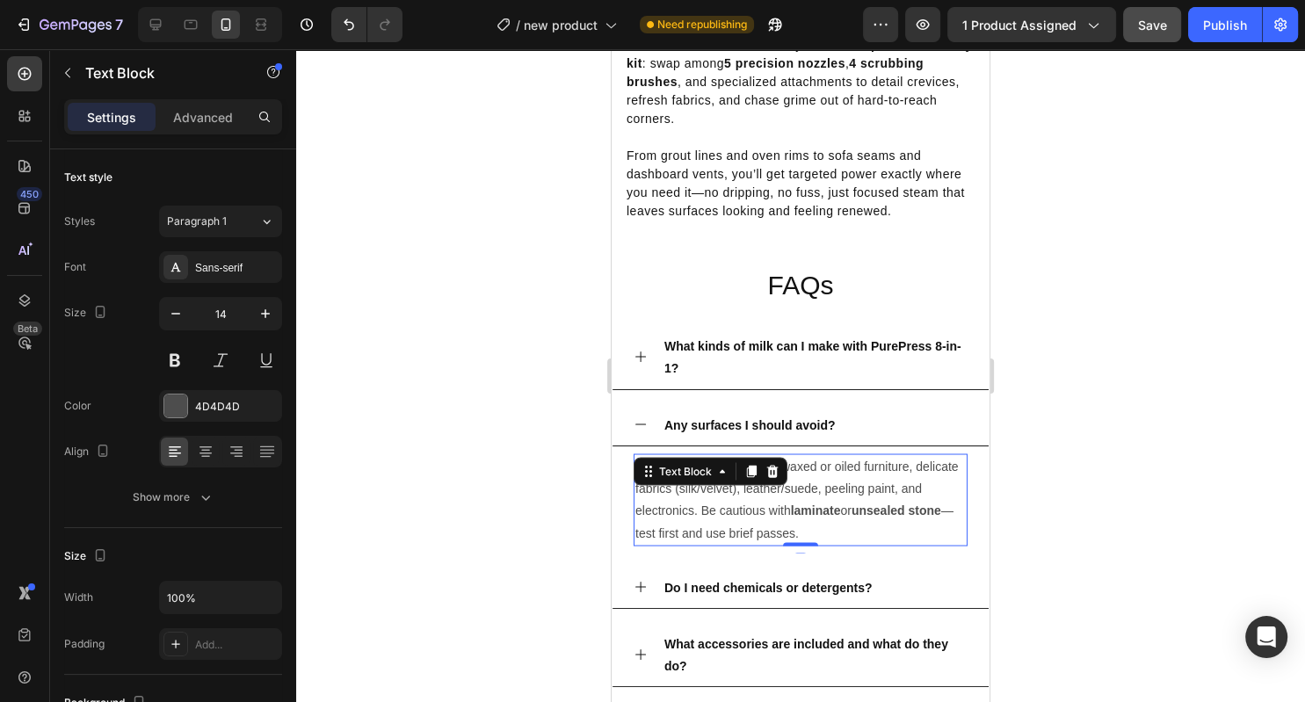
click at [823, 515] on strong "laminate" at bounding box center [816, 510] width 50 height 14
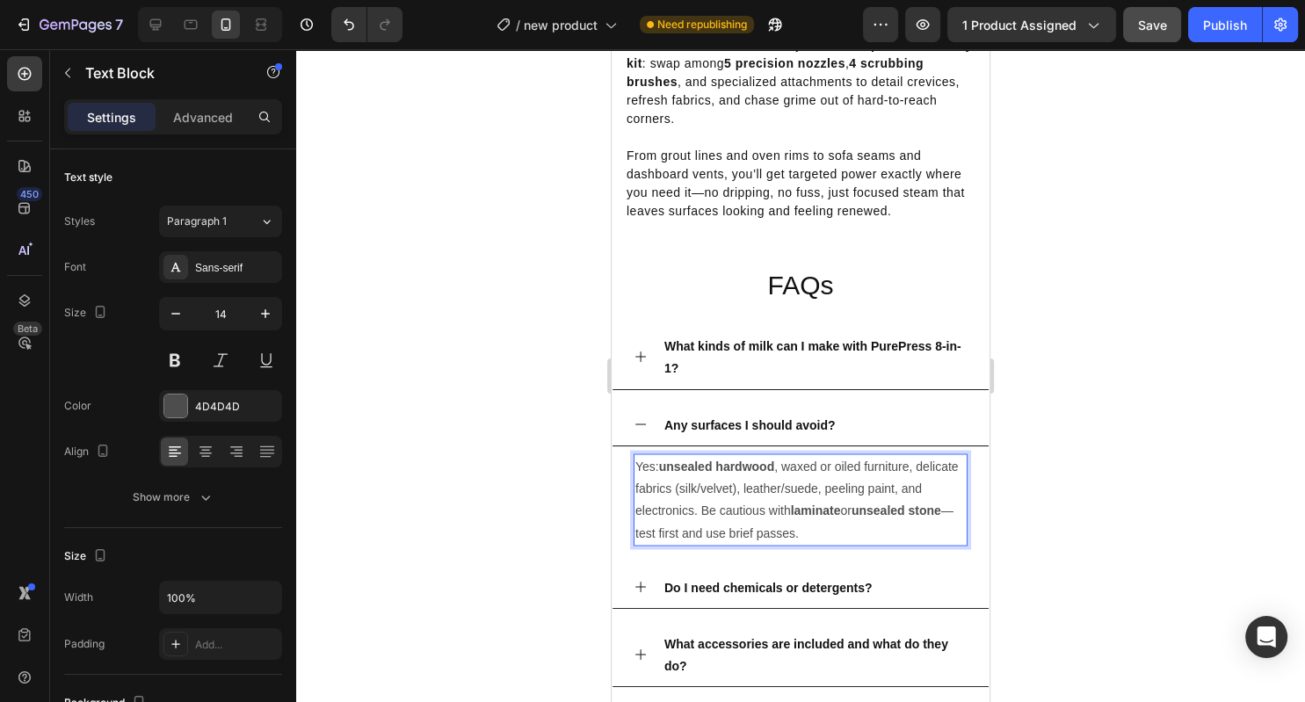
click at [823, 515] on strong "laminate" at bounding box center [816, 510] width 50 height 14
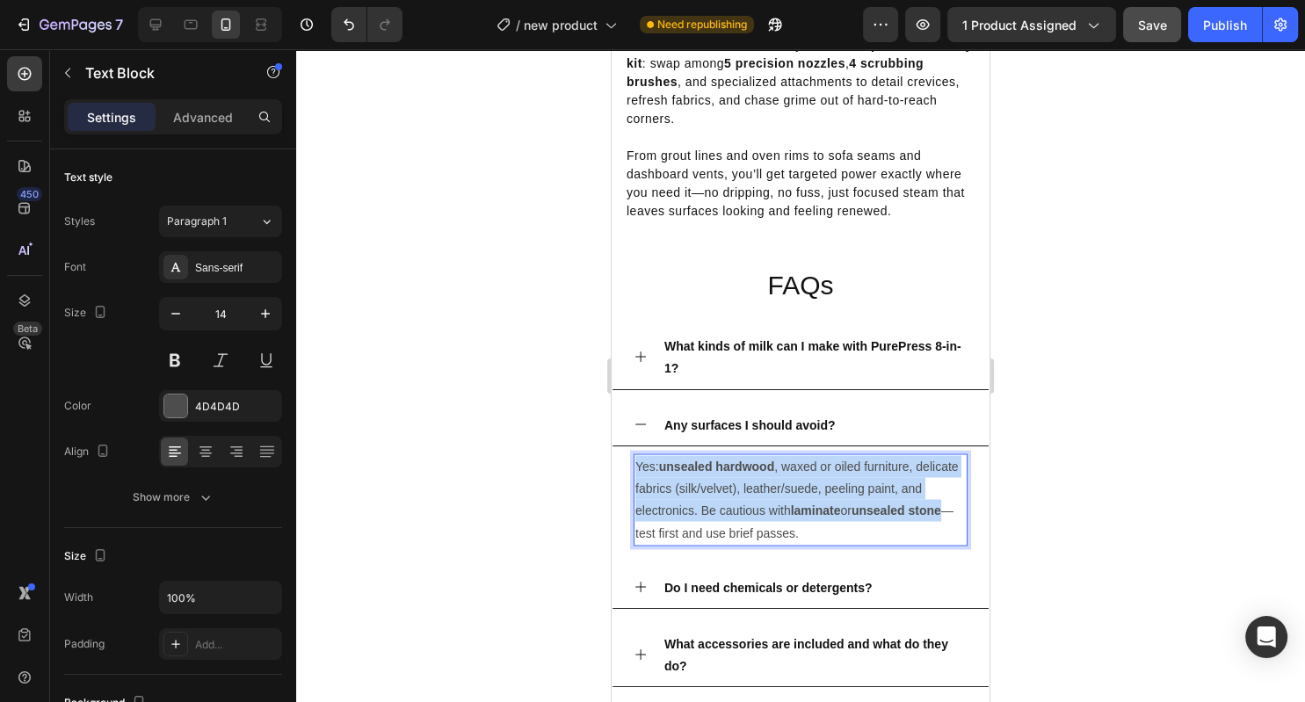
click at [823, 515] on strong "laminate" at bounding box center [816, 510] width 50 height 14
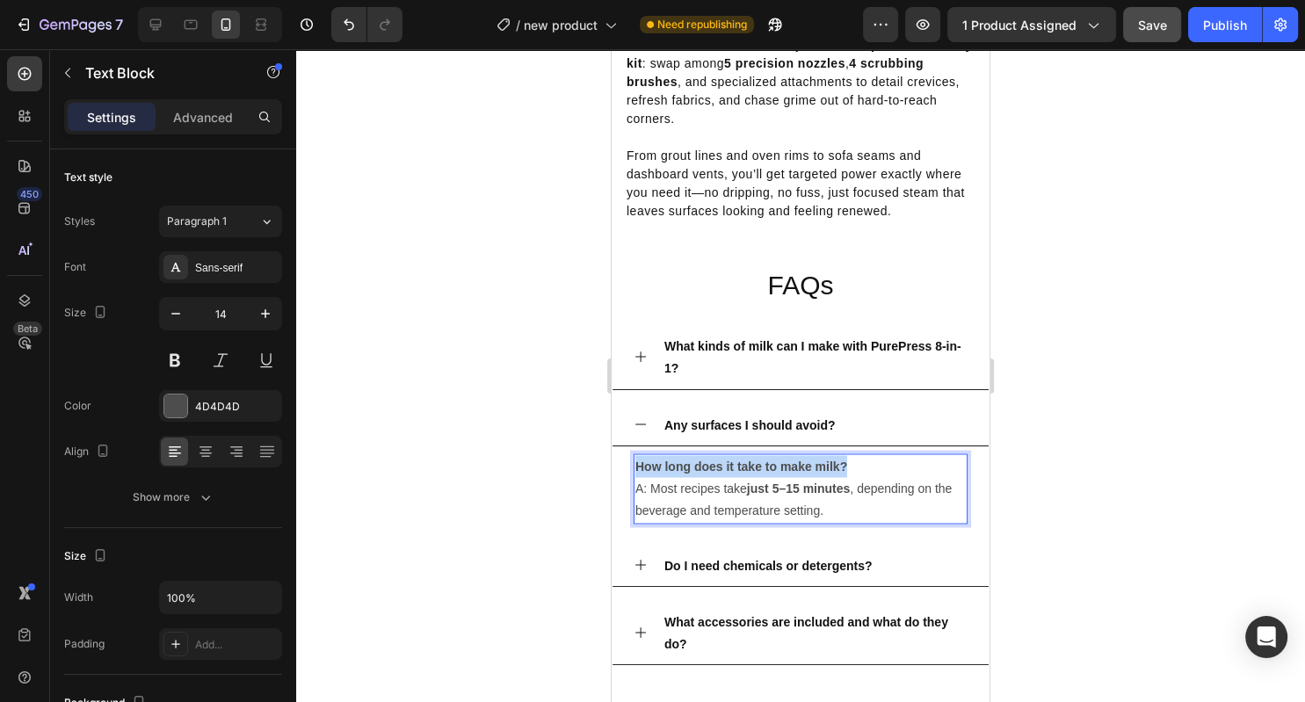
drag, startPoint x: 860, startPoint y: 467, endPoint x: 629, endPoint y: 460, distance: 231.2
click at [634, 460] on div "How long does it take to make milk? A: Most recipes take just 5–15 minutes , de…" at bounding box center [801, 488] width 334 height 70
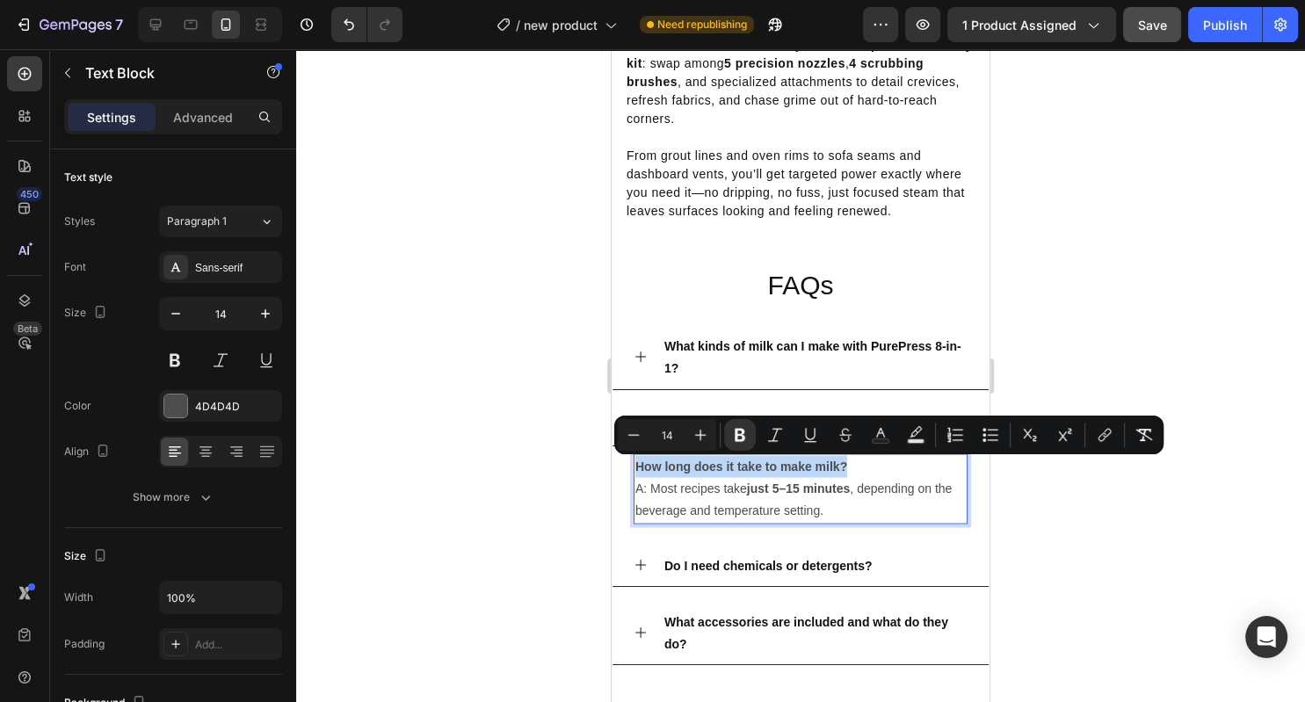
copy strong "How long does it take to make milk?"
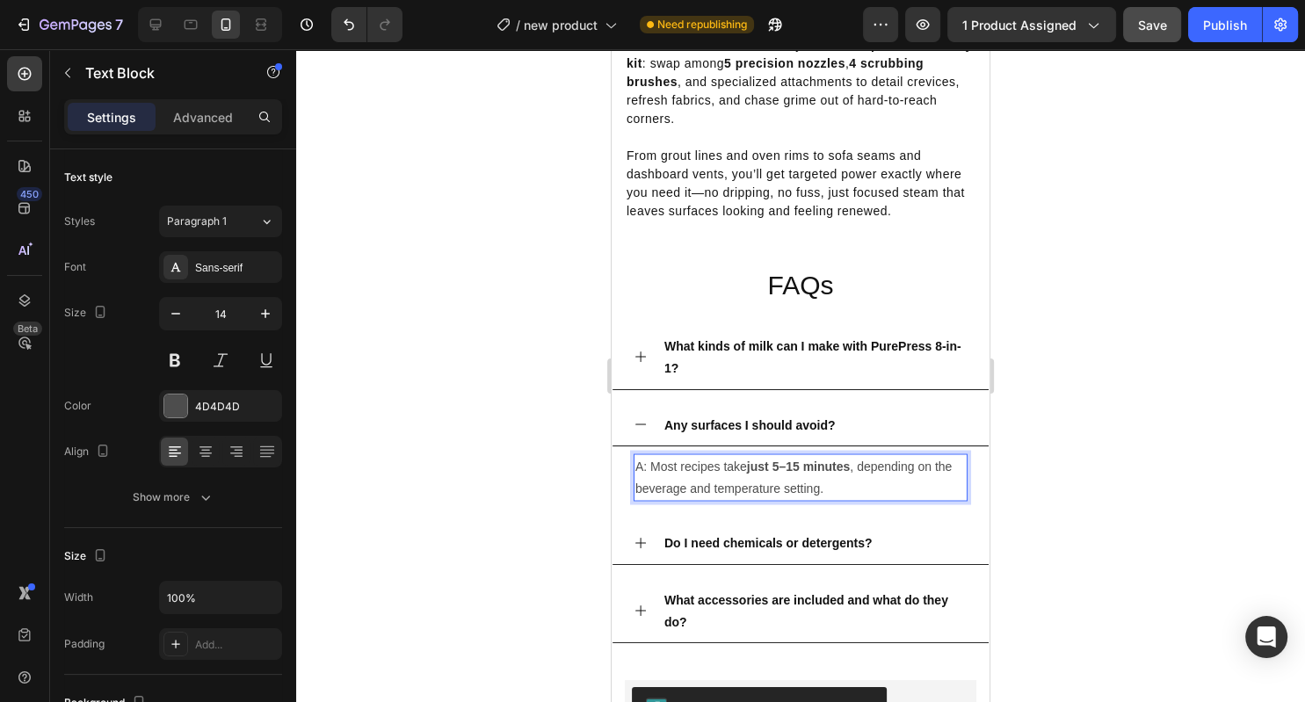
click at [804, 472] on strong "just 5–15 minutes" at bounding box center [799, 466] width 104 height 14
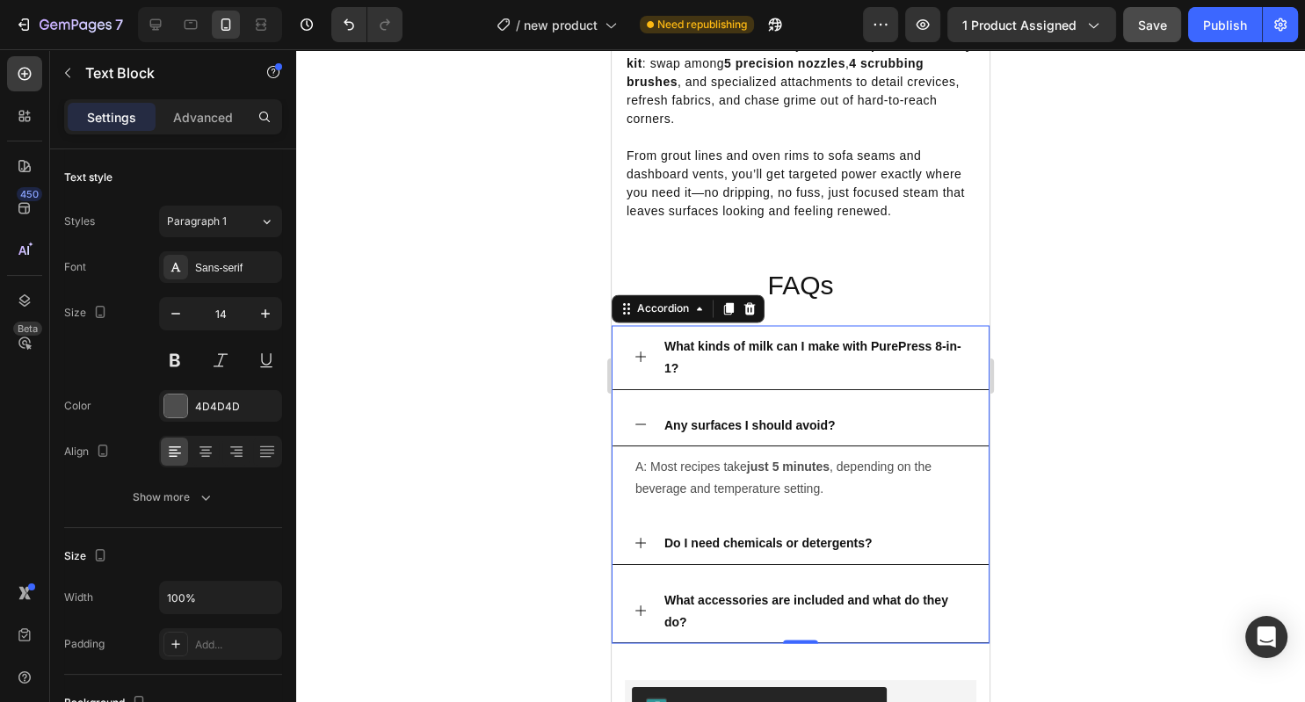
click at [787, 431] on strong "Any surfaces I should avoid?" at bounding box center [749, 424] width 171 height 14
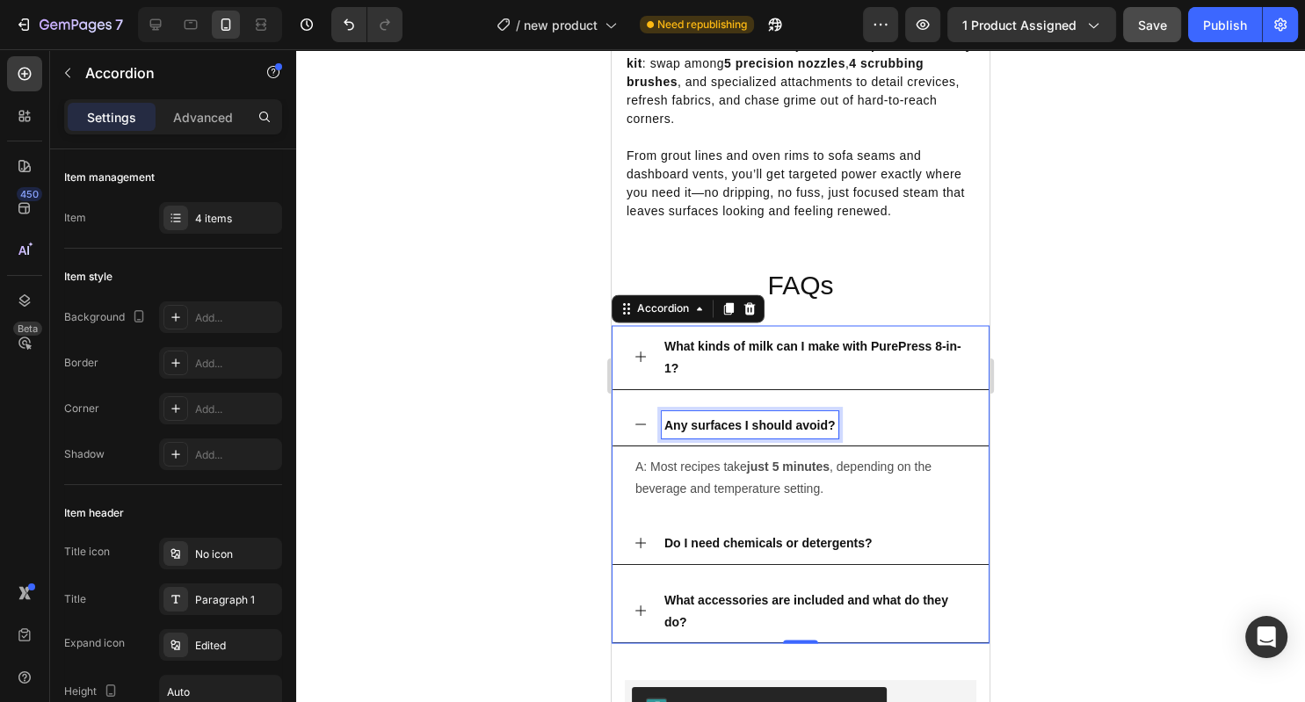
click at [787, 431] on strong "Any surfaces I should avoid?" at bounding box center [749, 424] width 171 height 14
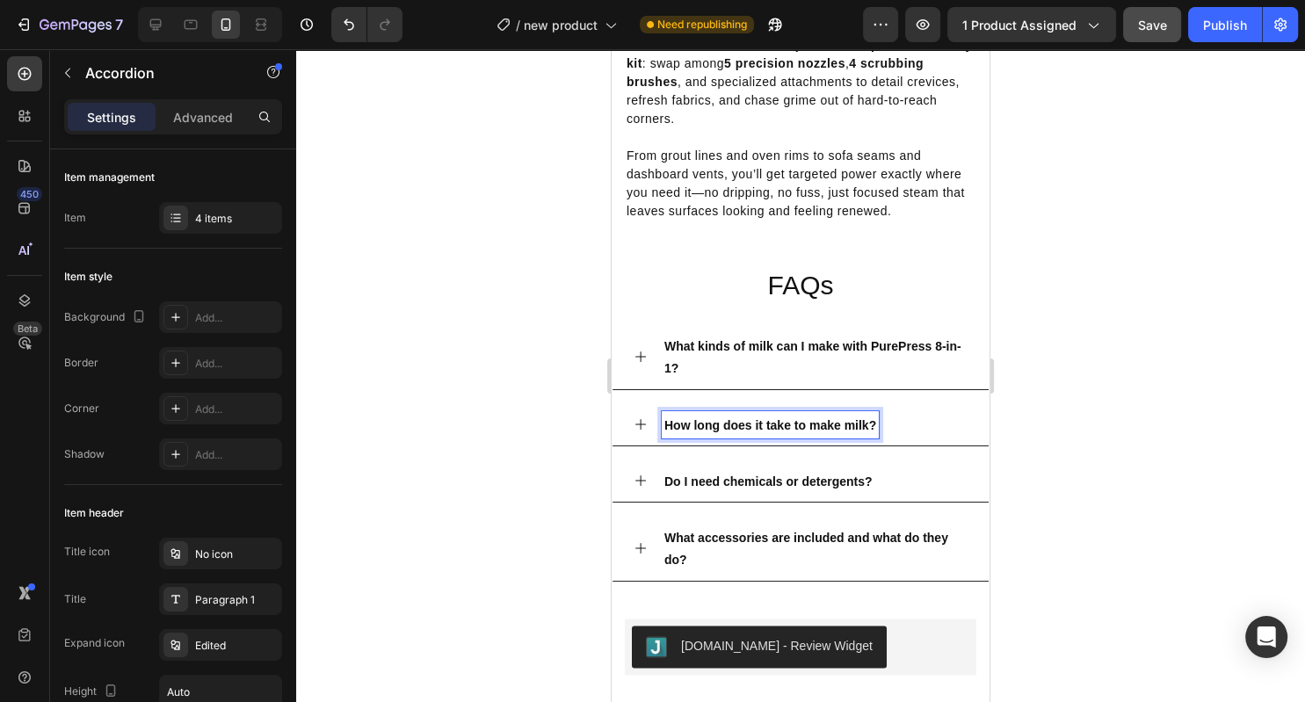
click at [514, 209] on div at bounding box center [800, 375] width 1009 height 653
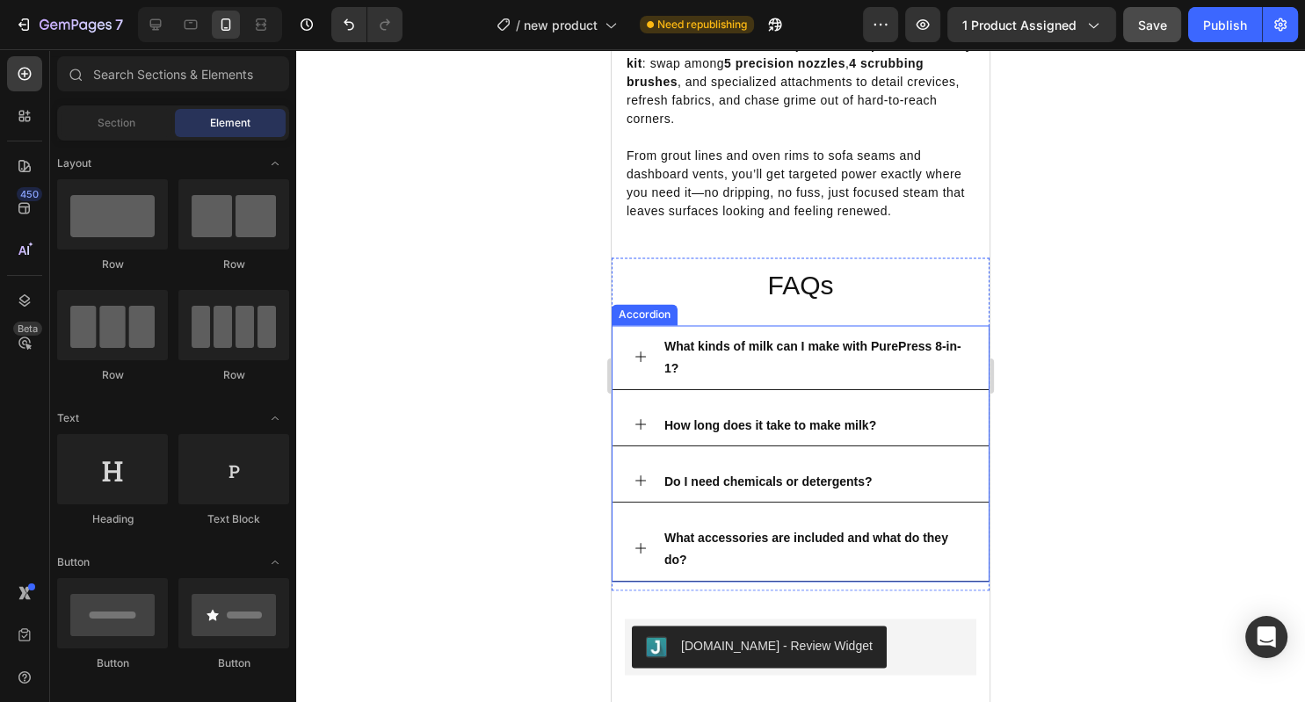
click at [945, 495] on div "Do I need chemicals or detergents?" at bounding box center [815, 480] width 306 height 27
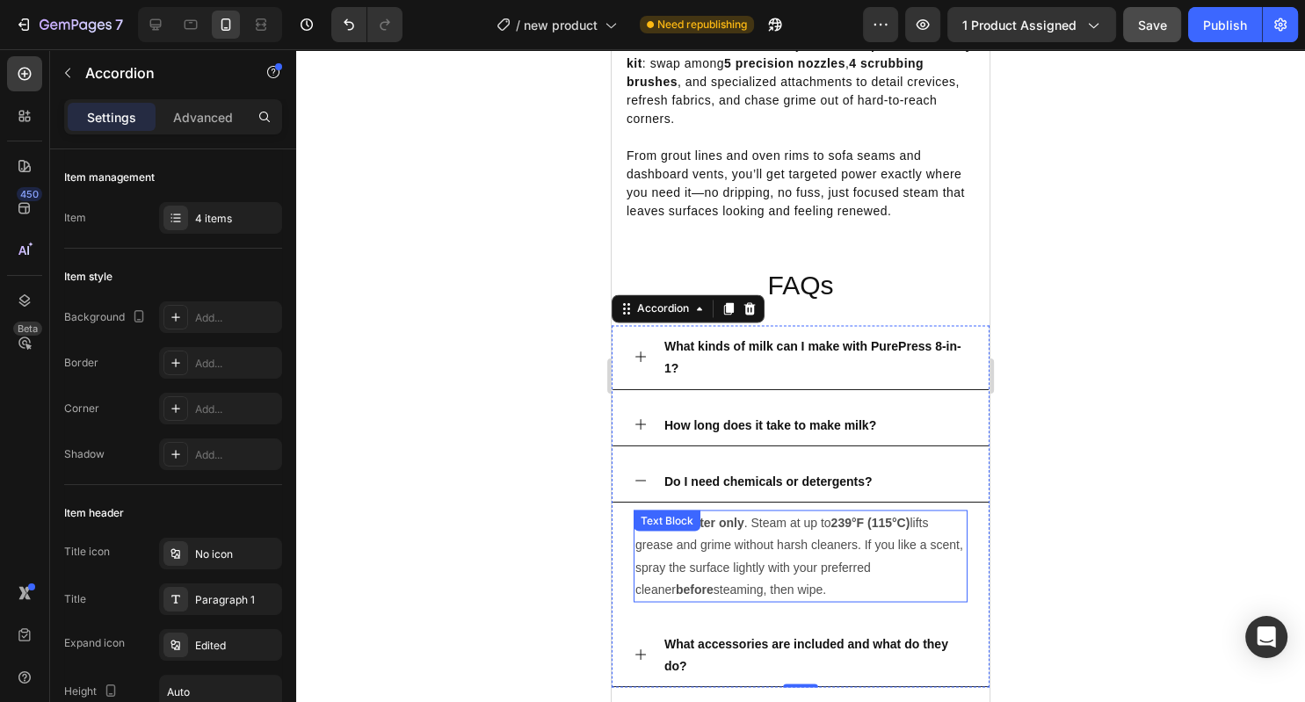
click at [782, 533] on p "No—use water only . Steam at up to 239°F (115°C) lifts grease and grime without…" at bounding box center [800, 555] width 330 height 89
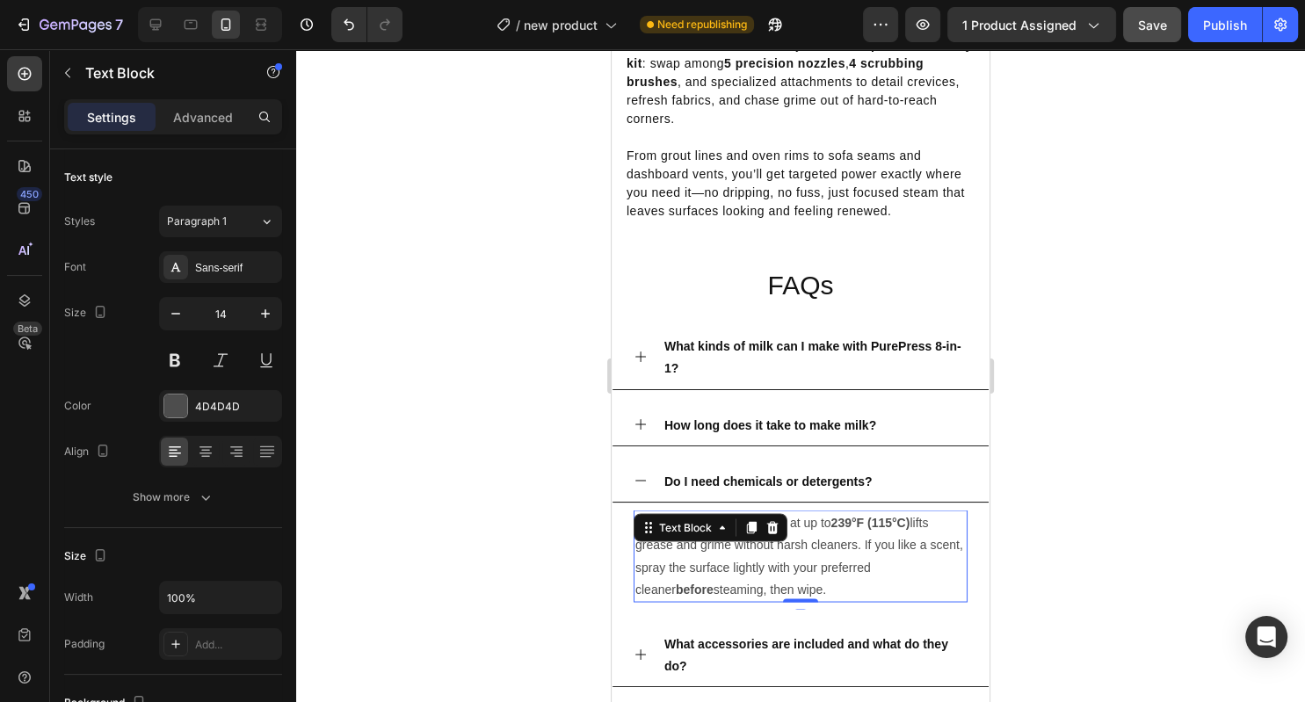
click at [782, 533] on div at bounding box center [772, 527] width 21 height 21
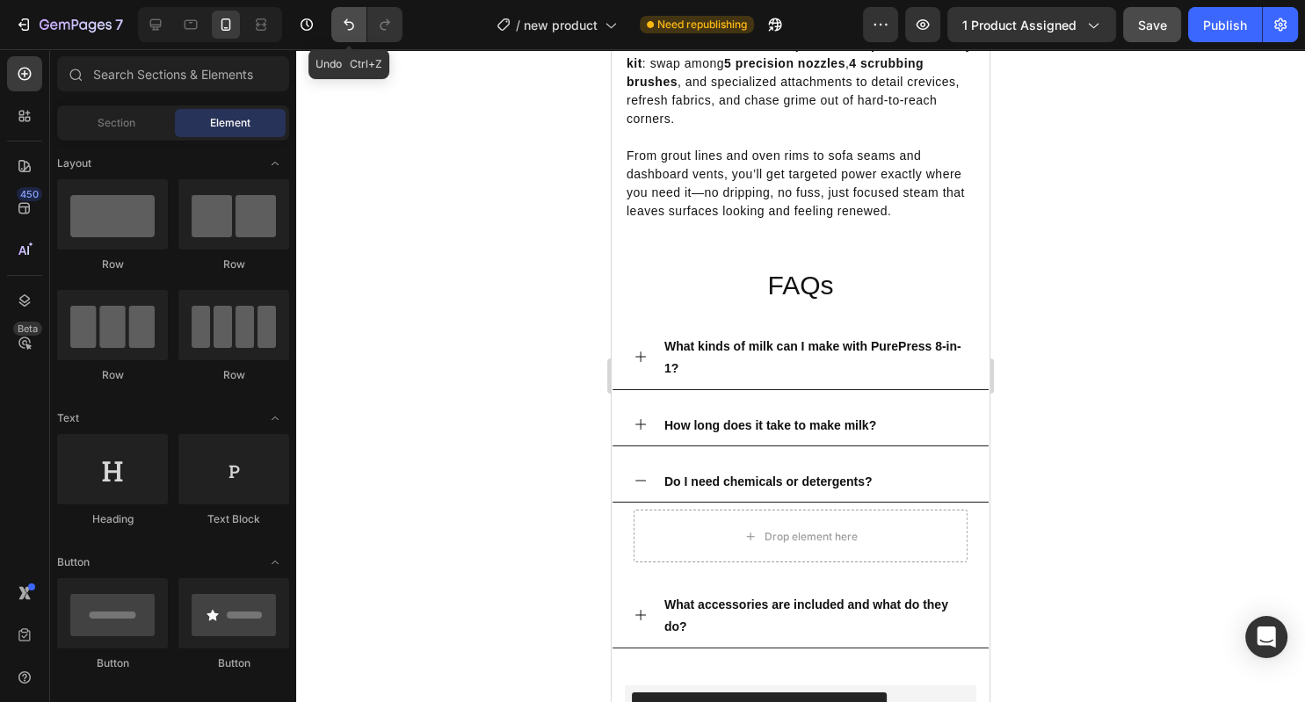
click at [344, 20] on icon "Undo/Redo" at bounding box center [349, 25] width 18 height 18
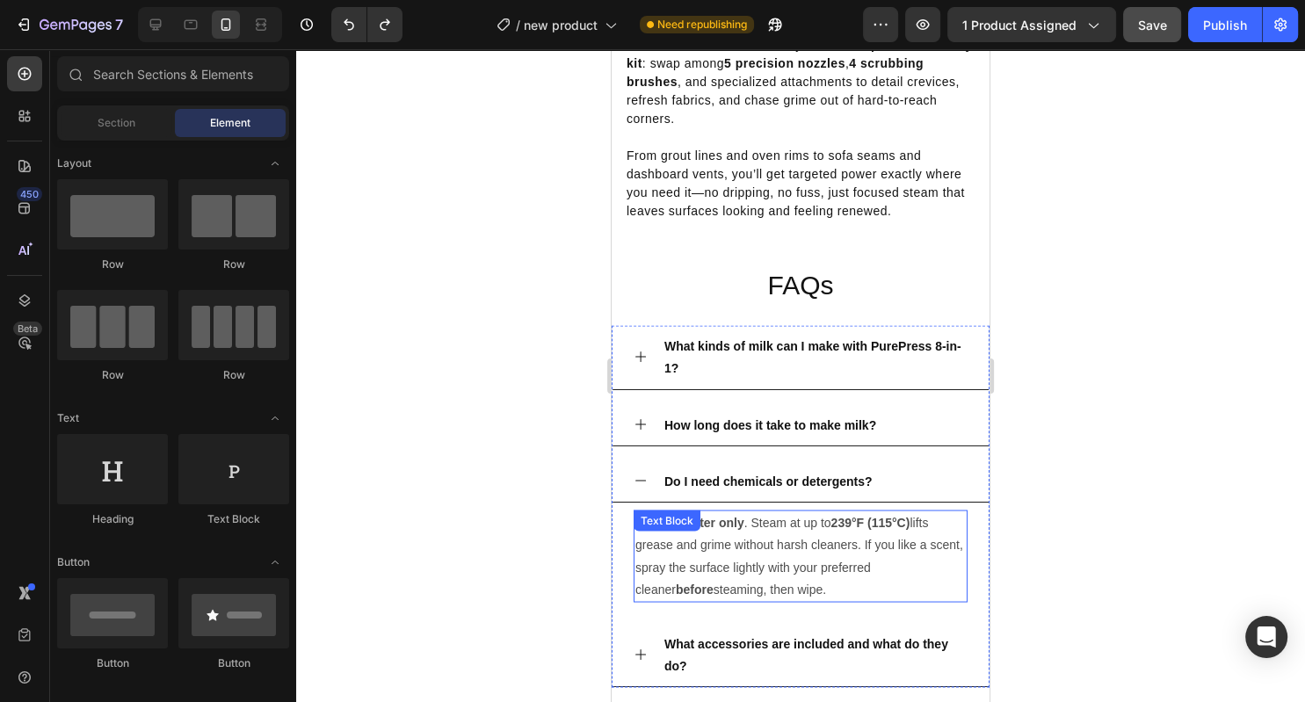
click at [864, 554] on p "No—use water only . Steam at up to 239°F (115°C) lifts grease and grime without…" at bounding box center [800, 555] width 330 height 89
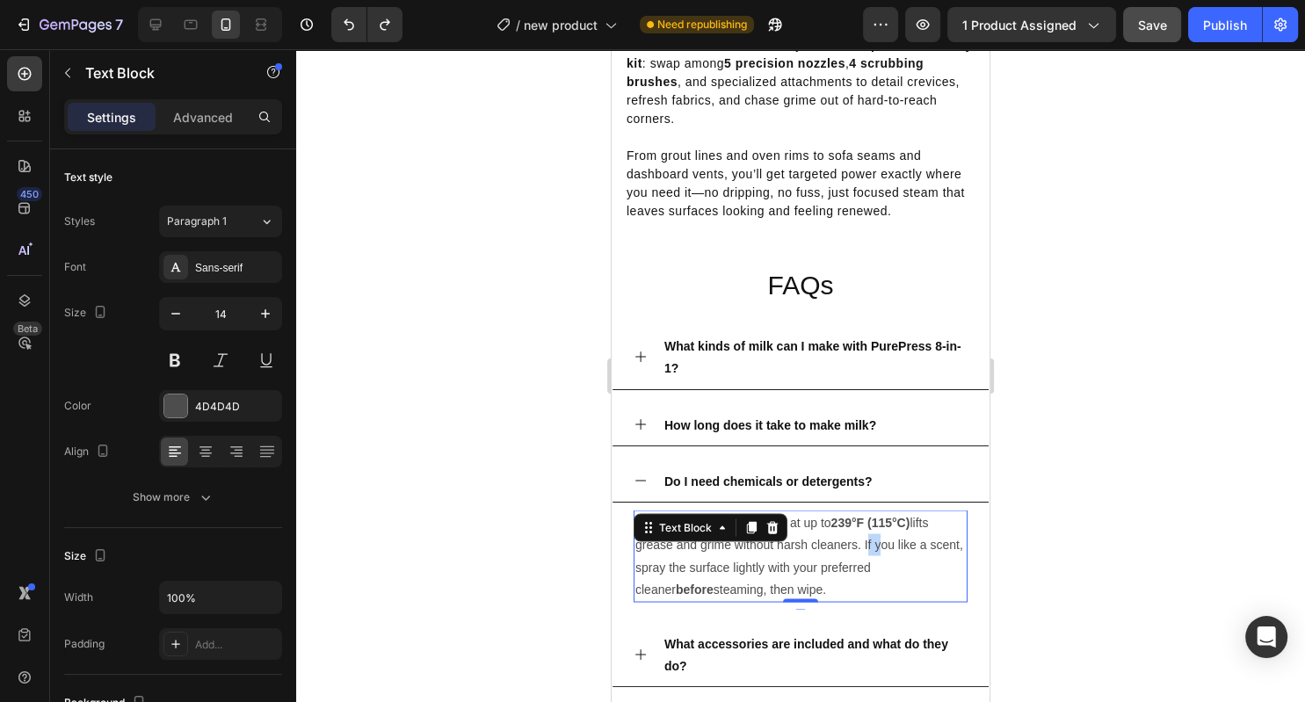
click at [864, 554] on p "No—use water only . Steam at up to 239°F (115°C) lifts grease and grime without…" at bounding box center [800, 555] width 330 height 89
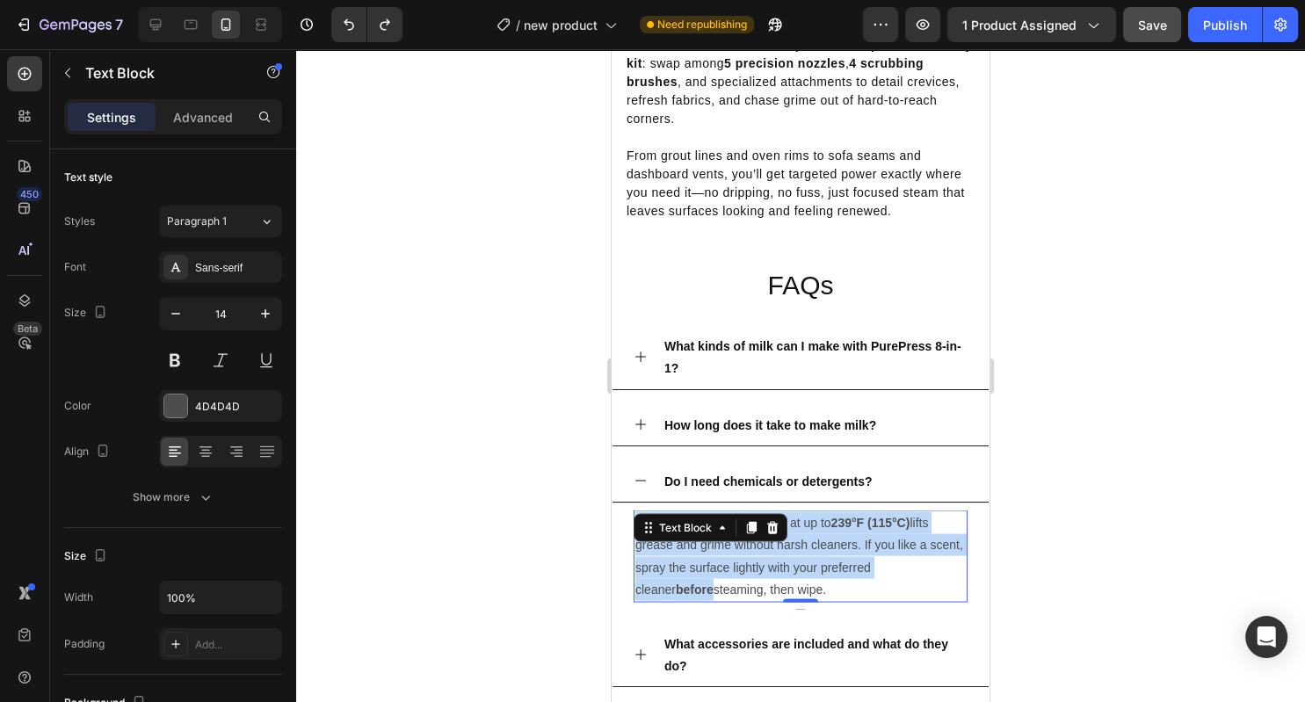
click at [864, 554] on p "No—use water only . Steam at up to 239°F (115°C) lifts grease and grime without…" at bounding box center [800, 555] width 330 height 89
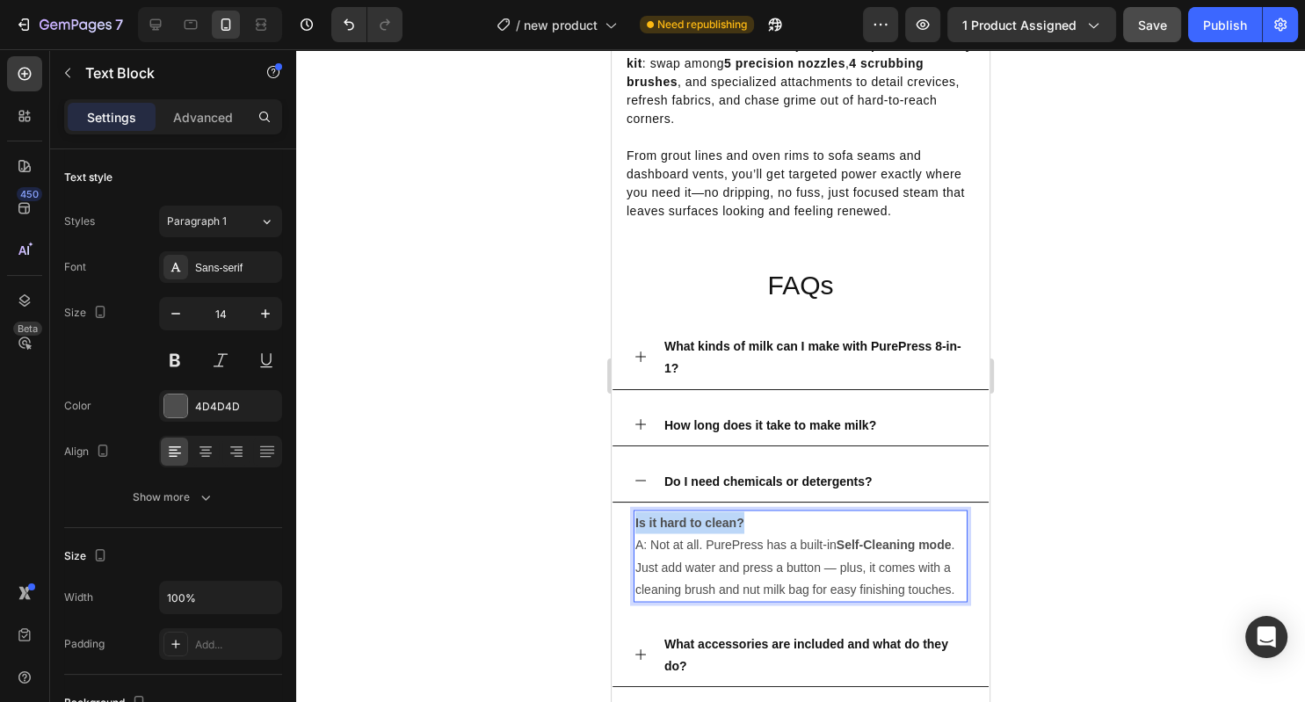
drag, startPoint x: 773, startPoint y: 525, endPoint x: 583, endPoint y: 524, distance: 190.7
click at [634, 524] on div "Is it hard to clean? A: Not at all. PurePress has a built-in Self-Cleaning mode…" at bounding box center [801, 556] width 334 height 92
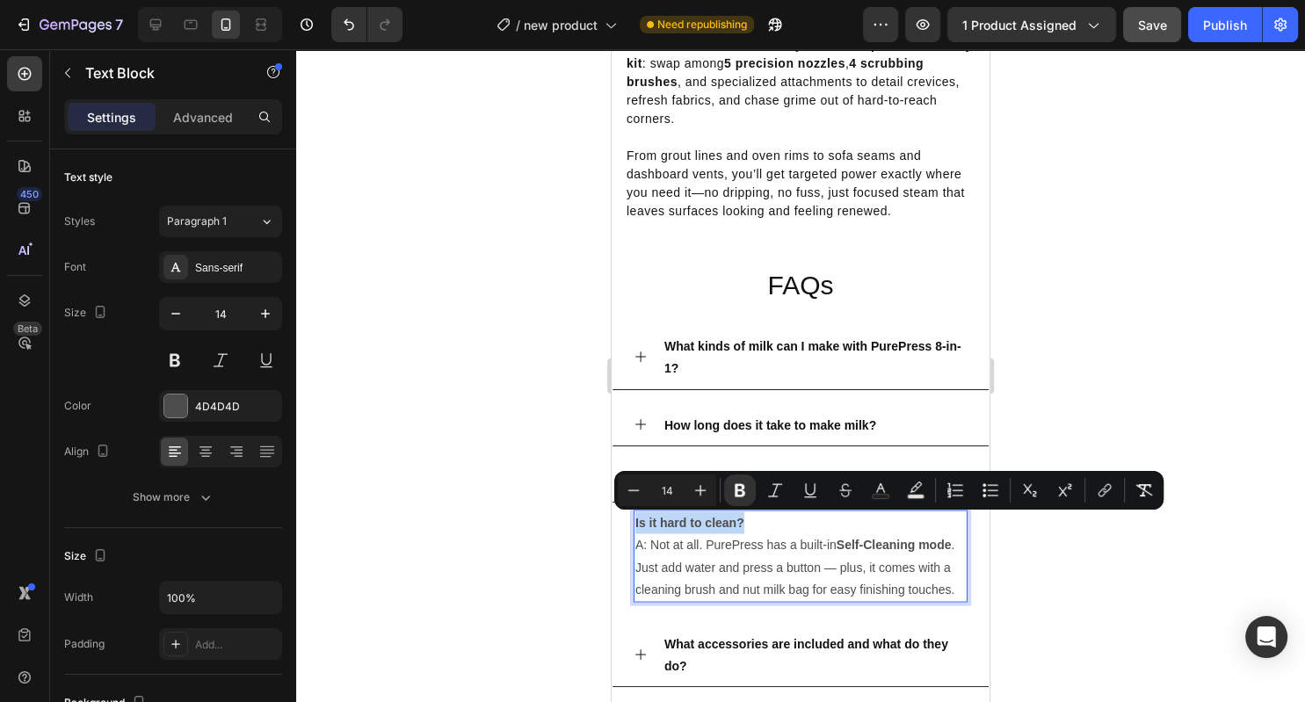
copy strong "Is it hard to clean?"
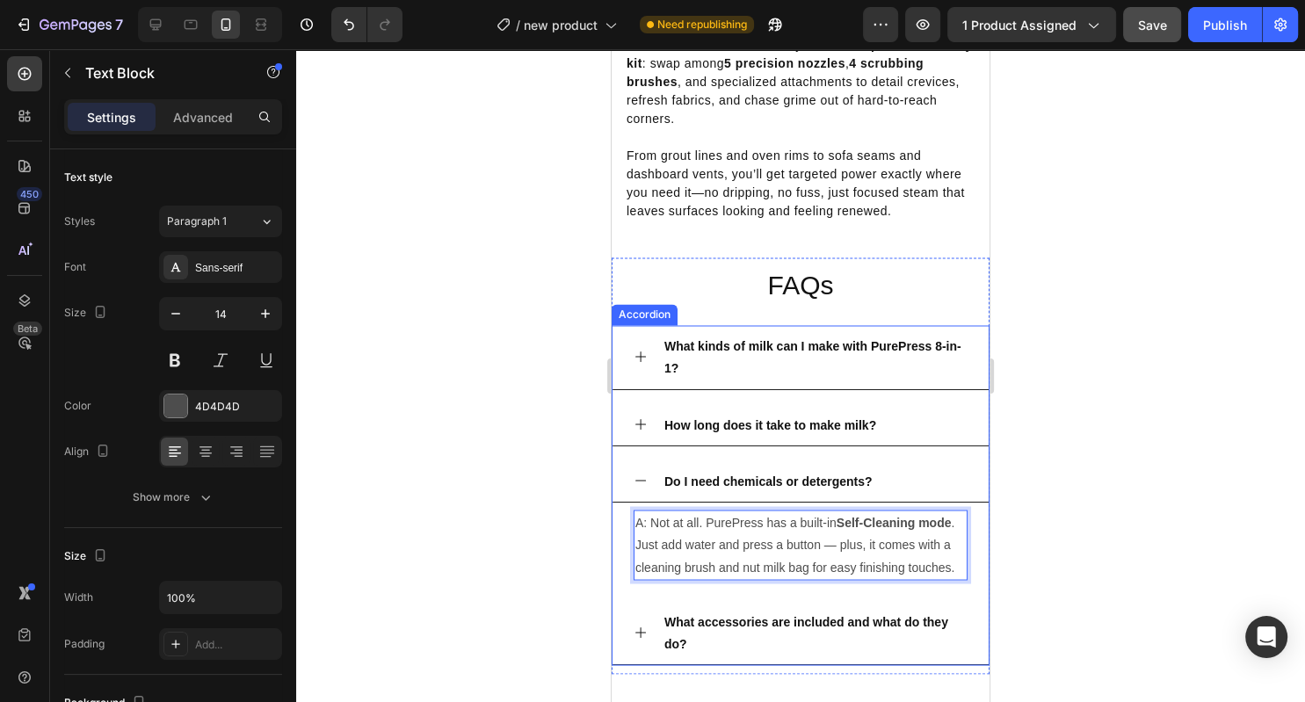
click at [709, 483] on strong "Do I need chemicals or detergents?" at bounding box center [768, 481] width 208 height 14
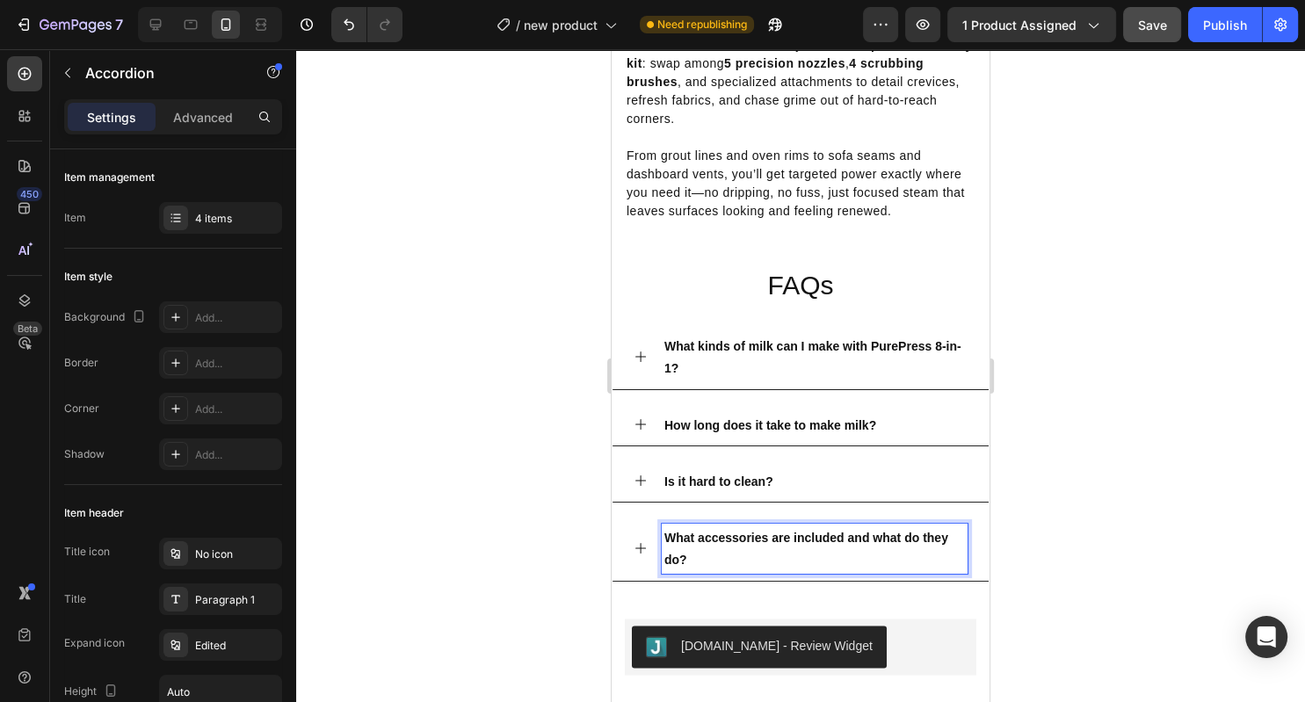
click at [859, 564] on p "What accessories are included and what do they do?" at bounding box center [814, 548] width 301 height 44
click at [642, 536] on div "What accessories are included and what do they do?" at bounding box center [800, 549] width 376 height 64
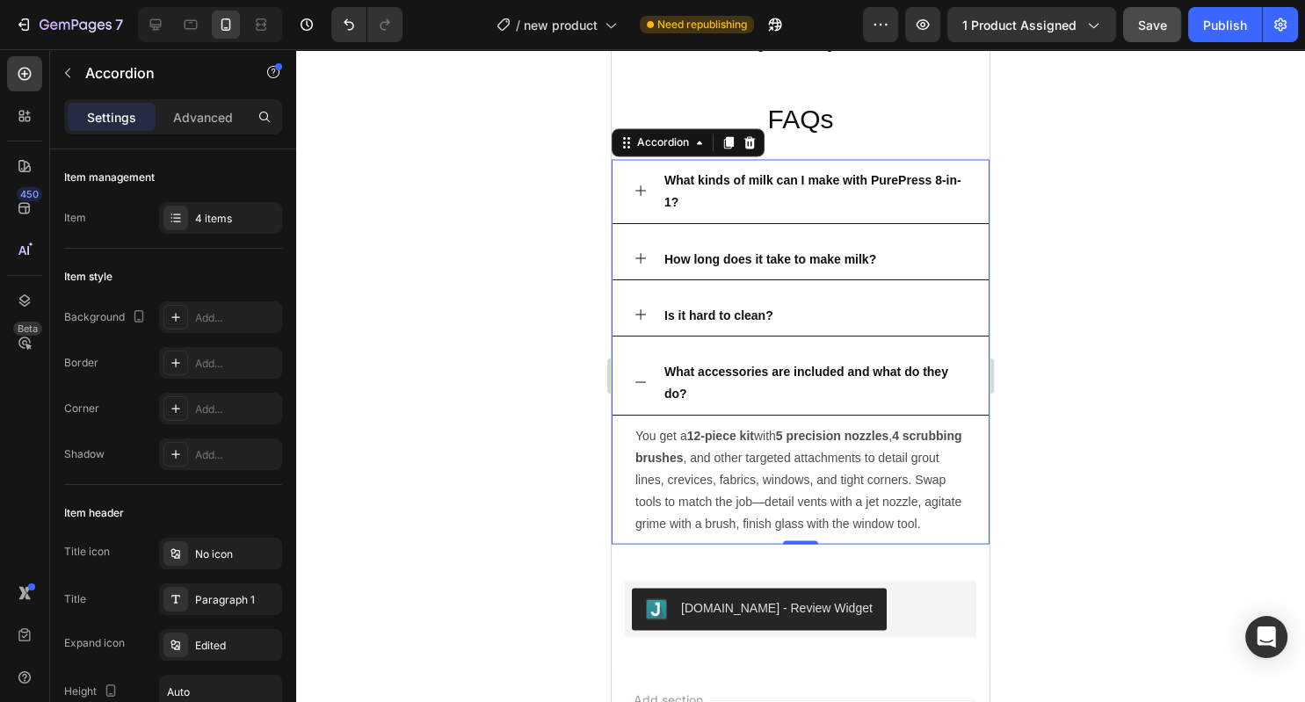
scroll to position [3183, 0]
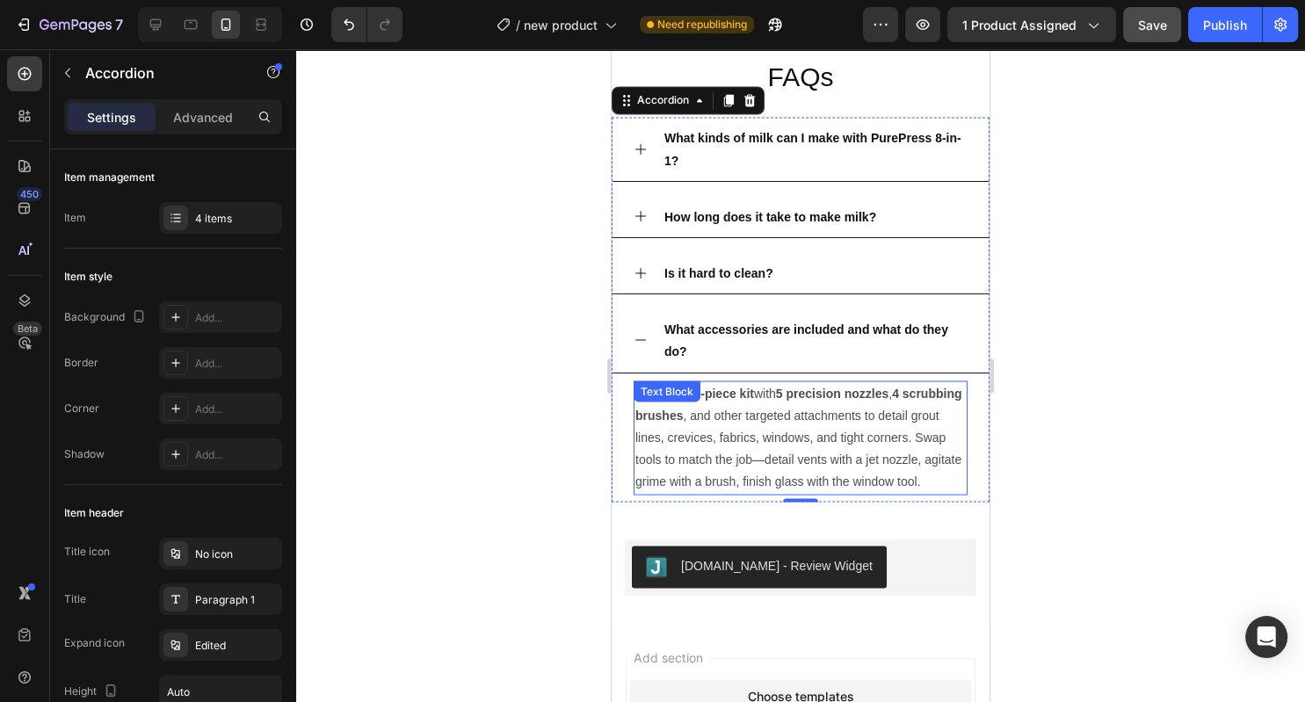
click at [881, 459] on p "You get a 12-piece kit with 5 precision nozzles , 4 scrubbing brushes , and oth…" at bounding box center [800, 437] width 330 height 111
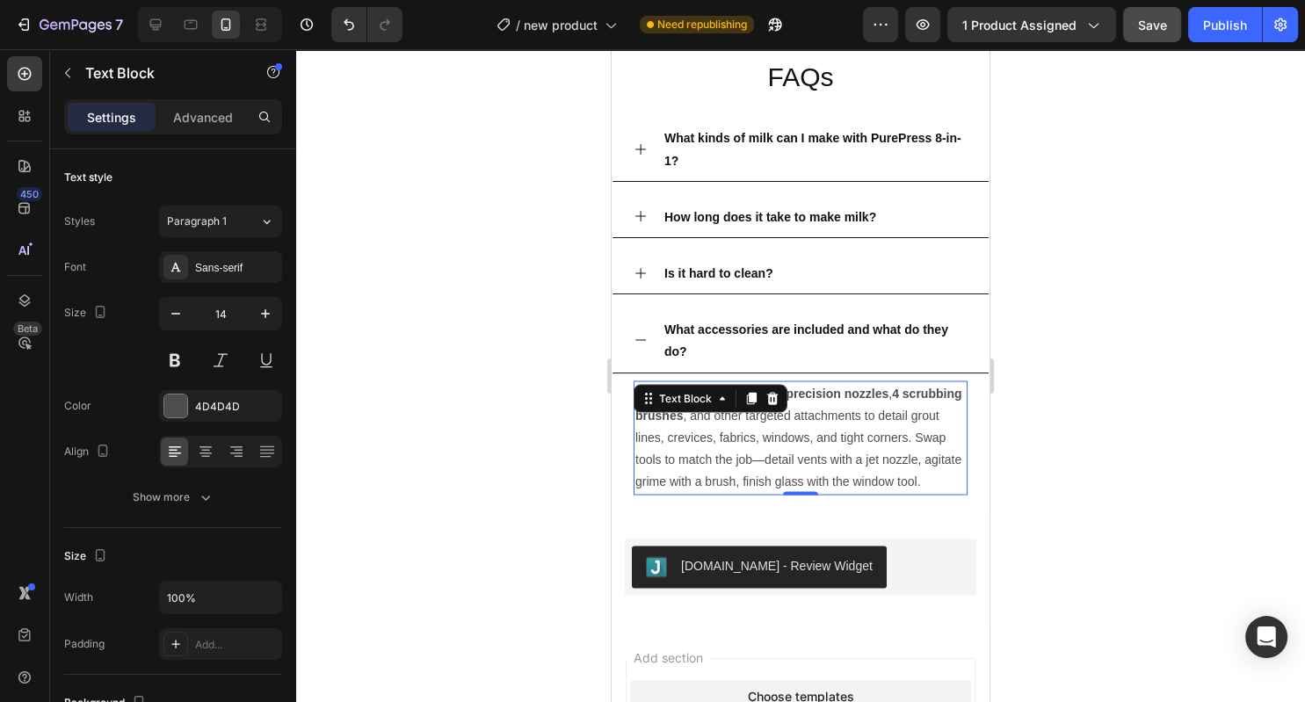
click at [881, 459] on p "You get a 12-piece kit with 5 precision nozzles , 4 scrubbing brushes , and oth…" at bounding box center [800, 437] width 330 height 111
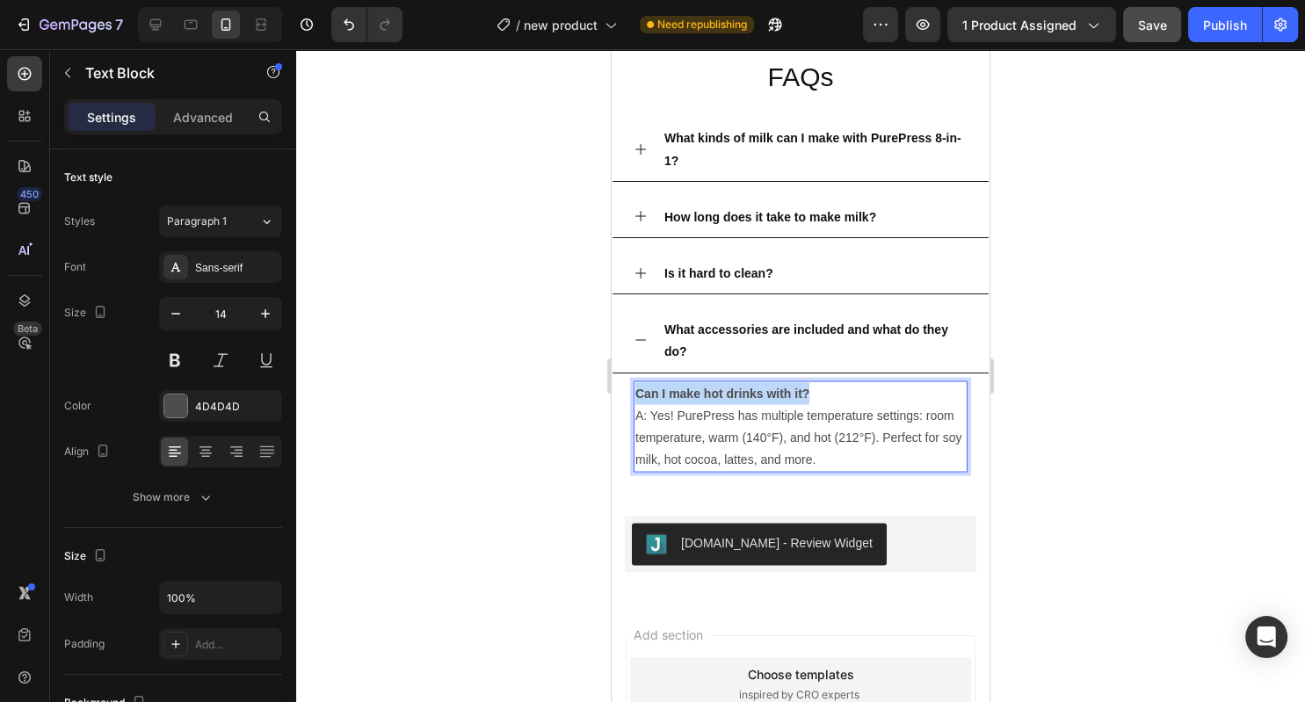
drag, startPoint x: 836, startPoint y: 390, endPoint x: 600, endPoint y: 379, distance: 235.8
click at [634, 380] on div "Can I make hot drinks with it? A: Yes! PurePress has multiple temperature setti…" at bounding box center [801, 426] width 334 height 92
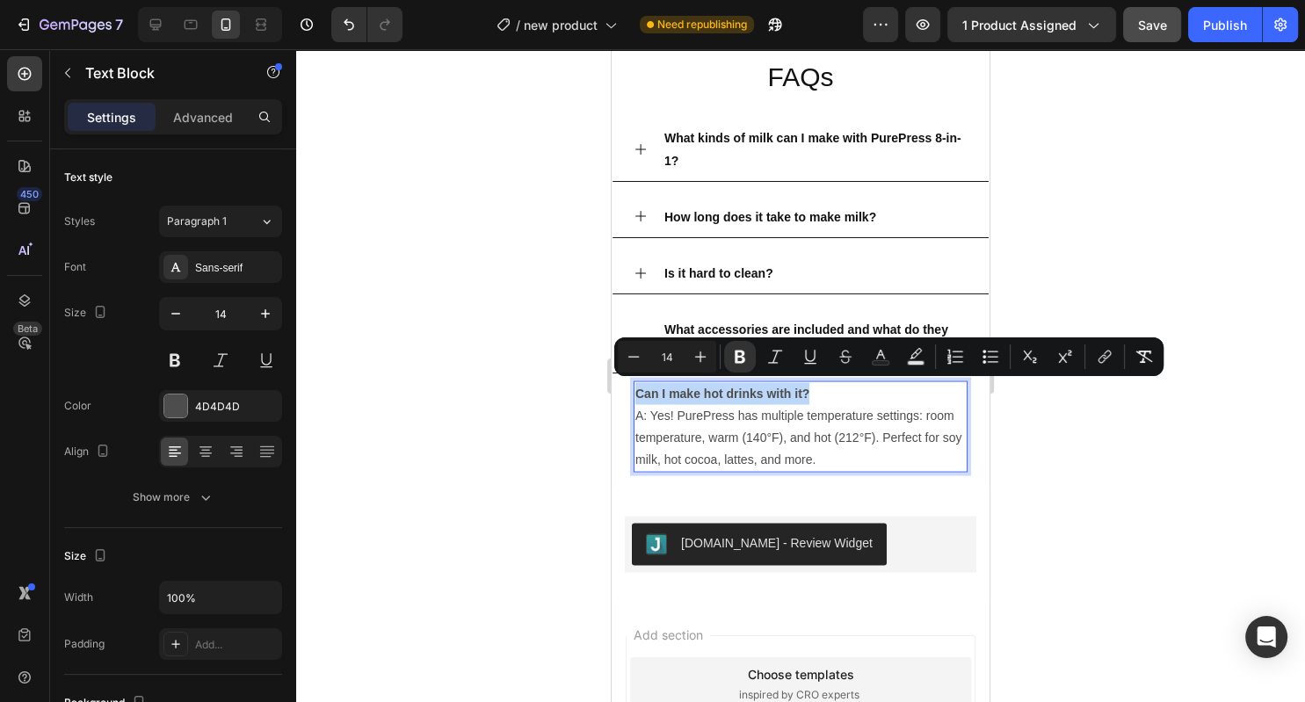
copy strong "Can I make hot drinks with it?"
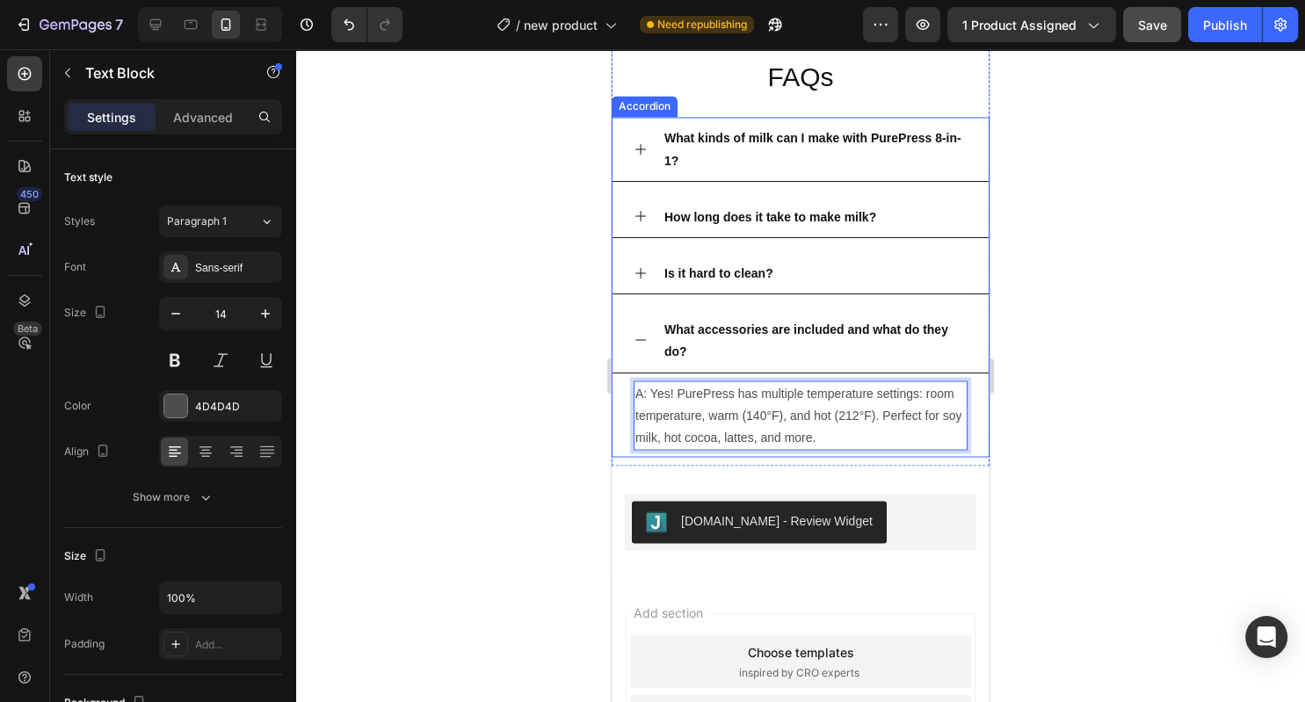
click at [684, 346] on strong "What accessories are included and what do they do?" at bounding box center [806, 340] width 284 height 36
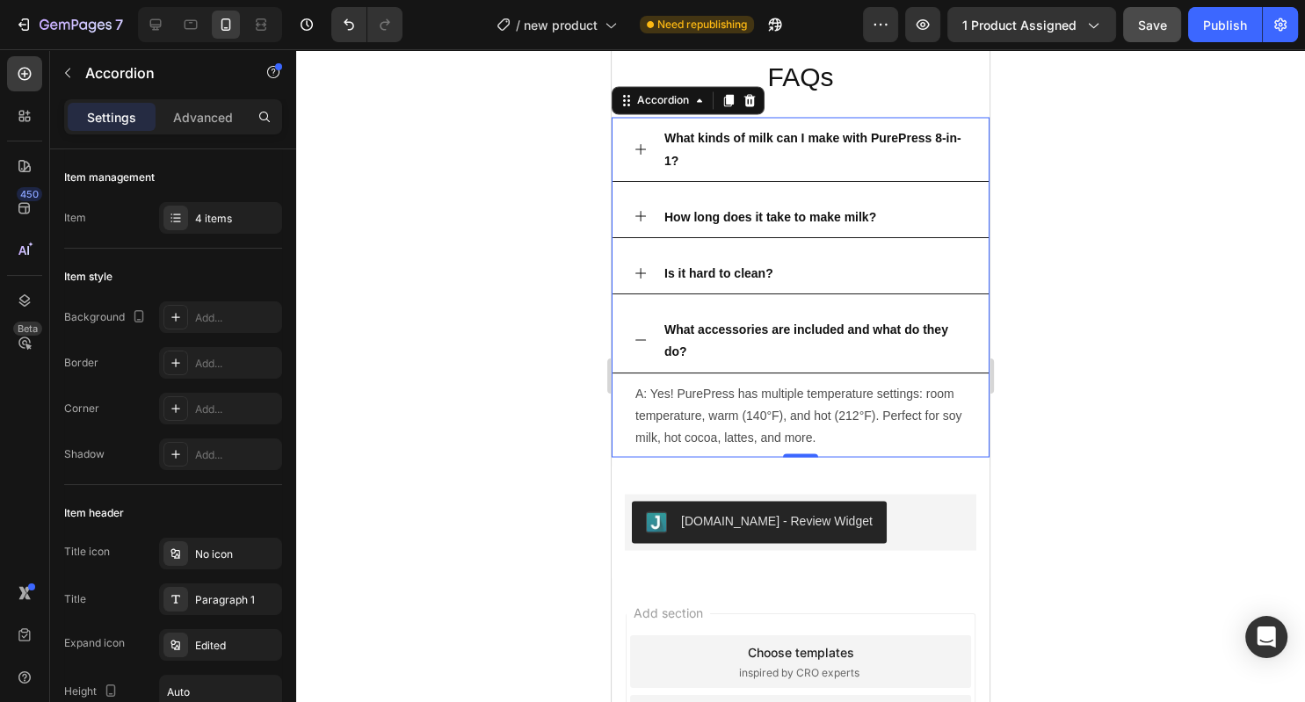
click at [684, 346] on strong "What accessories are included and what do they do?" at bounding box center [806, 340] width 284 height 36
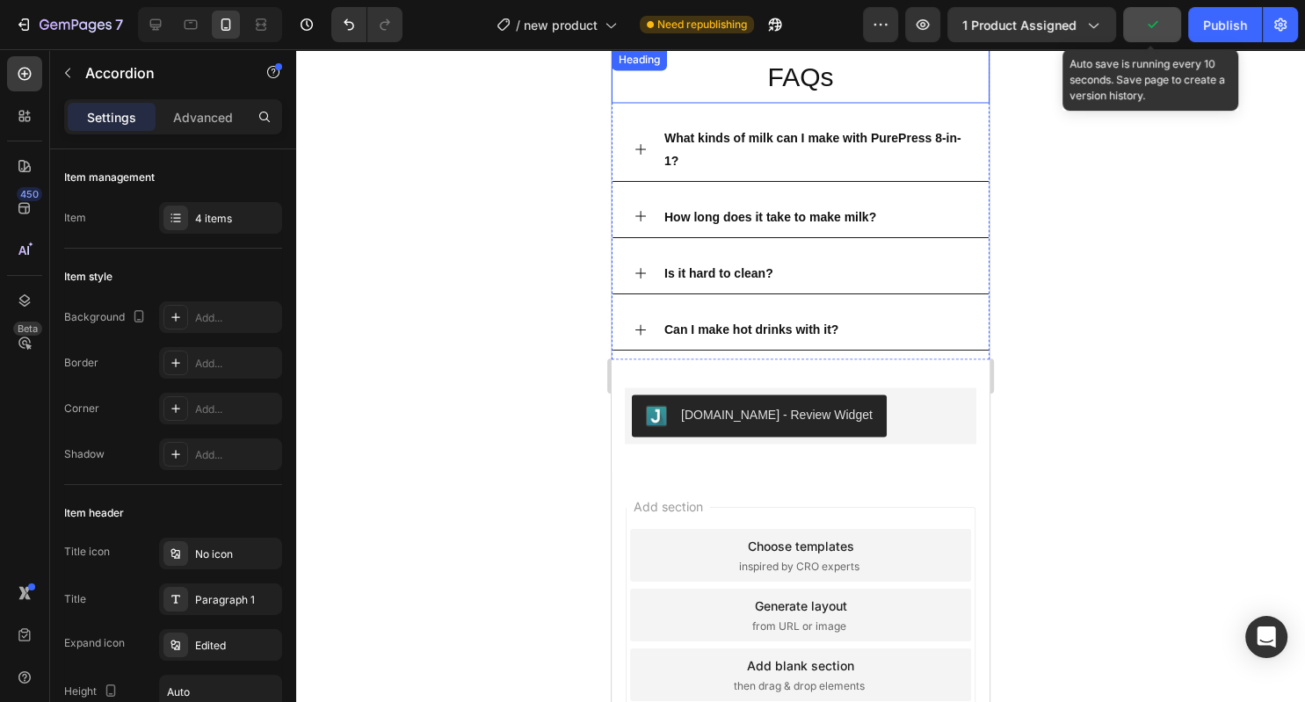
click at [1165, 33] on button "button" at bounding box center [1152, 24] width 58 height 35
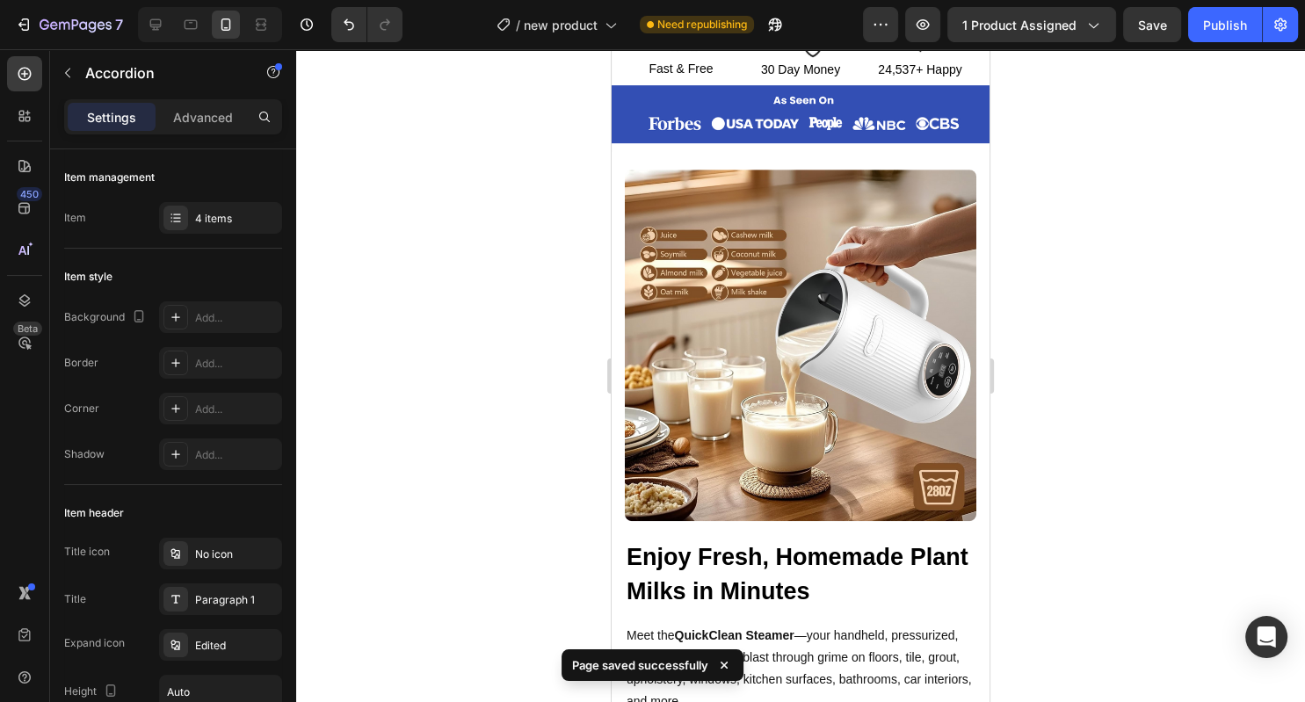
scroll to position [673, 0]
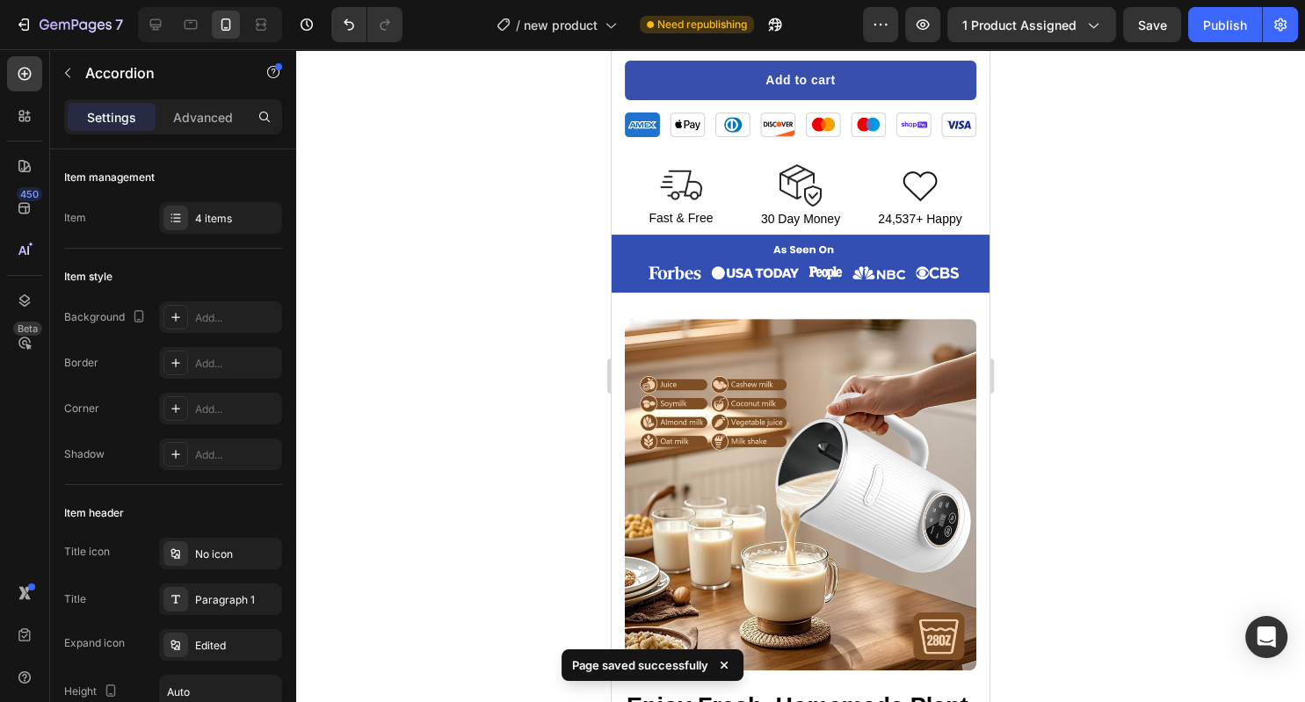
click at [1131, 330] on div at bounding box center [800, 375] width 1009 height 653
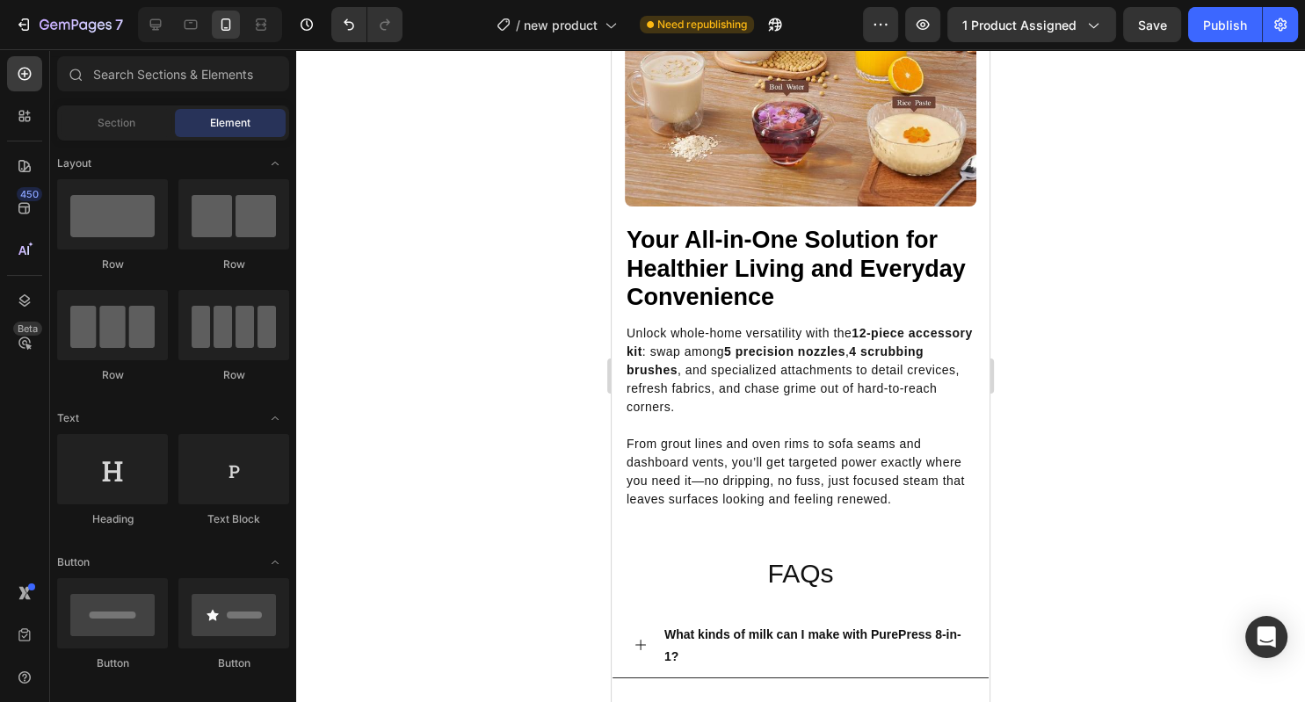
scroll to position [2724, 0]
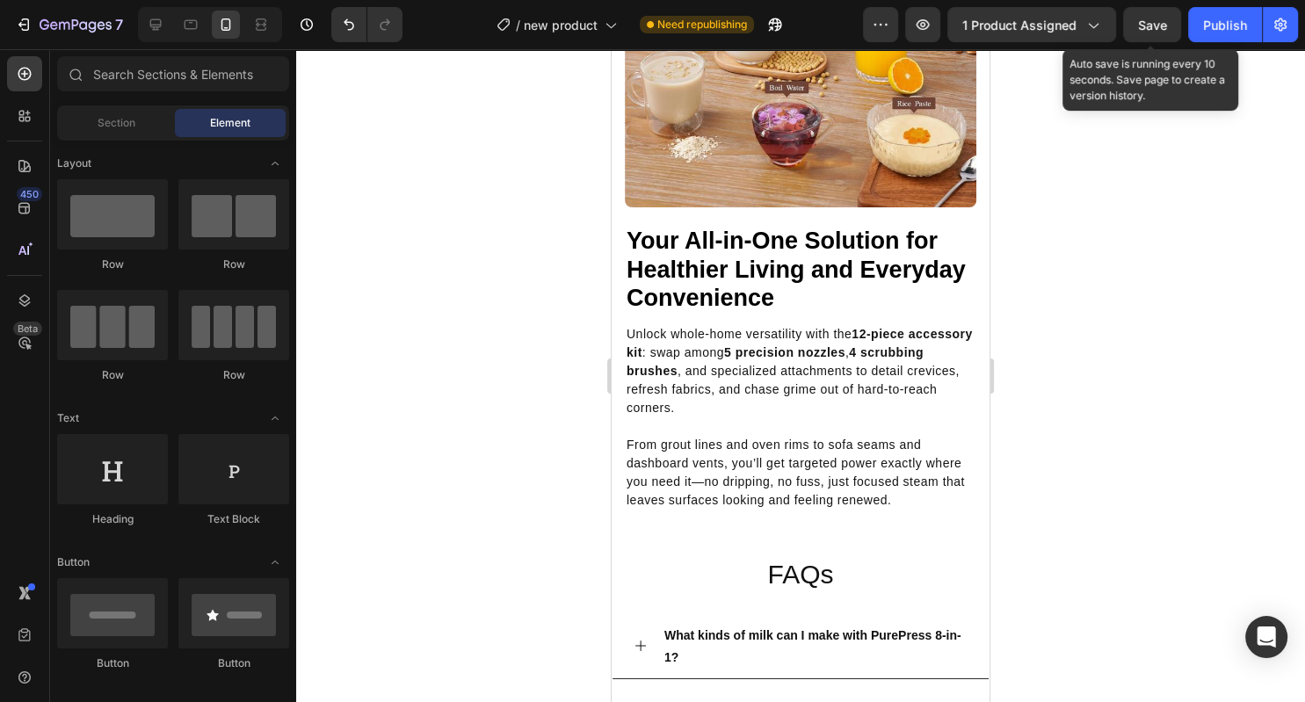
click at [1152, 26] on span "Save" at bounding box center [1152, 25] width 29 height 15
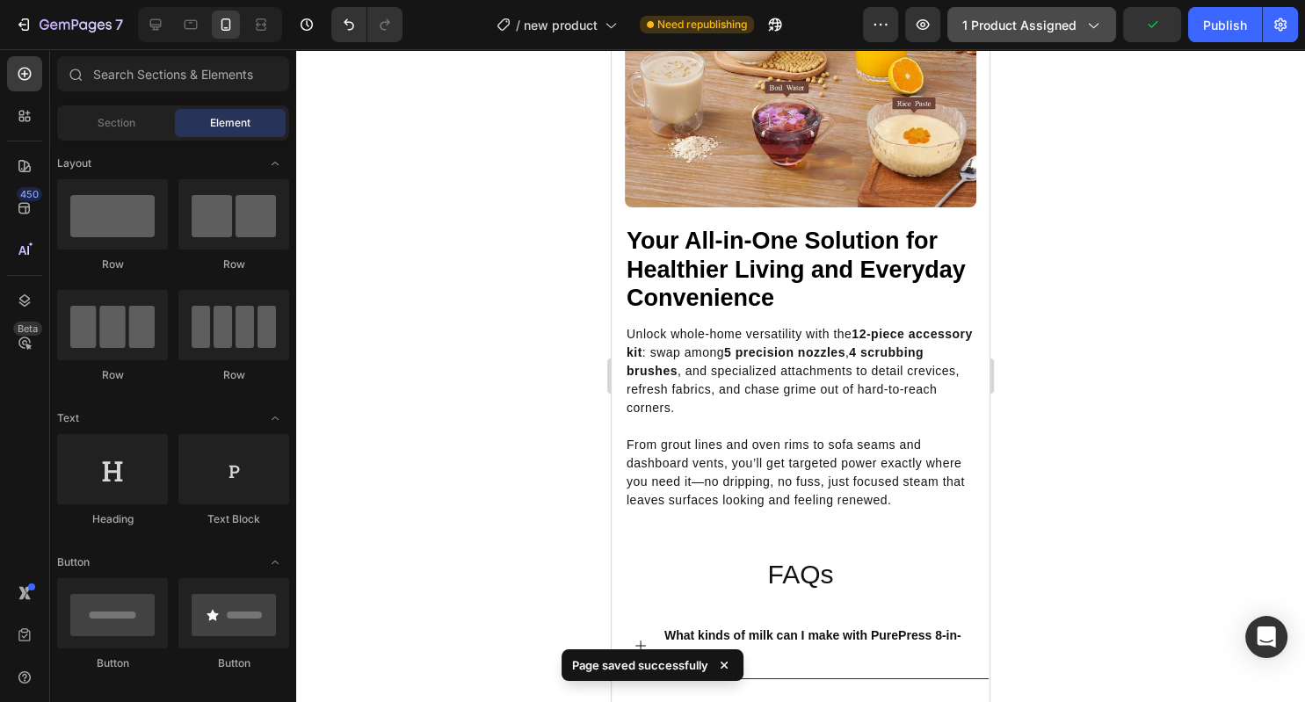
click at [1039, 39] on button "1 product assigned" at bounding box center [1031, 24] width 169 height 35
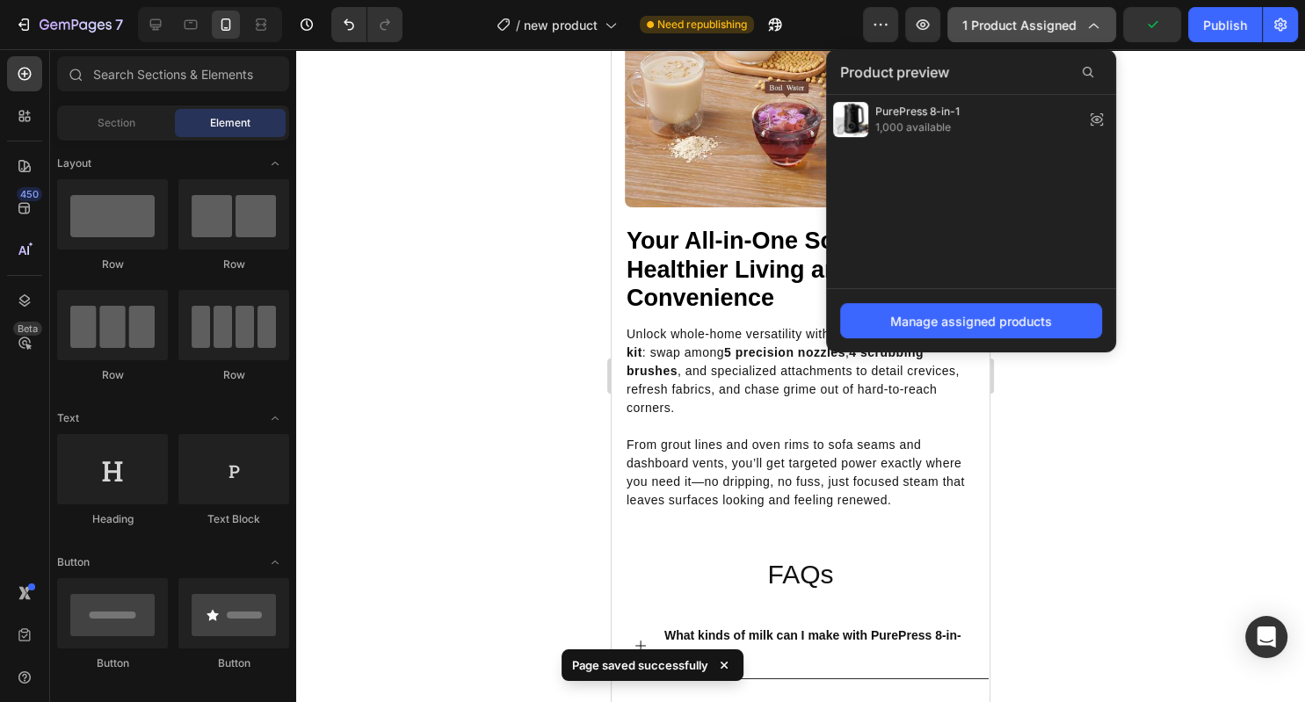
click at [1039, 32] on span "1 product assigned" at bounding box center [1019, 25] width 114 height 18
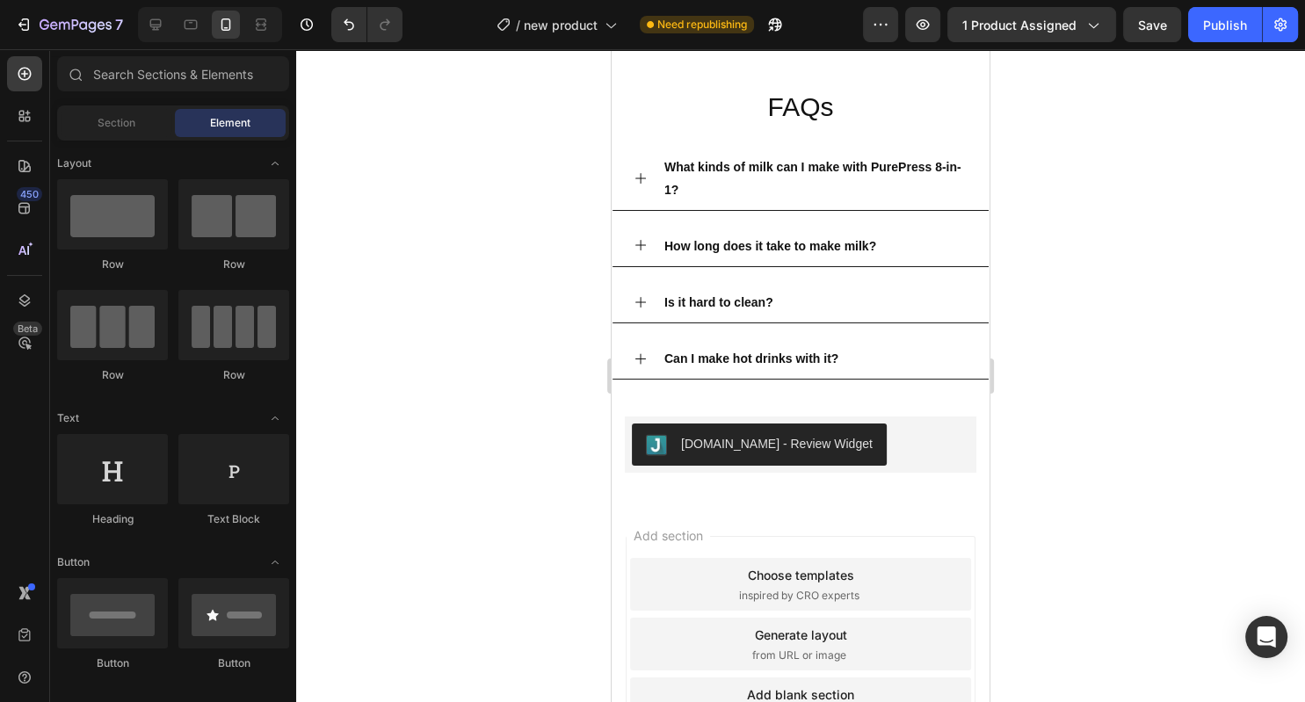
scroll to position [3195, 0]
click at [153, 35] on div at bounding box center [155, 25] width 28 height 28
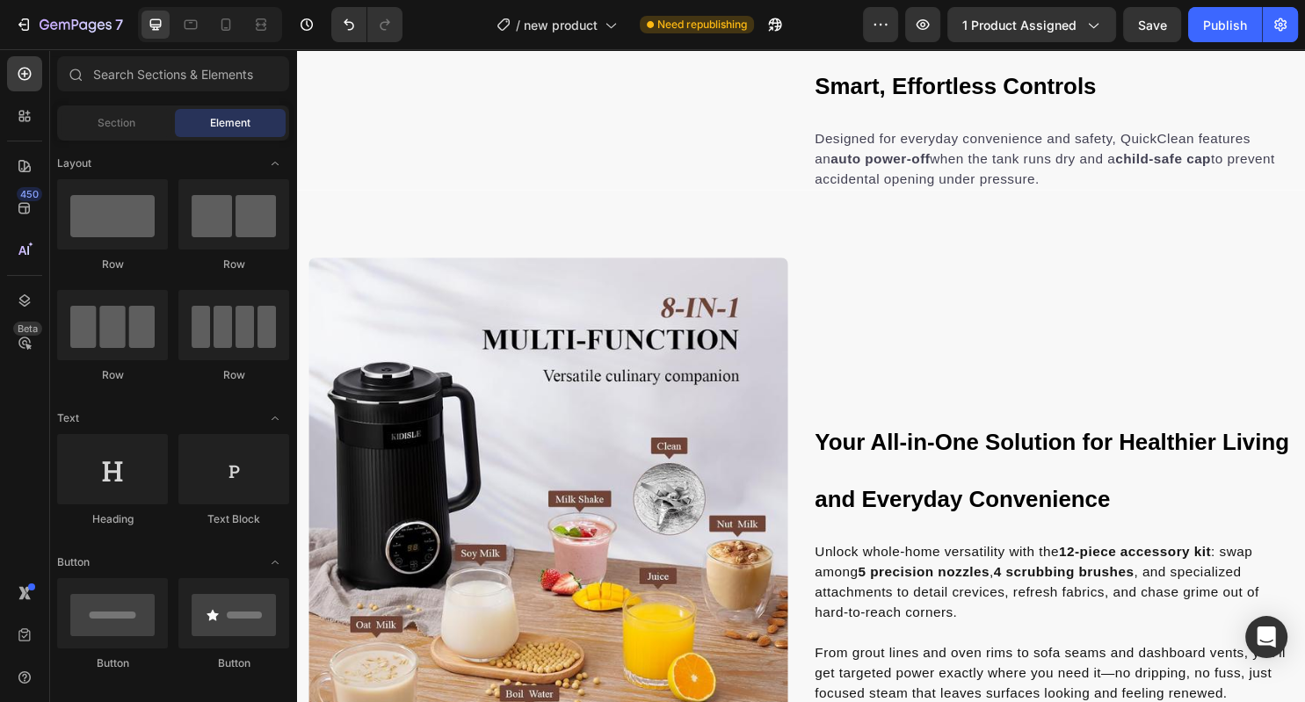
scroll to position [2274, 0]
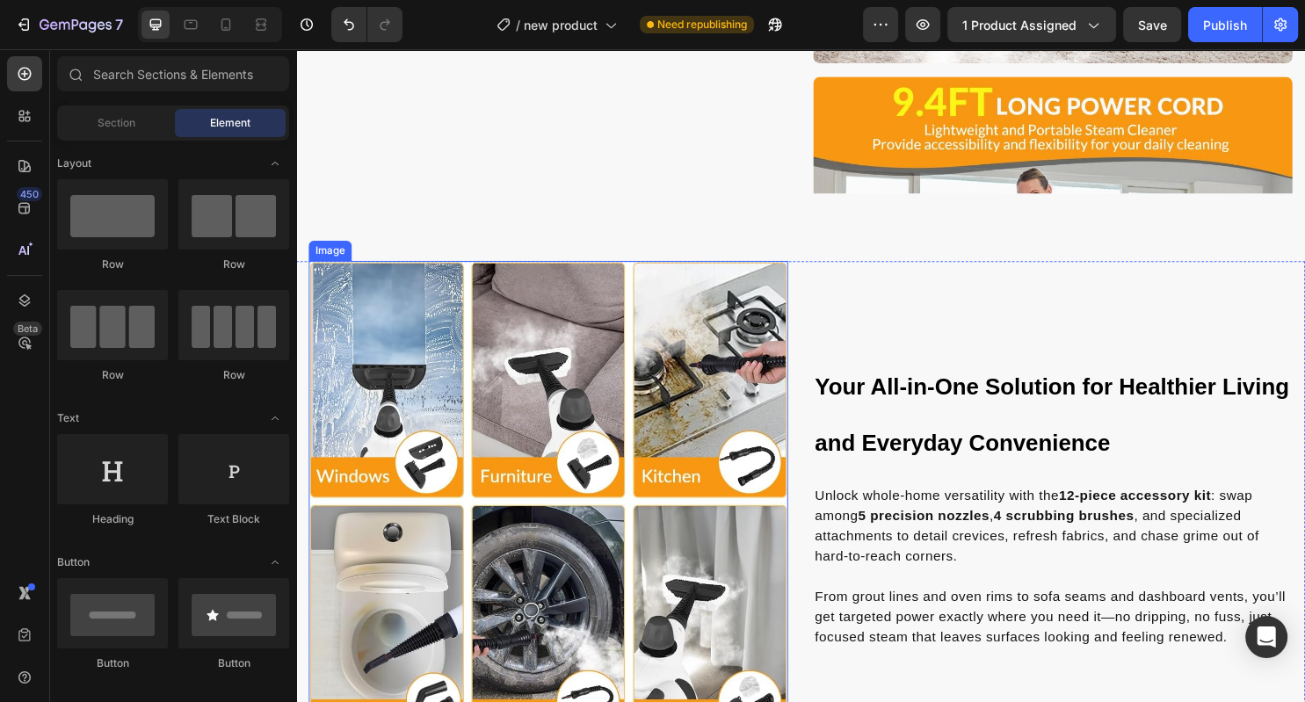
click at [605, 418] on img at bounding box center [559, 522] width 501 height 503
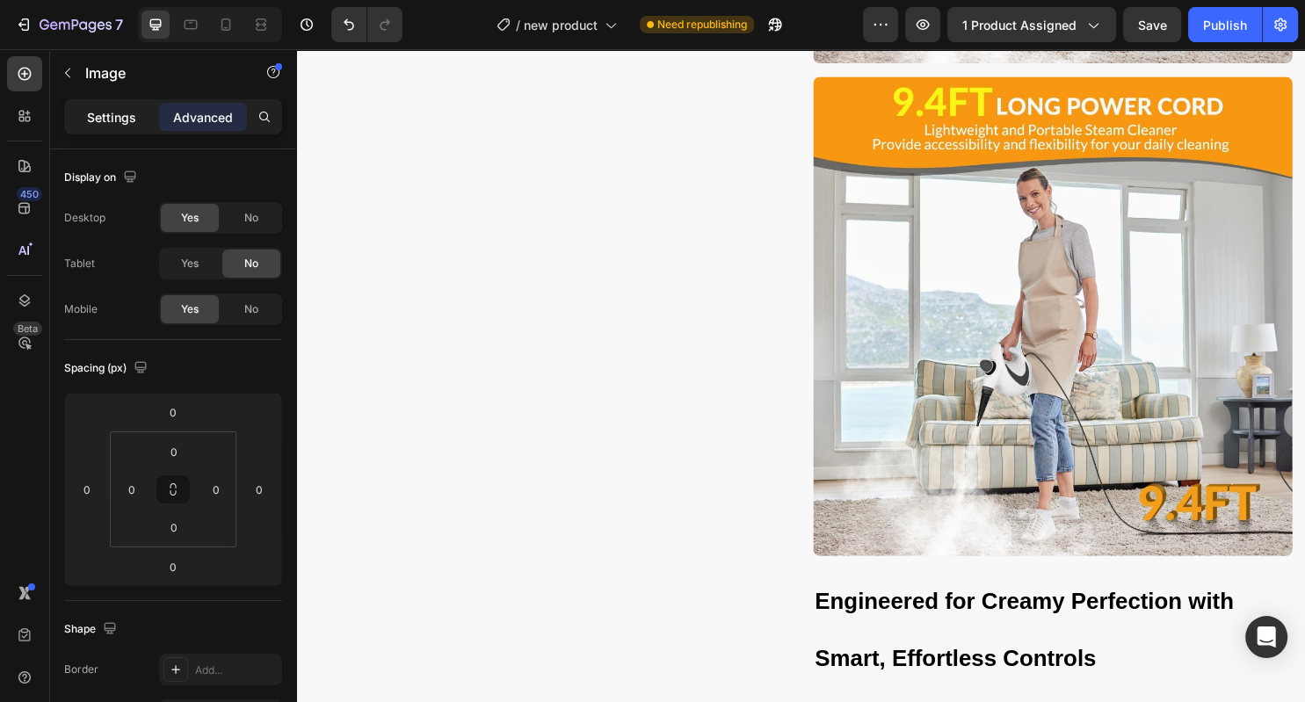
click at [113, 114] on p "Settings" at bounding box center [111, 117] width 49 height 18
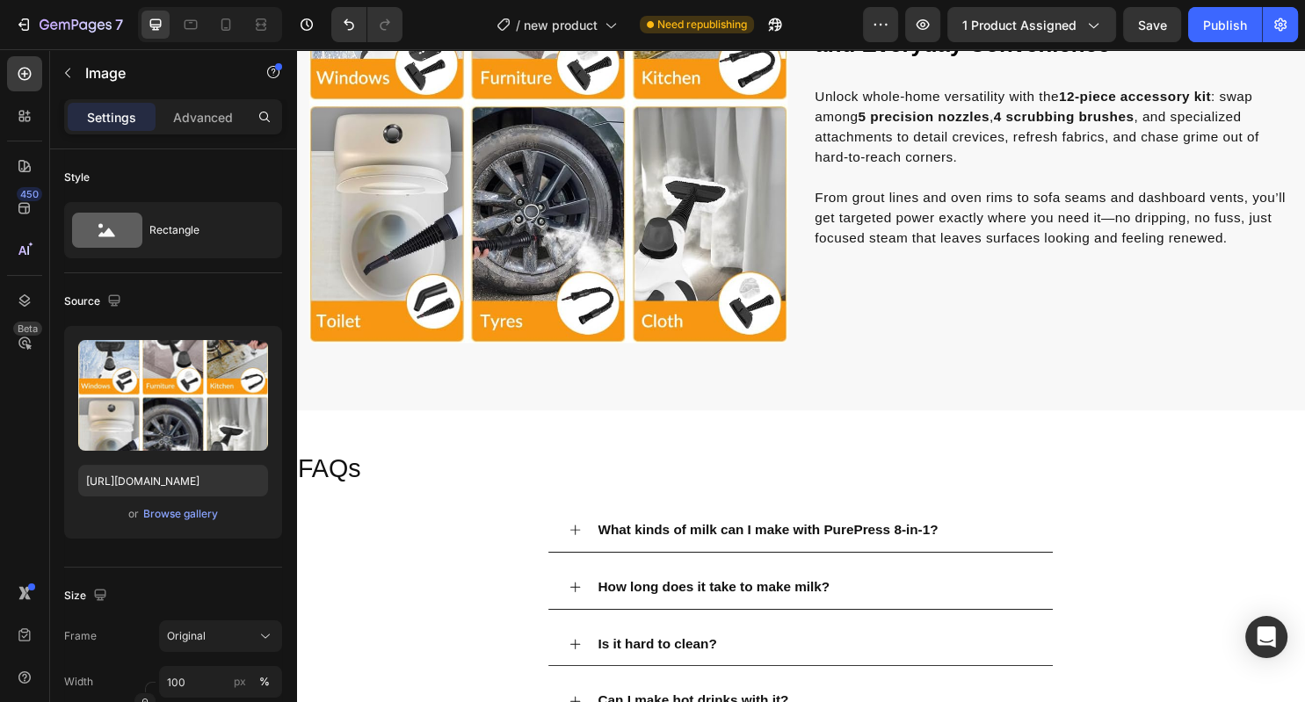
scroll to position [3545, 0]
click at [695, 301] on img at bounding box center [559, 104] width 501 height 503
click at [179, 522] on button "Browse gallery" at bounding box center [180, 514] width 76 height 18
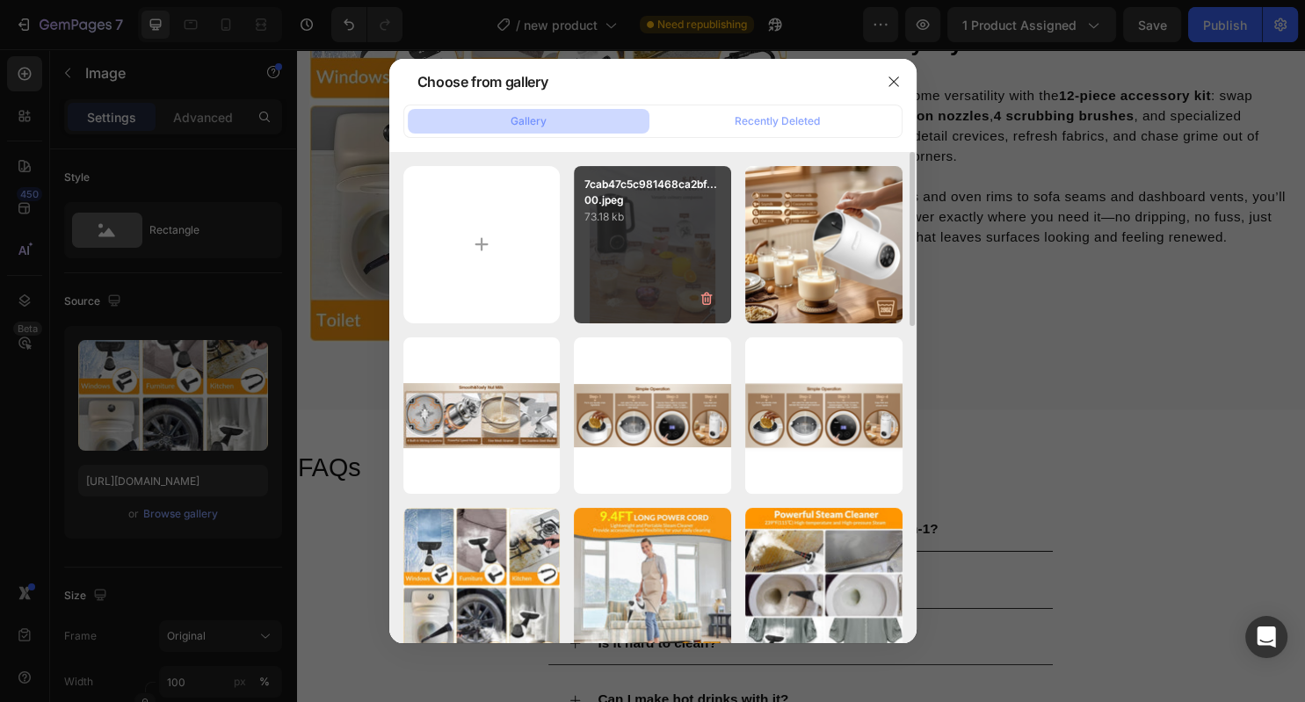
click at [690, 264] on div "7cab47c5c981468ca2bf...00.jpeg 73.18 kb" at bounding box center [652, 244] width 157 height 157
type input "[URL][DOMAIN_NAME]"
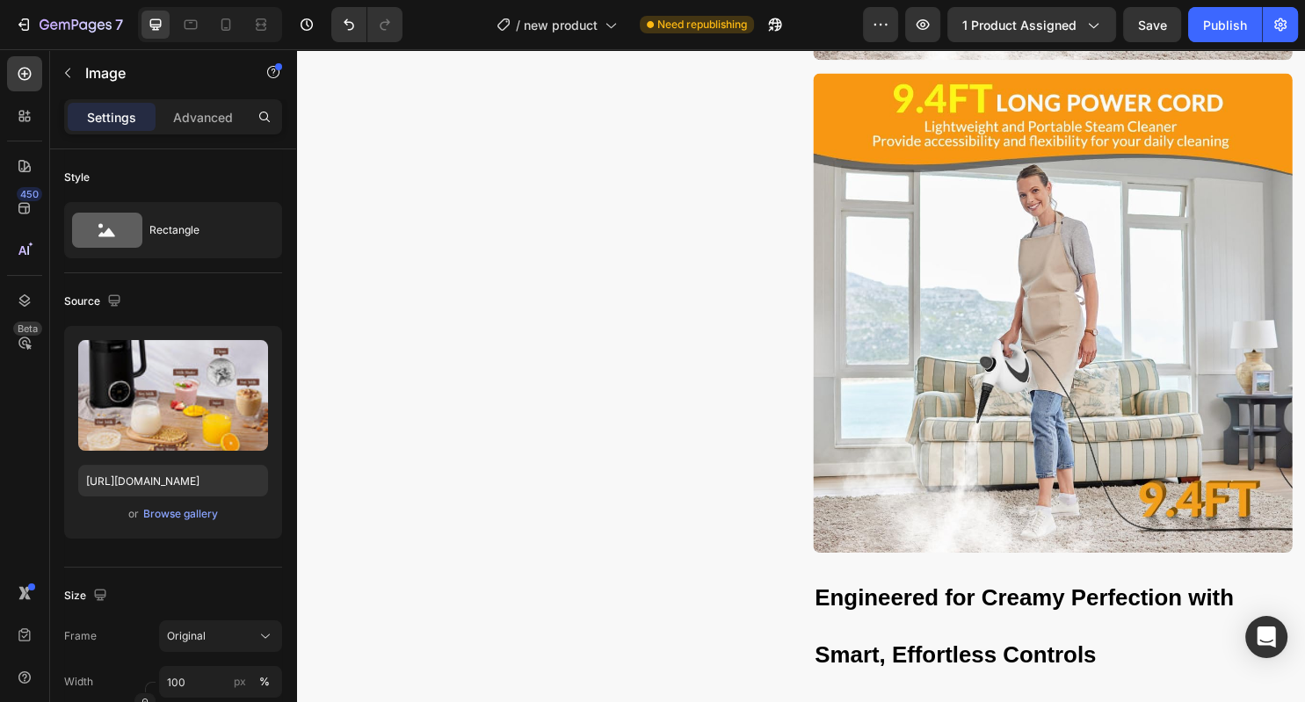
scroll to position [2274, 0]
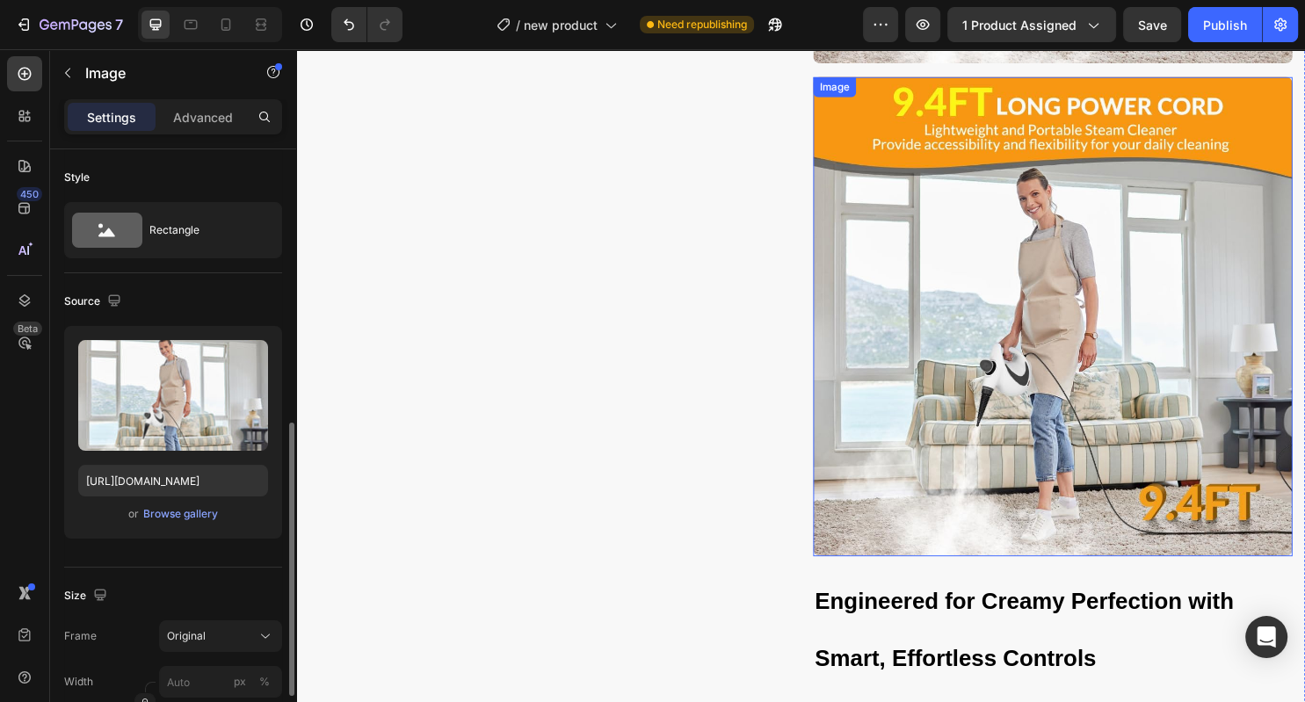
click at [993, 280] on img at bounding box center [1087, 328] width 501 height 501
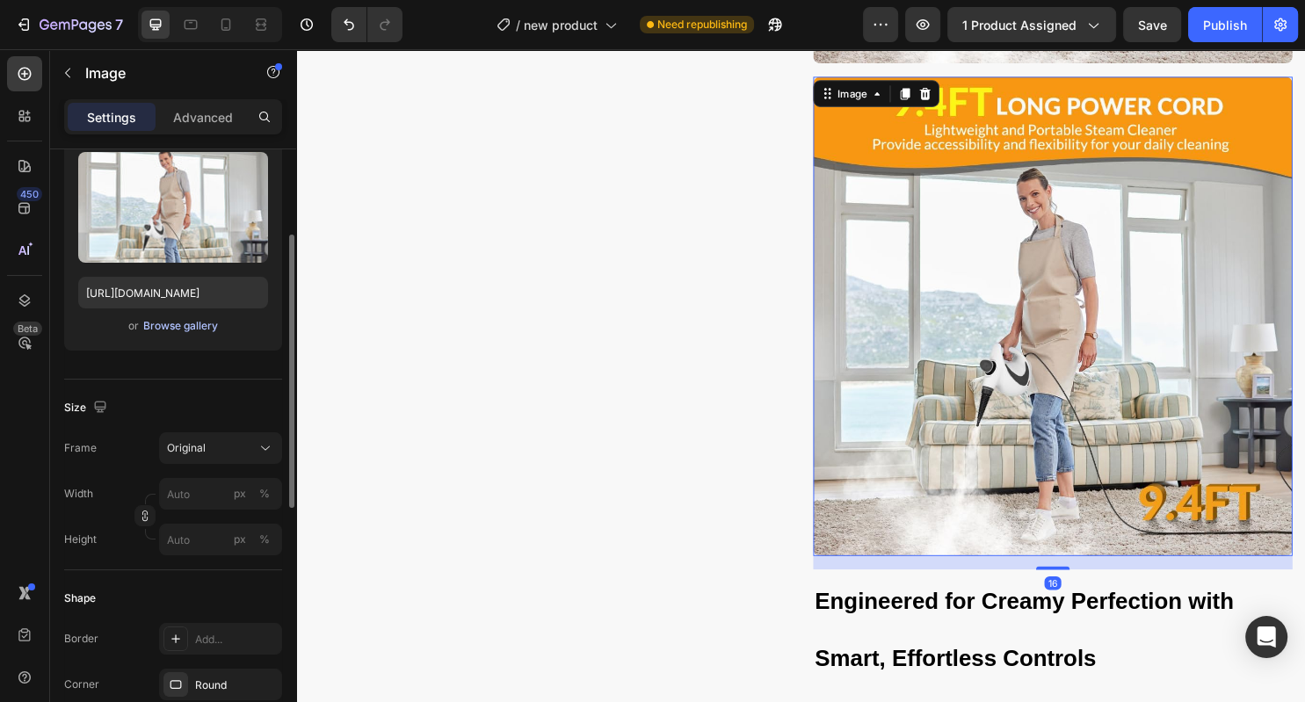
click at [179, 330] on div "Browse gallery" at bounding box center [180, 326] width 75 height 16
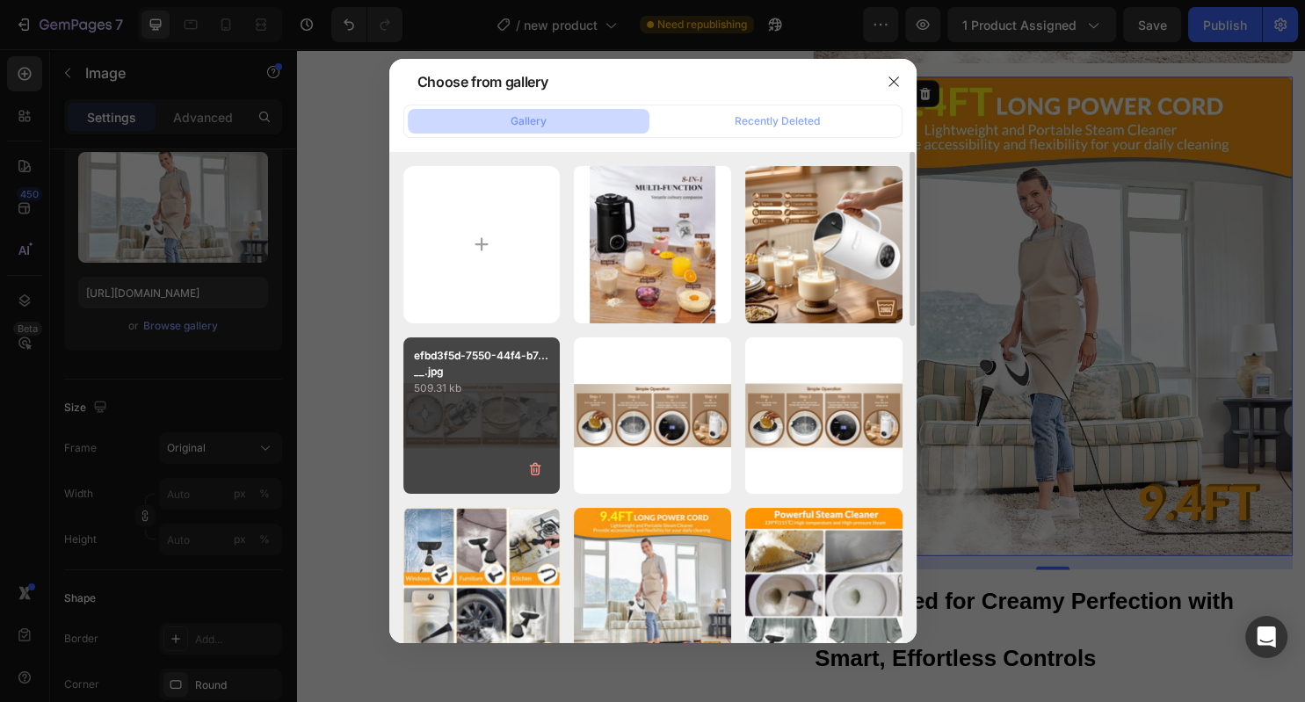
click at [501, 431] on div "efbd3f5d-7550-44f4-b7...__.jpg 509.31 kb" at bounding box center [481, 415] width 157 height 157
type input "[URL][DOMAIN_NAME]"
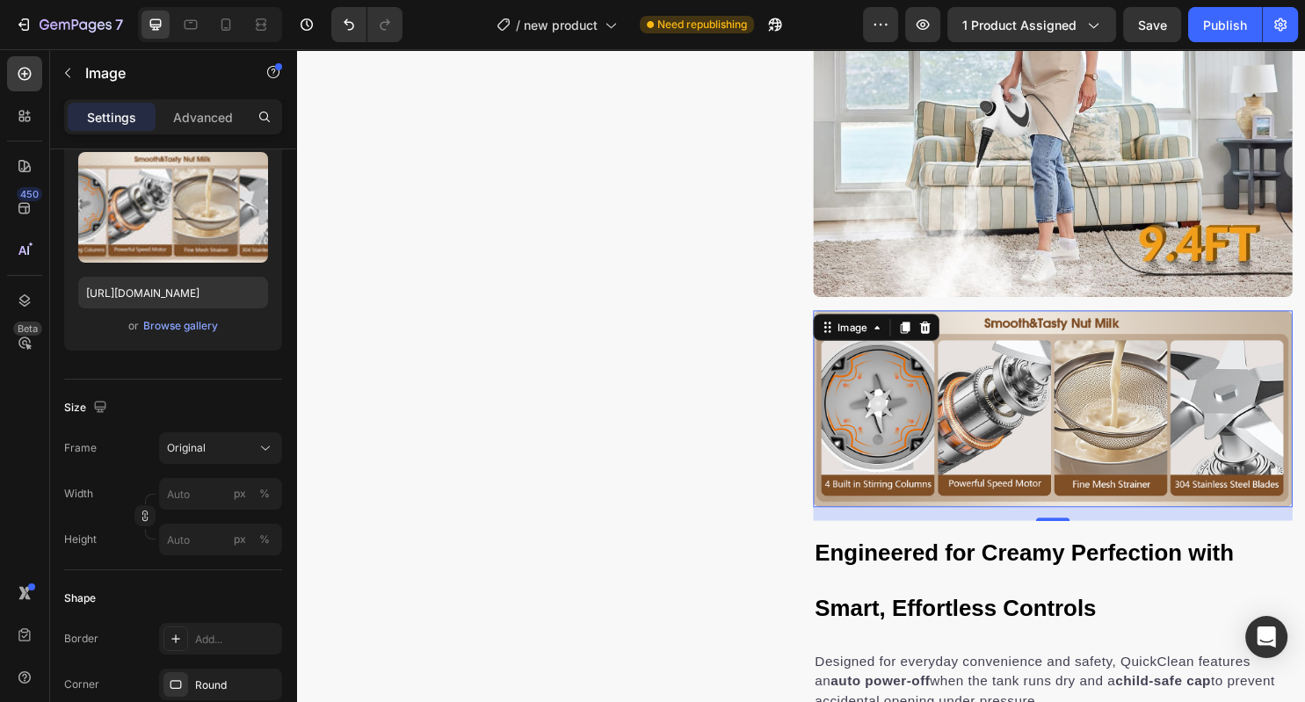
scroll to position [2029, 0]
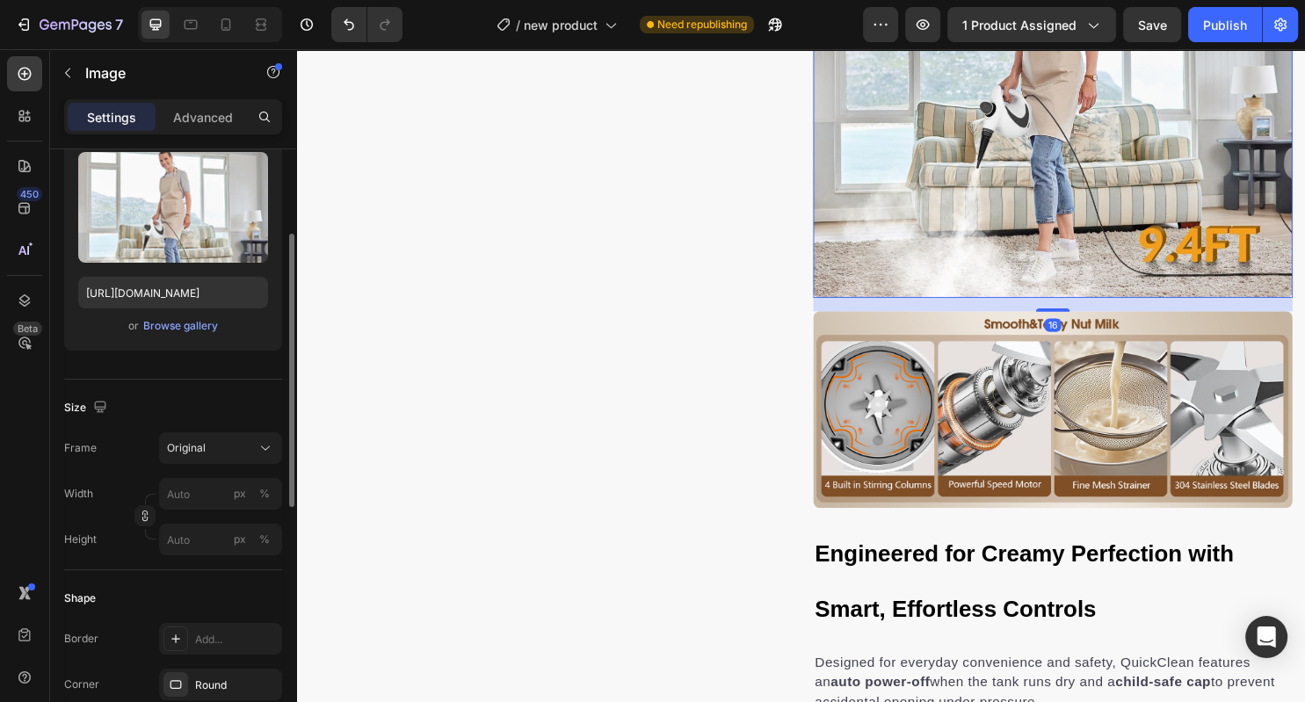
click at [1075, 204] on img at bounding box center [1087, 58] width 501 height 501
click at [181, 329] on div "Browse gallery" at bounding box center [180, 327] width 75 height 16
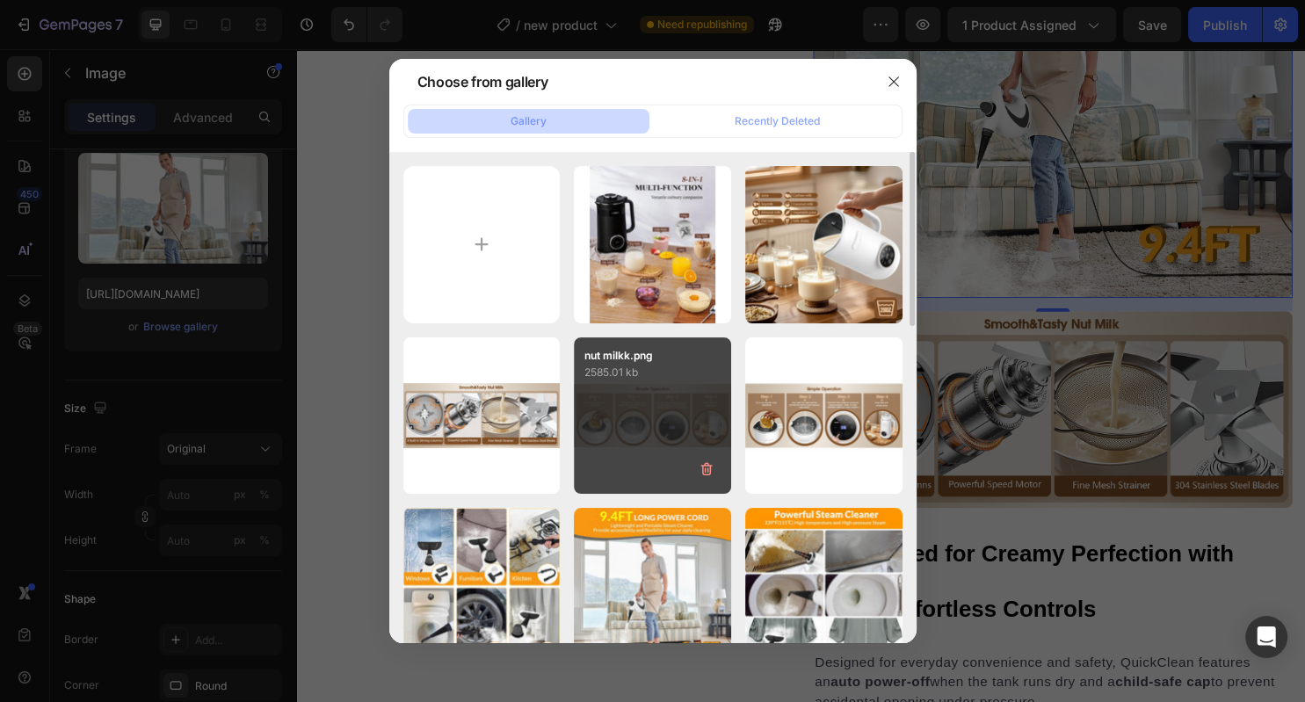
click at [641, 395] on div "nut milkk.png 2585.01 kb" at bounding box center [652, 415] width 157 height 157
type input "[URL][DOMAIN_NAME]"
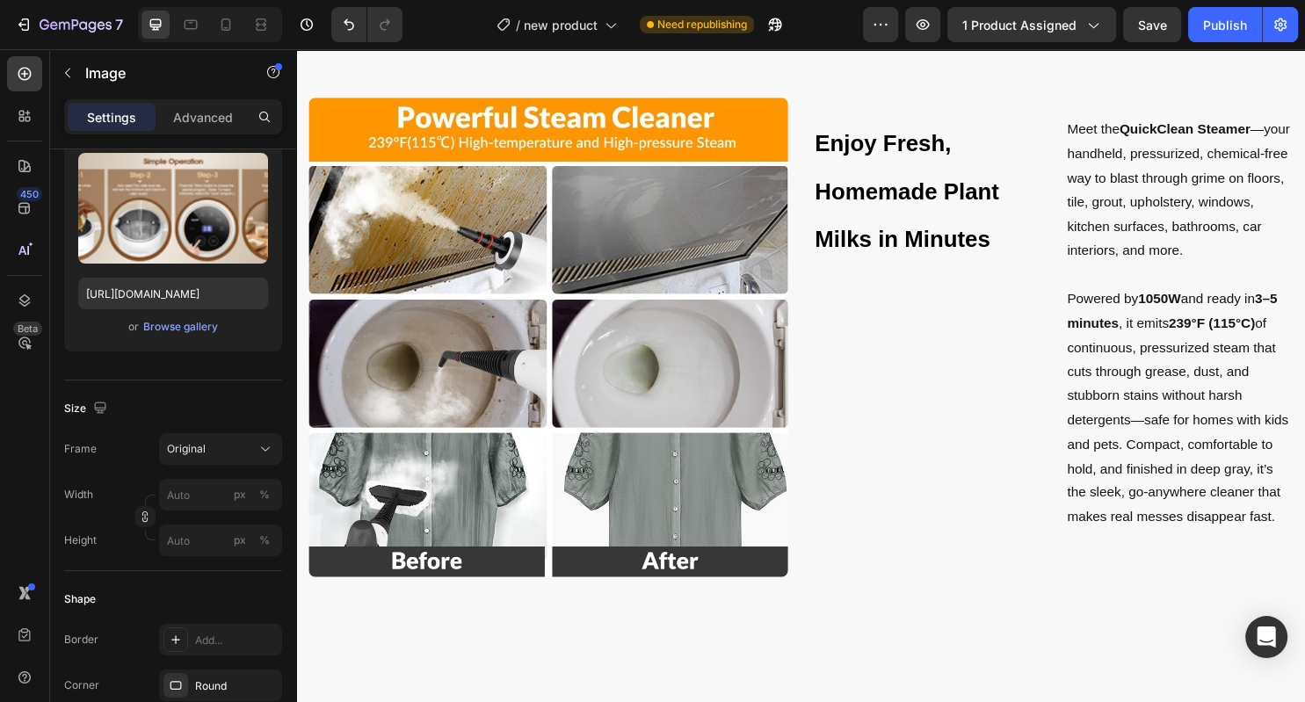
scroll to position [984, 0]
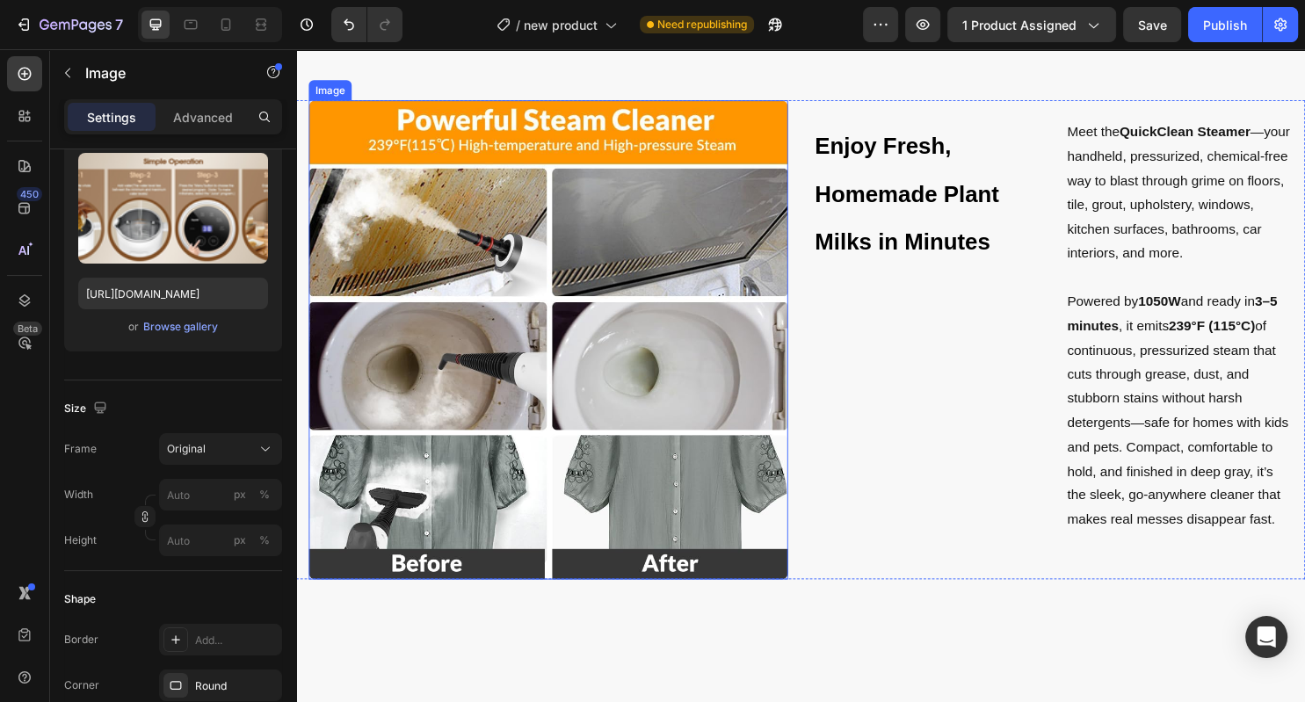
click at [655, 371] on img at bounding box center [559, 353] width 501 height 501
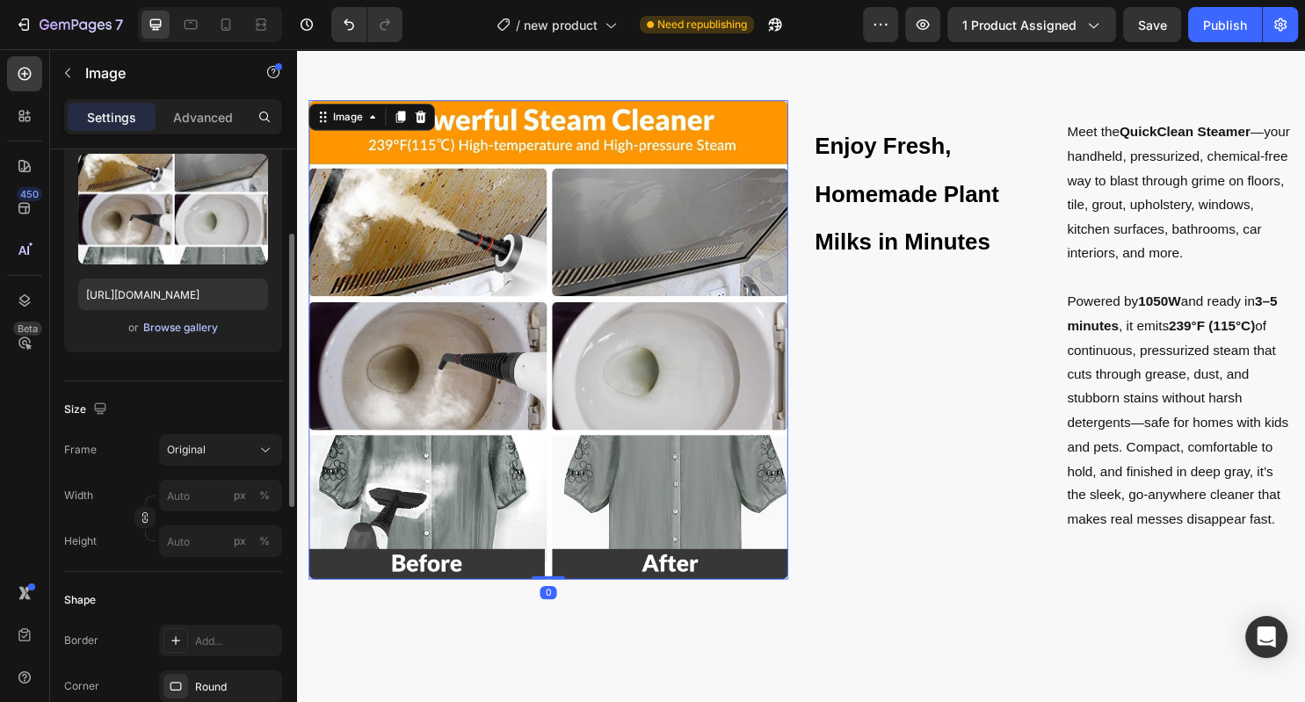
click at [213, 330] on div "Browse gallery" at bounding box center [180, 328] width 75 height 16
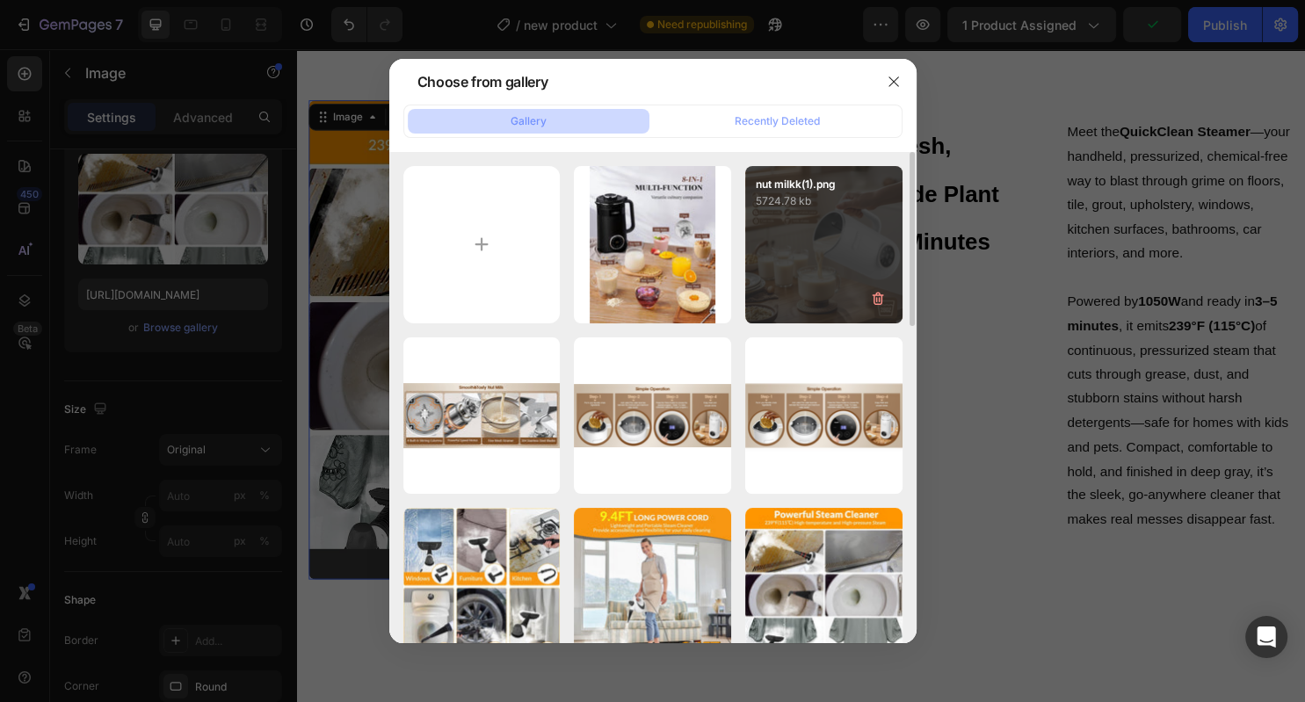
click at [801, 255] on div "nut milkk(1).png 5724.78 kb" at bounding box center [823, 244] width 157 height 157
type input "[URL][DOMAIN_NAME]"
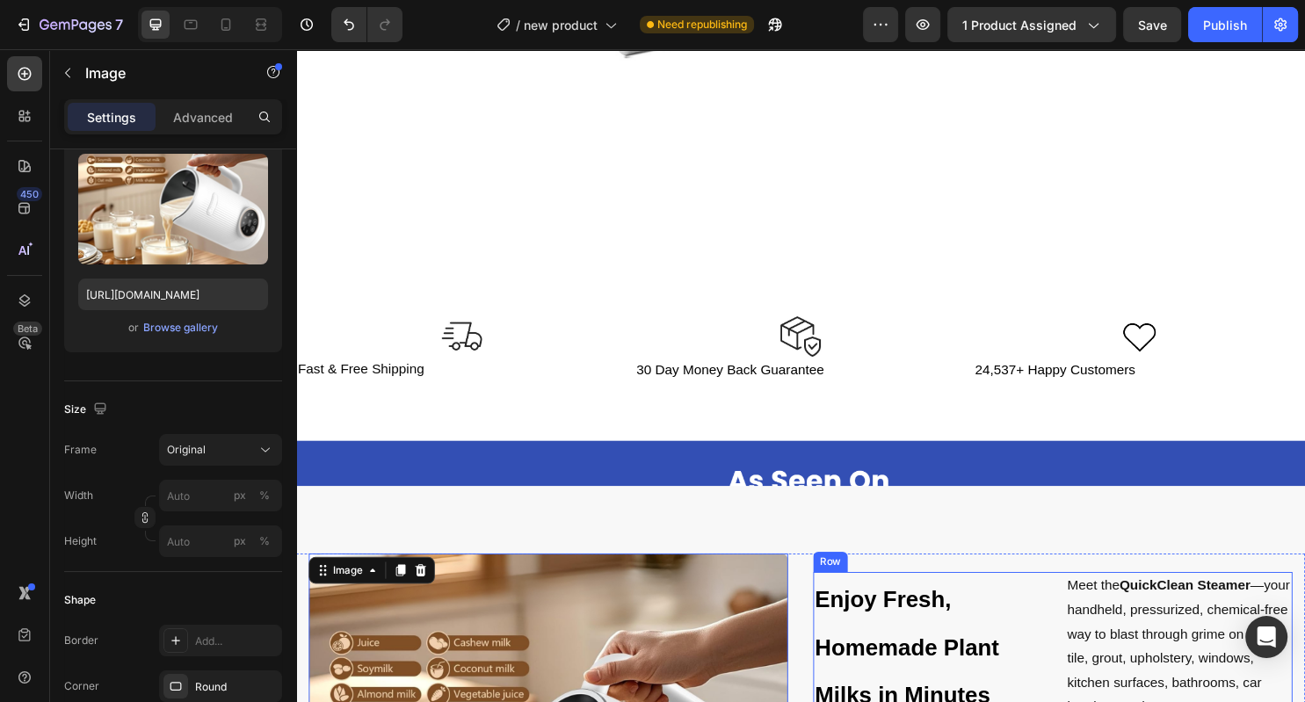
scroll to position [468, 0]
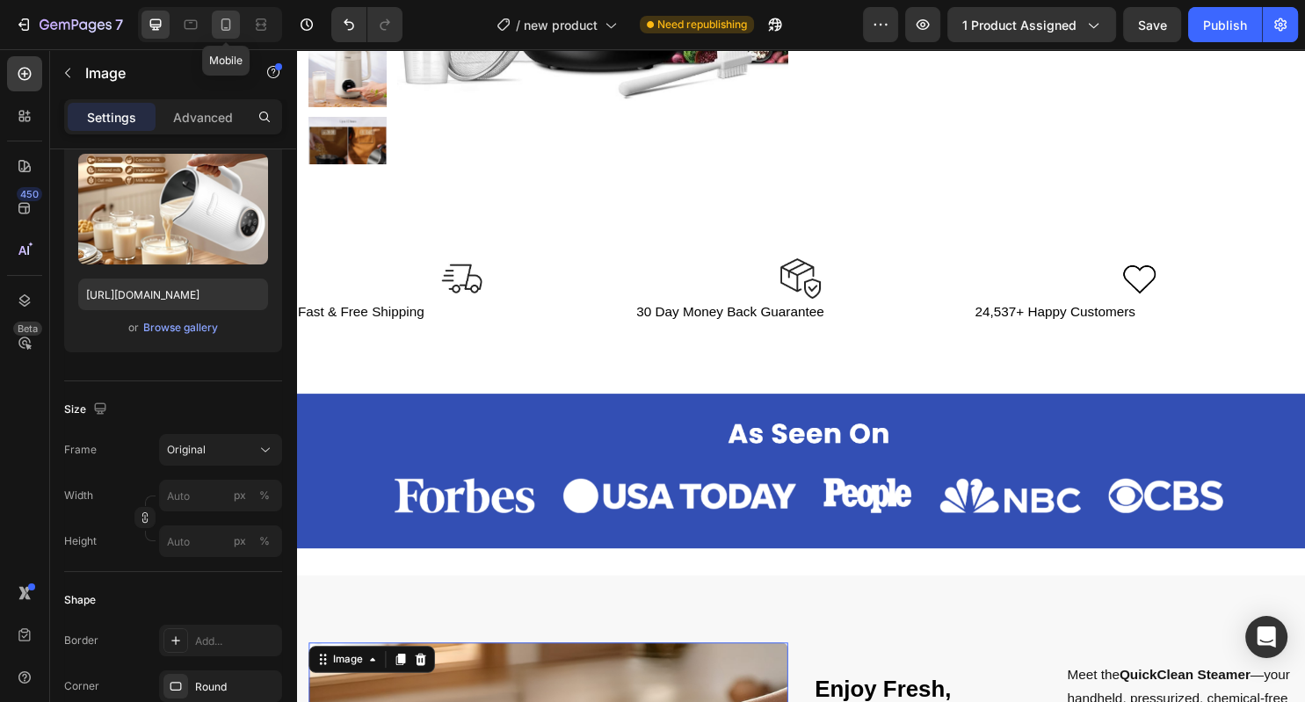
click at [231, 24] on icon at bounding box center [226, 25] width 18 height 18
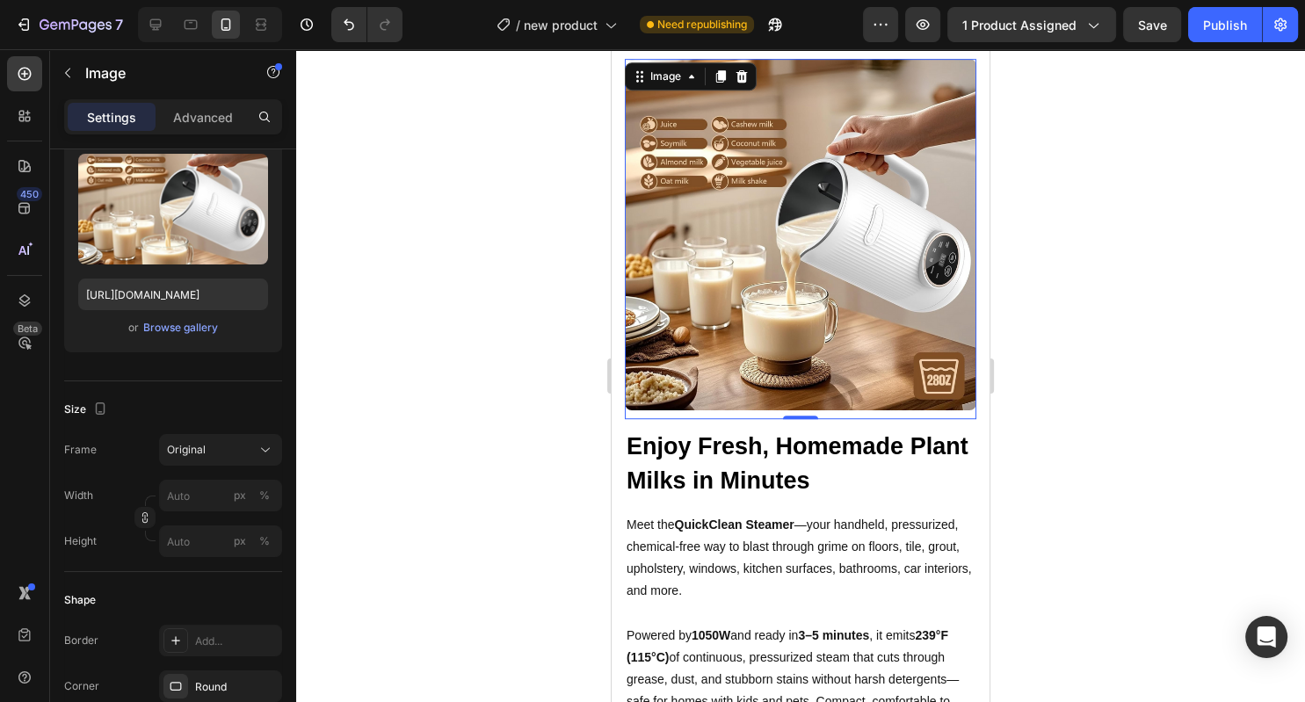
scroll to position [1041, 0]
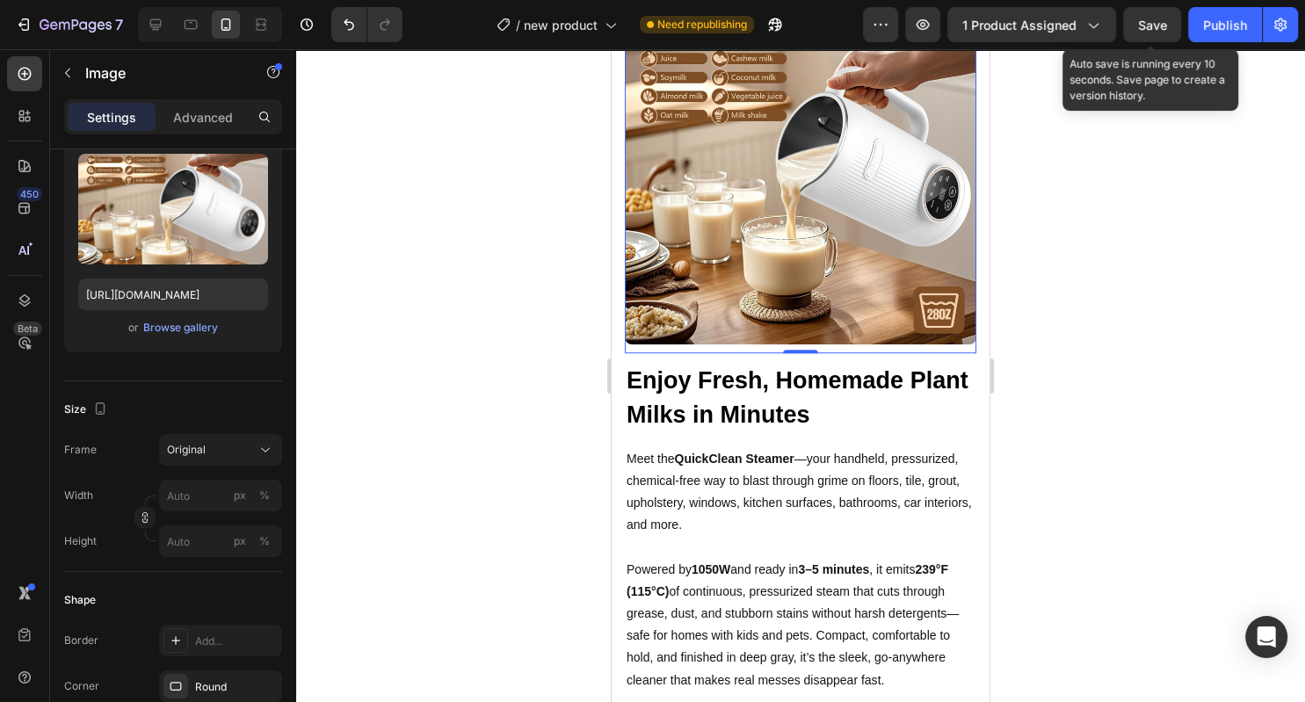
click at [1162, 24] on span "Save" at bounding box center [1152, 25] width 29 height 15
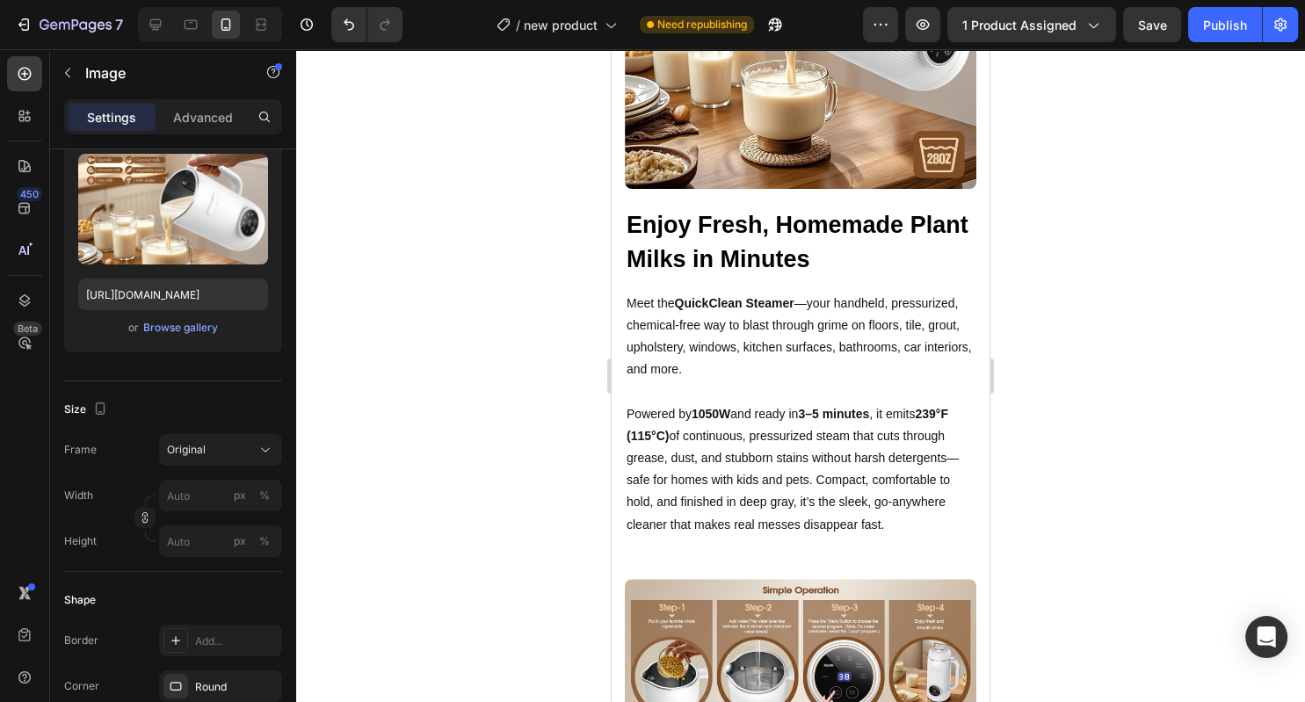
scroll to position [1205, 0]
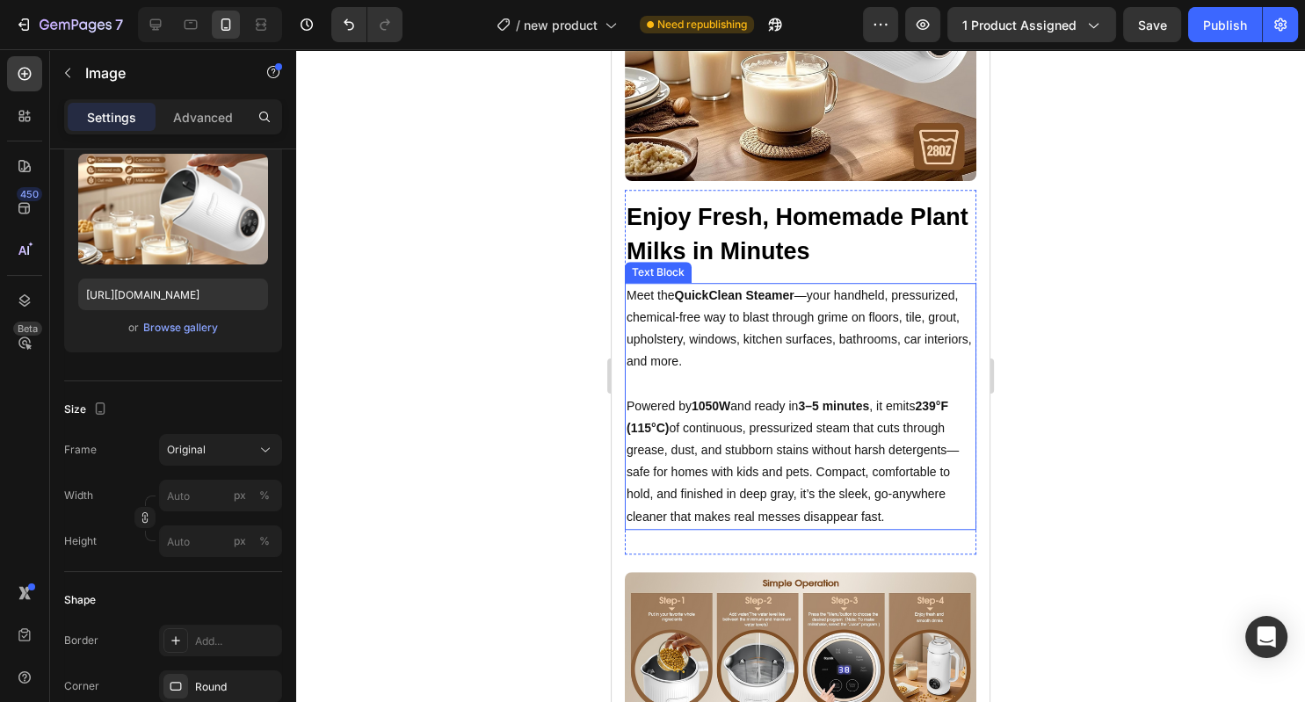
click at [796, 460] on p "Powered by 1050W and ready in 3–5 minutes , it emits 239°F (115°C) of continuou…" at bounding box center [801, 461] width 348 height 133
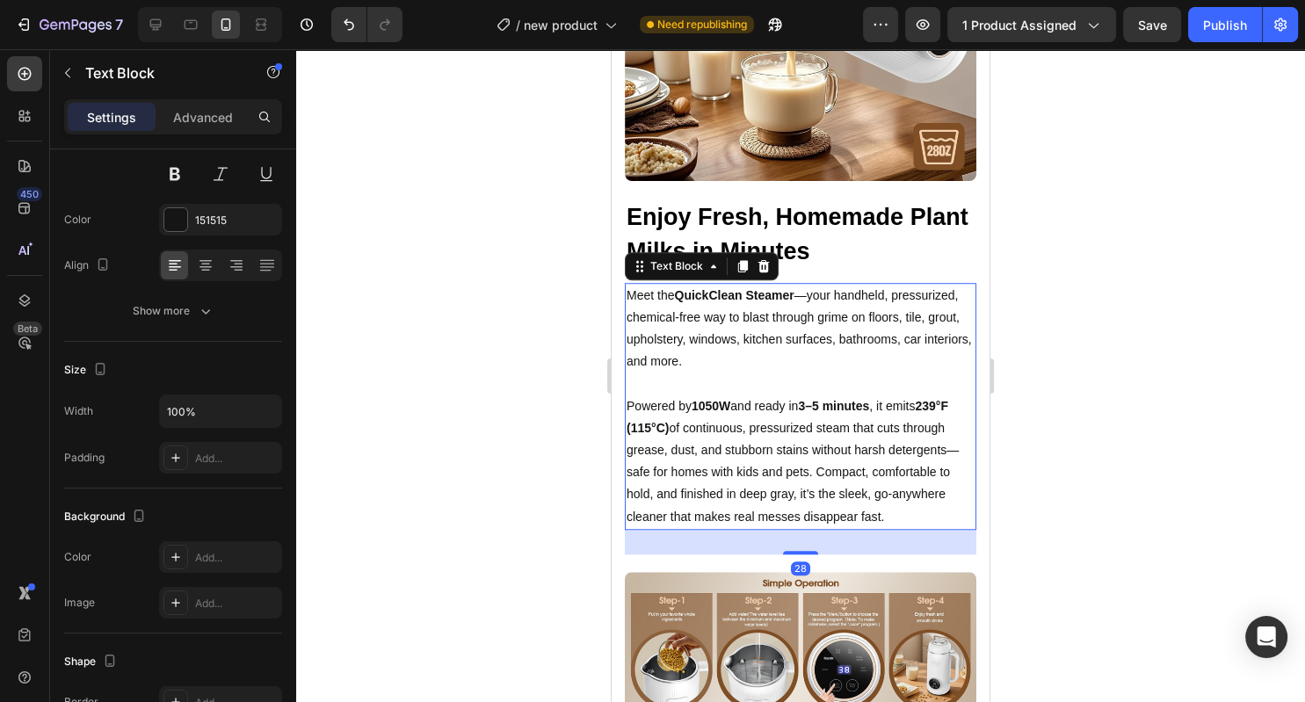
scroll to position [0, 0]
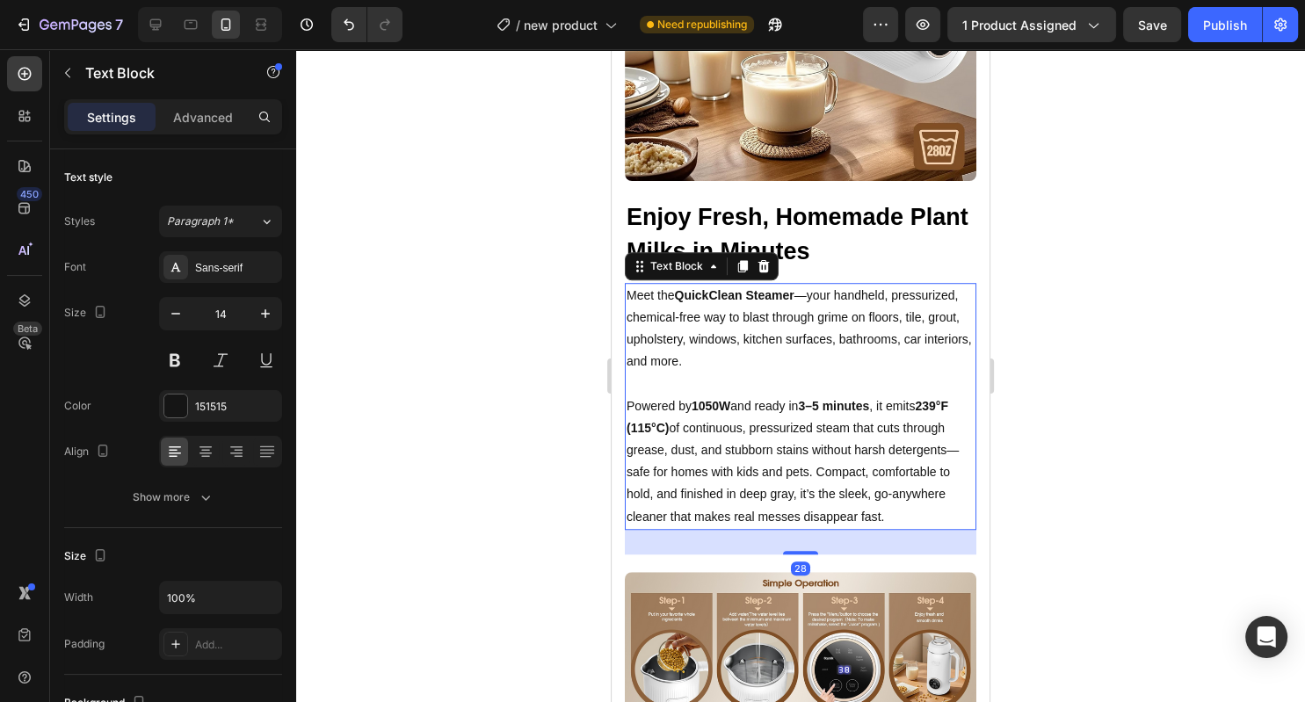
click at [796, 460] on p "Powered by 1050W and ready in 3–5 minutes , it emits 239°F (115°C) of continuou…" at bounding box center [801, 461] width 348 height 133
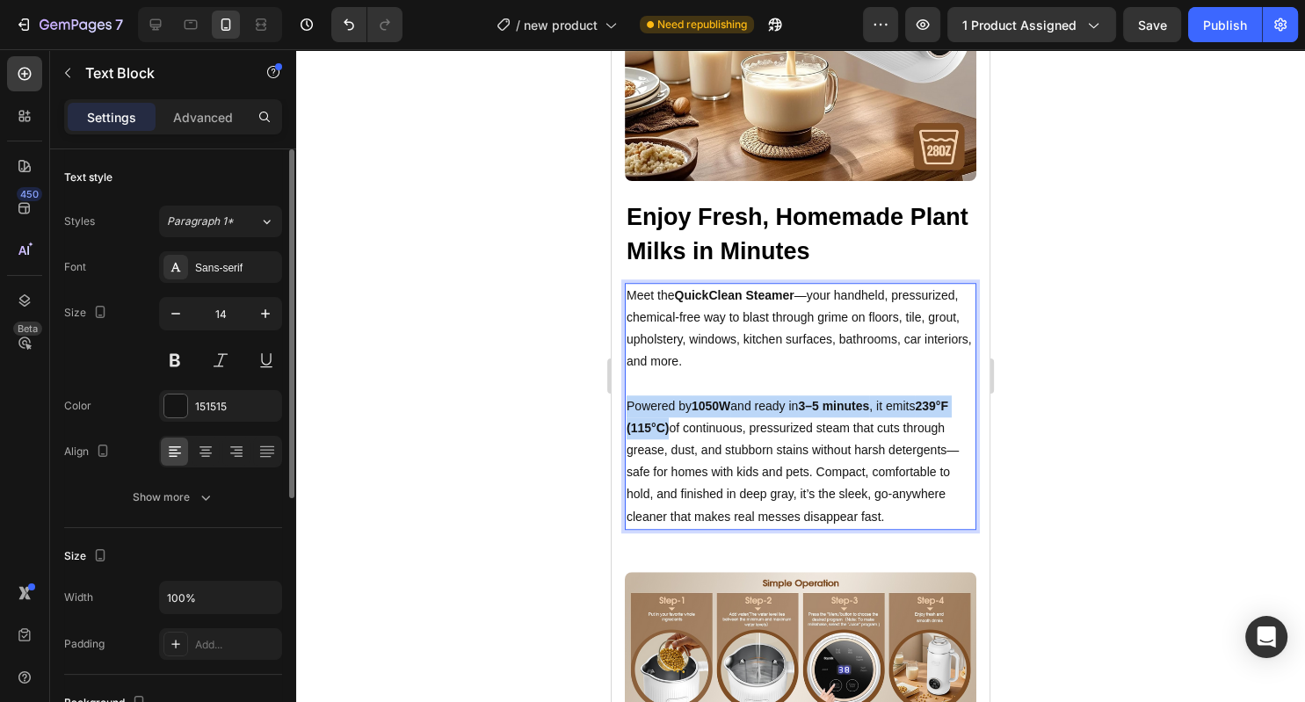
click at [796, 460] on p "Powered by 1050W and ready in 3–5 minutes , it emits 239°F (115°C) of continuou…" at bounding box center [801, 461] width 348 height 133
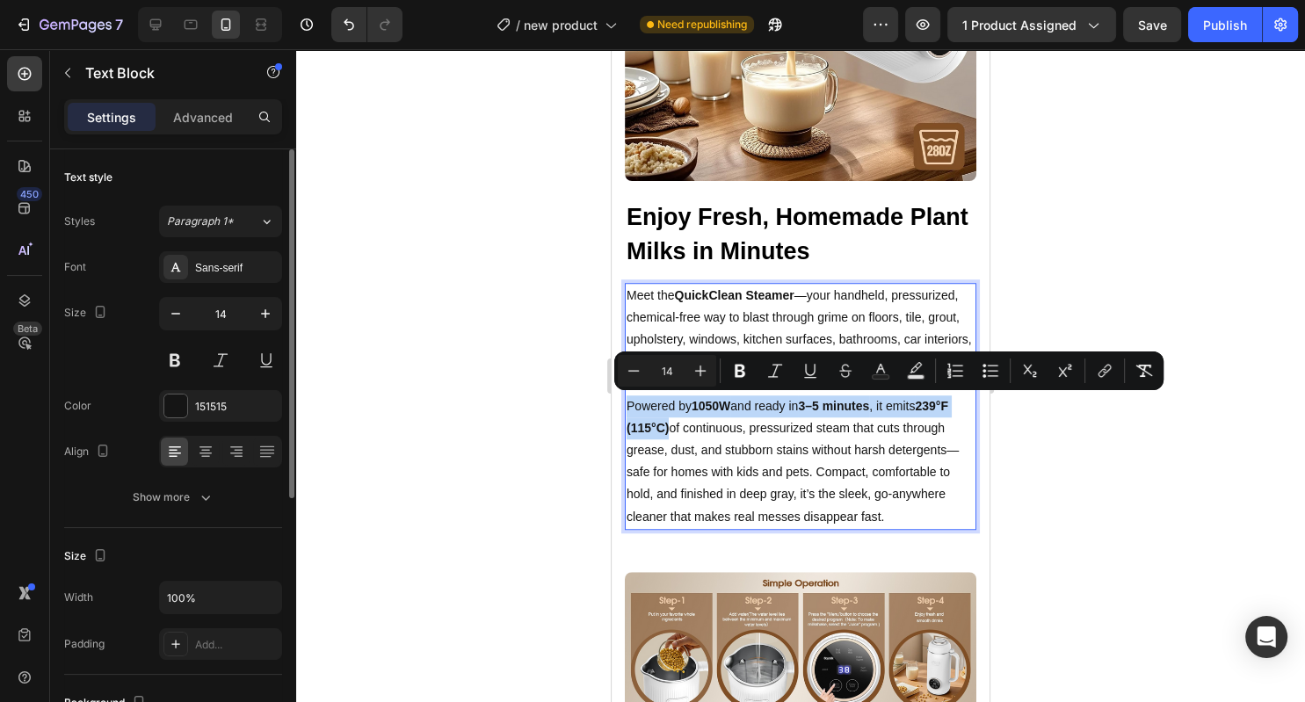
click at [908, 511] on p "Powered by 1050W and ready in 3–5 minutes , it emits 239°F (115°C) of continuou…" at bounding box center [801, 461] width 348 height 133
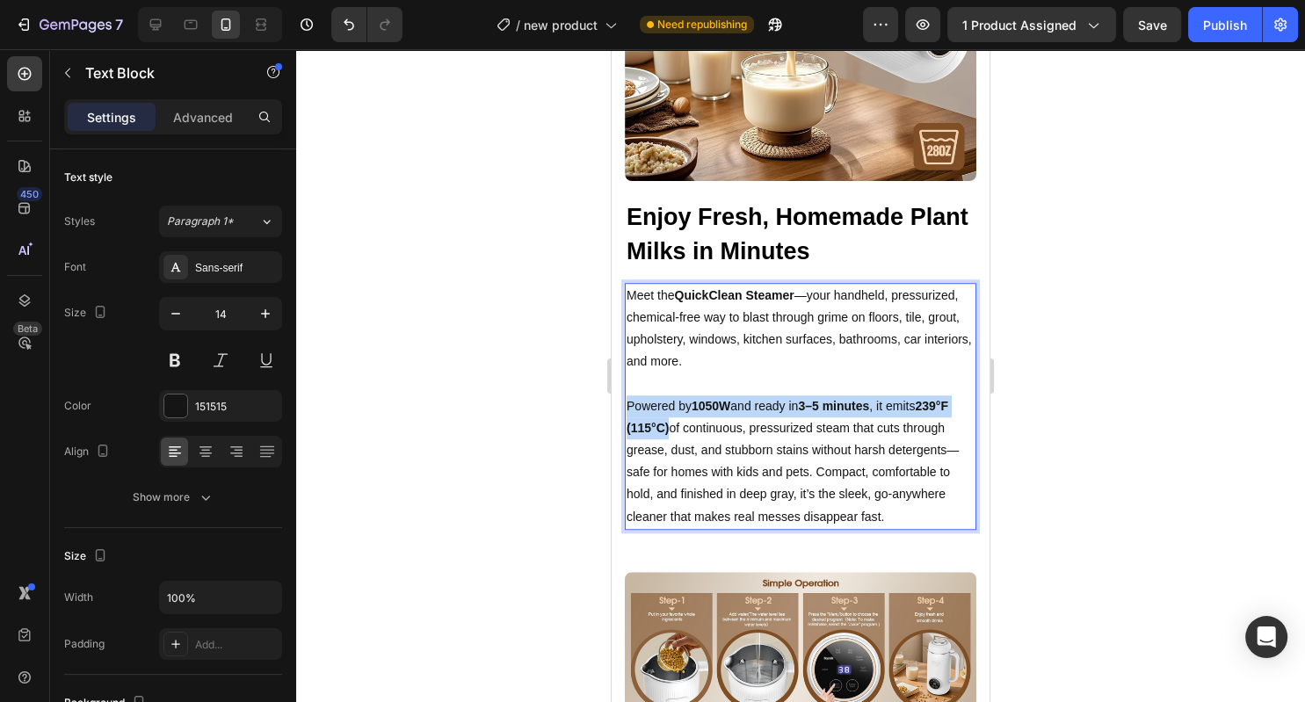
drag, startPoint x: 898, startPoint y: 511, endPoint x: 623, endPoint y: 299, distance: 347.7
click at [625, 299] on div "Meet the QuickClean Steamer —your handheld, pressurized, chemical-free way to b…" at bounding box center [800, 406] width 351 height 247
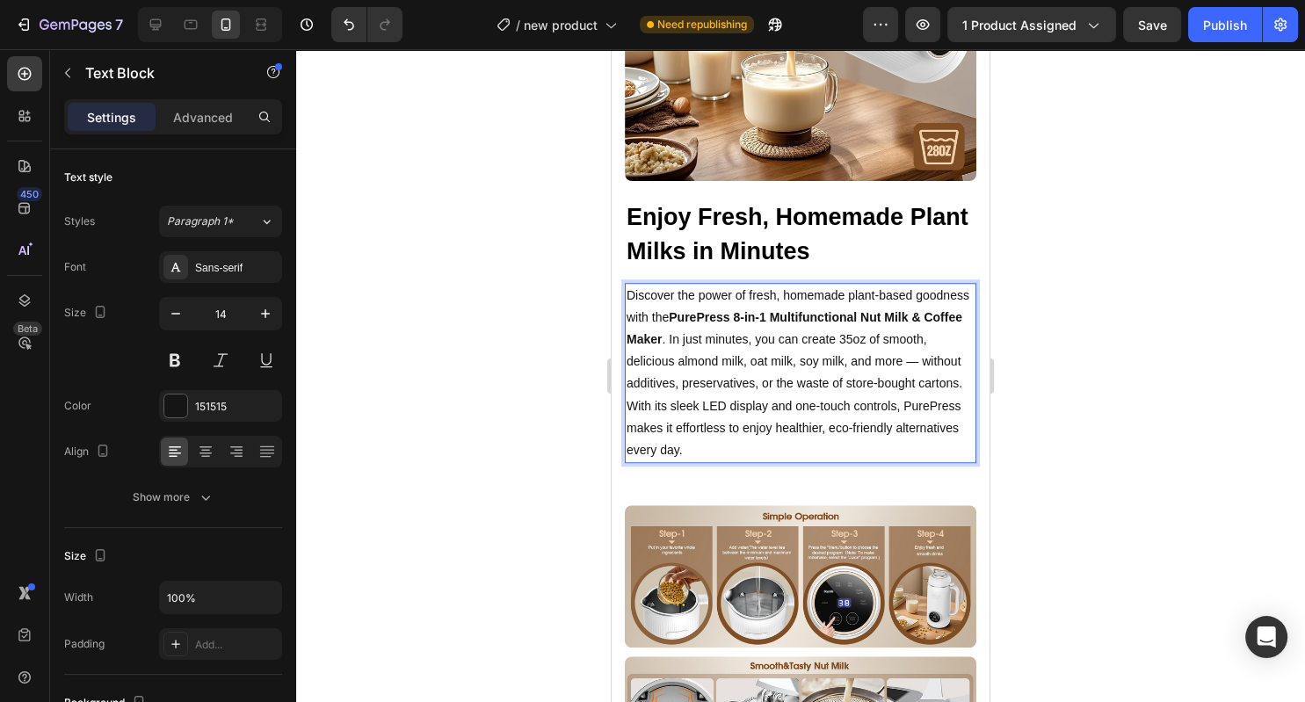
click at [668, 341] on p "Discover the power of fresh, homemade plant-based goodness with the PurePress 8…" at bounding box center [801, 374] width 348 height 178
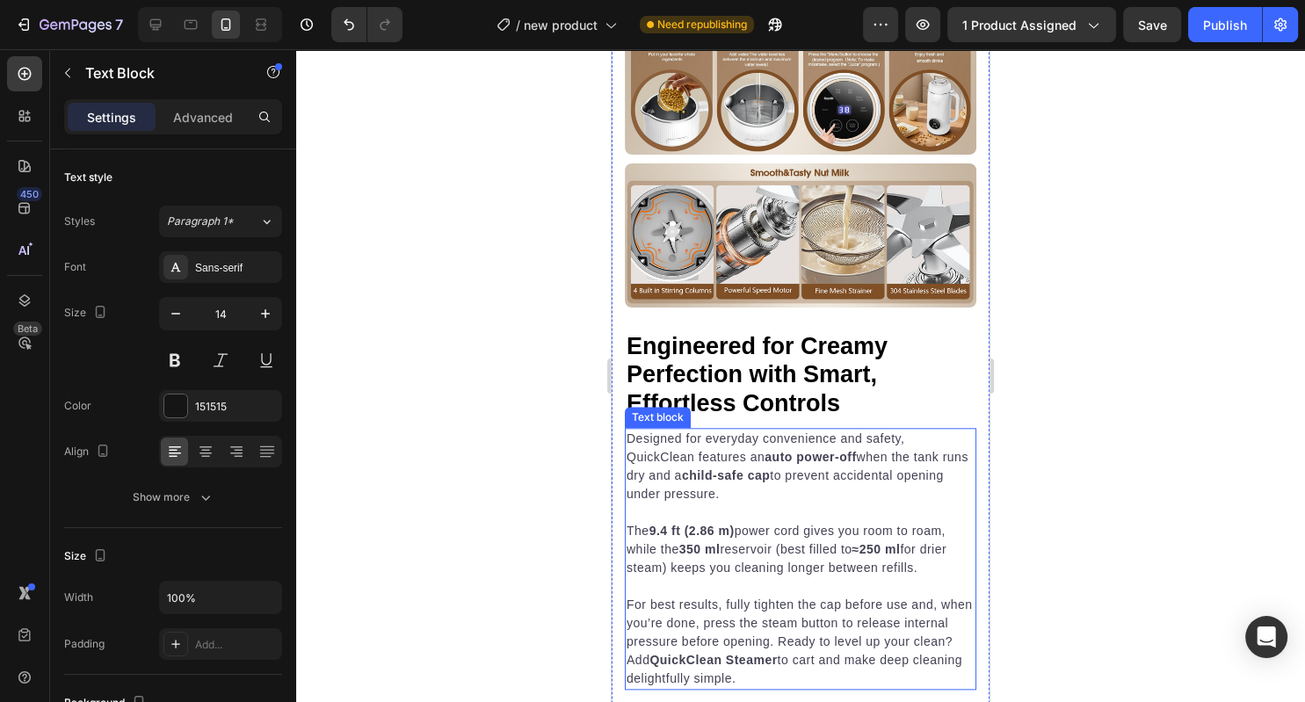
scroll to position [1895, 0]
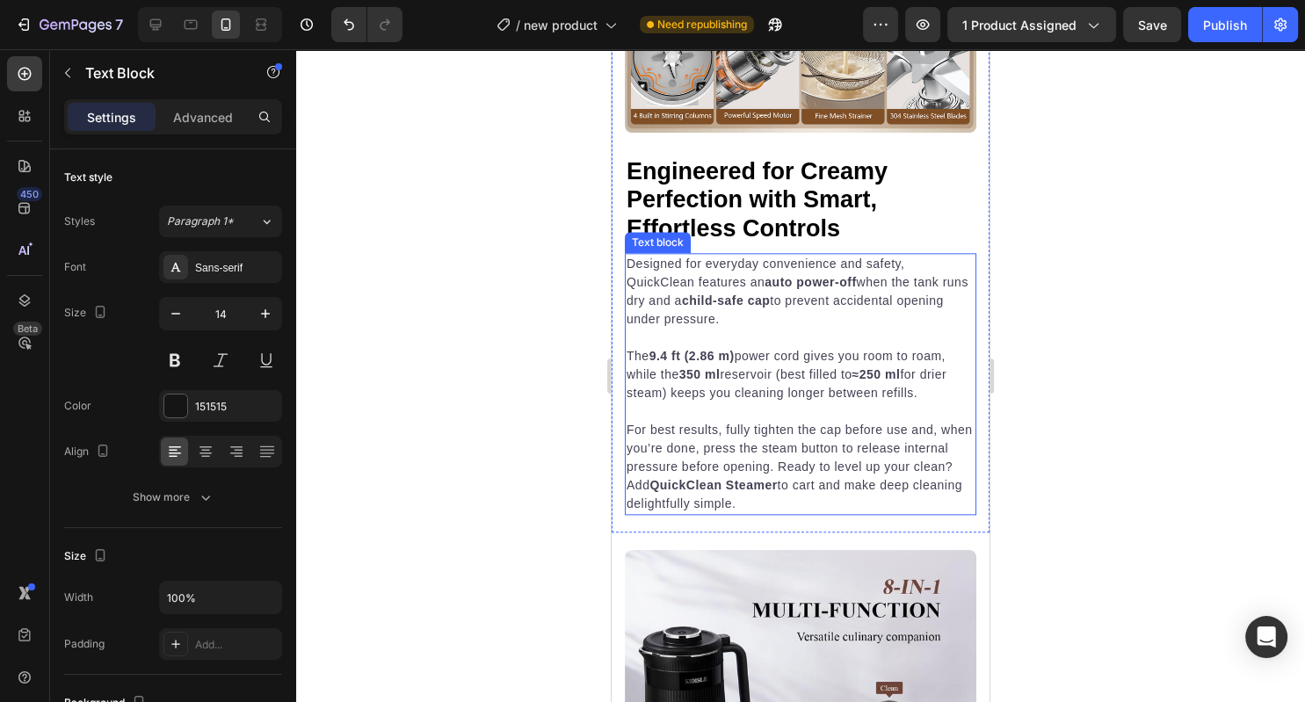
click at [753, 492] on strong "QuickClean Steamer" at bounding box center [712, 485] width 127 height 14
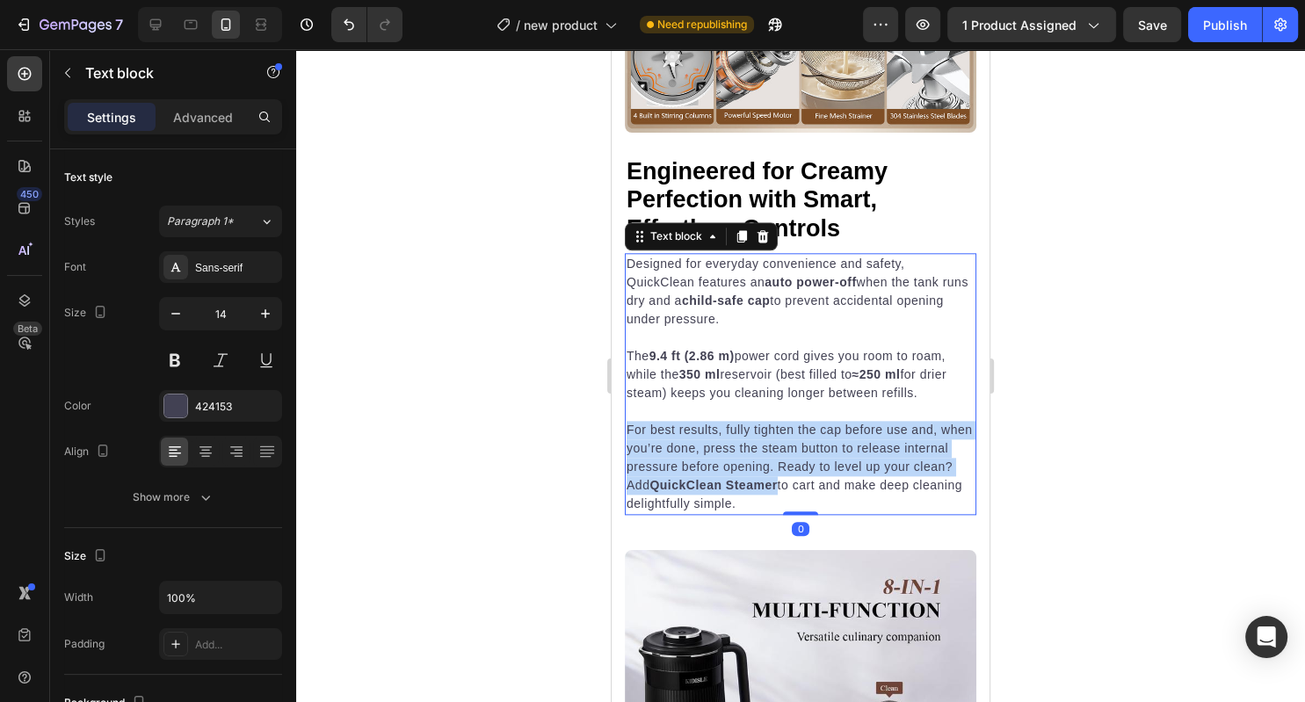
click at [753, 492] on strong "QuickClean Steamer" at bounding box center [712, 485] width 127 height 14
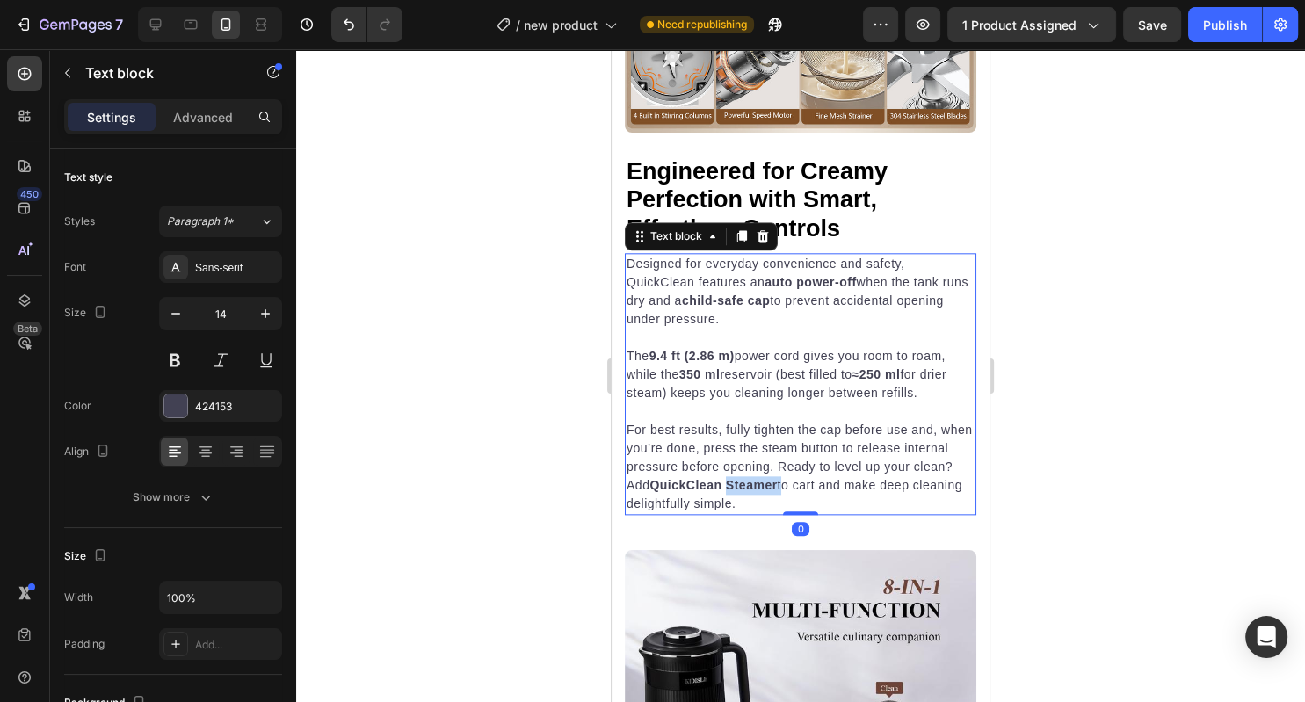
click at [753, 492] on strong "QuickClean Steamer" at bounding box center [712, 485] width 127 height 14
click at [751, 505] on p "For best results, fully tighten the cap before use and, when you’re done, press…" at bounding box center [801, 467] width 348 height 92
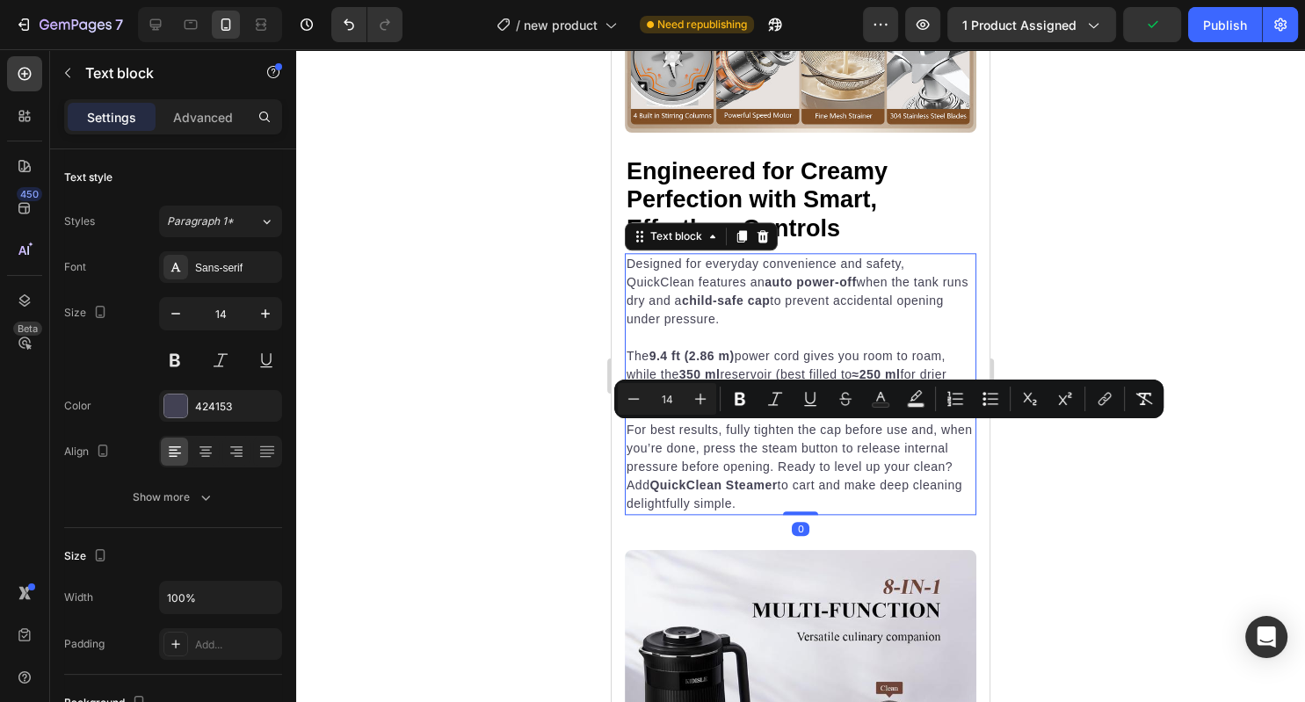
drag, startPoint x: 751, startPoint y: 505, endPoint x: 698, endPoint y: 404, distance: 114.4
click at [748, 486] on strong "QuickClean Steamer" at bounding box center [712, 485] width 127 height 14
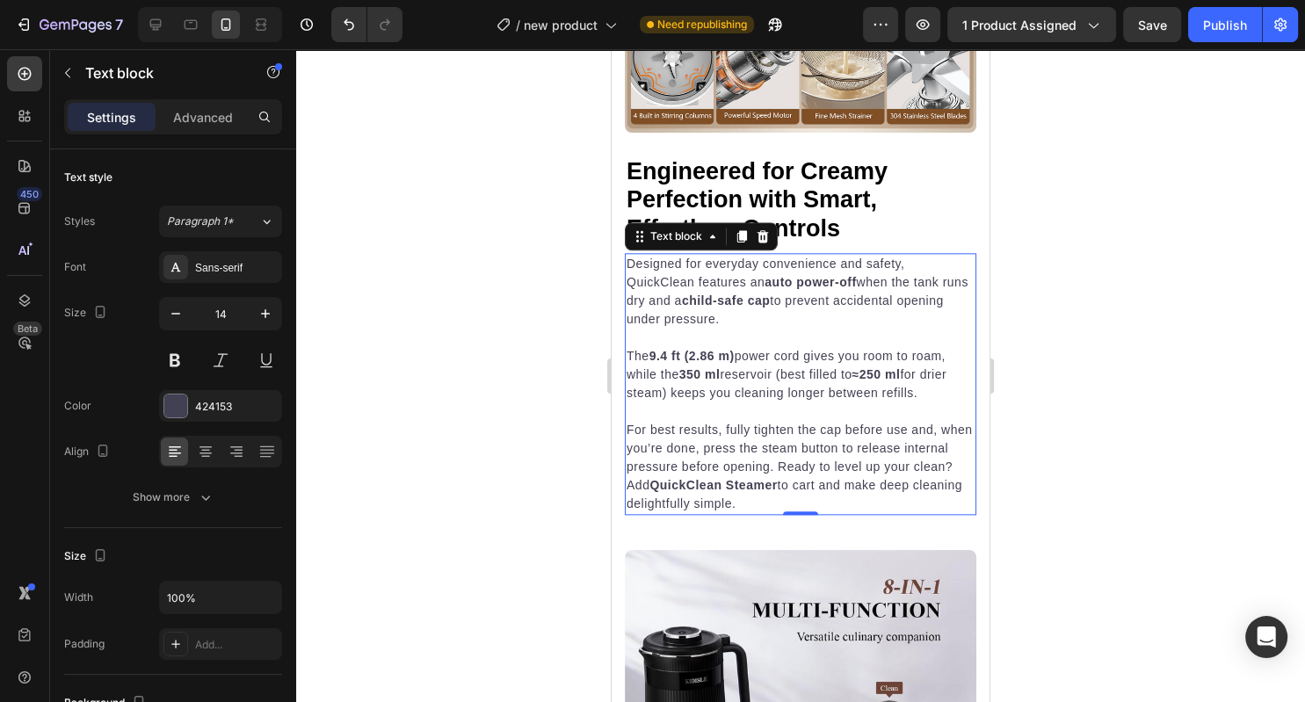
drag, startPoint x: 741, startPoint y: 501, endPoint x: 618, endPoint y: 250, distance: 279.8
click at [625, 253] on div "Designed for everyday convenience and safety, QuickClean features an auto power…" at bounding box center [800, 384] width 351 height 262
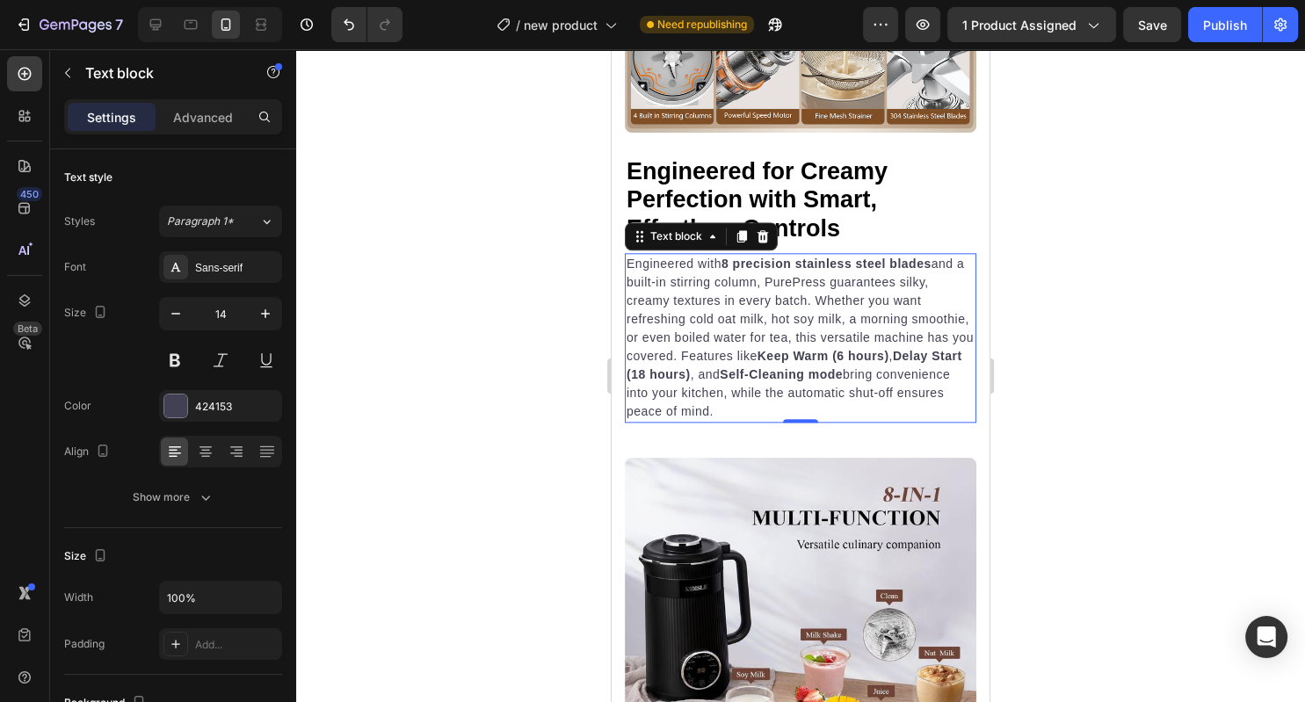
click at [682, 359] on p "Engineered with 8 precision stainless steel blades and a built-in stirring colu…" at bounding box center [801, 338] width 348 height 166
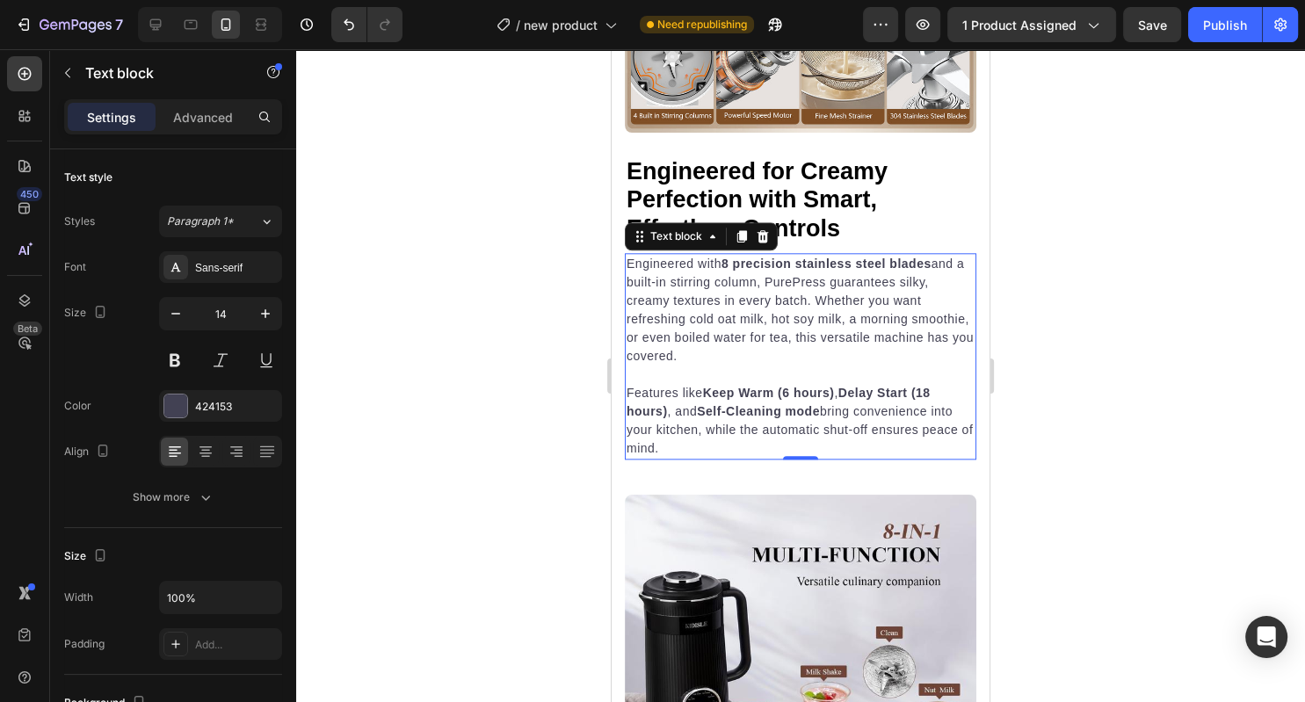
click at [1151, 336] on div at bounding box center [800, 375] width 1009 height 653
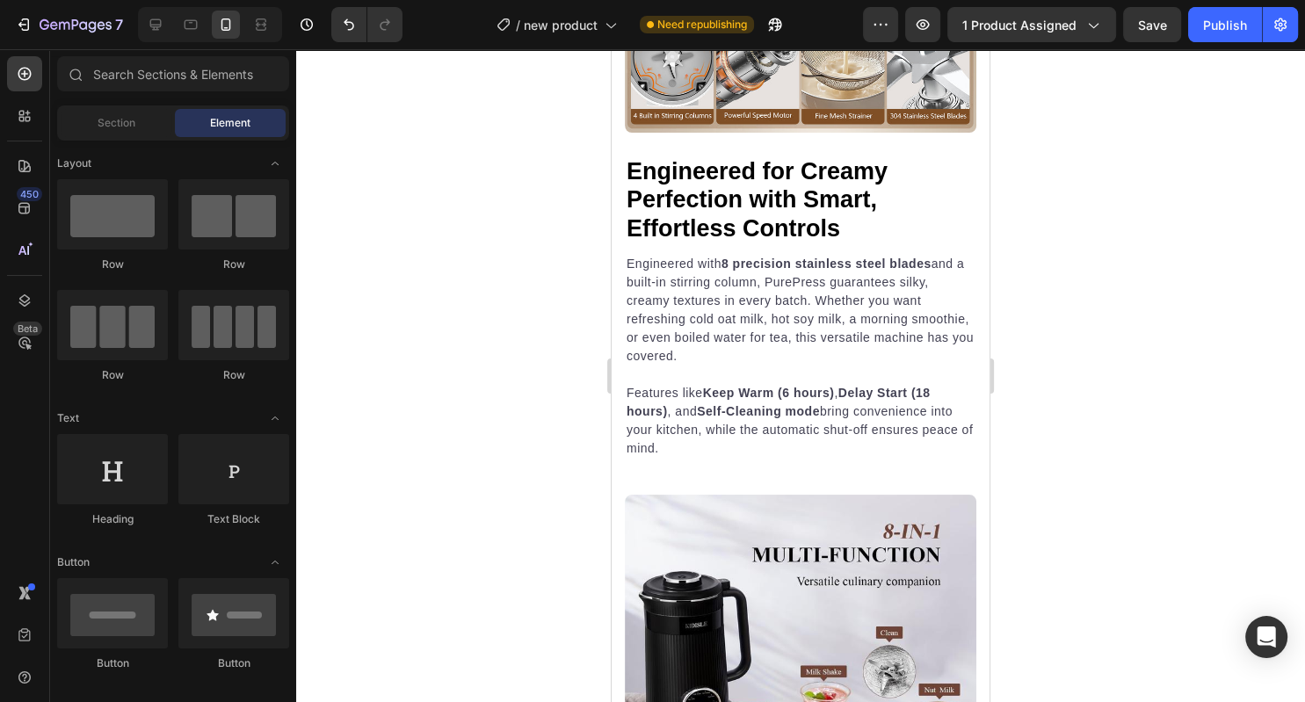
click at [1155, 44] on div "7 Version history / new product Need republishing Preview 1 product assigned Sa…" at bounding box center [652, 25] width 1305 height 50
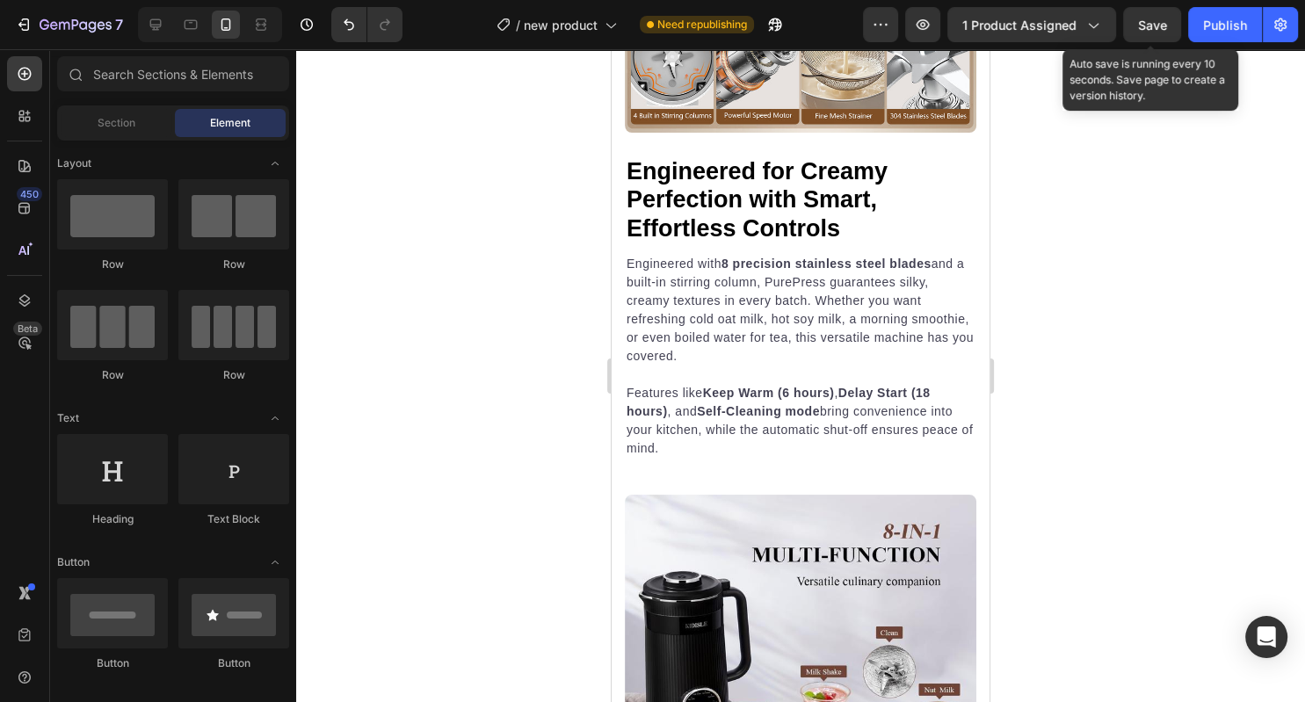
click at [1155, 33] on div "Save" at bounding box center [1152, 25] width 29 height 18
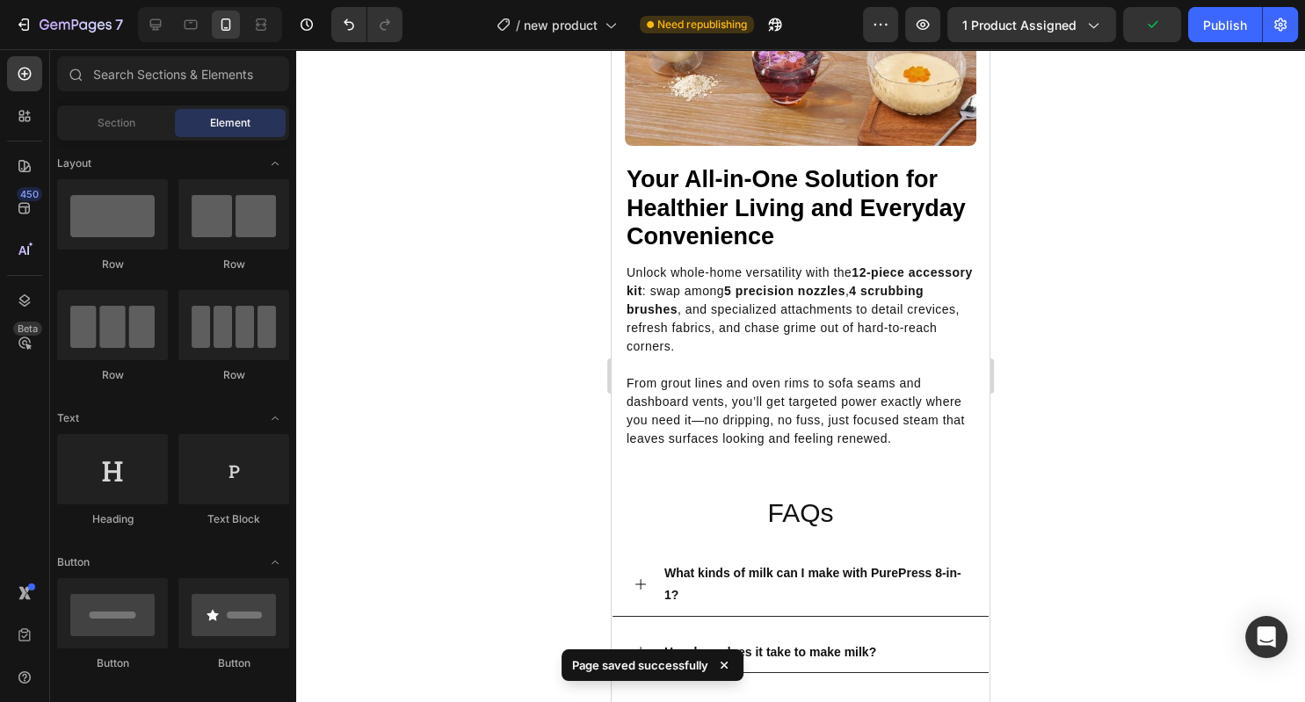
scroll to position [2688, 0]
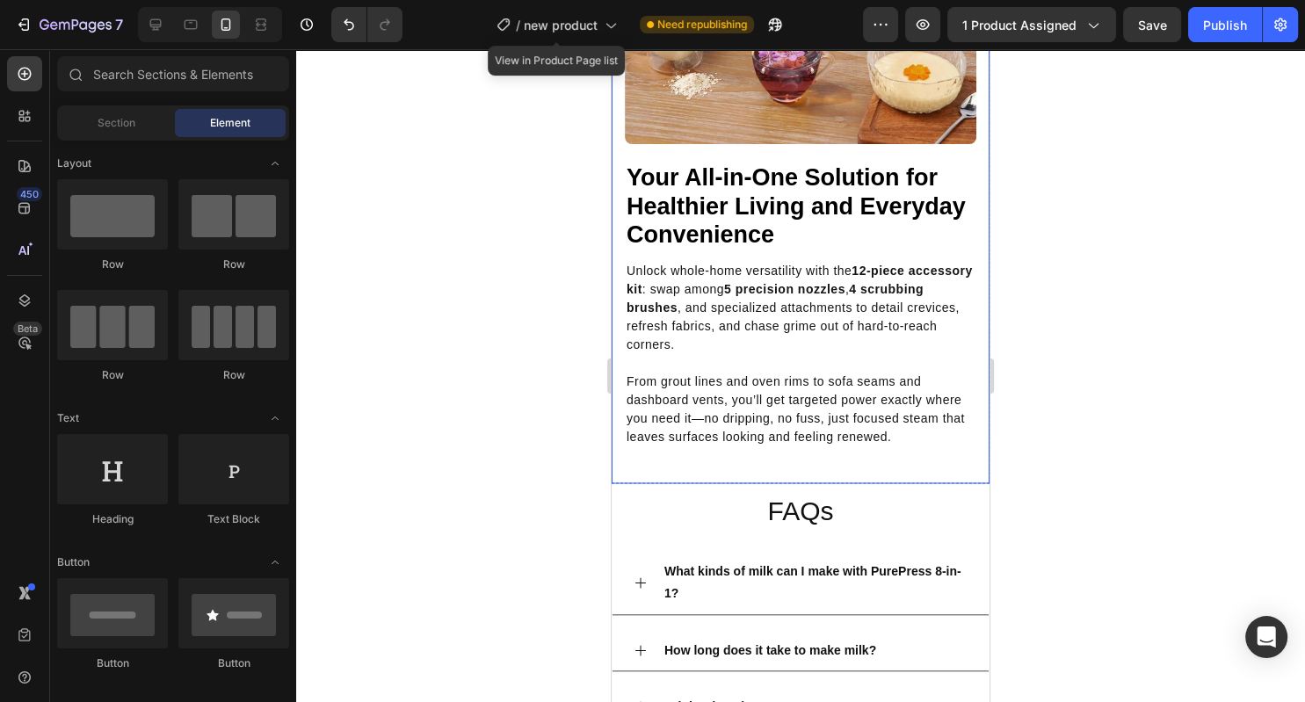
click at [828, 438] on p "From grout lines and oven rims to sofa seams and dashboard vents, you’ll get ta…" at bounding box center [801, 410] width 348 height 74
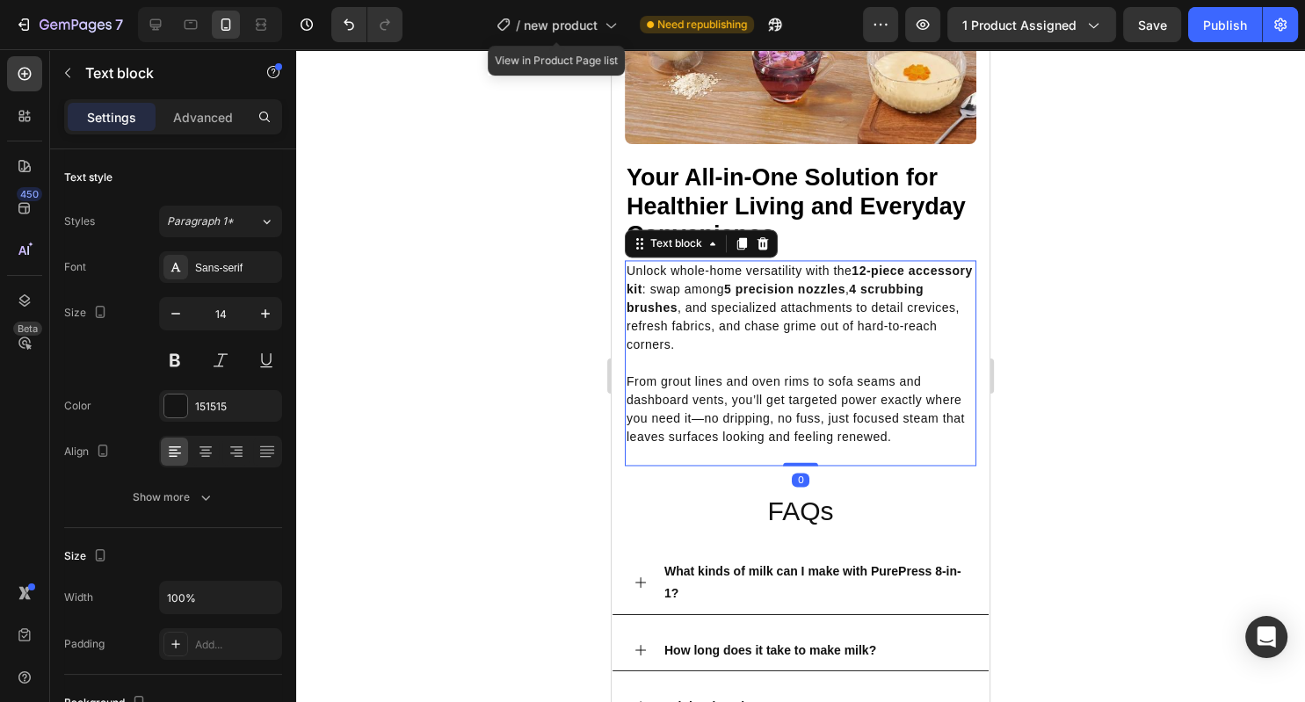
click at [828, 438] on p "From grout lines and oven rims to sofa seams and dashboard vents, you’ll get ta…" at bounding box center [801, 410] width 348 height 74
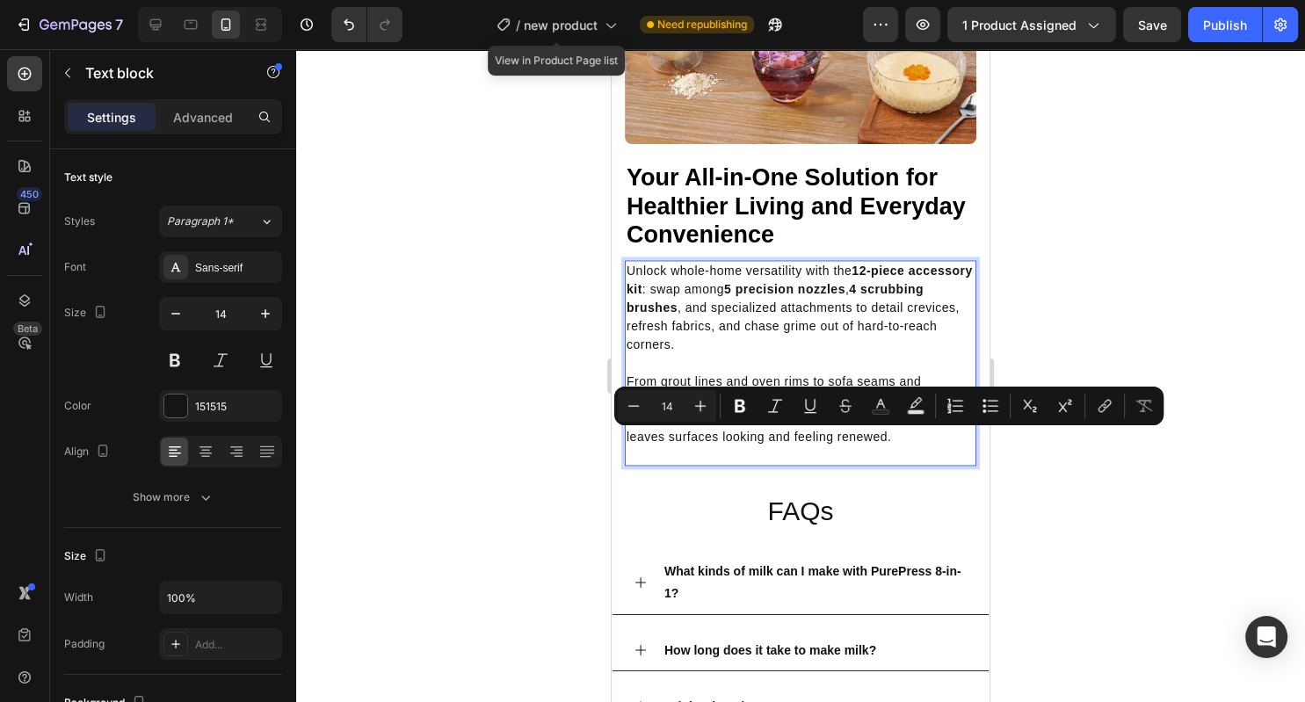
click at [926, 448] on div "Unlock whole-home versatility with the 12-piece accessory kit : swap among 5 pr…" at bounding box center [800, 354] width 351 height 188
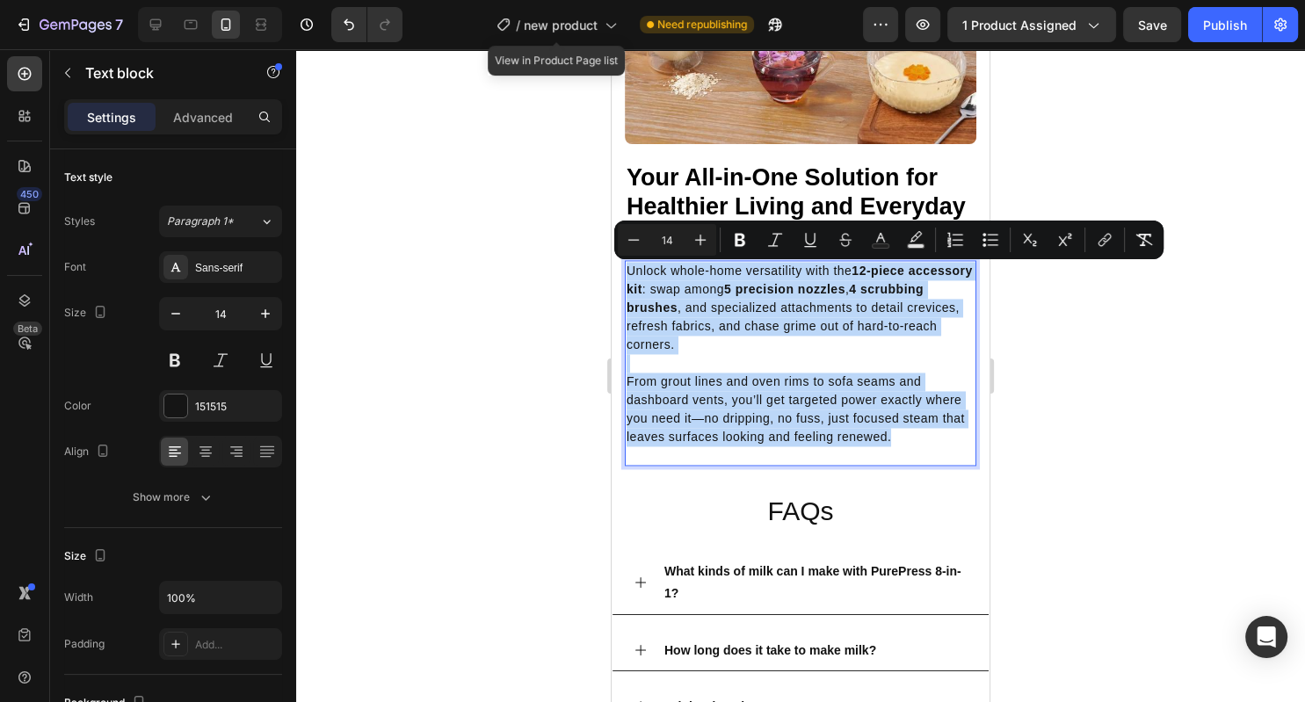
drag, startPoint x: 924, startPoint y: 445, endPoint x: 614, endPoint y: 267, distance: 356.6
click at [625, 267] on div "Unlock whole-home versatility with the 12-piece accessory kit : swap among 5 pr…" at bounding box center [800, 354] width 351 height 188
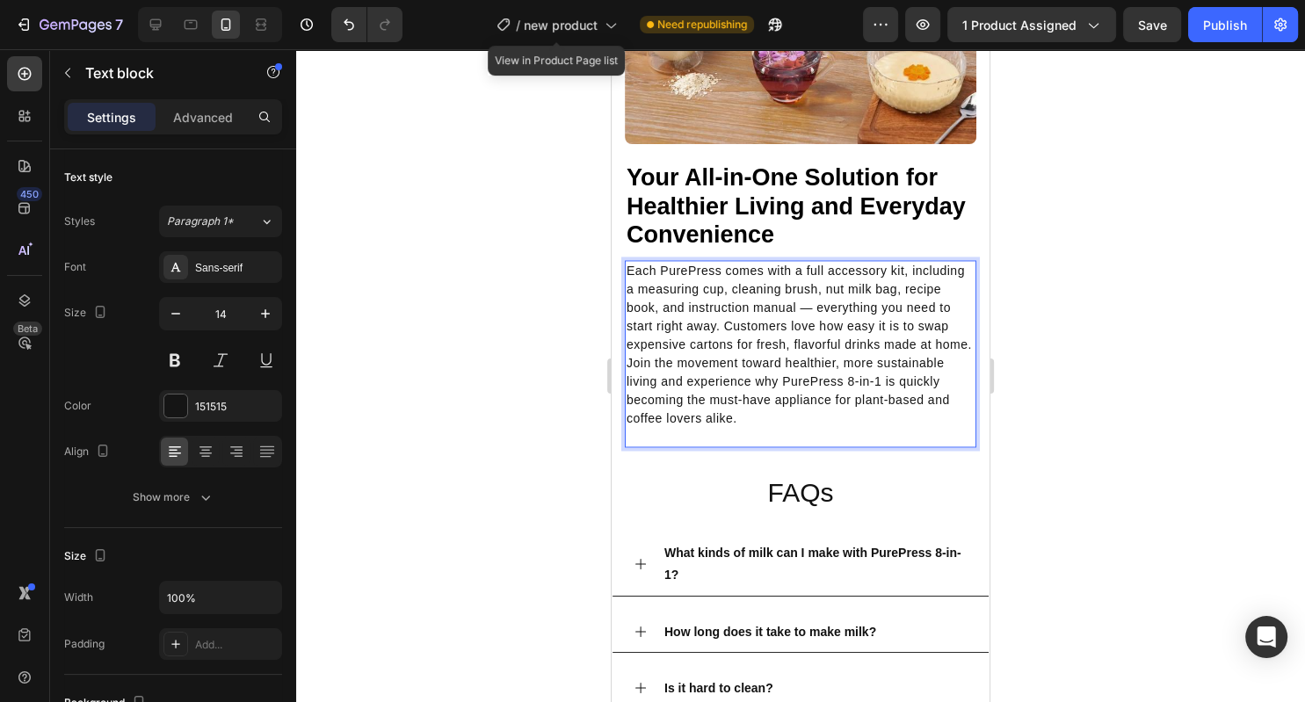
click at [725, 327] on p "Each PurePress comes with a full accessory kit, including a measuring cup, clea…" at bounding box center [801, 345] width 348 height 166
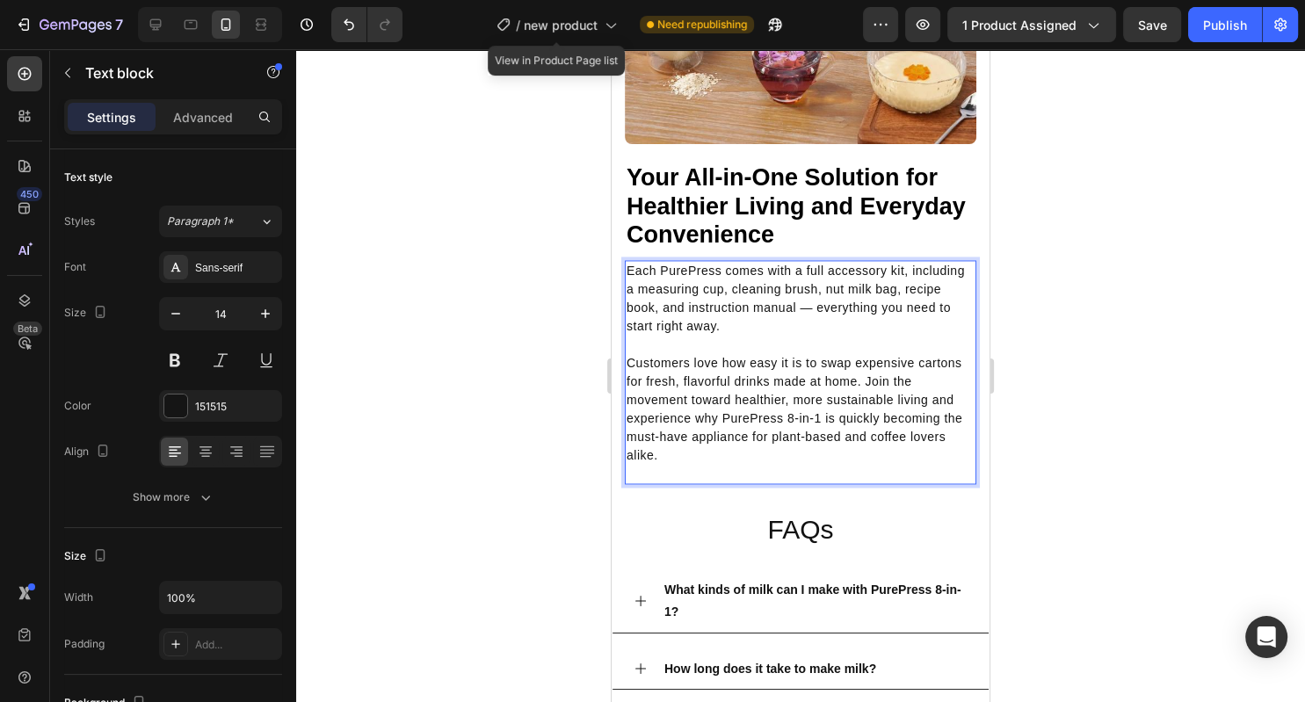
click at [1167, 330] on div at bounding box center [800, 375] width 1009 height 653
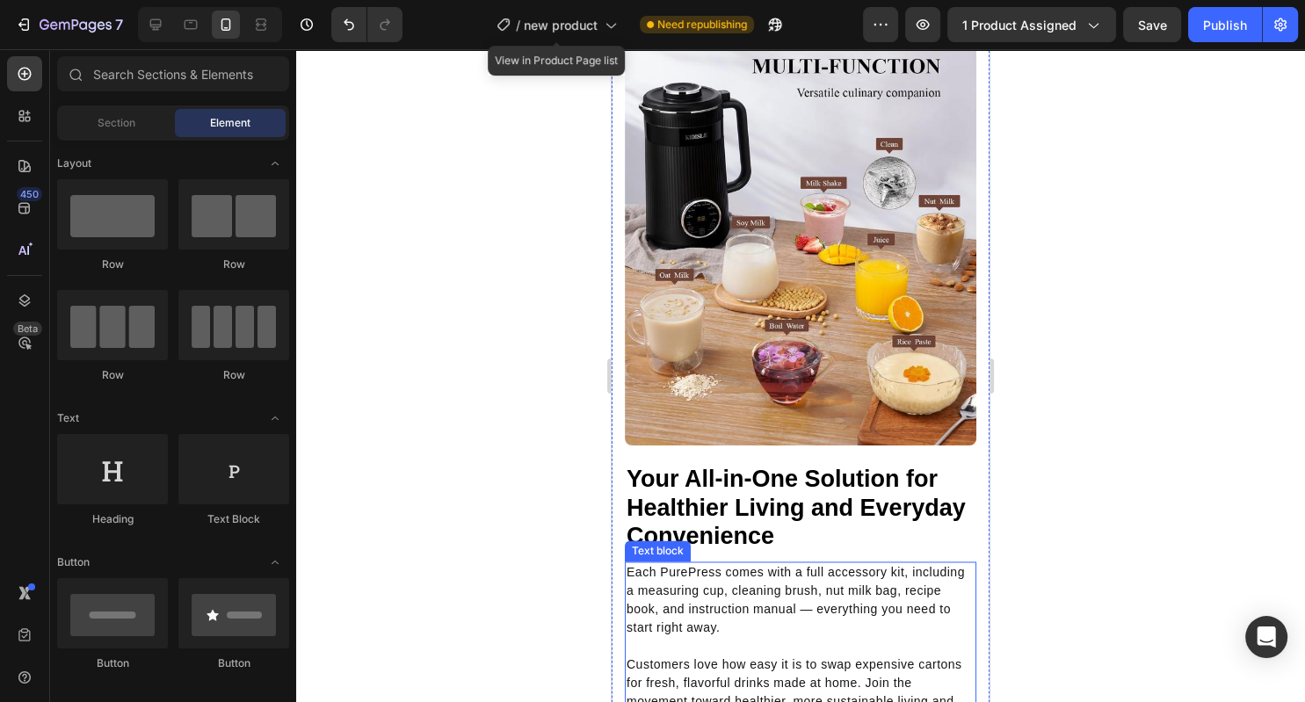
scroll to position [2386, 0]
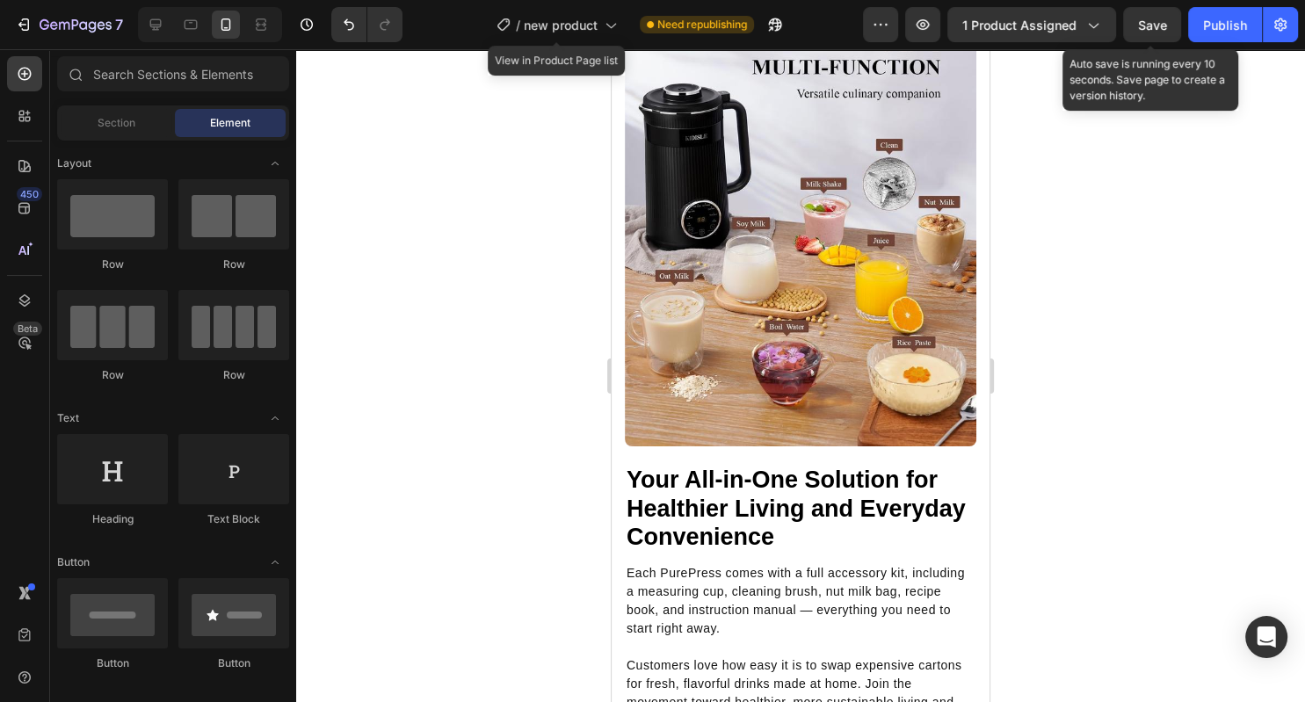
click at [1141, 33] on div "Save" at bounding box center [1152, 25] width 29 height 18
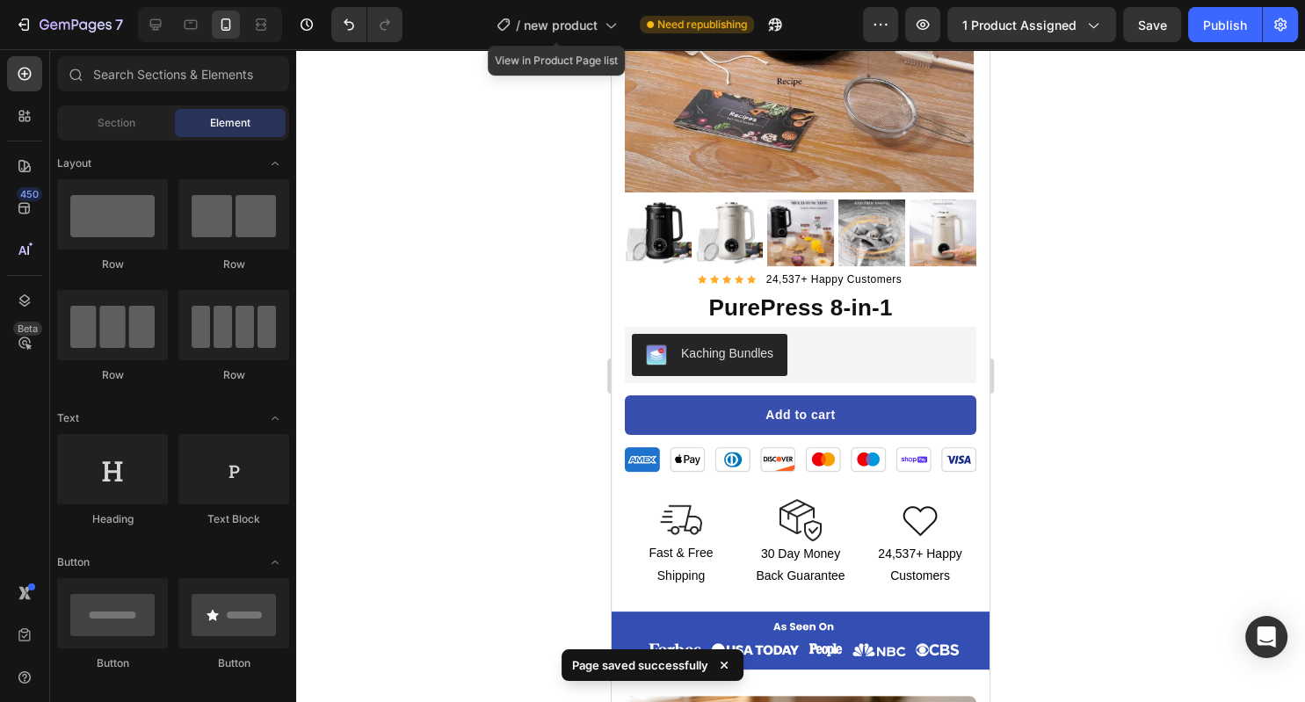
scroll to position [335, 0]
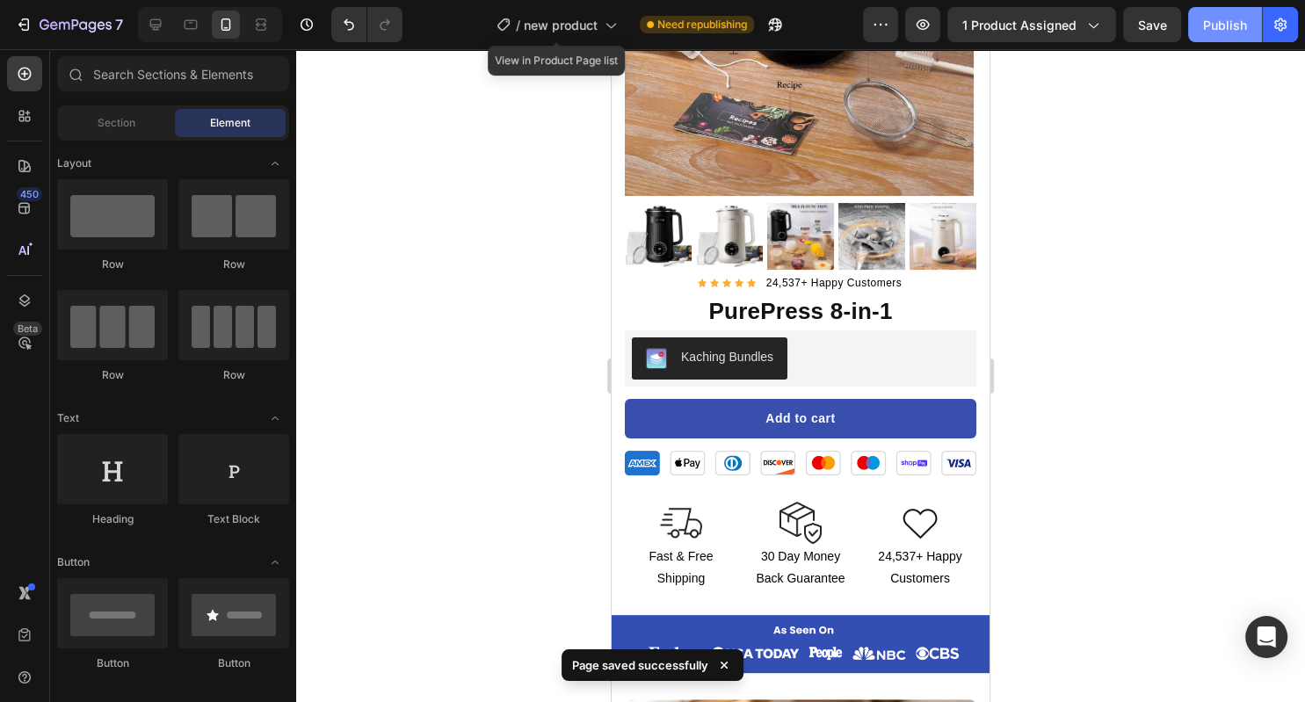
click at [1220, 35] on button "Publish" at bounding box center [1225, 24] width 74 height 35
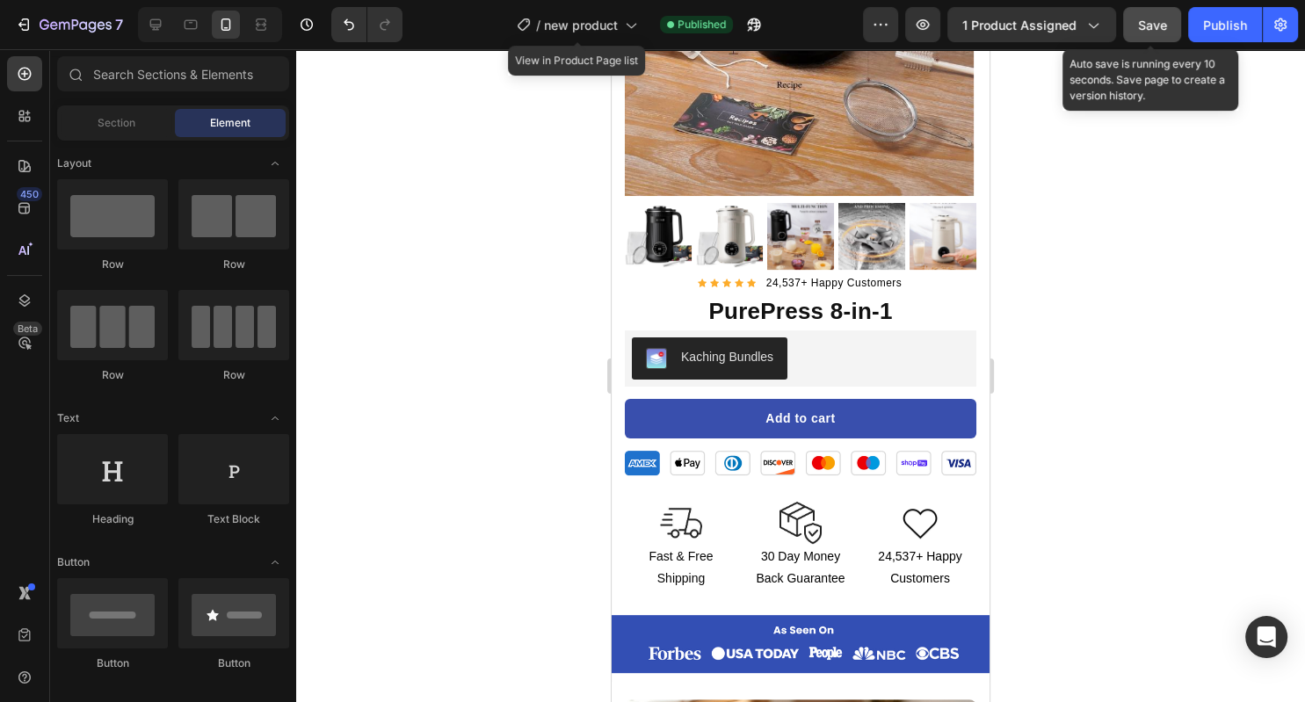
click at [1141, 37] on button "Save" at bounding box center [1152, 24] width 58 height 35
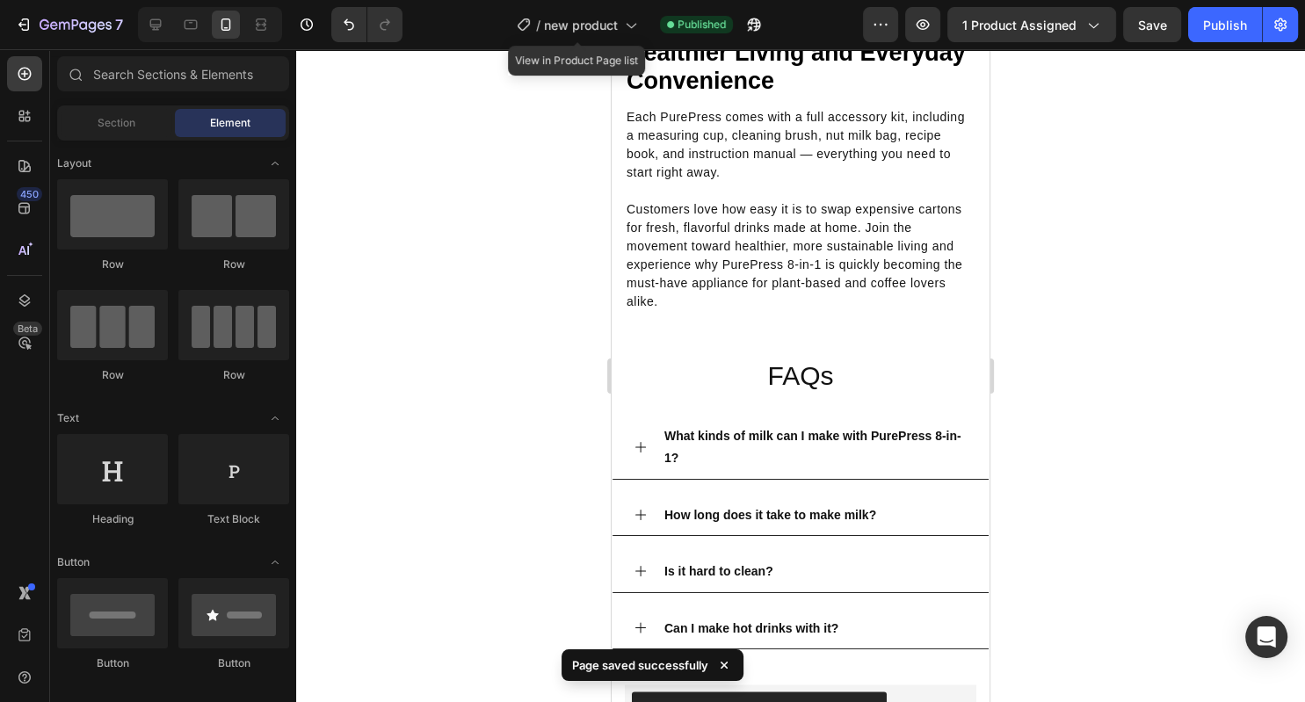
scroll to position [3241, 0]
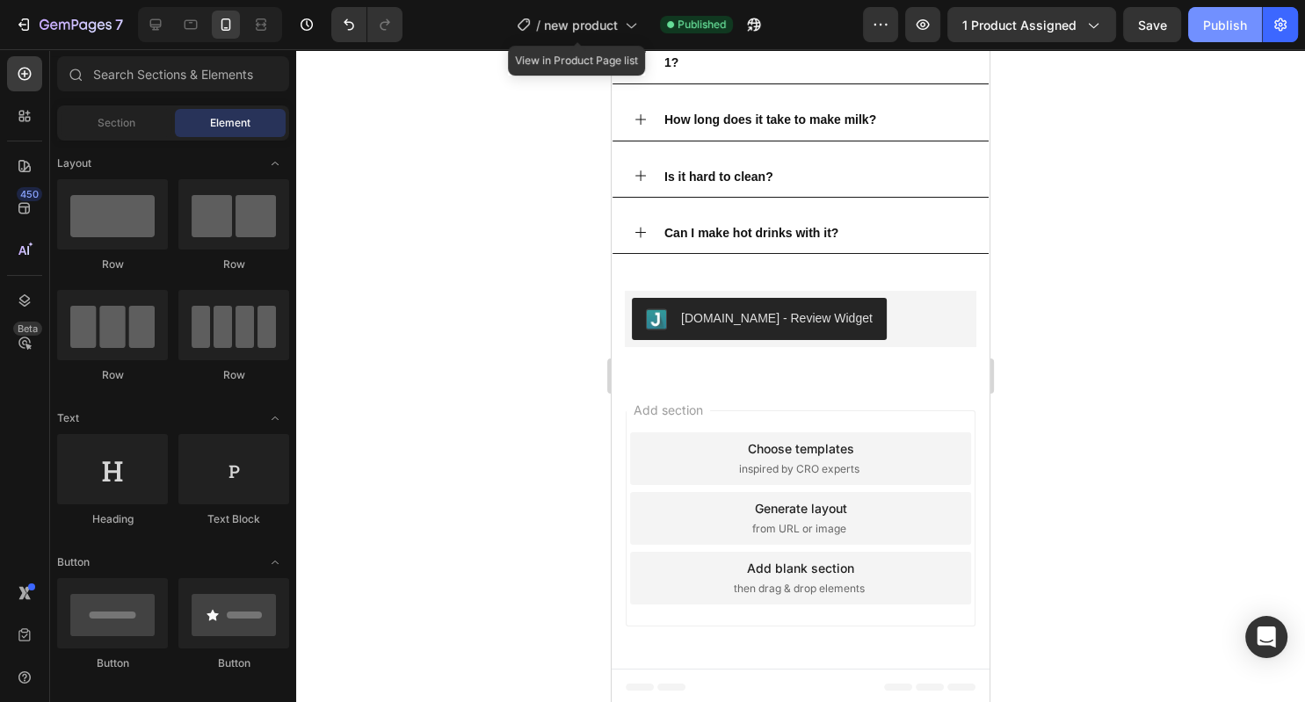
click at [1218, 34] on button "Publish" at bounding box center [1225, 24] width 74 height 35
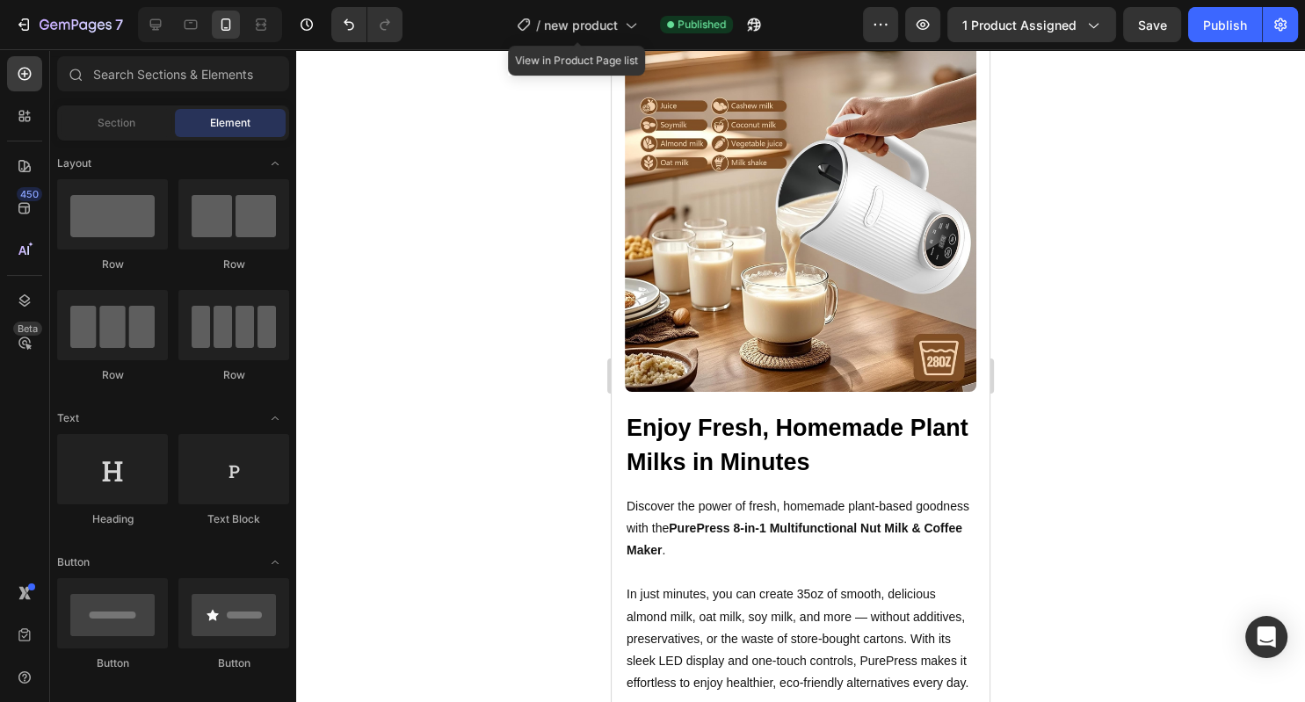
scroll to position [0, 0]
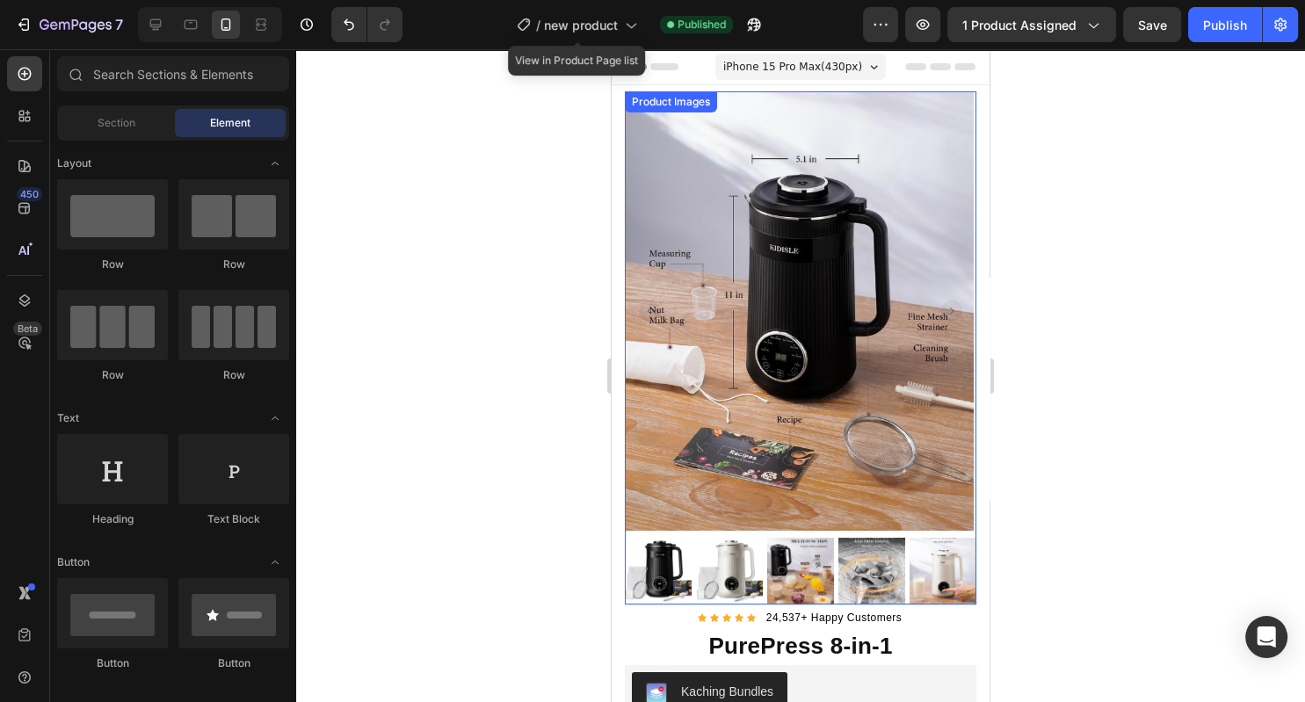
click at [663, 563] on img at bounding box center [658, 571] width 67 height 67
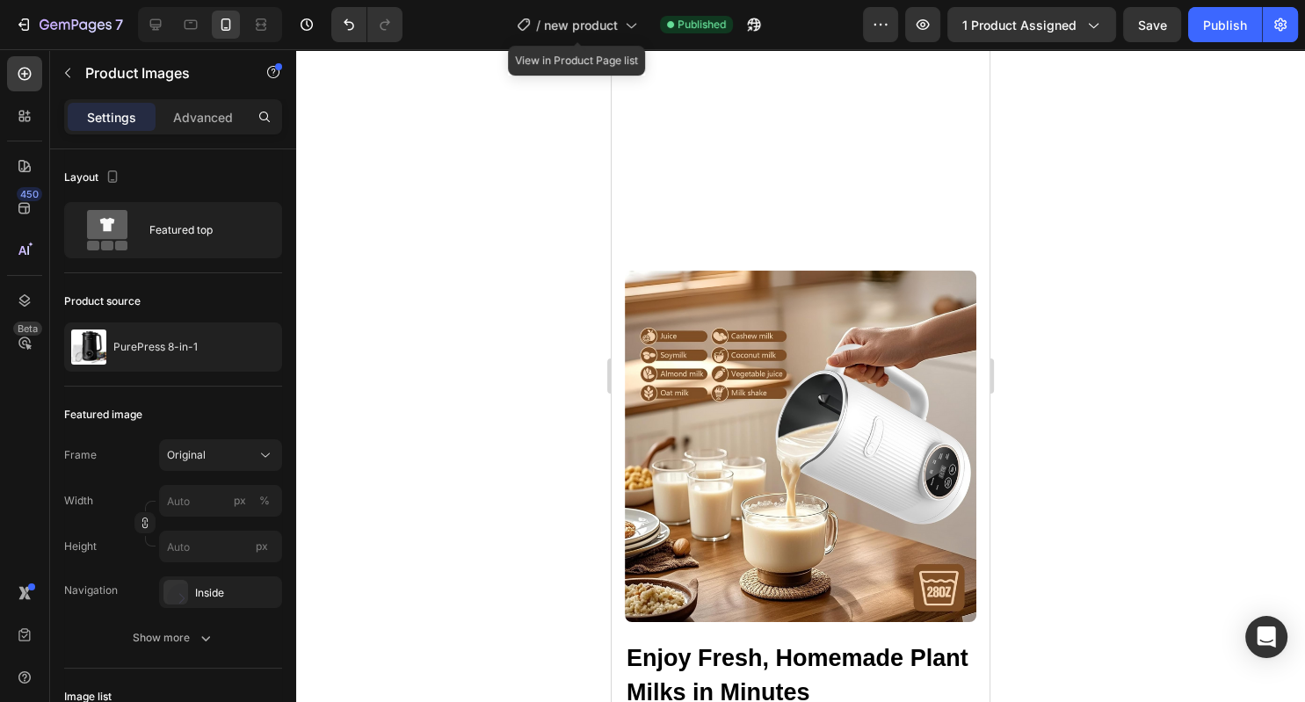
scroll to position [1192, 0]
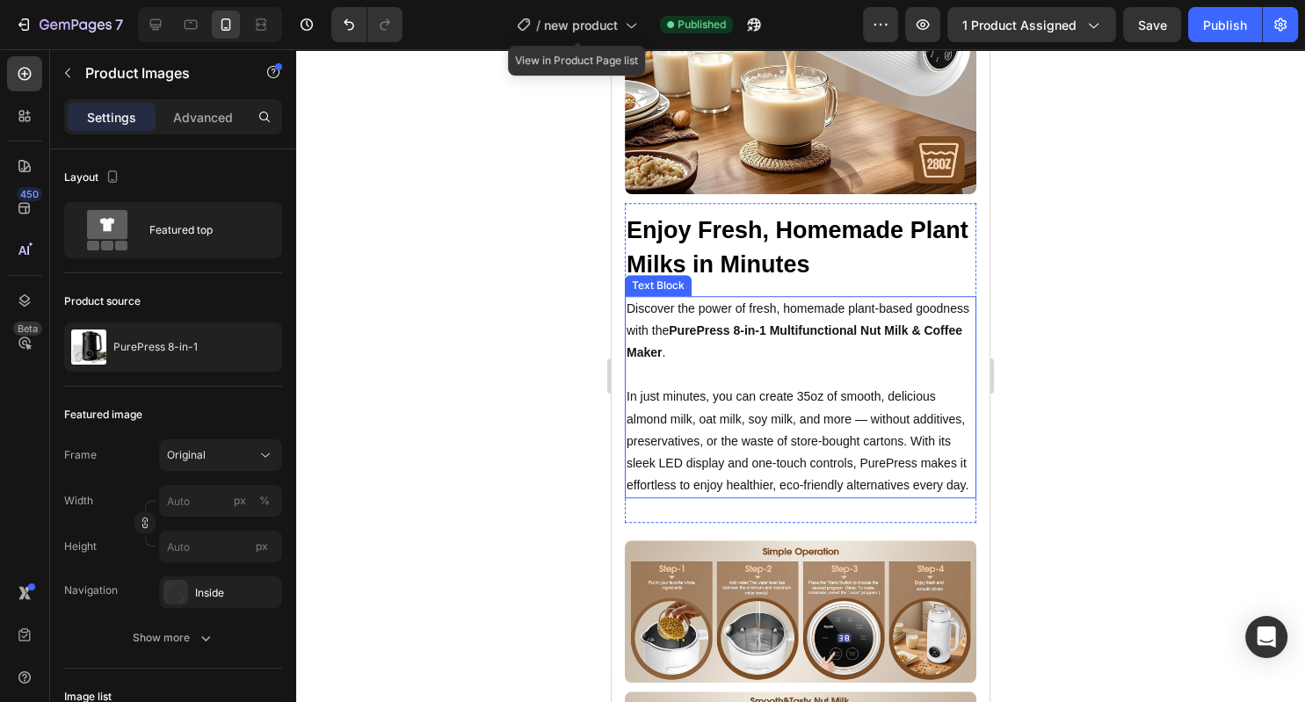
click at [1098, 340] on div at bounding box center [800, 375] width 1009 height 653
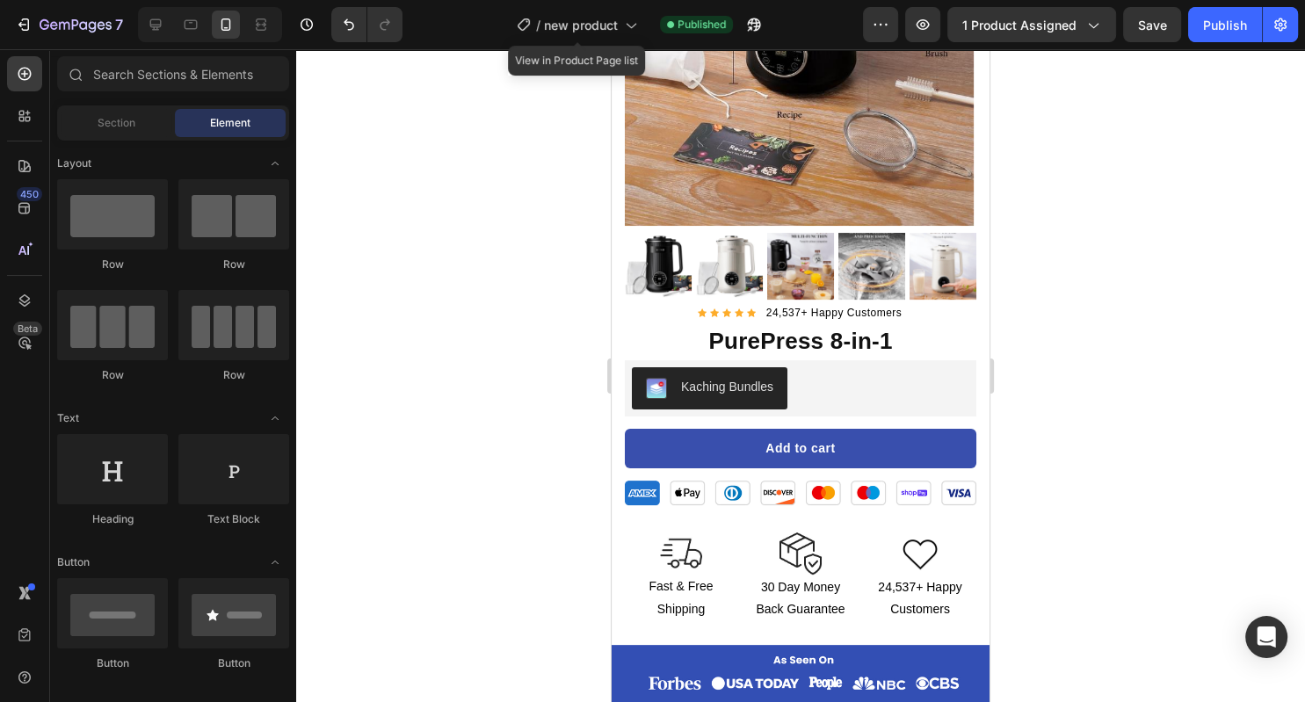
scroll to position [304, 0]
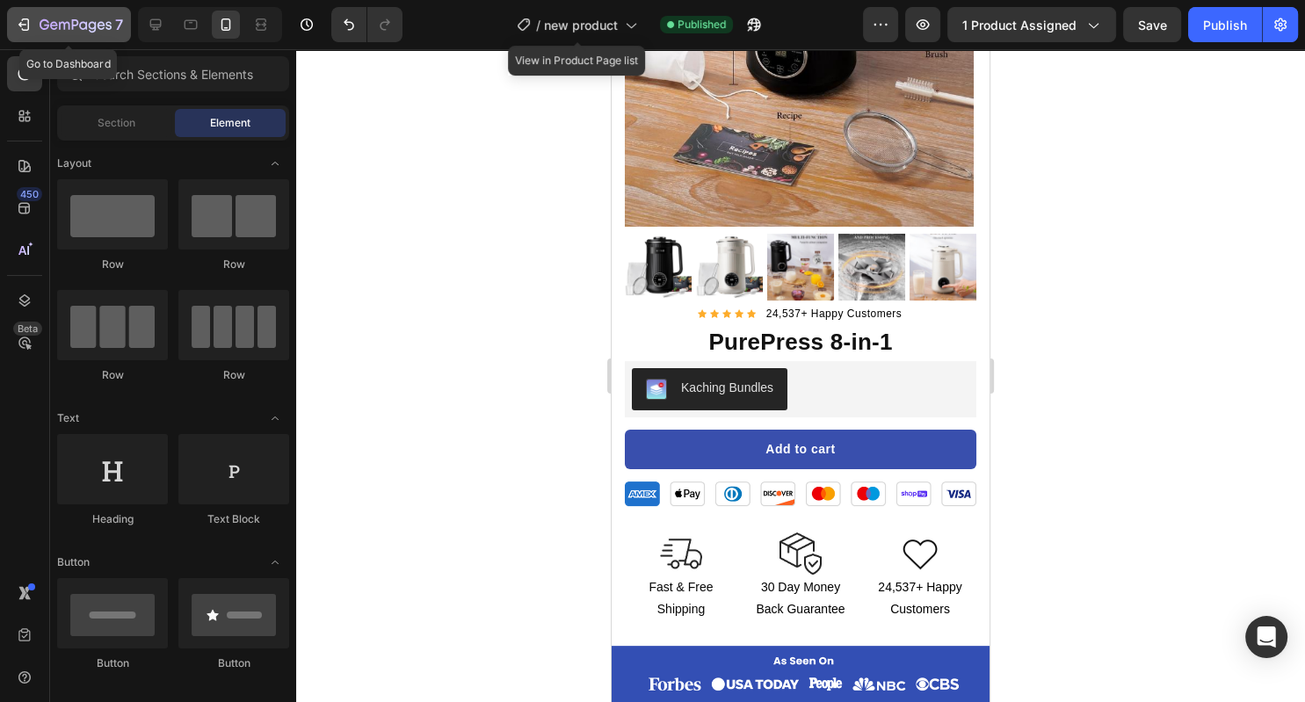
click at [25, 23] on icon "button" at bounding box center [24, 25] width 18 height 18
